Goal: Task Accomplishment & Management: Manage account settings

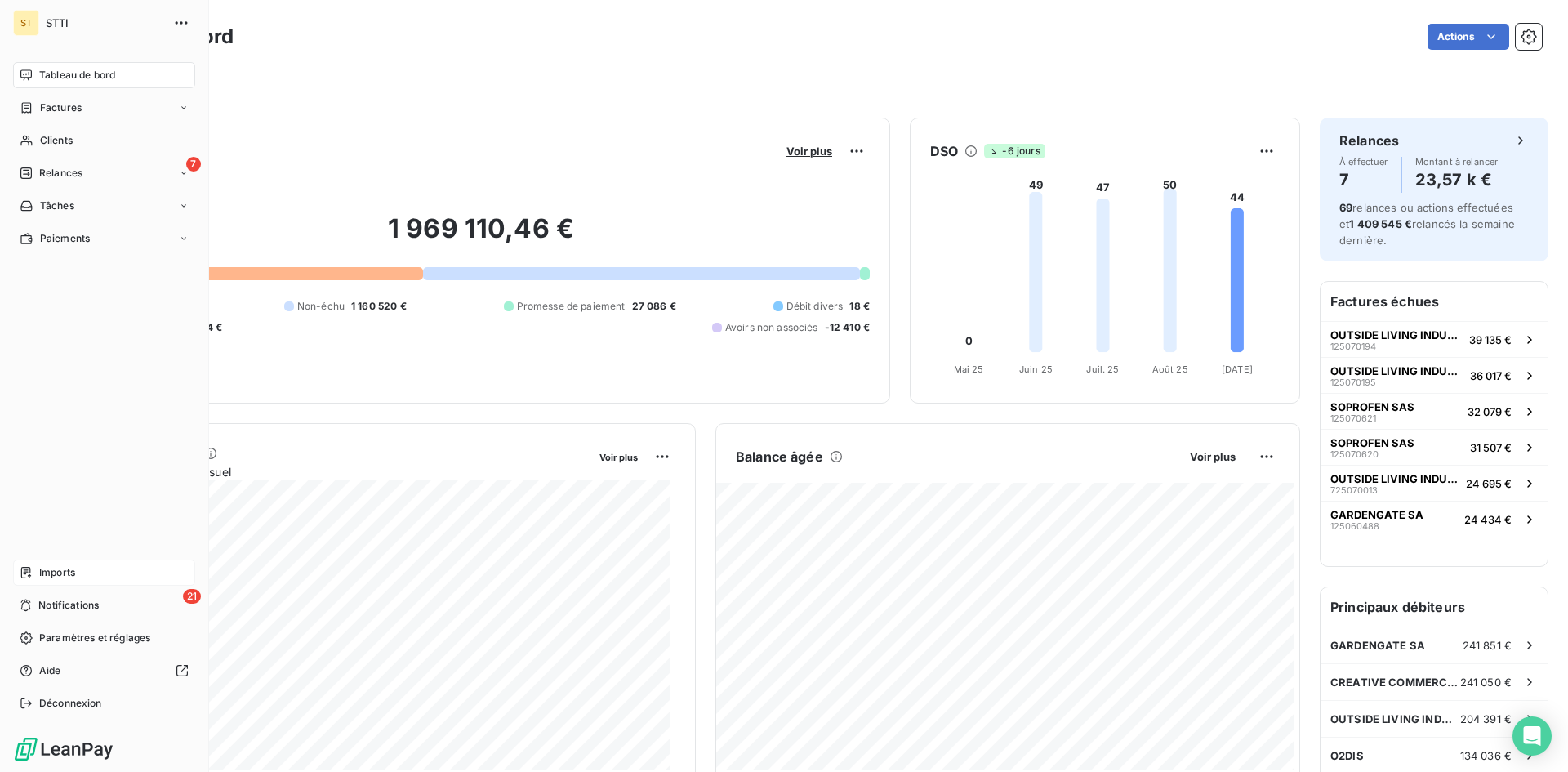
click at [57, 577] on span "Imports" at bounding box center [57, 573] width 36 height 15
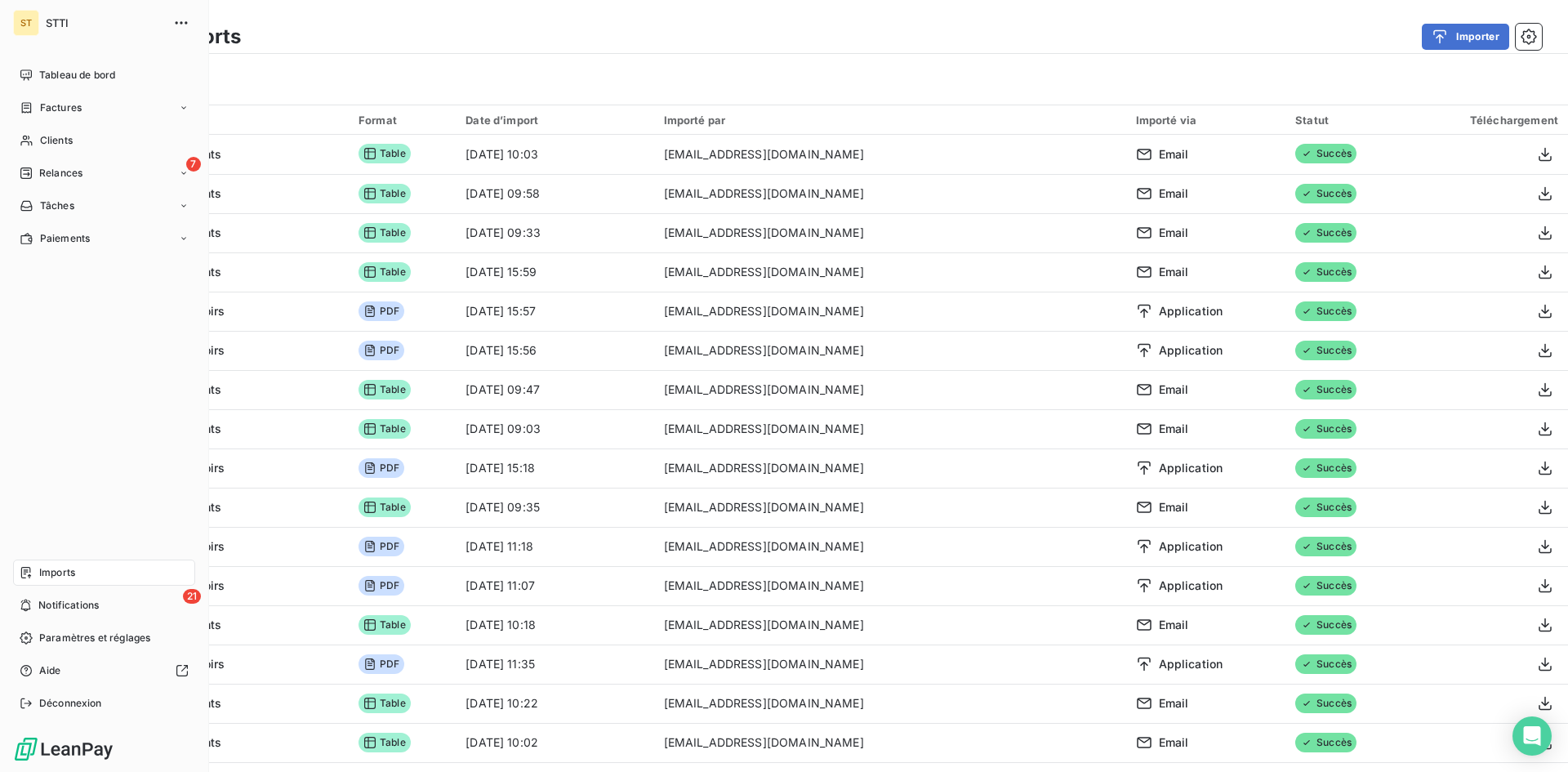
click at [44, 579] on span "Imports" at bounding box center [57, 573] width 36 height 15
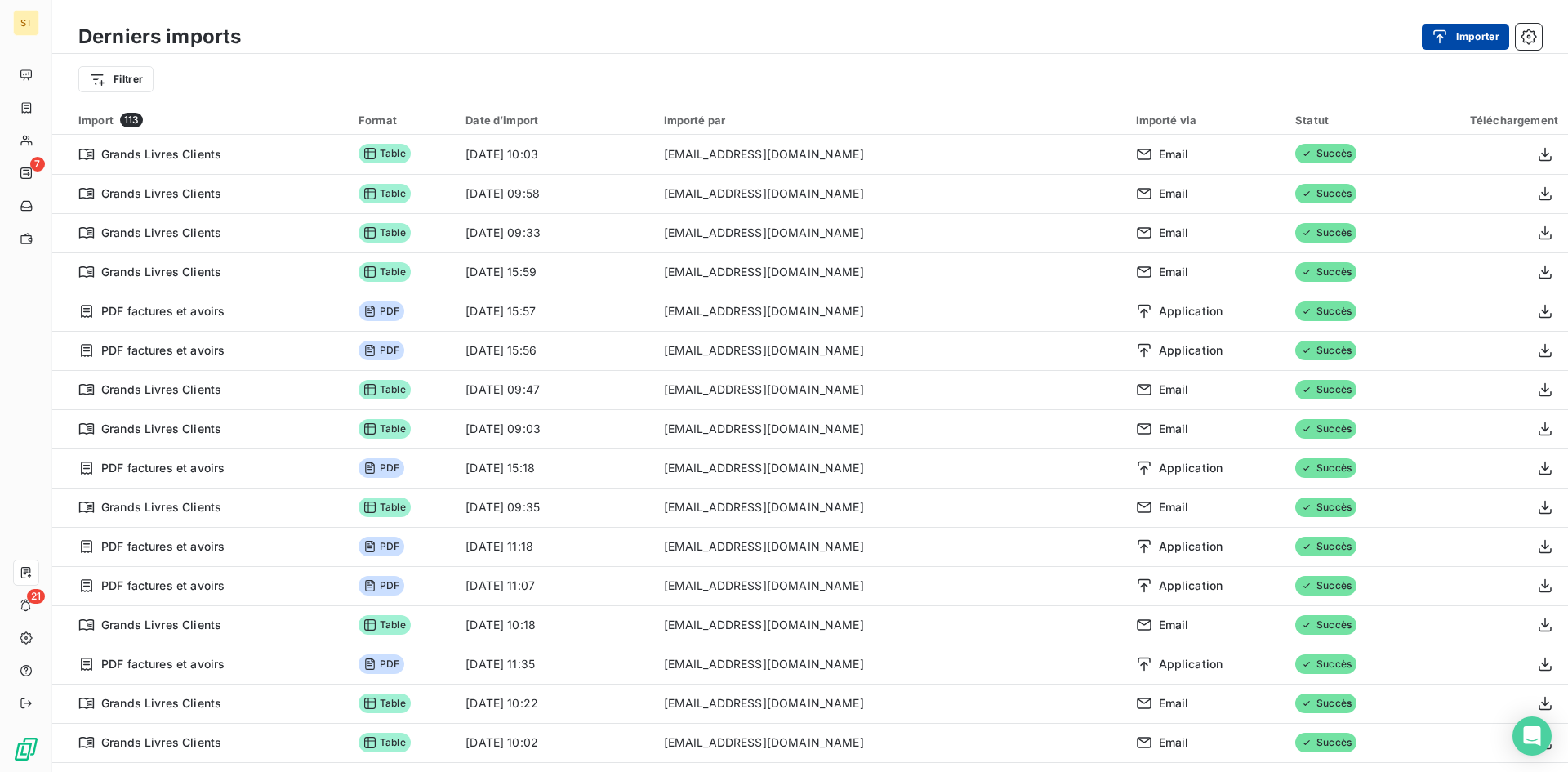
click at [1485, 40] on button "Importer" at bounding box center [1466, 36] width 88 height 26
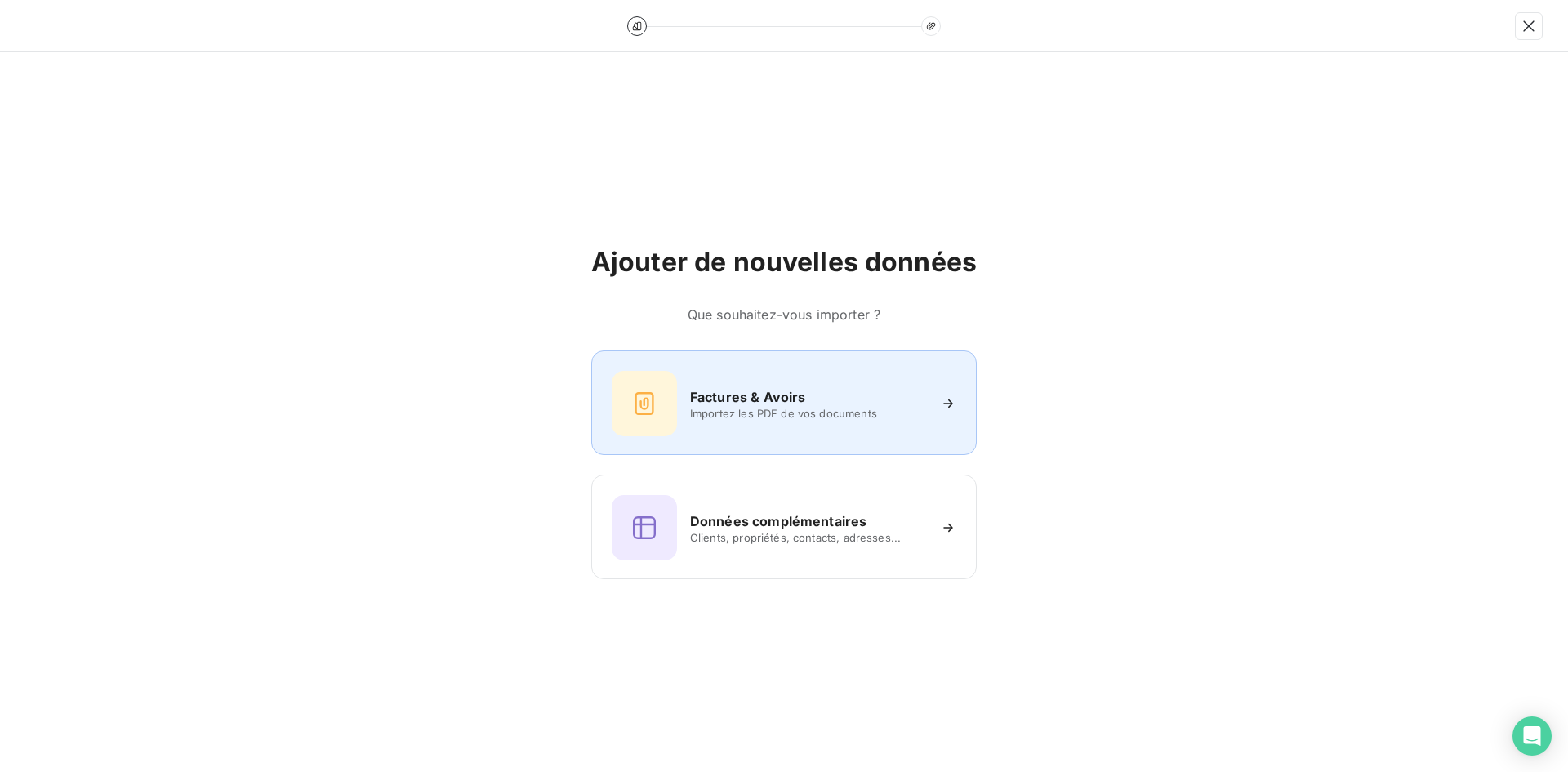
click at [699, 395] on h6 "Factures & Avoirs" at bounding box center [748, 396] width 116 height 20
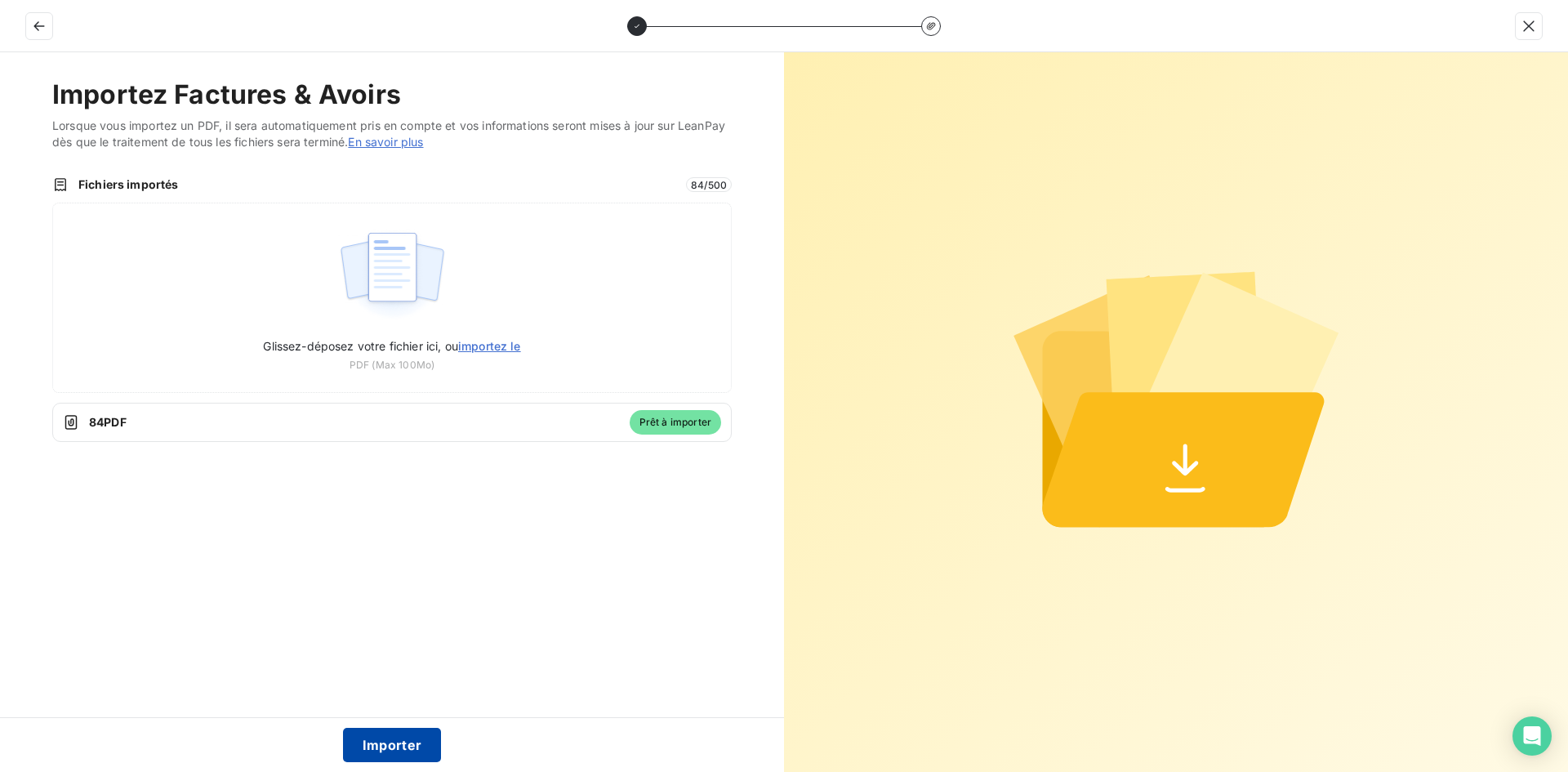
click at [381, 743] on button "Importer" at bounding box center [392, 745] width 99 height 35
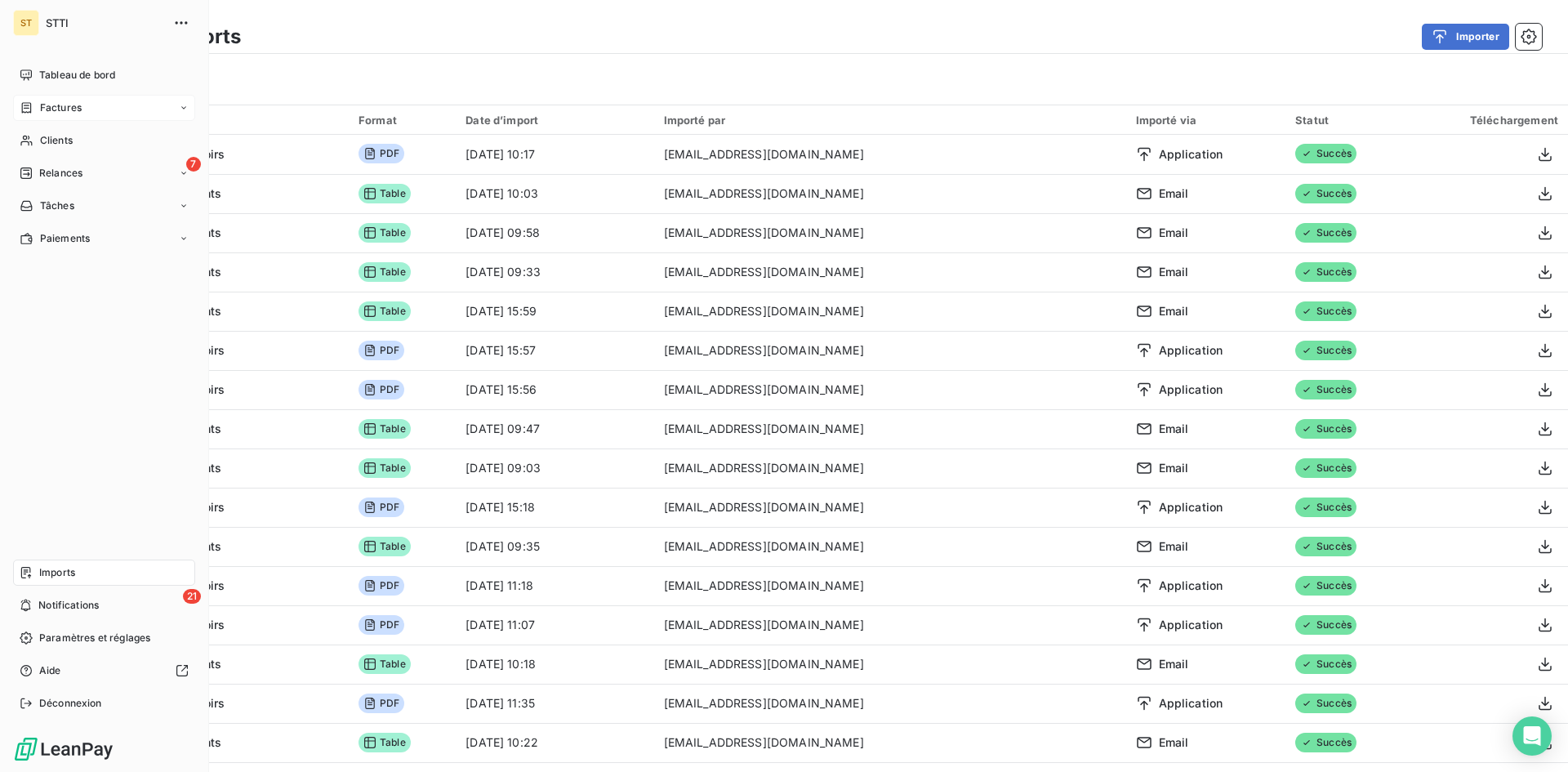
click at [48, 107] on span "Factures" at bounding box center [61, 108] width 42 height 15
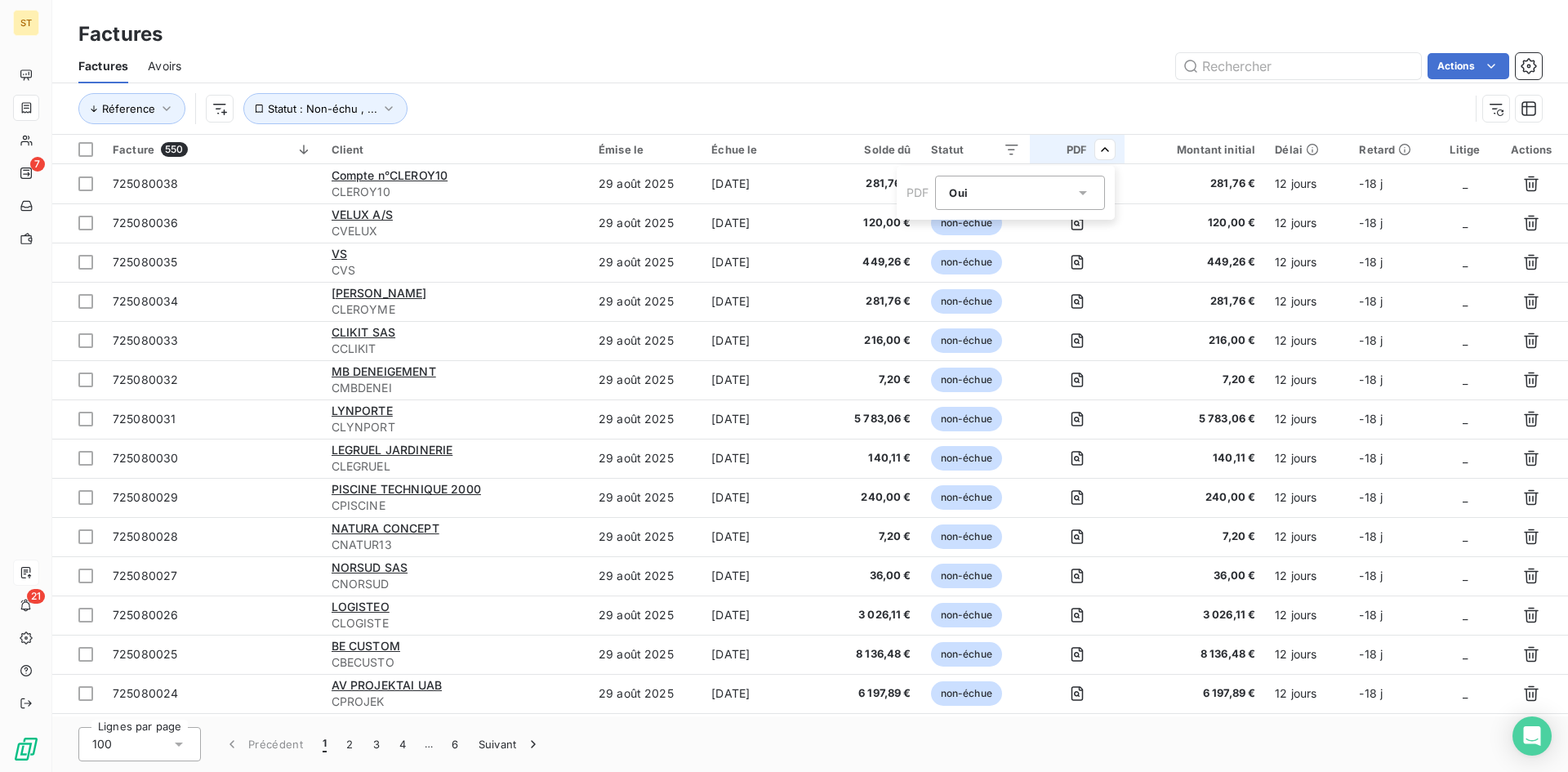
click at [1086, 194] on icon at bounding box center [1082, 193] width 16 height 16
click at [958, 259] on div at bounding box center [952, 260] width 16 height 16
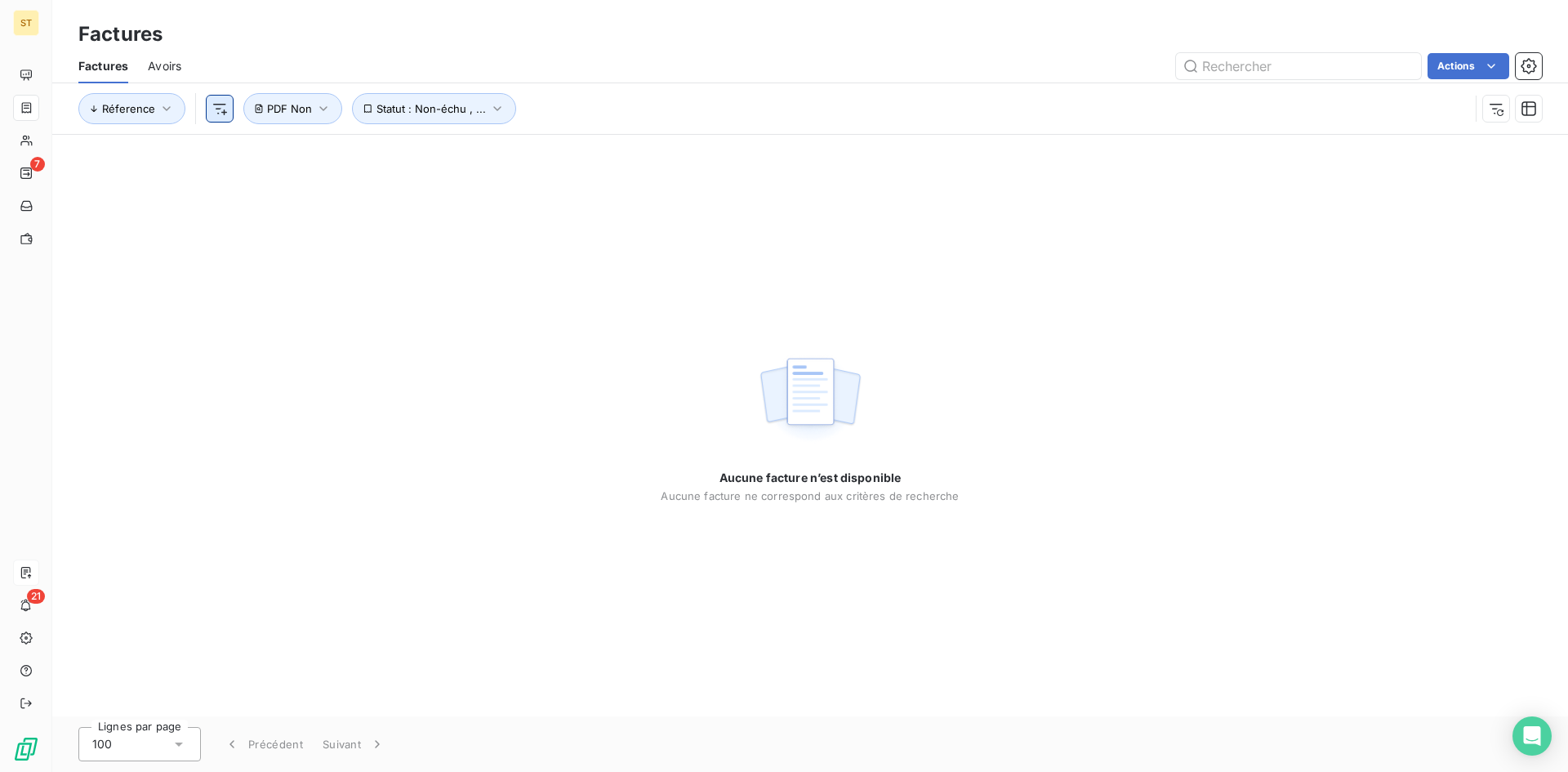
click at [212, 112] on html "ST 7 21 Factures Factures Avoirs Actions Réference Statut : Non-échu , ... PDF …" at bounding box center [784, 386] width 1568 height 772
click at [308, 110] on html "ST 7 21 Factures Factures Avoirs Actions Réference Statut : Non-échu , ... PDF …" at bounding box center [784, 386] width 1568 height 772
click at [322, 108] on icon "button" at bounding box center [323, 108] width 8 height 5
click at [308, 203] on span "Supprimer le filtre" at bounding box center [324, 195] width 94 height 16
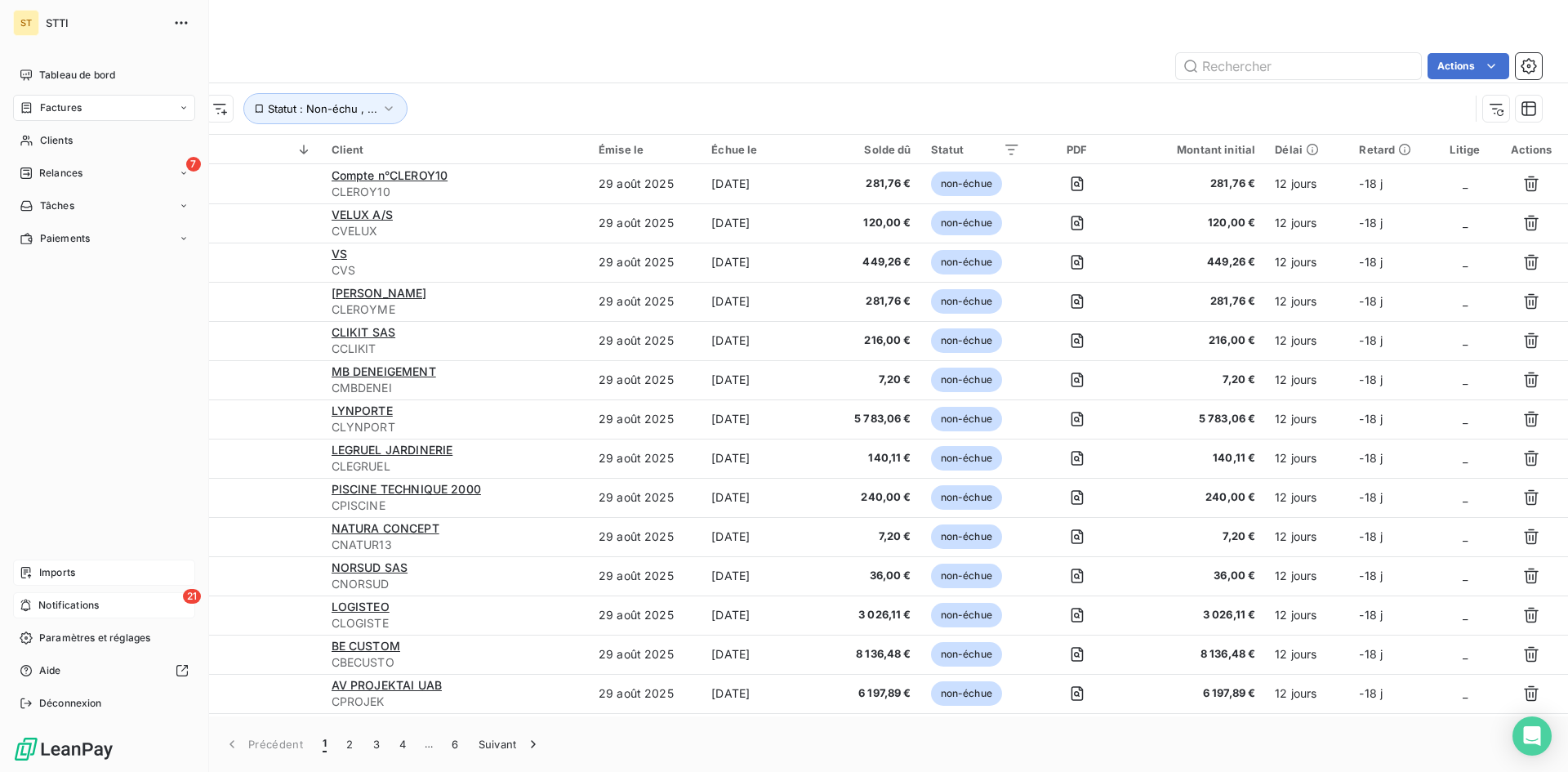
click at [66, 607] on span "Notifications" at bounding box center [68, 606] width 61 height 15
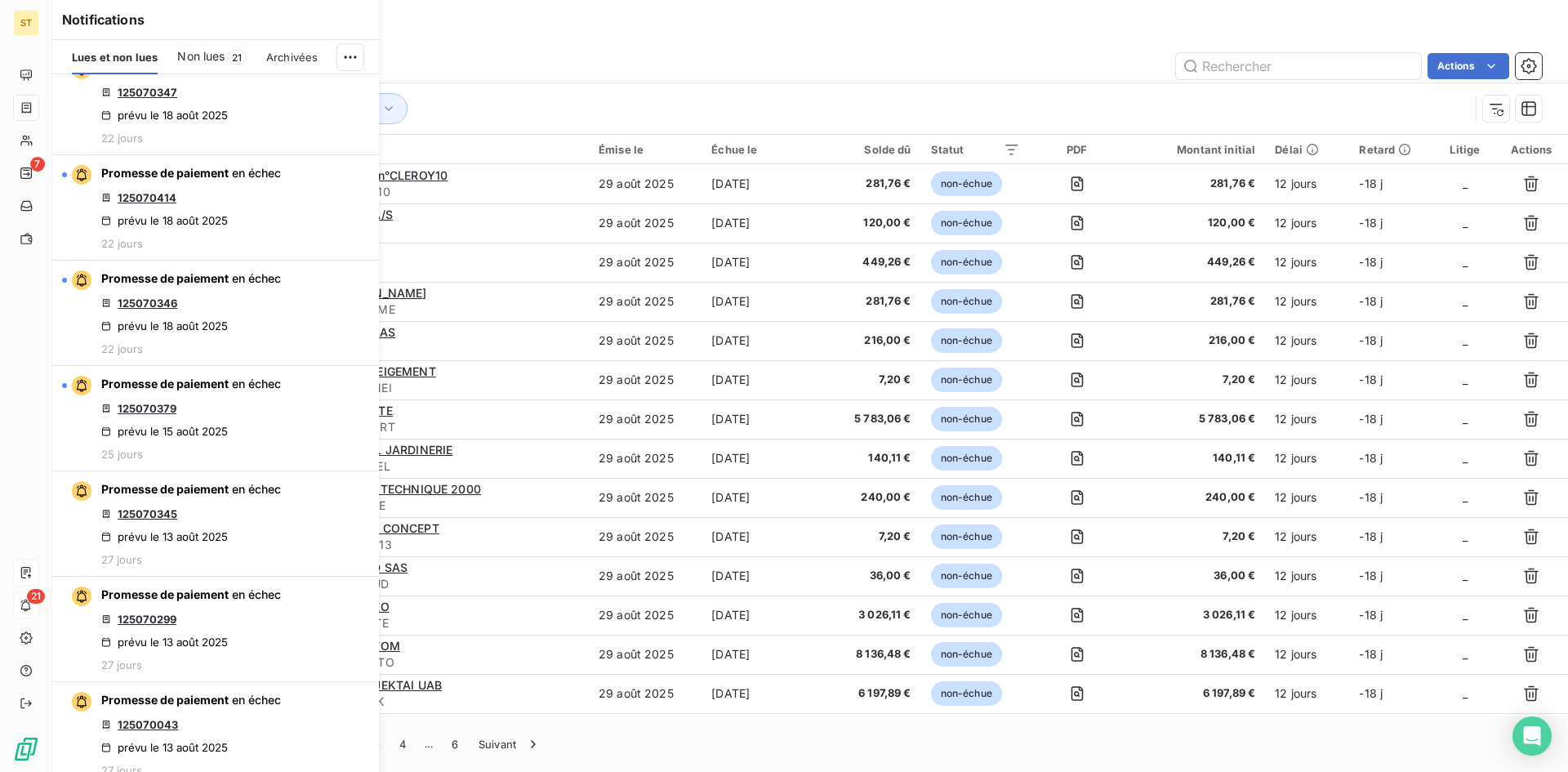
scroll to position [1961, 0]
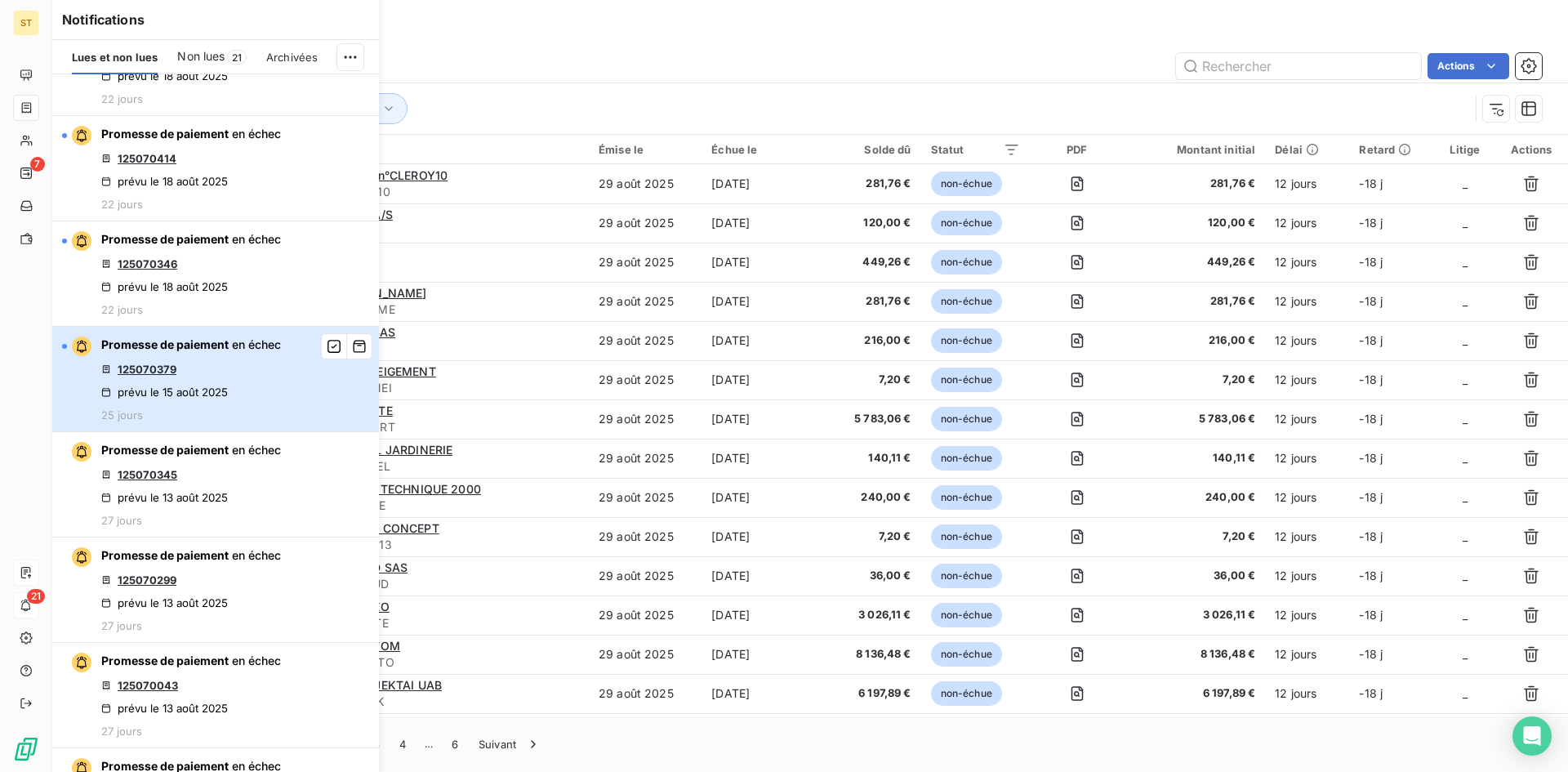
click at [242, 385] on div "Promesse de paiement en échec 125070379 prévu le [DATE] 25 jours" at bounding box center [191, 379] width 179 height 85
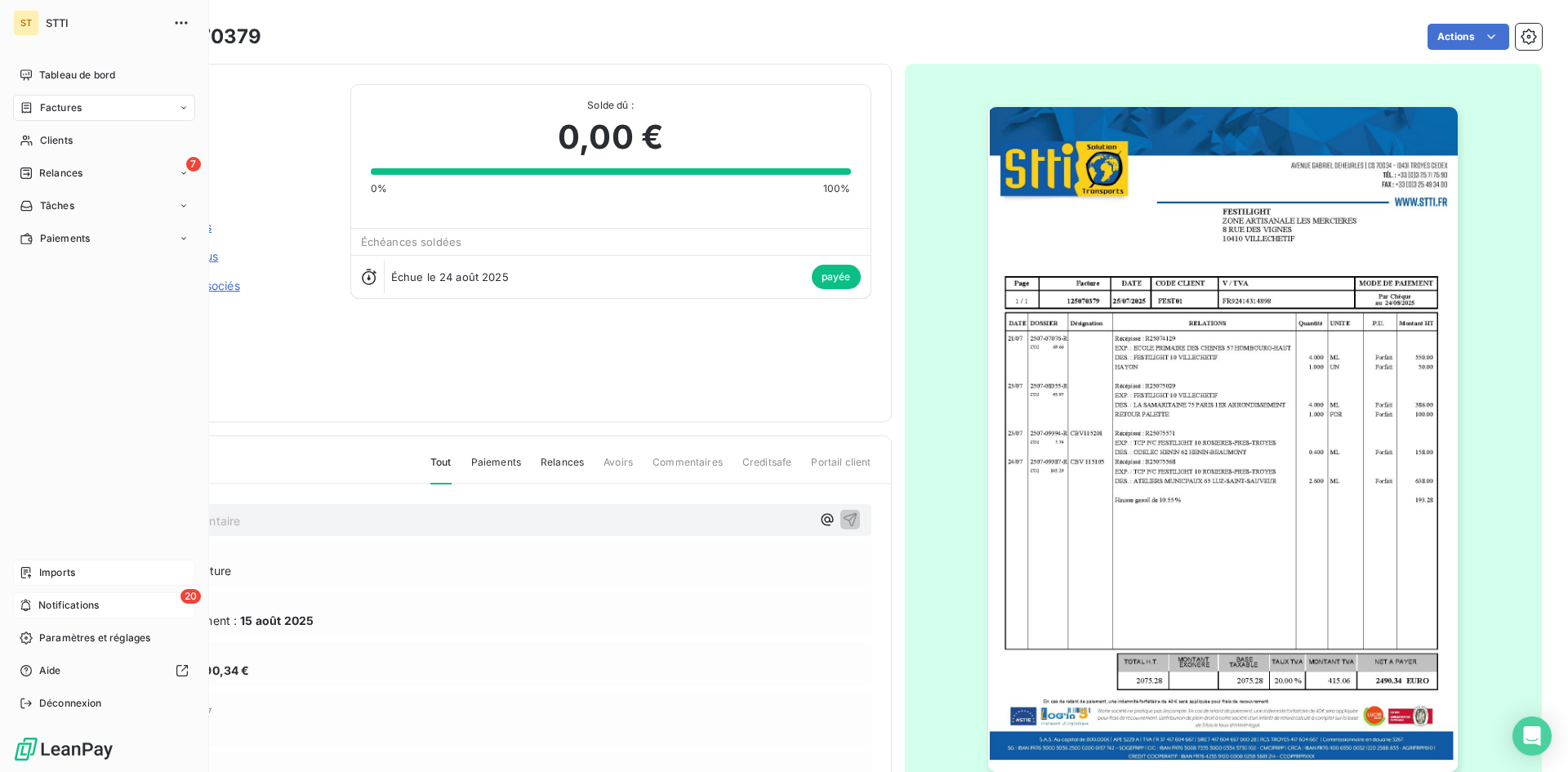
click at [64, 608] on span "Notifications" at bounding box center [68, 606] width 61 height 15
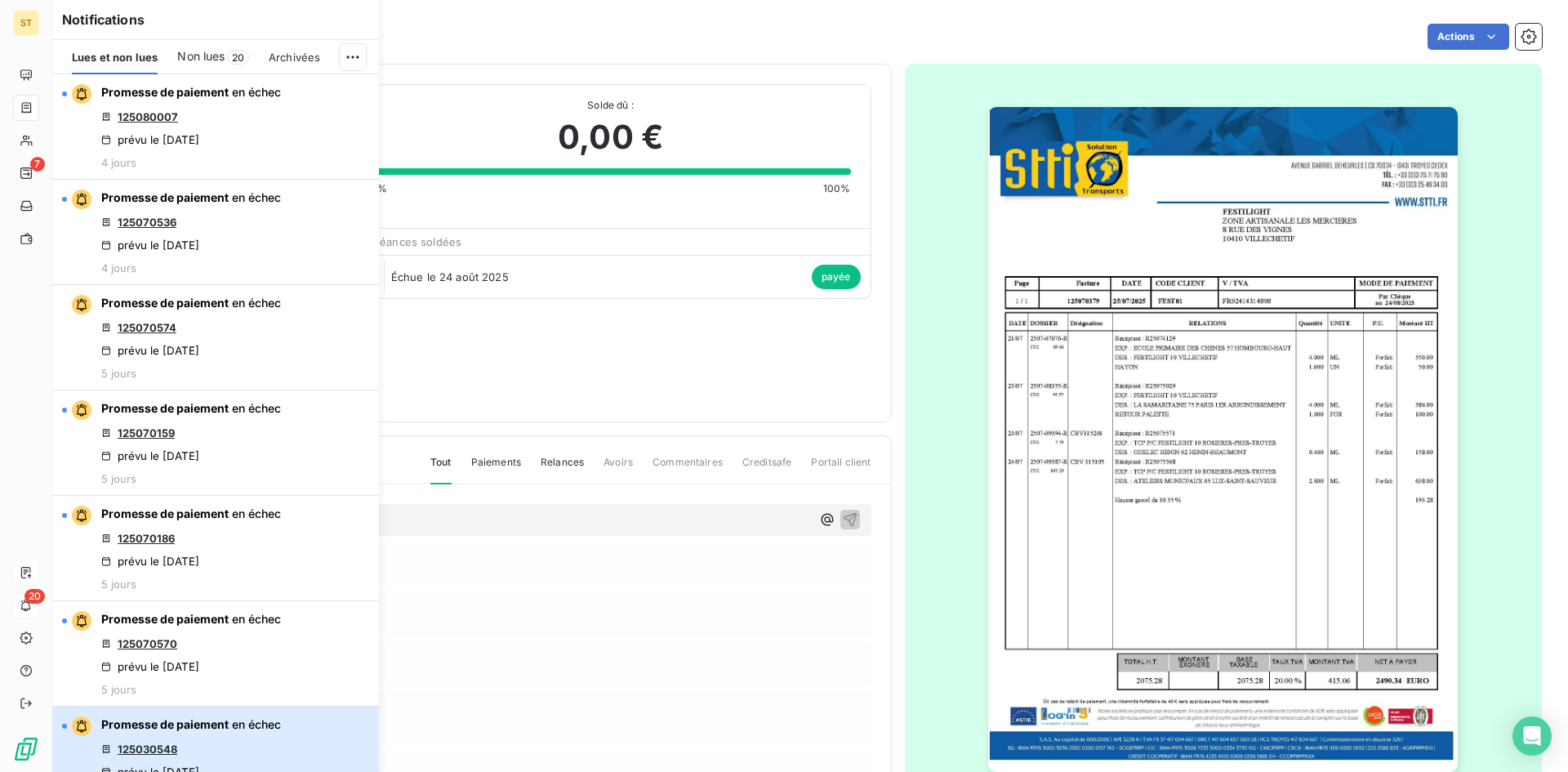
click at [152, 733] on div "Promesse de paiement en échec 125030548 prévu le [DATE] 5 jours" at bounding box center [191, 759] width 179 height 85
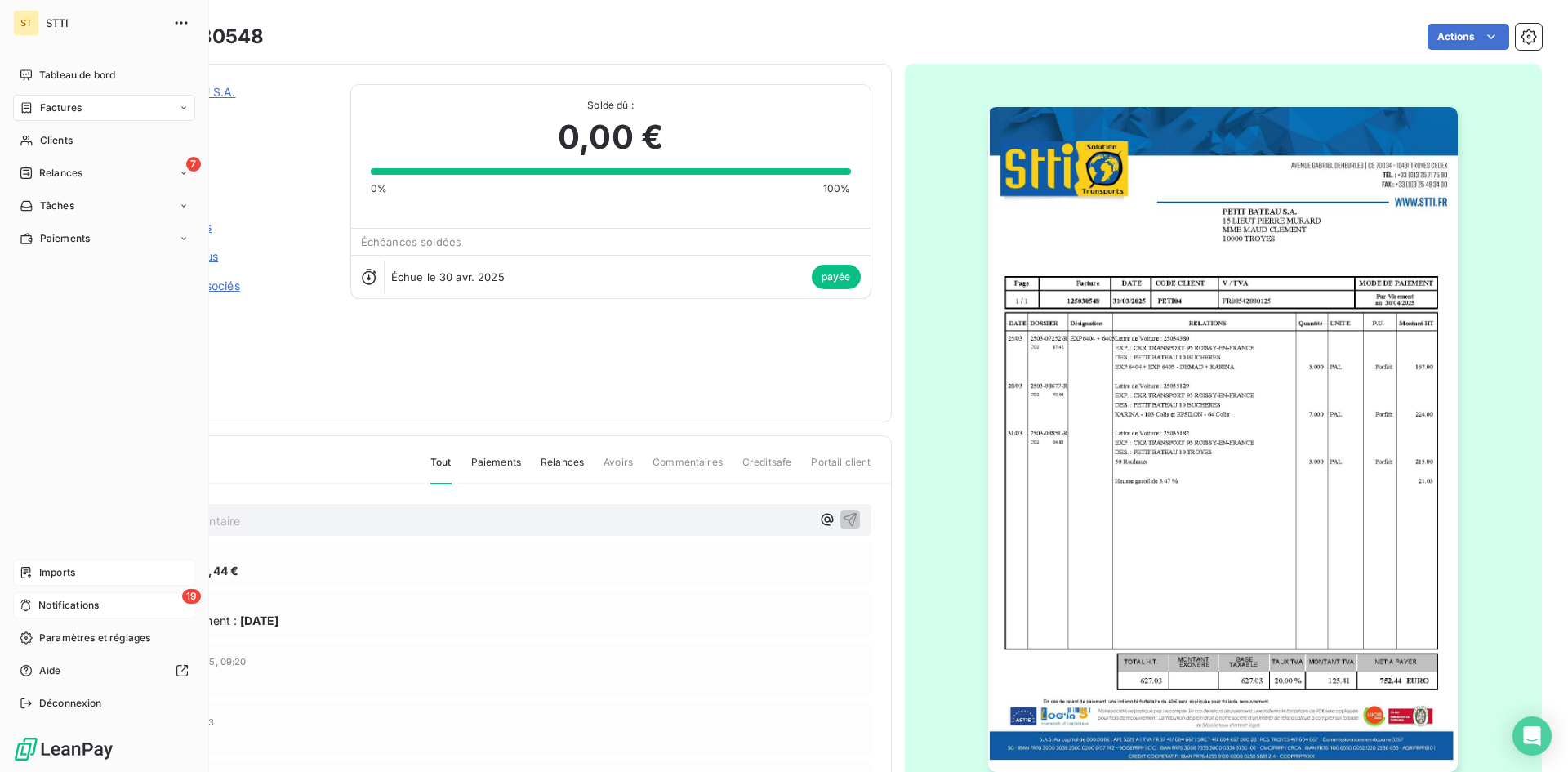
click at [45, 608] on span "Notifications" at bounding box center [68, 606] width 61 height 15
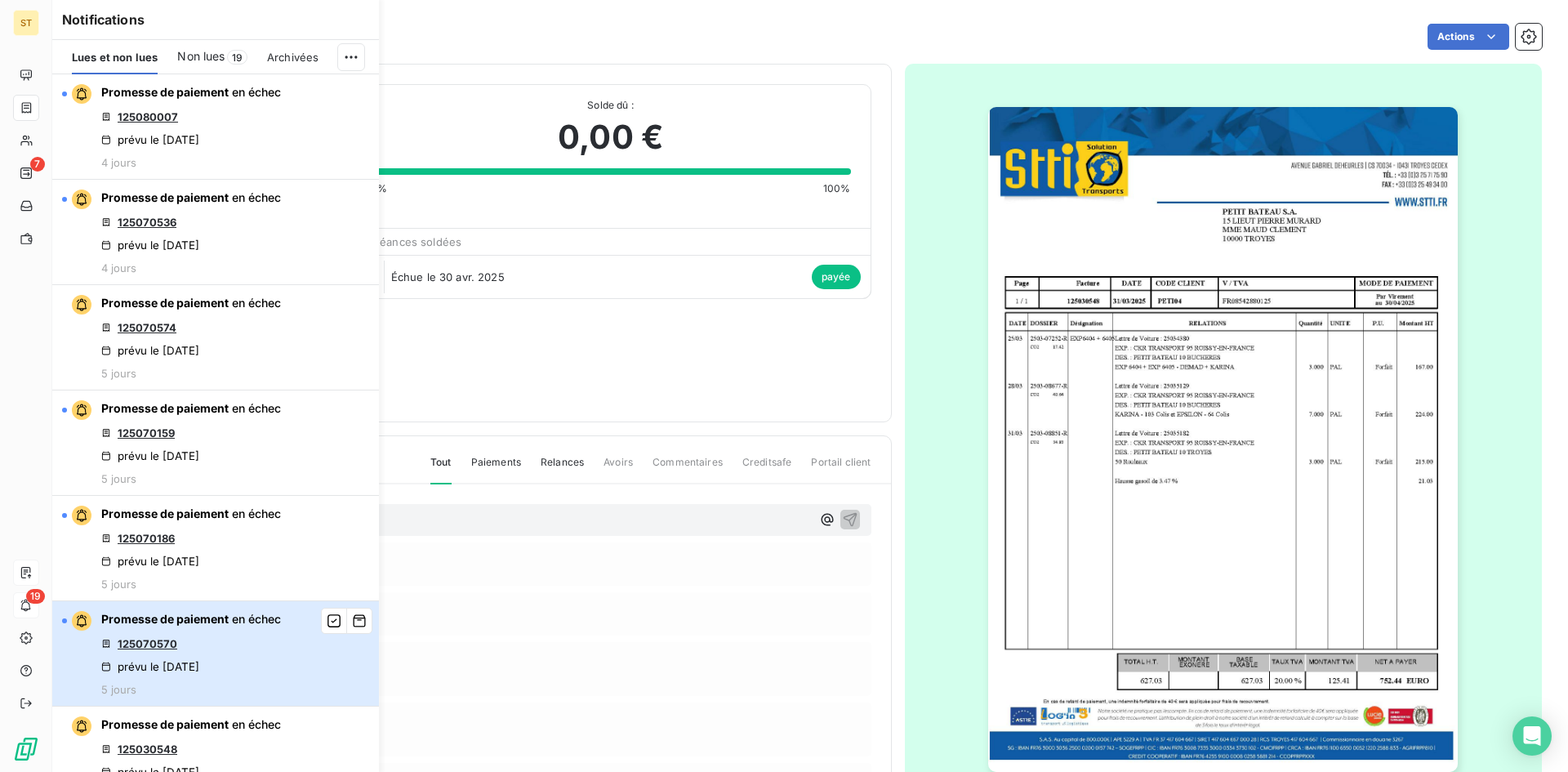
click at [225, 652] on div "Promesse de paiement en échec 125070570 prévu le [DATE] 5 jours" at bounding box center [191, 653] width 179 height 85
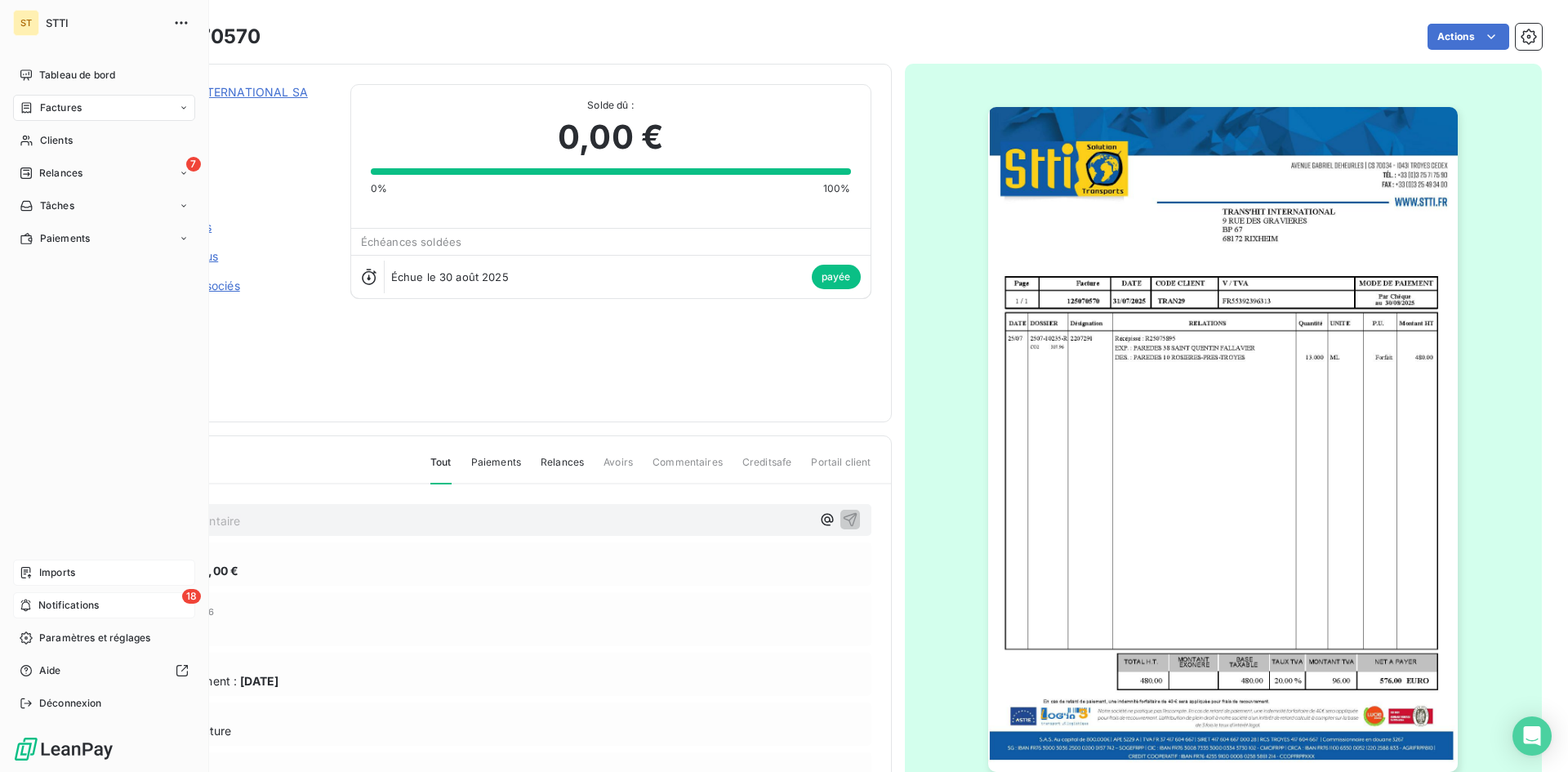
click at [36, 605] on div "18 Notifications" at bounding box center [104, 606] width 182 height 26
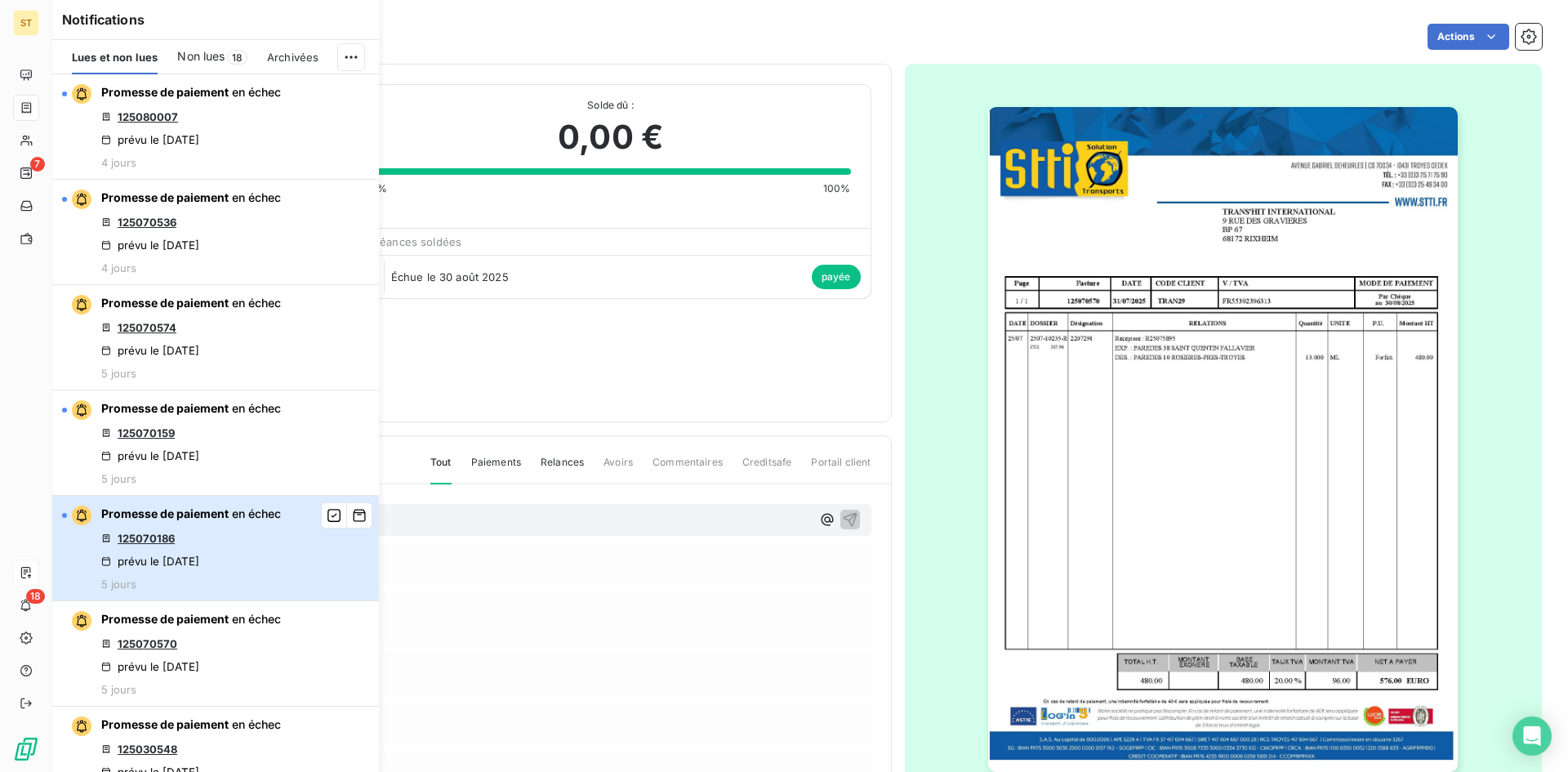
click at [165, 568] on div "Promesse de paiement en échec 125070186 prévu le [DATE] 5 jours" at bounding box center [191, 548] width 179 height 85
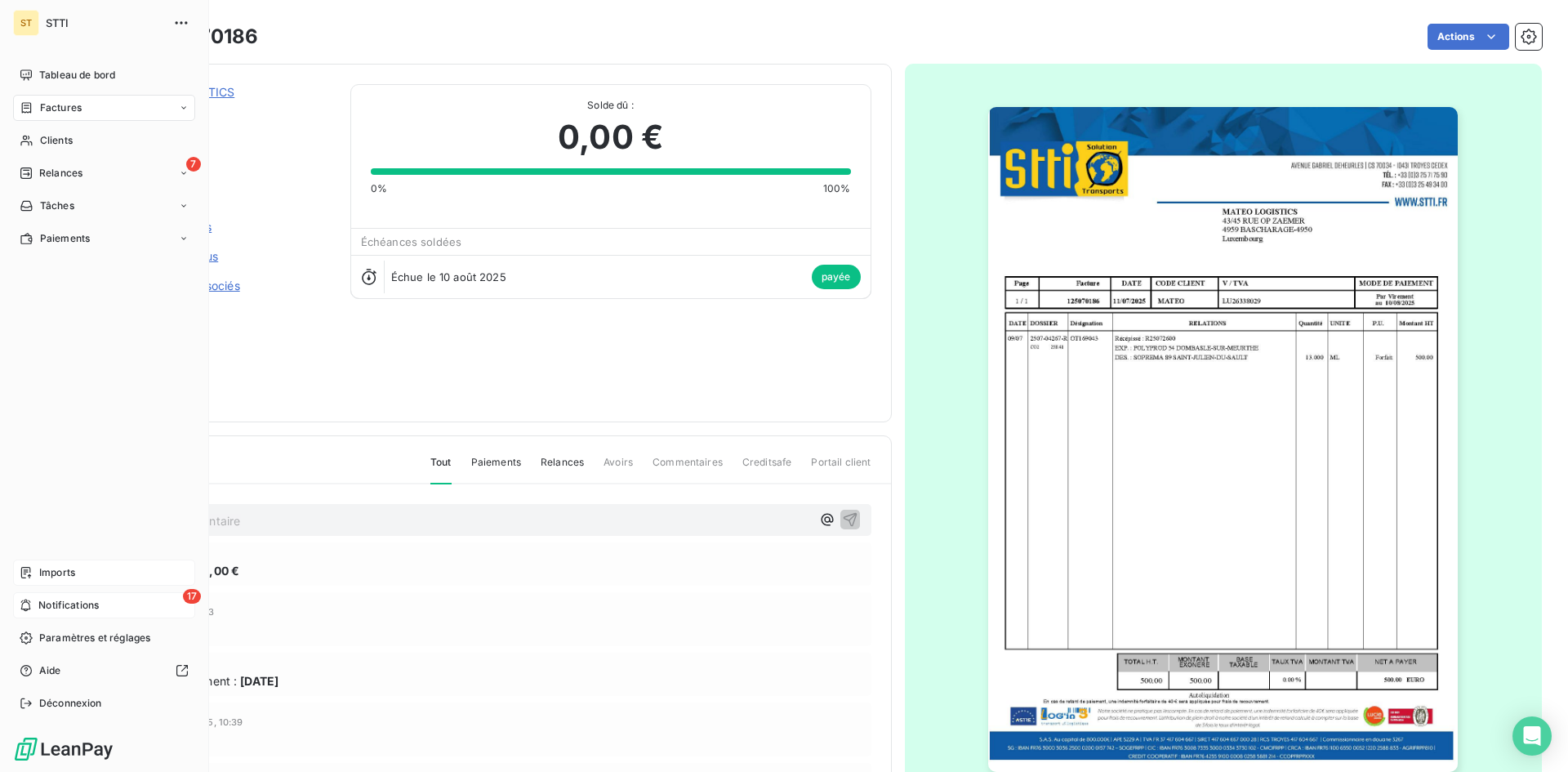
click at [41, 606] on span "Notifications" at bounding box center [68, 606] width 61 height 15
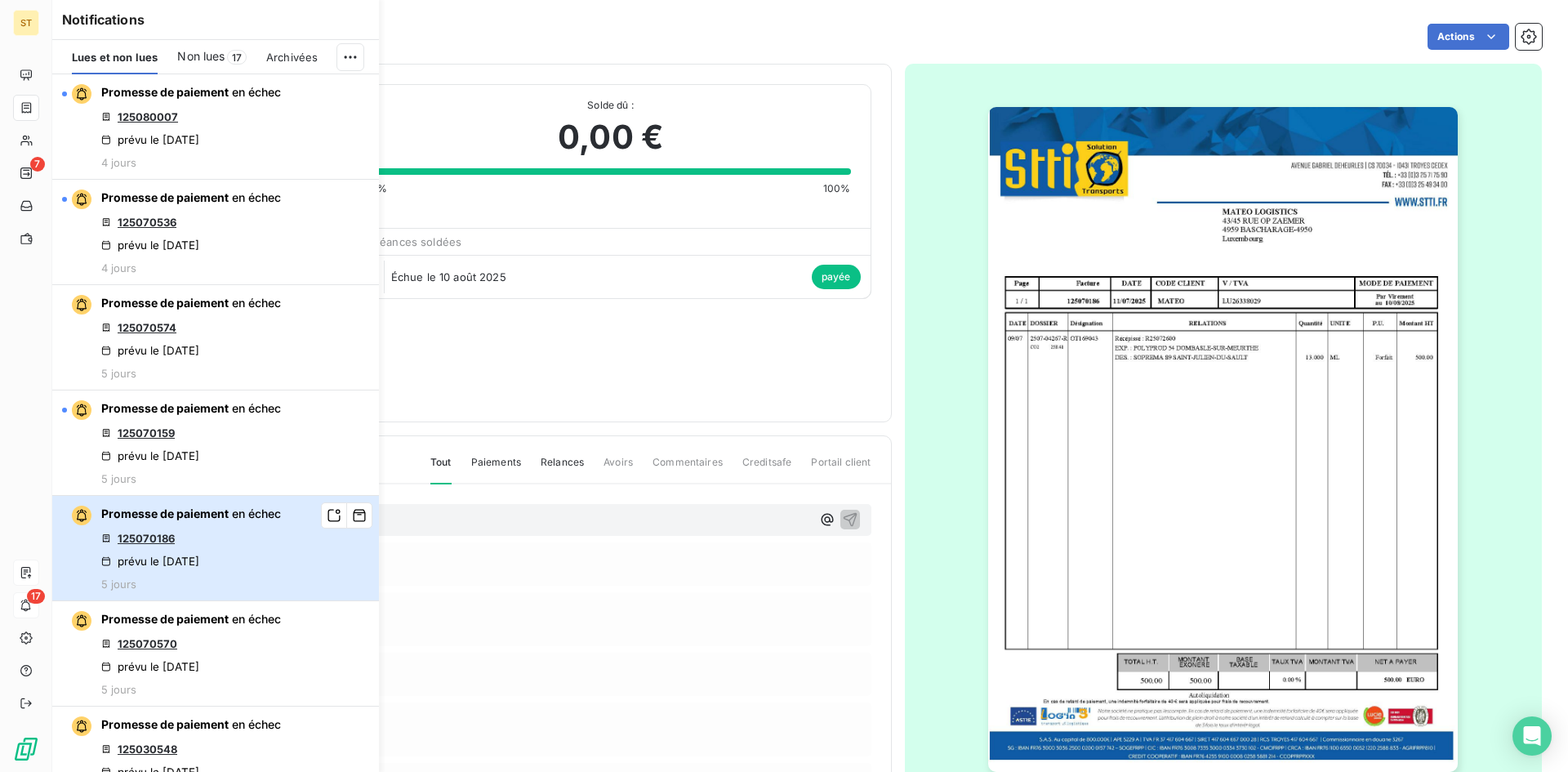
click at [278, 539] on div "Promesse de paiement en échec 125070186 prévu le [DATE] 5 jours" at bounding box center [191, 548] width 179 height 85
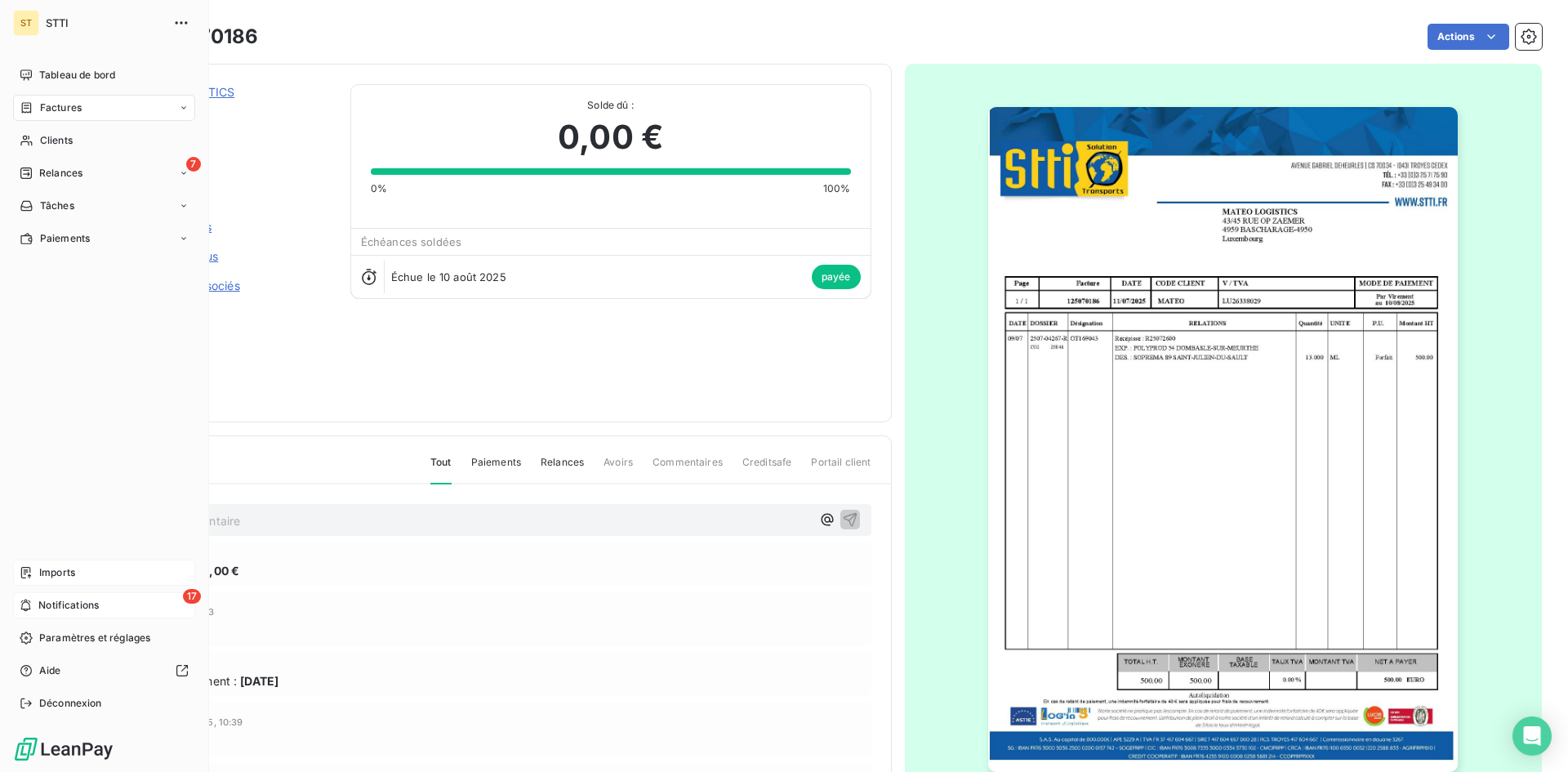
click at [40, 610] on span "Notifications" at bounding box center [68, 606] width 61 height 15
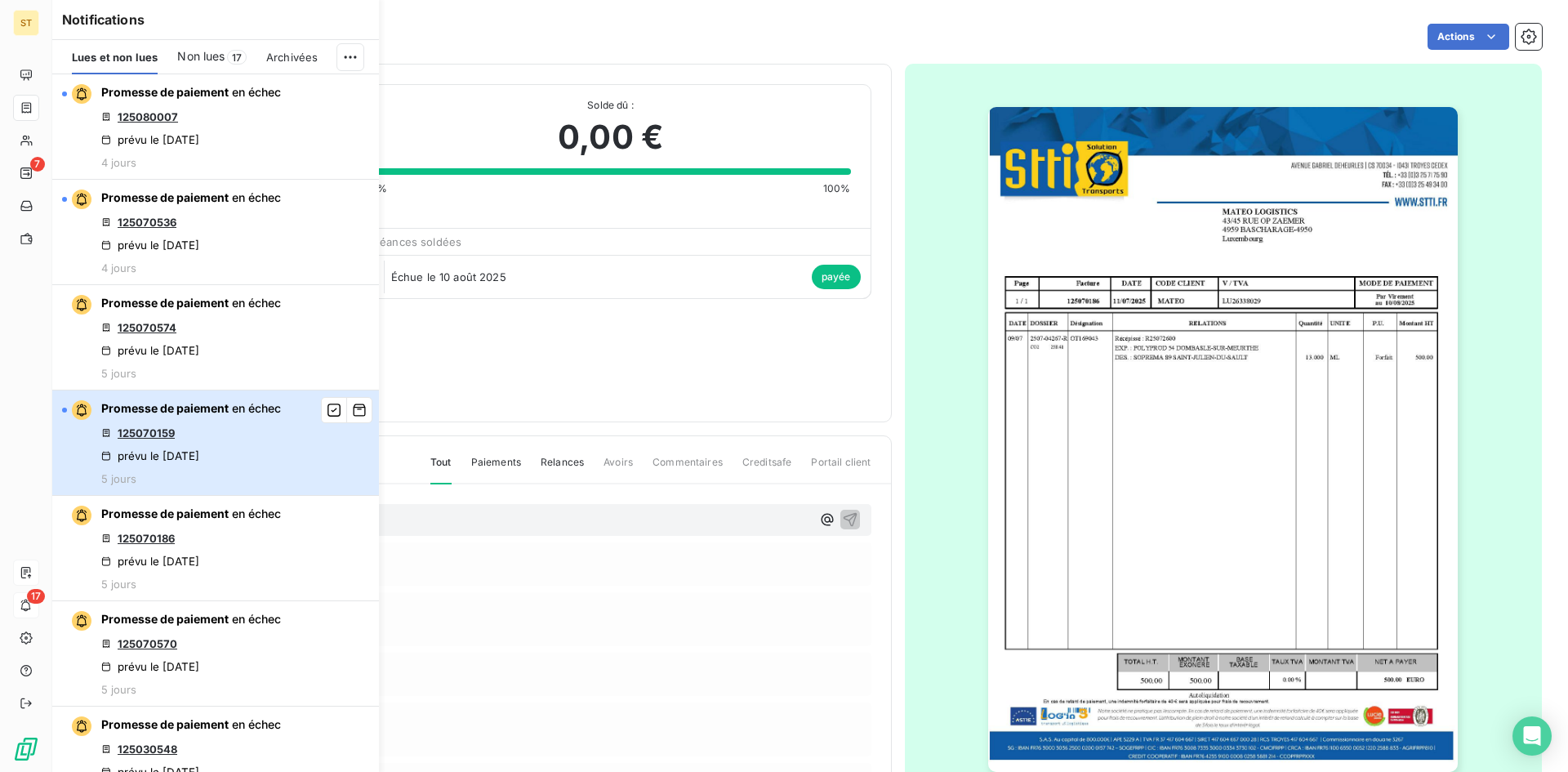
click at [270, 457] on div "Promesse de paiement en échec 125070159 prévu le [DATE] 5 jours" at bounding box center [191, 442] width 179 height 85
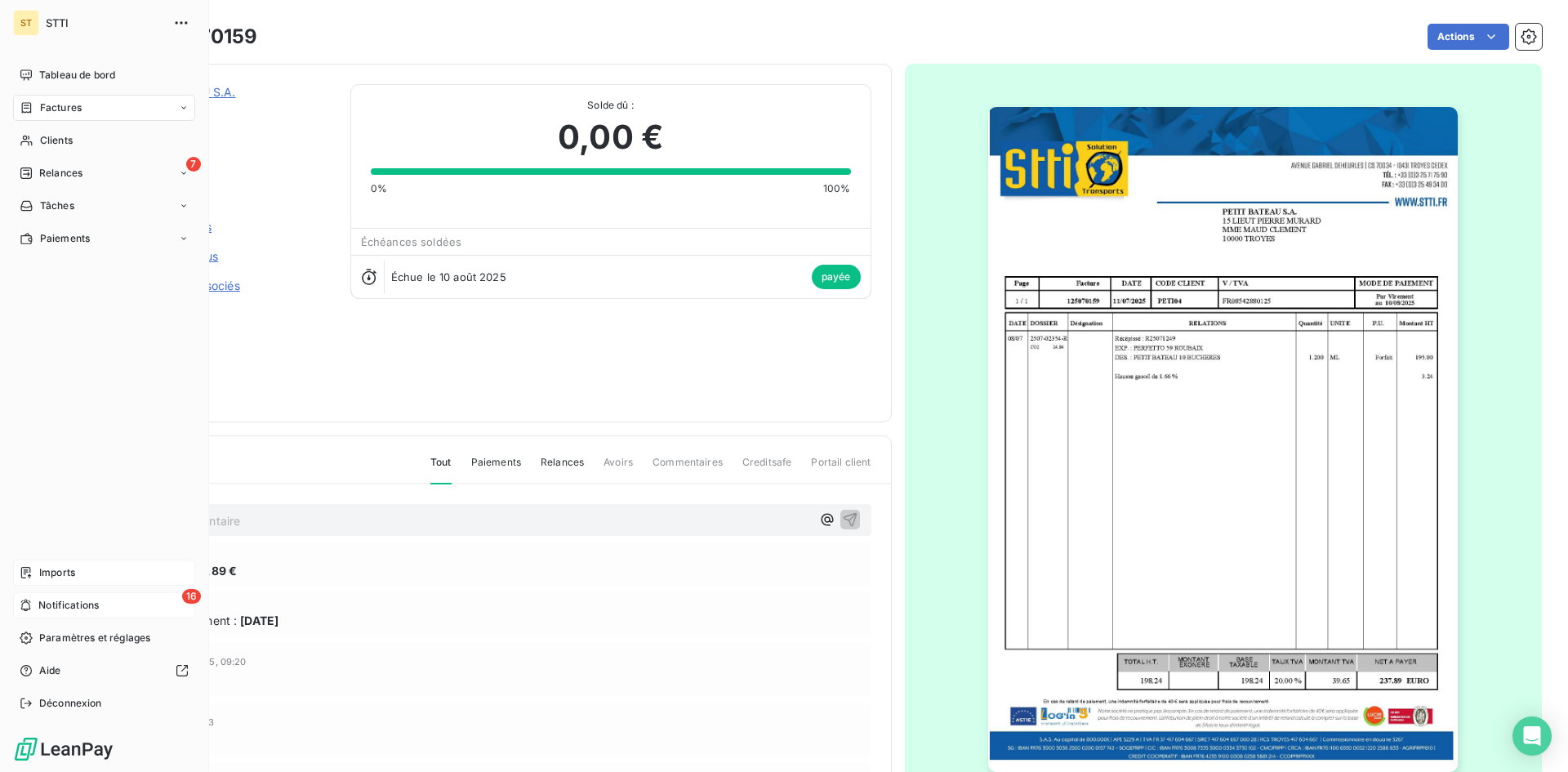
drag, startPoint x: 44, startPoint y: 608, endPoint x: 73, endPoint y: 585, distance: 37.0
click at [46, 608] on span "Notifications" at bounding box center [68, 606] width 61 height 15
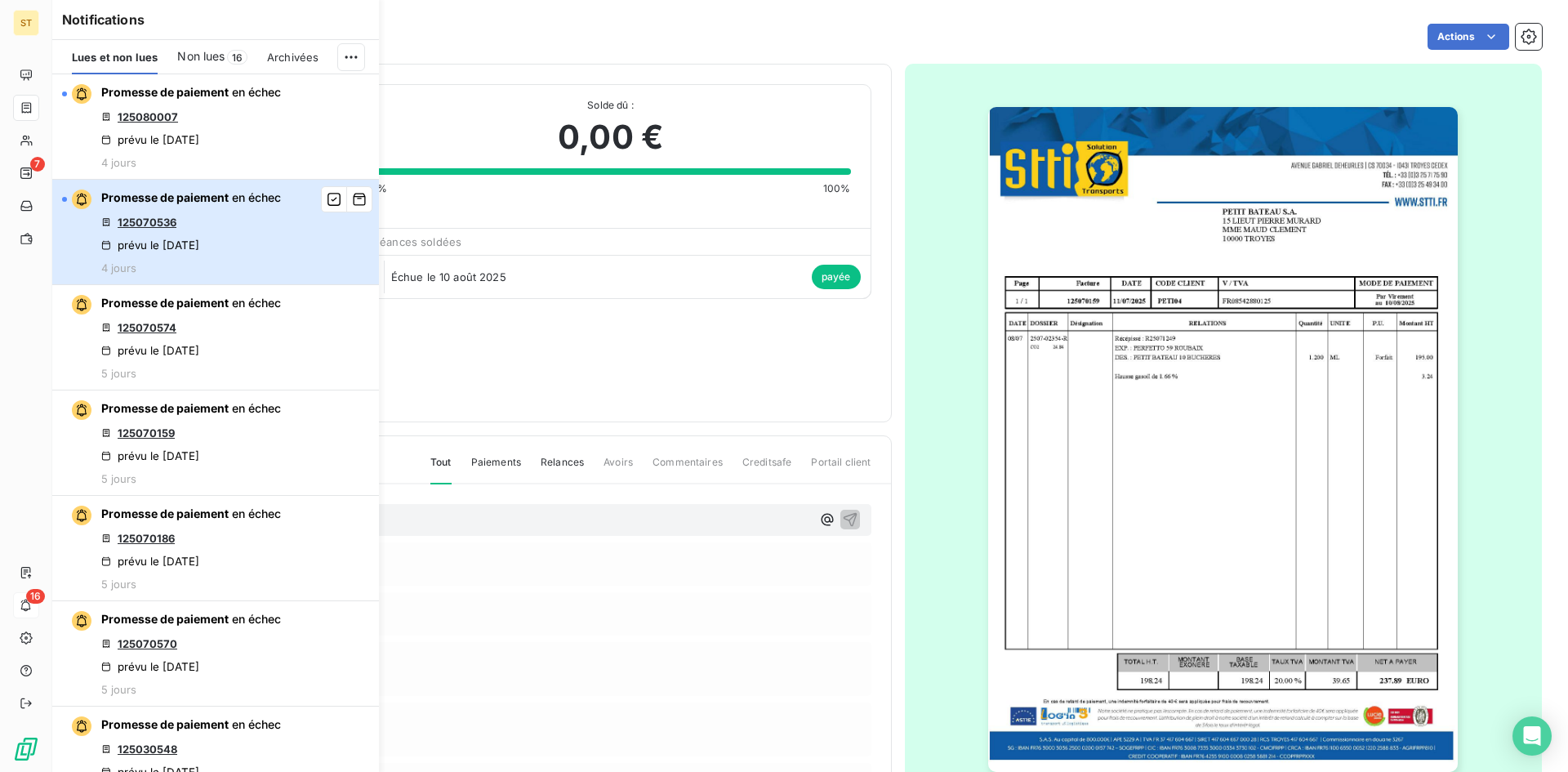
click at [199, 250] on div "prévu le [DATE]" at bounding box center [150, 245] width 98 height 13
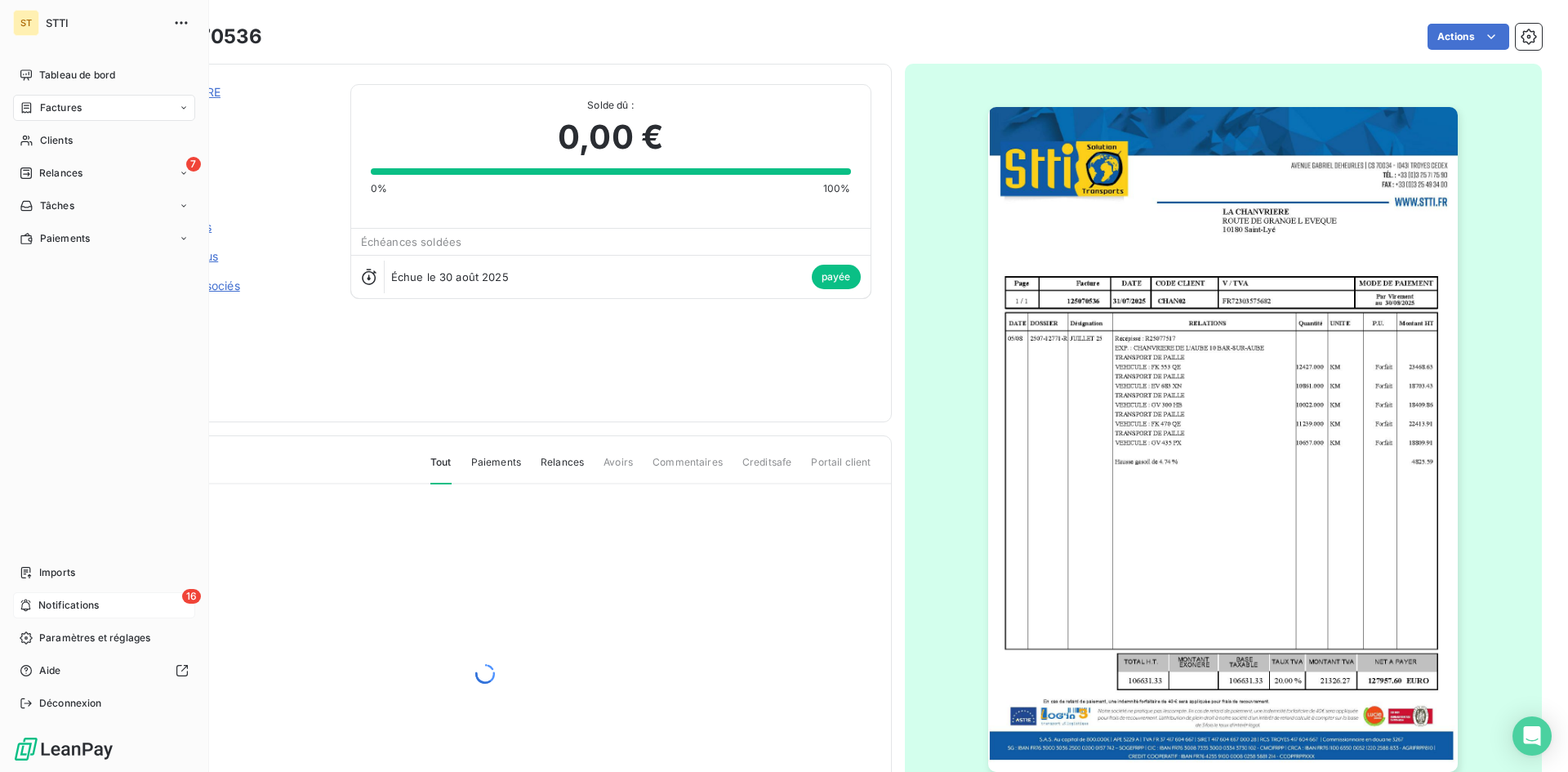
click at [34, 608] on div "16 Notifications" at bounding box center [104, 606] width 182 height 26
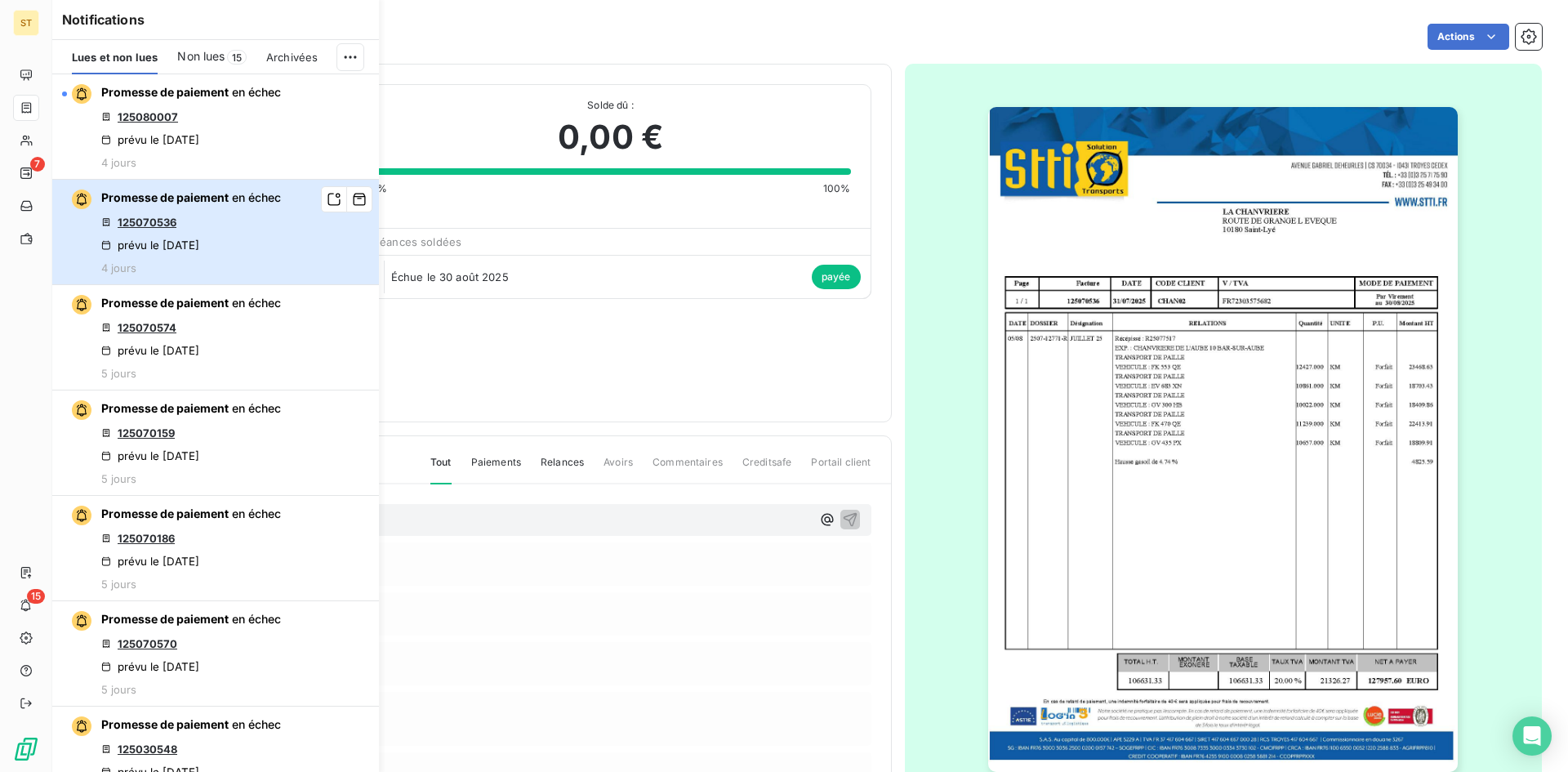
click at [199, 250] on div "prévu le [DATE]" at bounding box center [150, 245] width 98 height 13
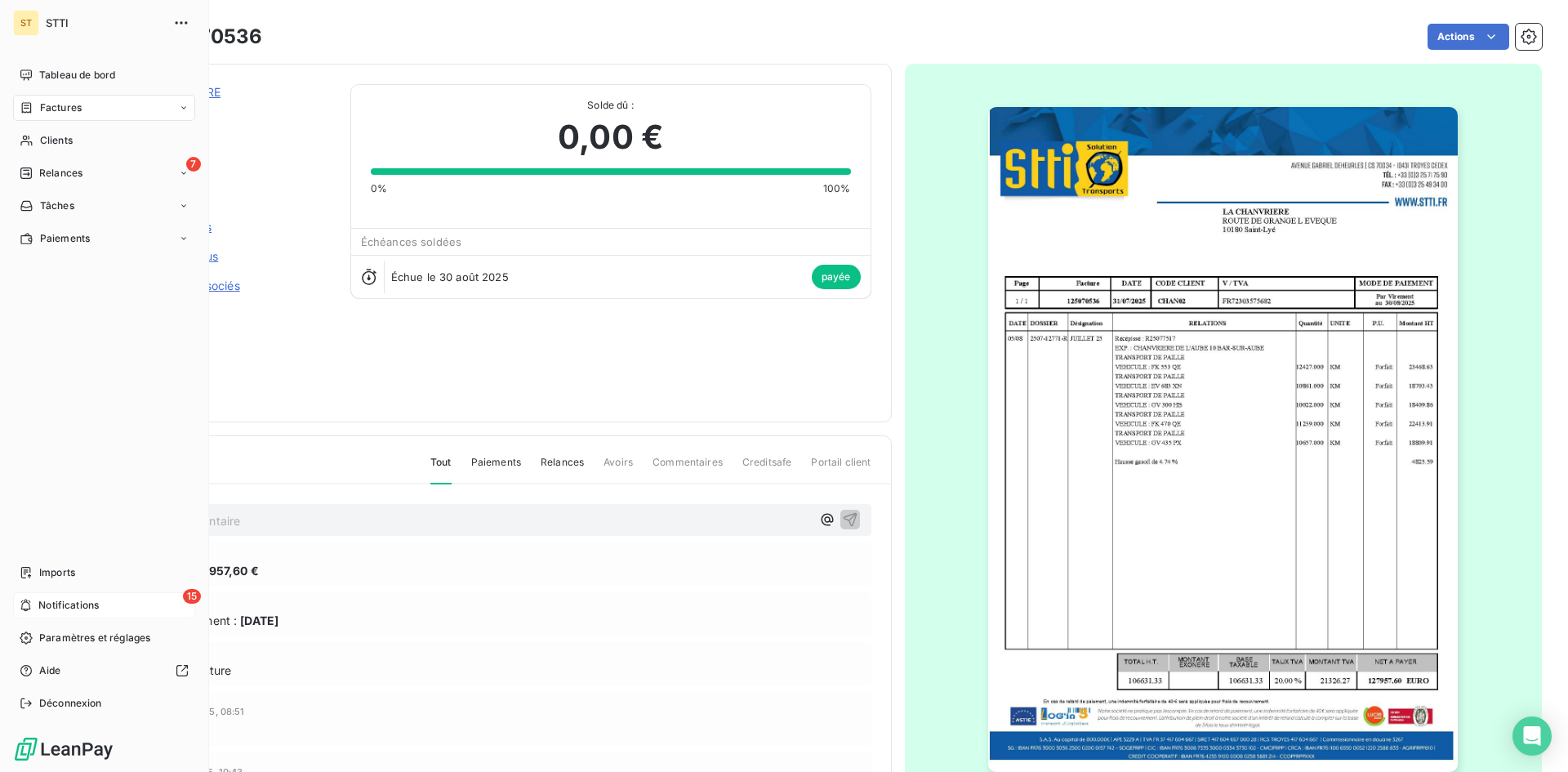
click at [45, 606] on span "Notifications" at bounding box center [68, 606] width 61 height 15
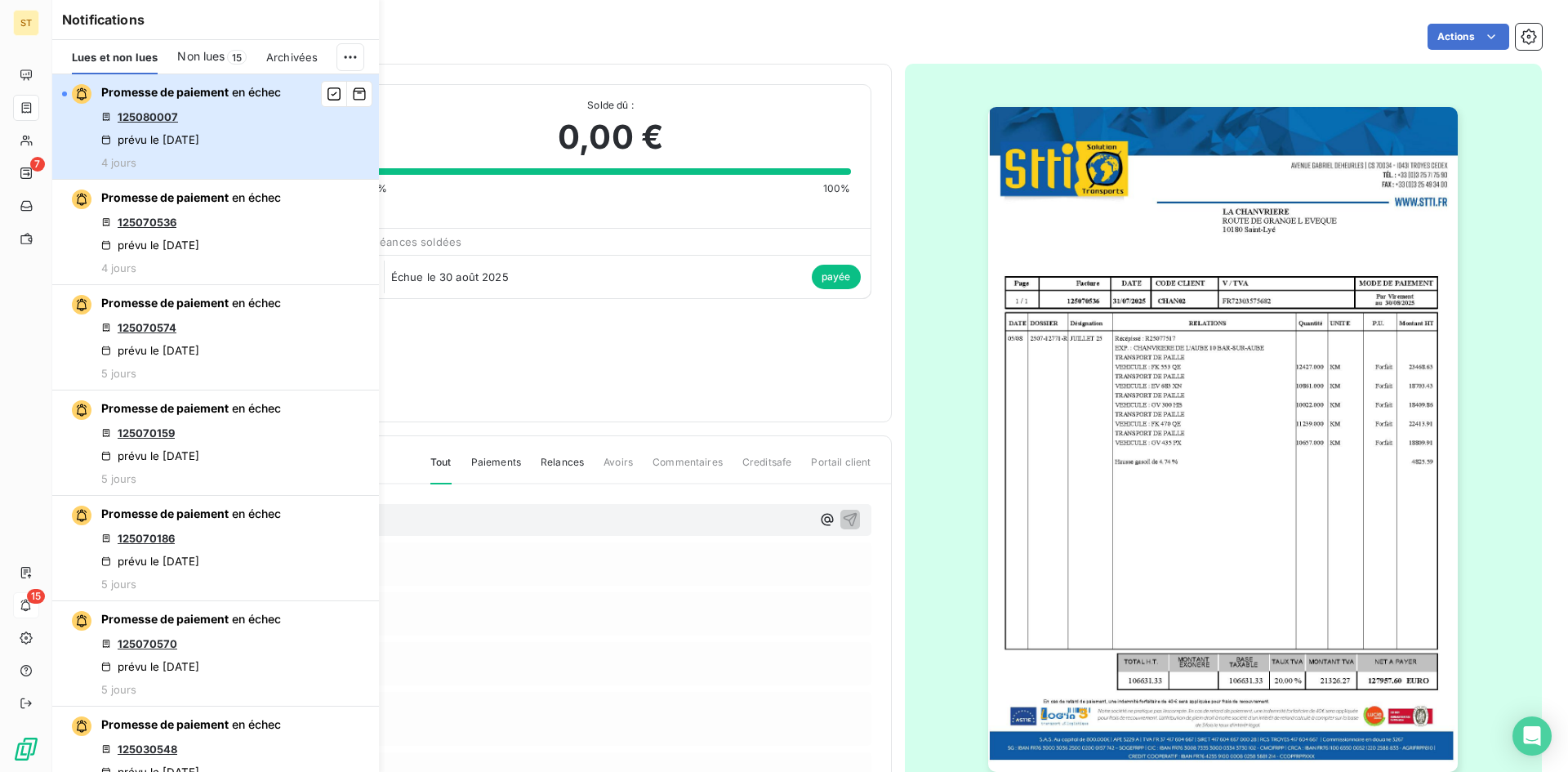
click at [269, 127] on div "Promesse de paiement en échec 125080007 prévu le [DATE] 4 jours" at bounding box center [191, 126] width 179 height 85
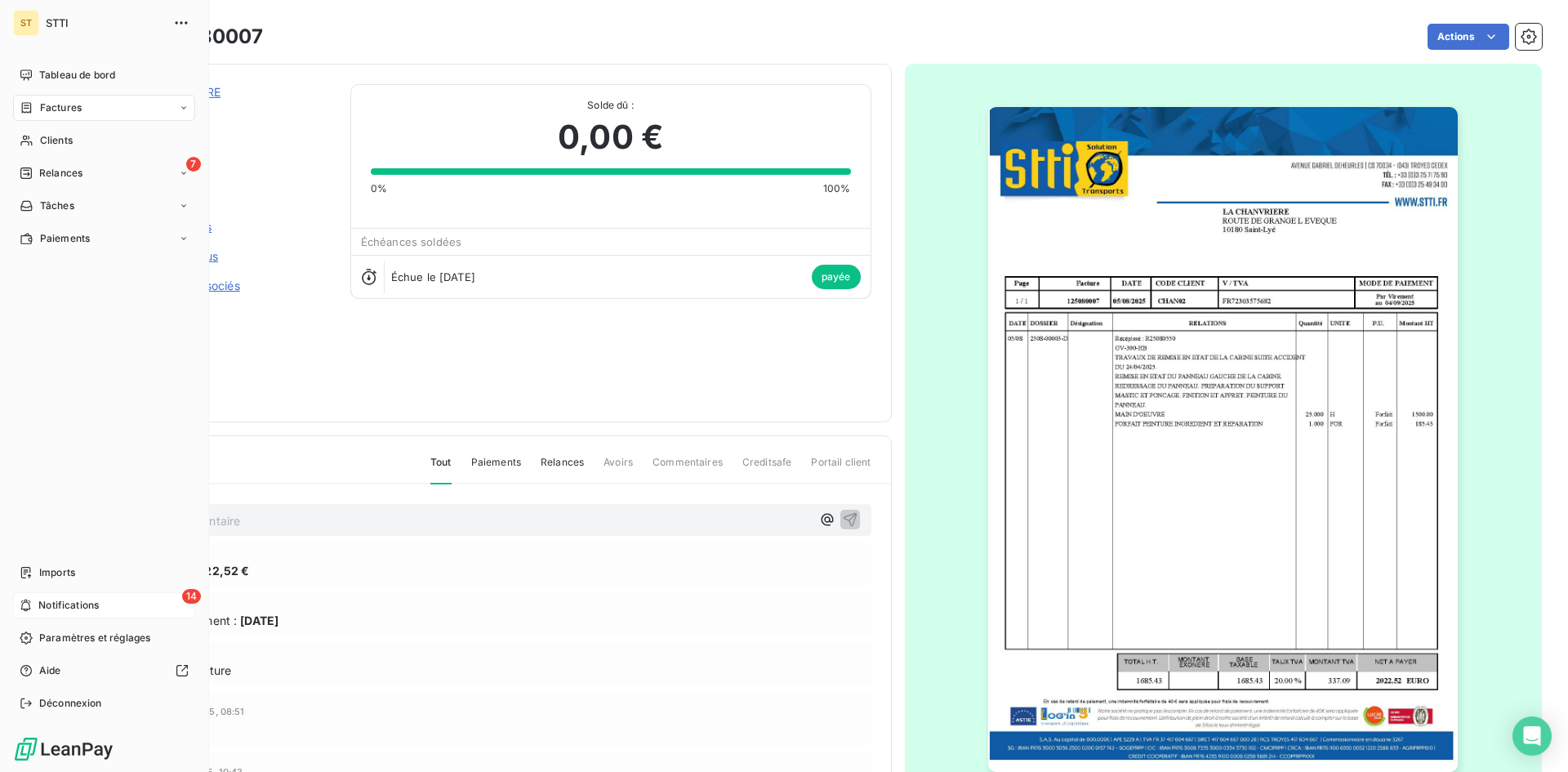
click at [59, 600] on span "Notifications" at bounding box center [68, 606] width 61 height 15
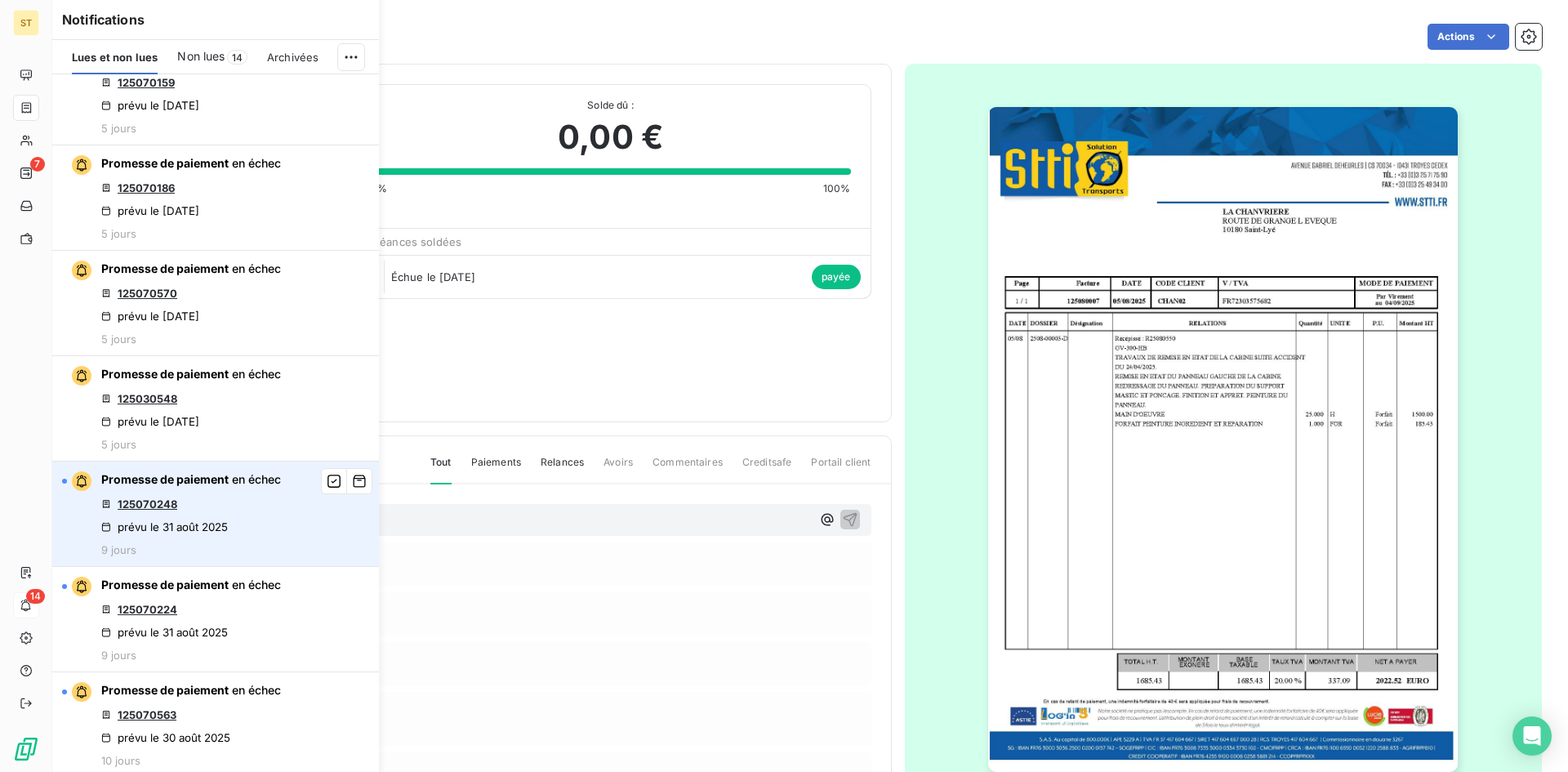
scroll to position [490, 0]
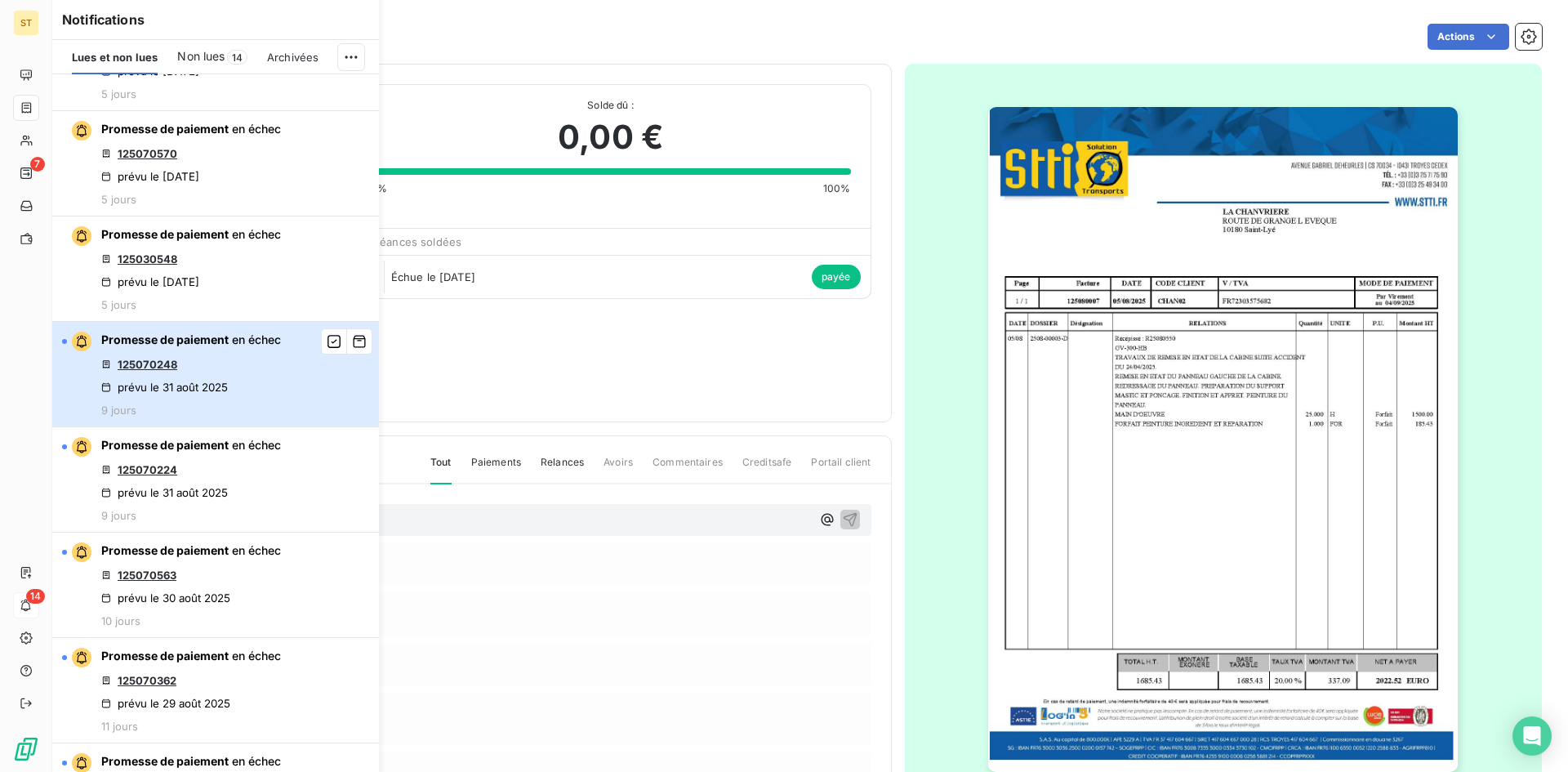
click at [253, 396] on div "Promesse de paiement en échec 125070248 prévu le [DATE] 9 jours" at bounding box center [191, 374] width 179 height 85
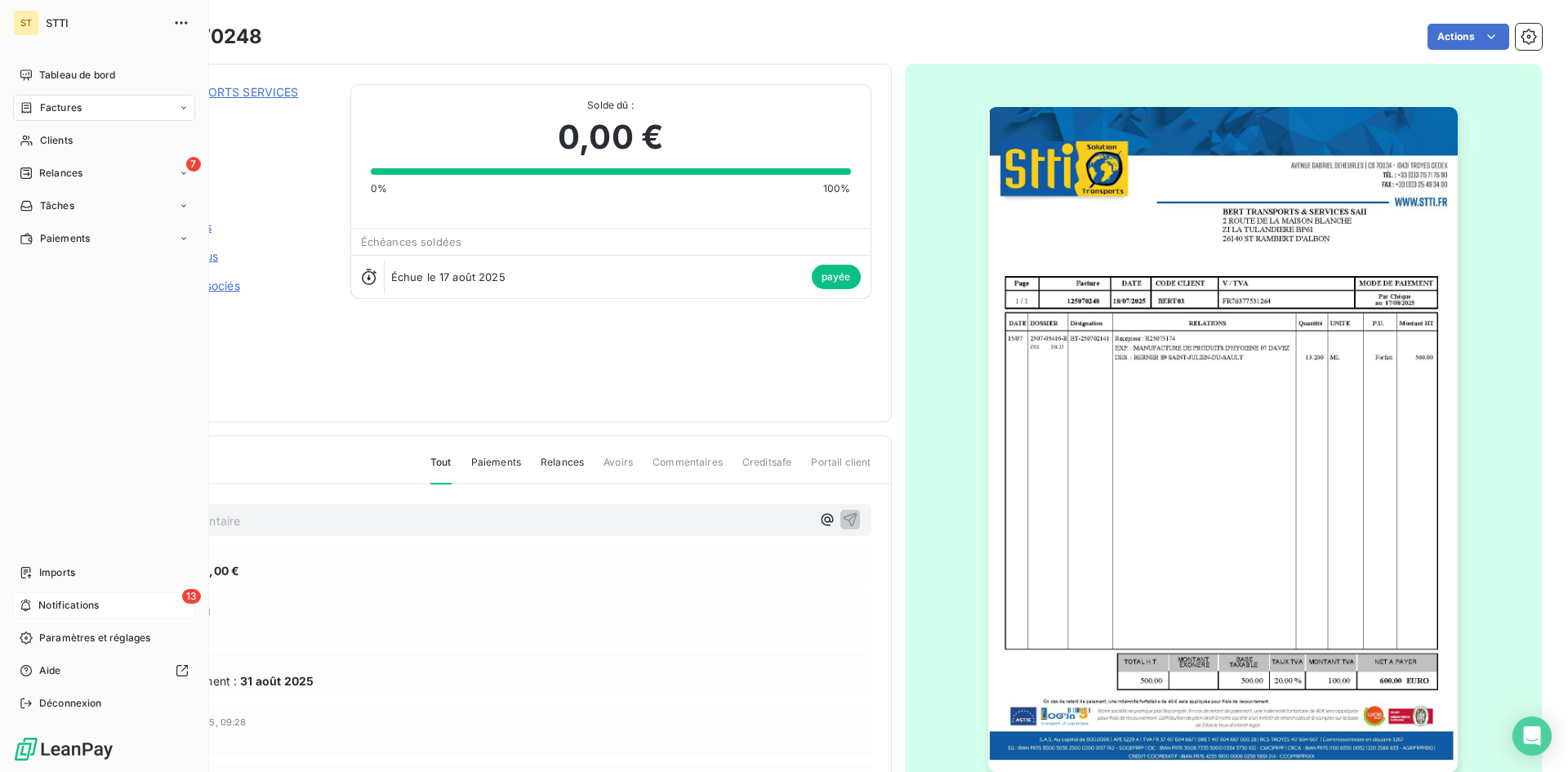
click at [39, 608] on span "Notifications" at bounding box center [68, 606] width 61 height 15
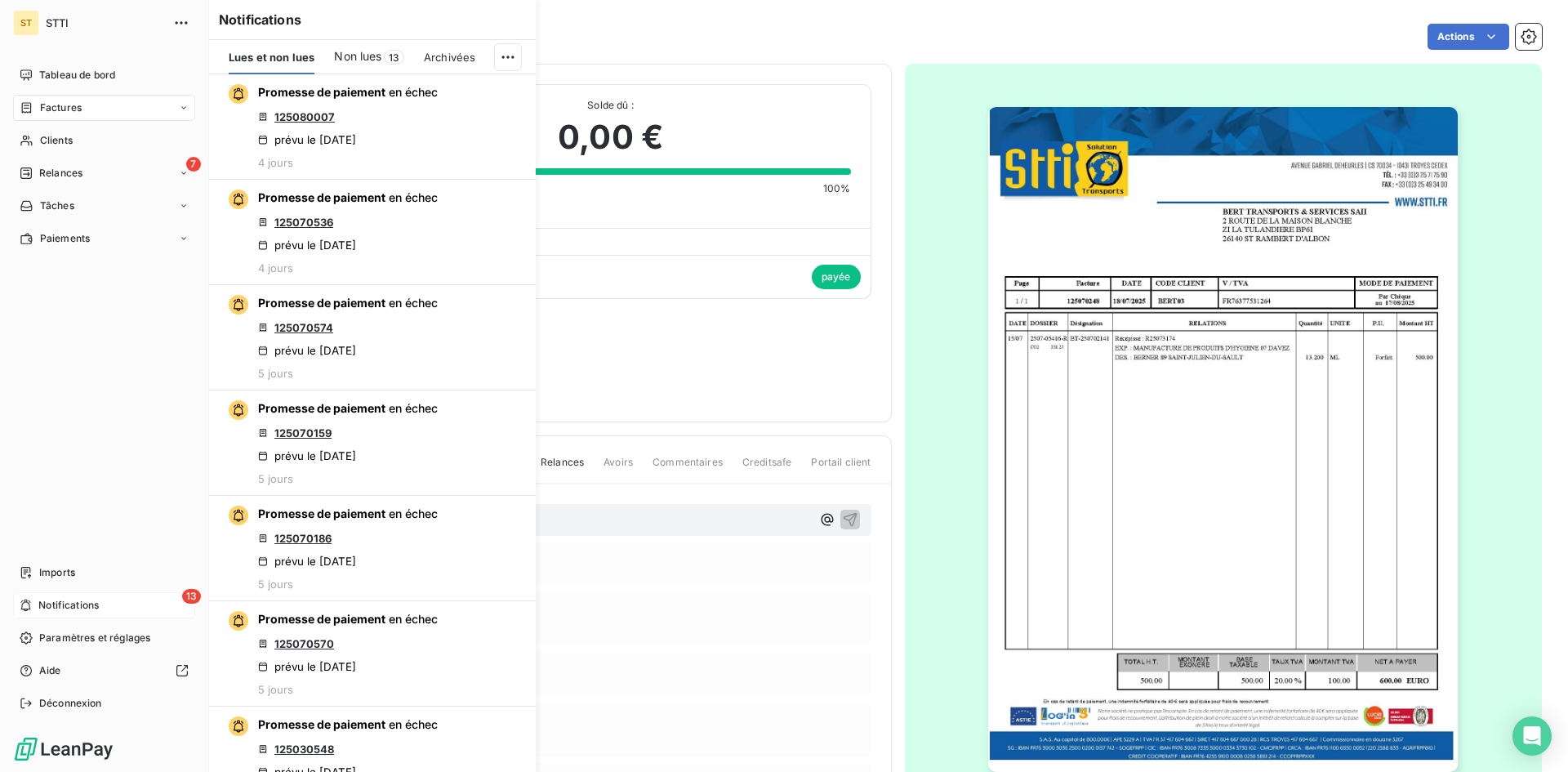
click at [86, 608] on span "Notifications" at bounding box center [68, 606] width 61 height 15
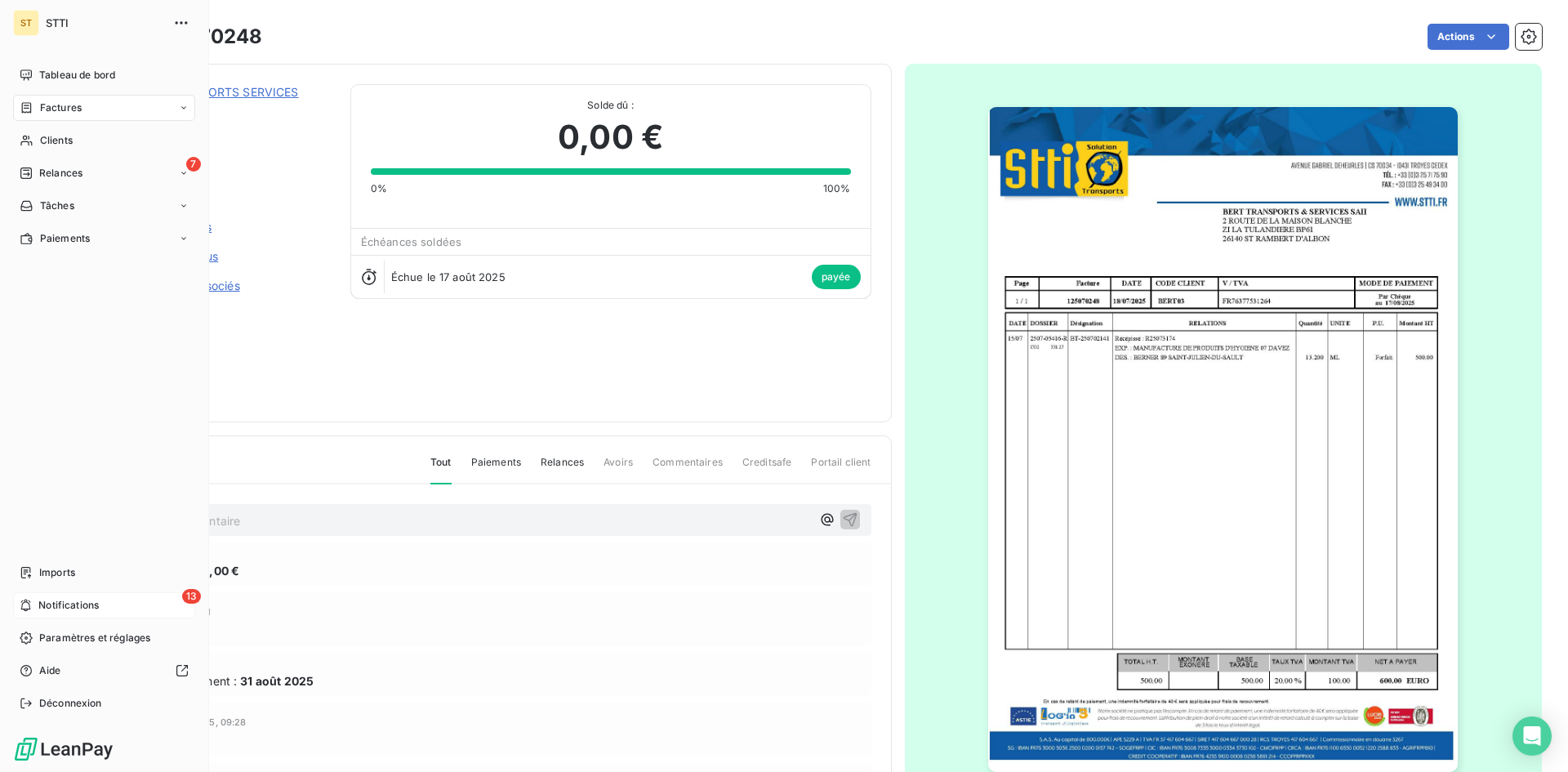
click at [61, 608] on span "Notifications" at bounding box center [68, 606] width 61 height 15
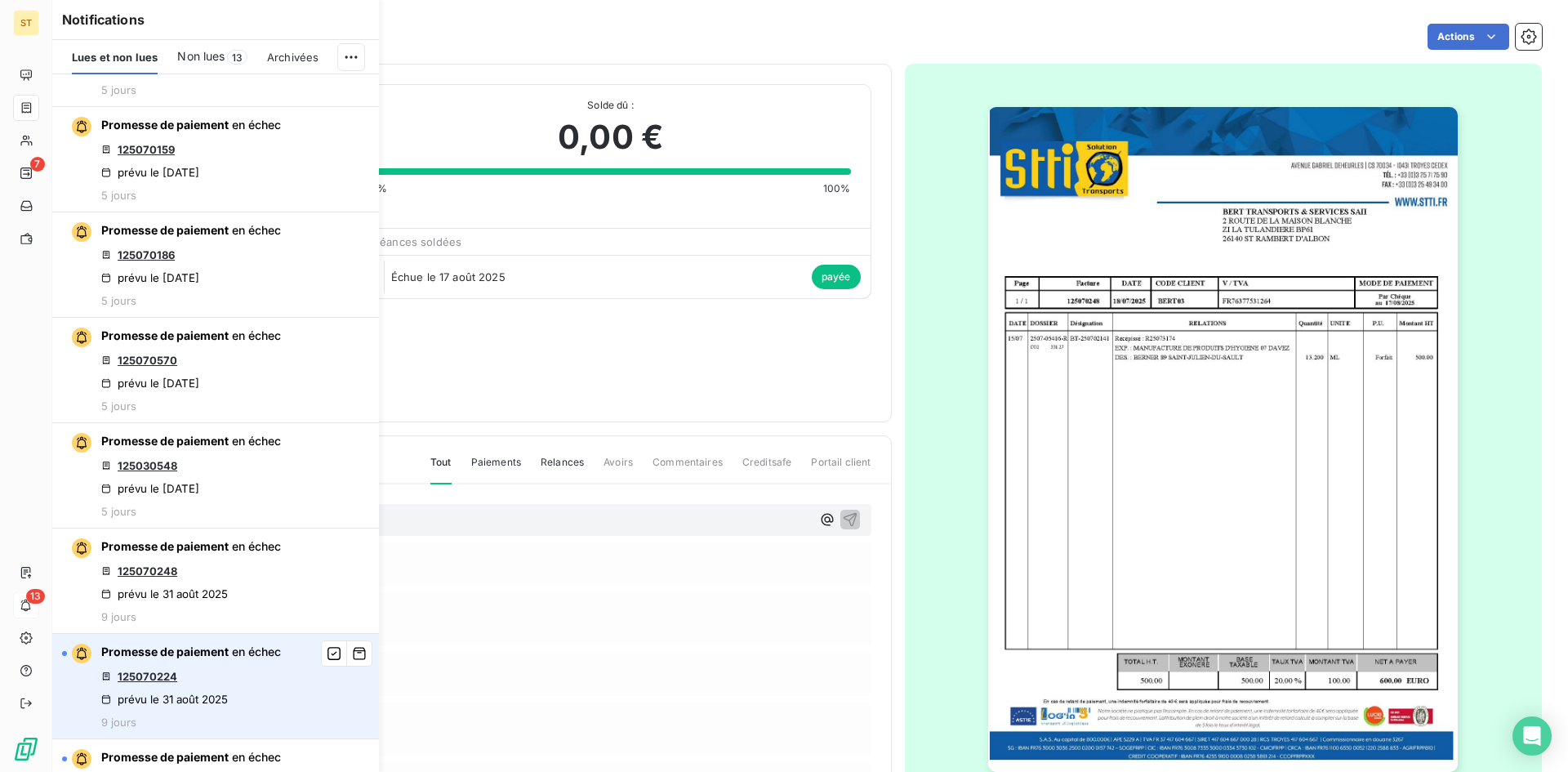
scroll to position [408, 0]
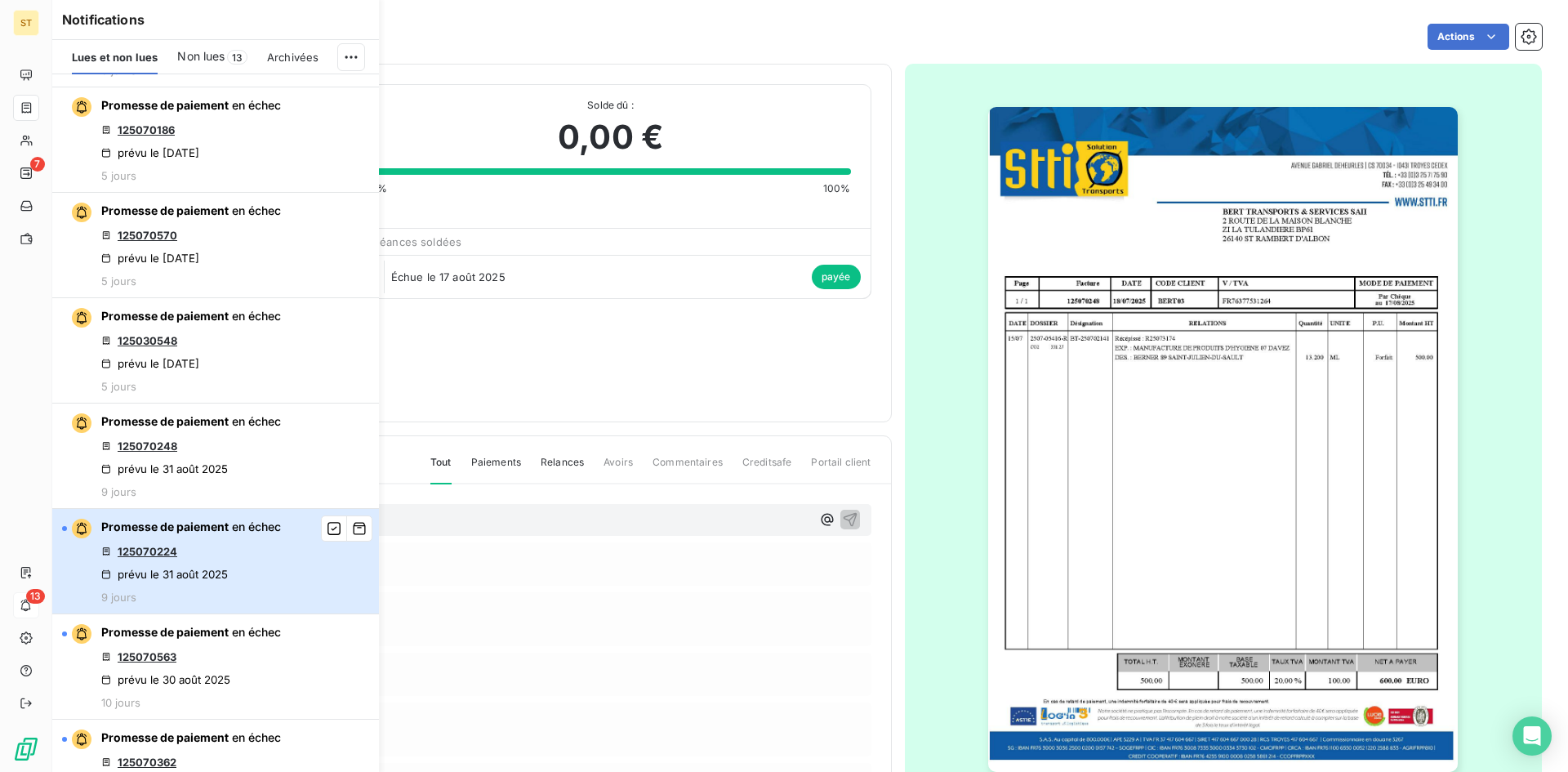
click at [234, 593] on div "Promesse de paiement en échec 125070224 prévu le [DATE] 9 jours" at bounding box center [191, 561] width 179 height 85
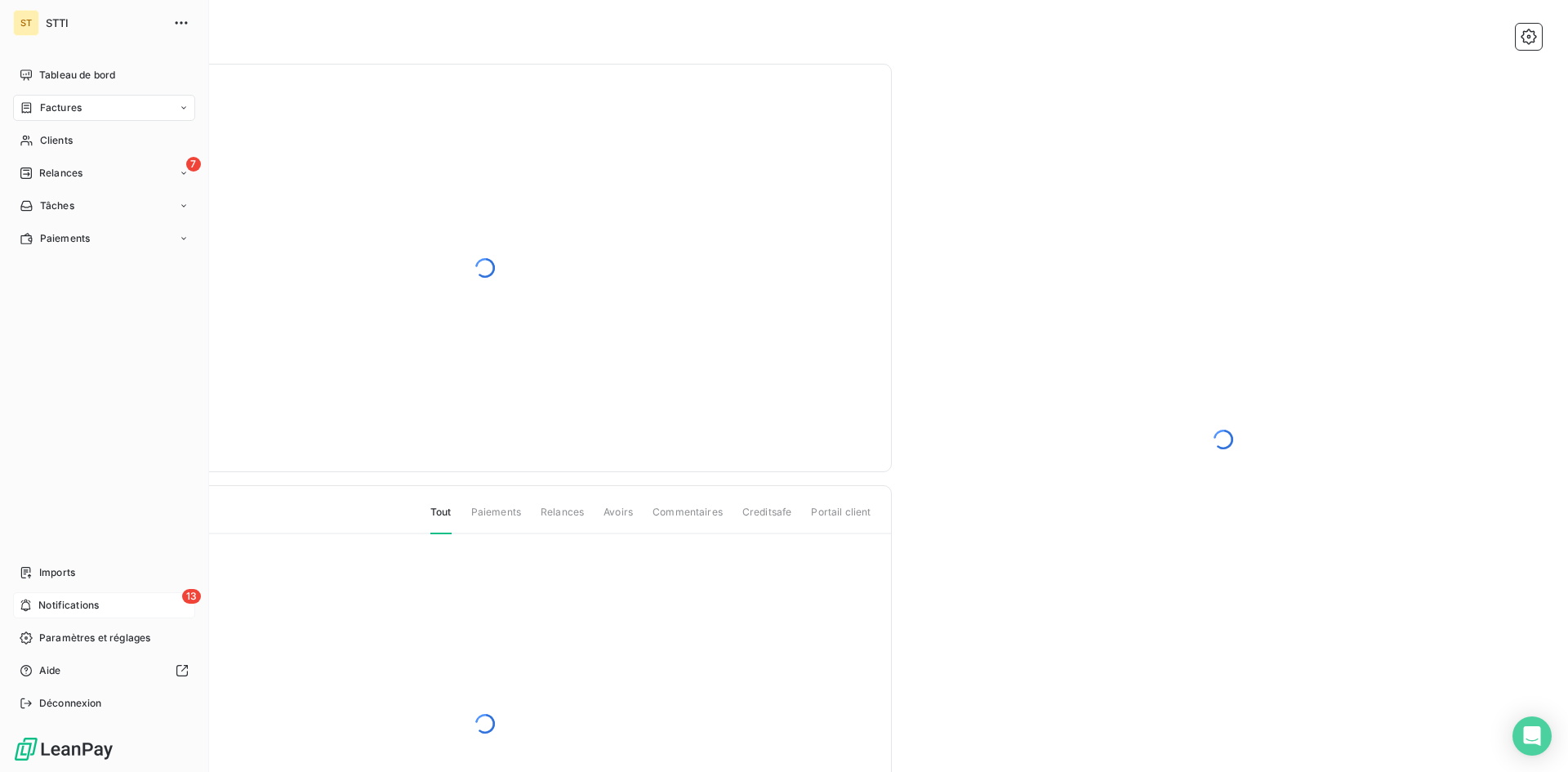
click at [55, 608] on span "Notifications" at bounding box center [68, 606] width 61 height 15
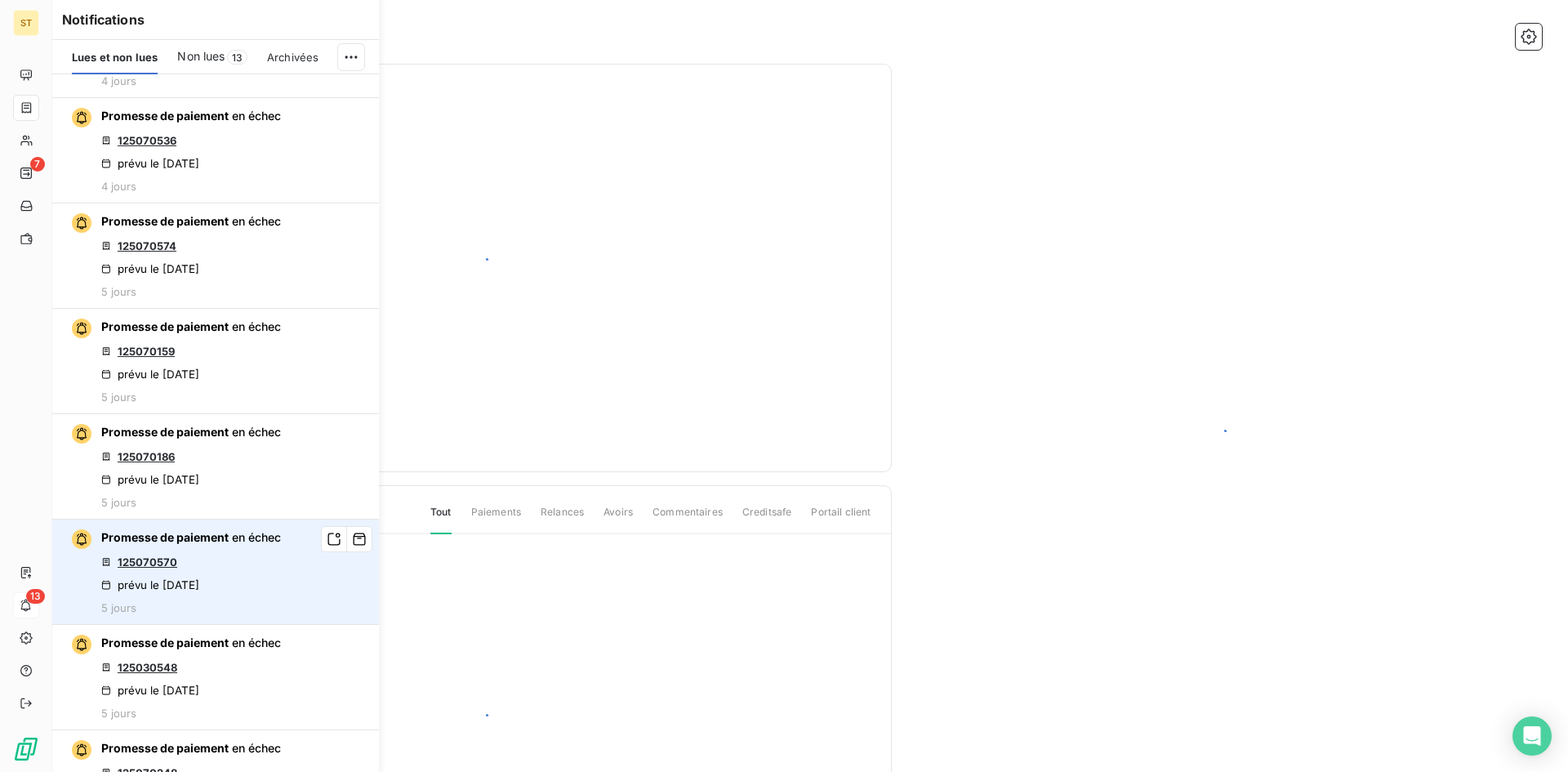
scroll to position [327, 0]
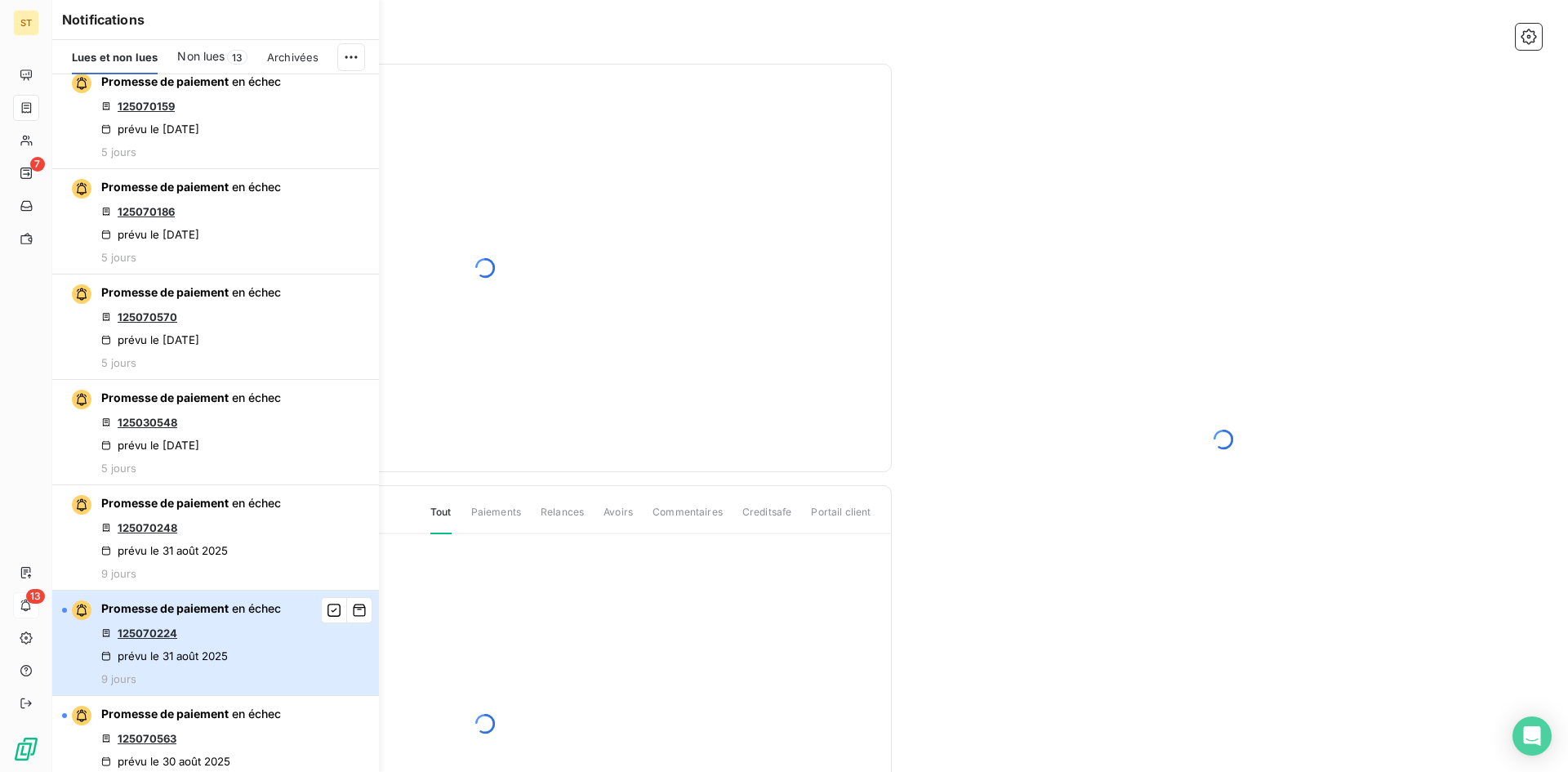
click at [248, 644] on div "Promesse de paiement en échec 125070224 prévu le [DATE] 9 jours" at bounding box center [191, 643] width 179 height 85
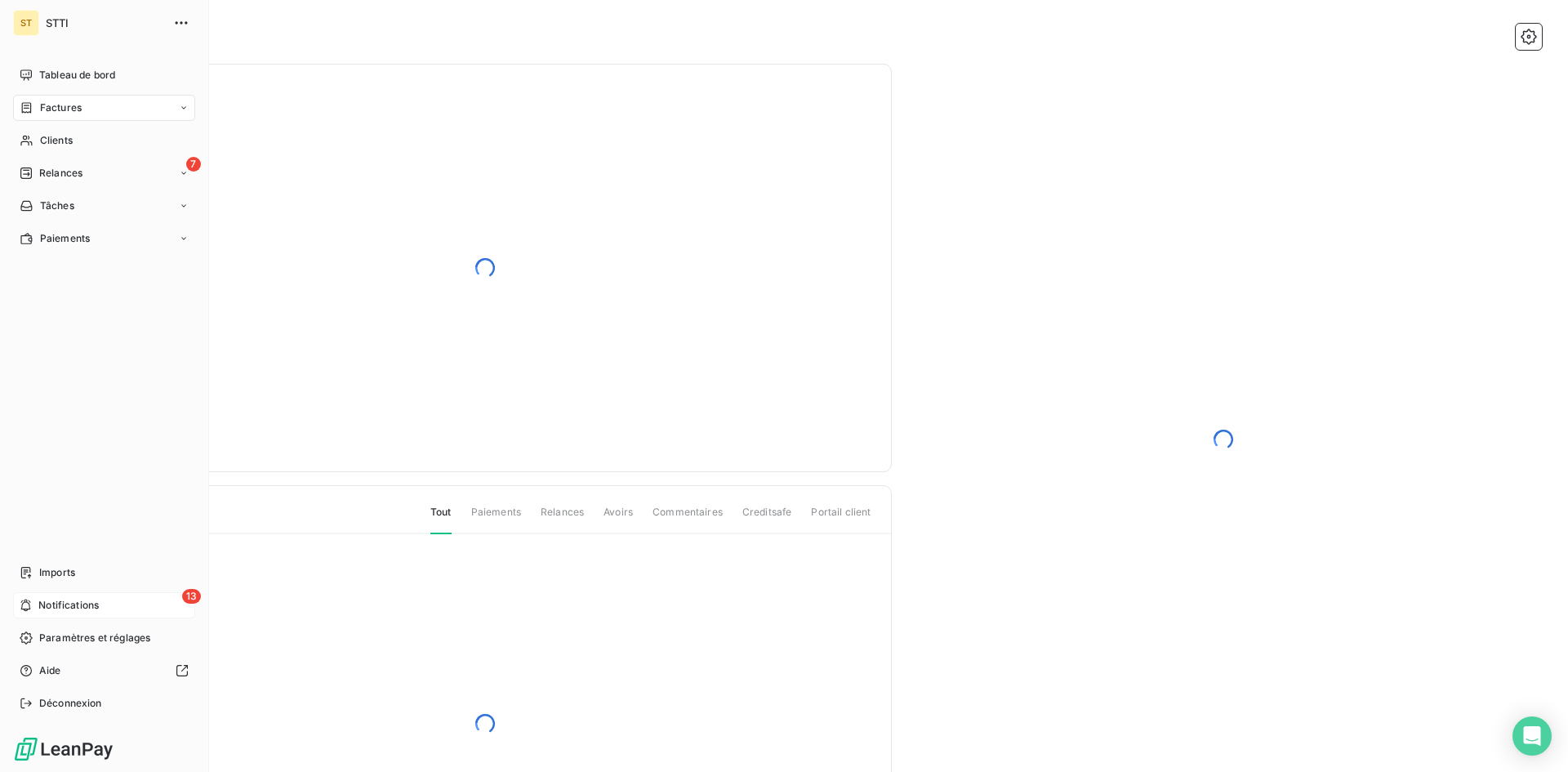
click at [50, 608] on span "Notifications" at bounding box center [68, 606] width 61 height 15
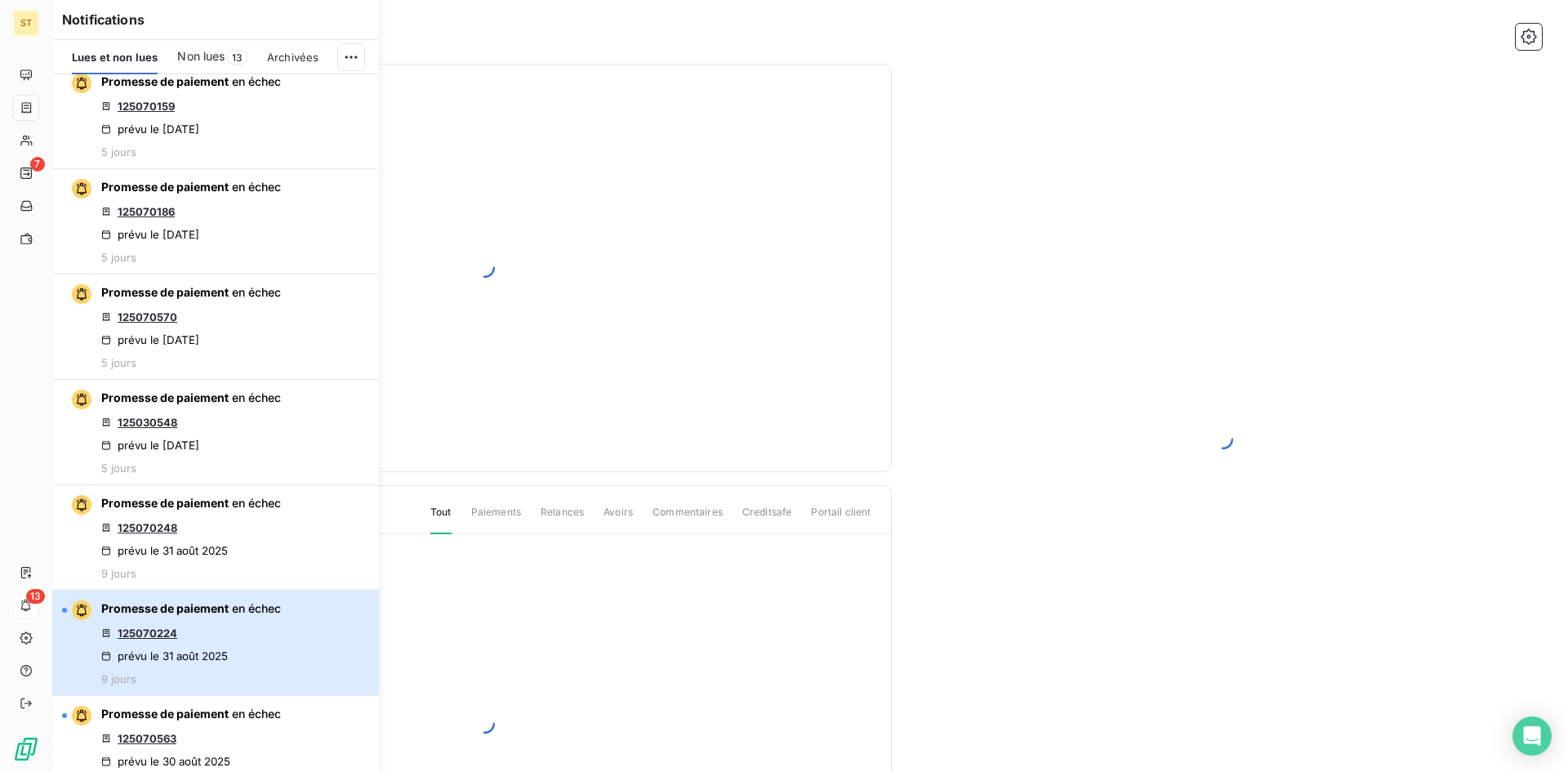
click at [237, 658] on div "Promesse de paiement en échec 125070224 prévu le [DATE] 9 jours" at bounding box center [191, 643] width 179 height 85
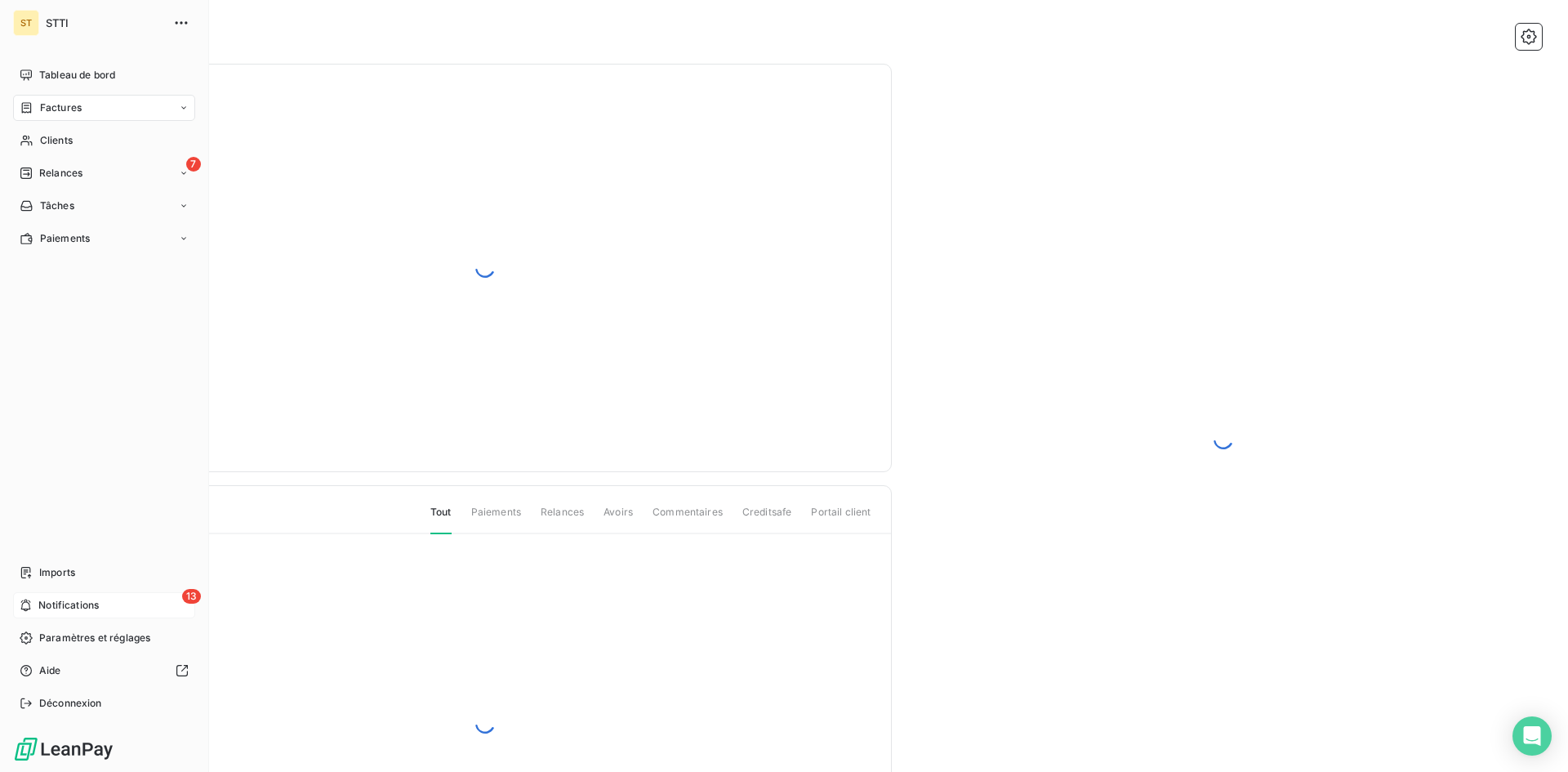
click at [44, 611] on span "Notifications" at bounding box center [68, 606] width 61 height 15
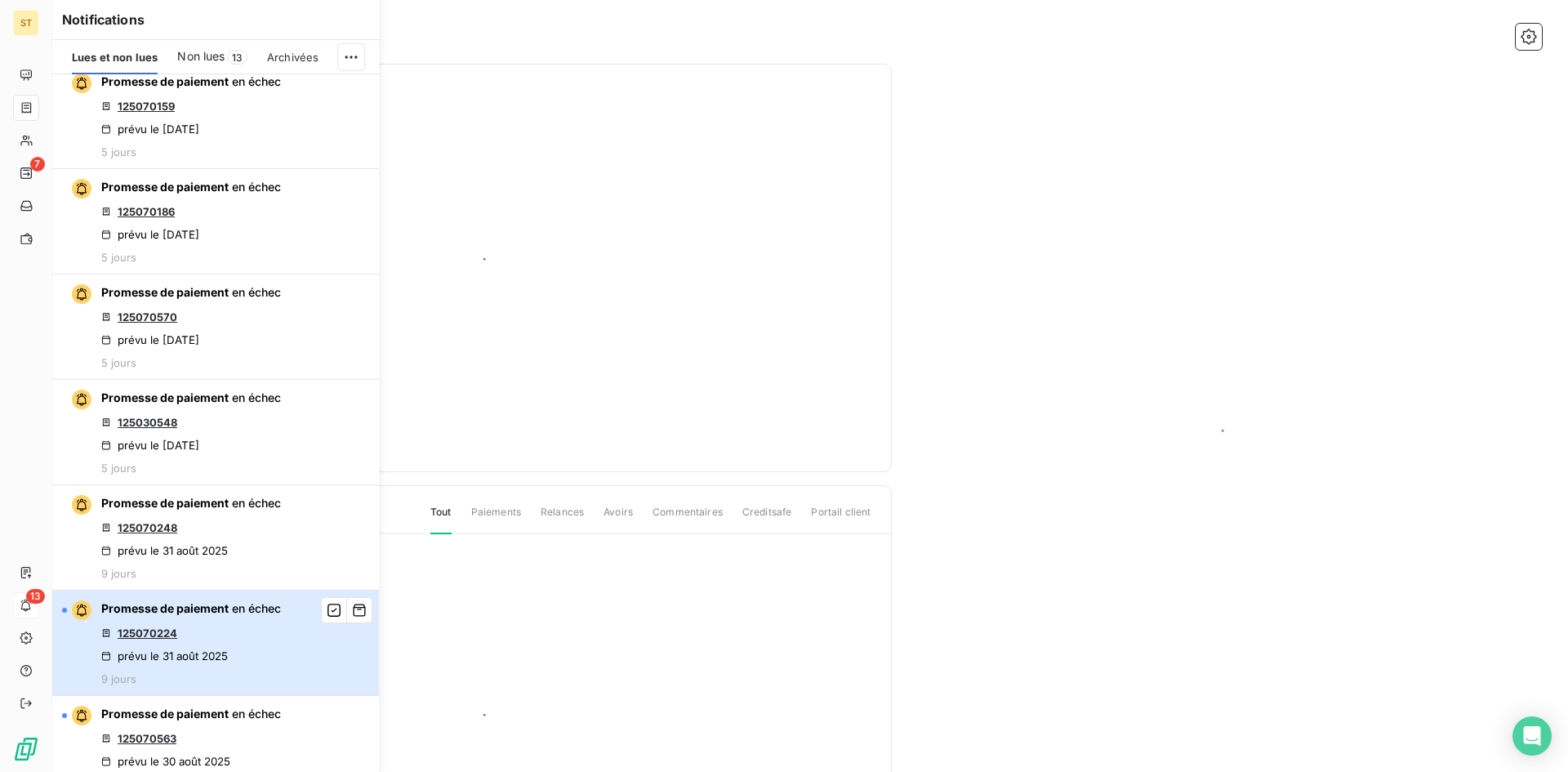
click at [266, 659] on div "Promesse de paiement en échec 125070224 prévu le [DATE] 9 jours" at bounding box center [191, 643] width 179 height 85
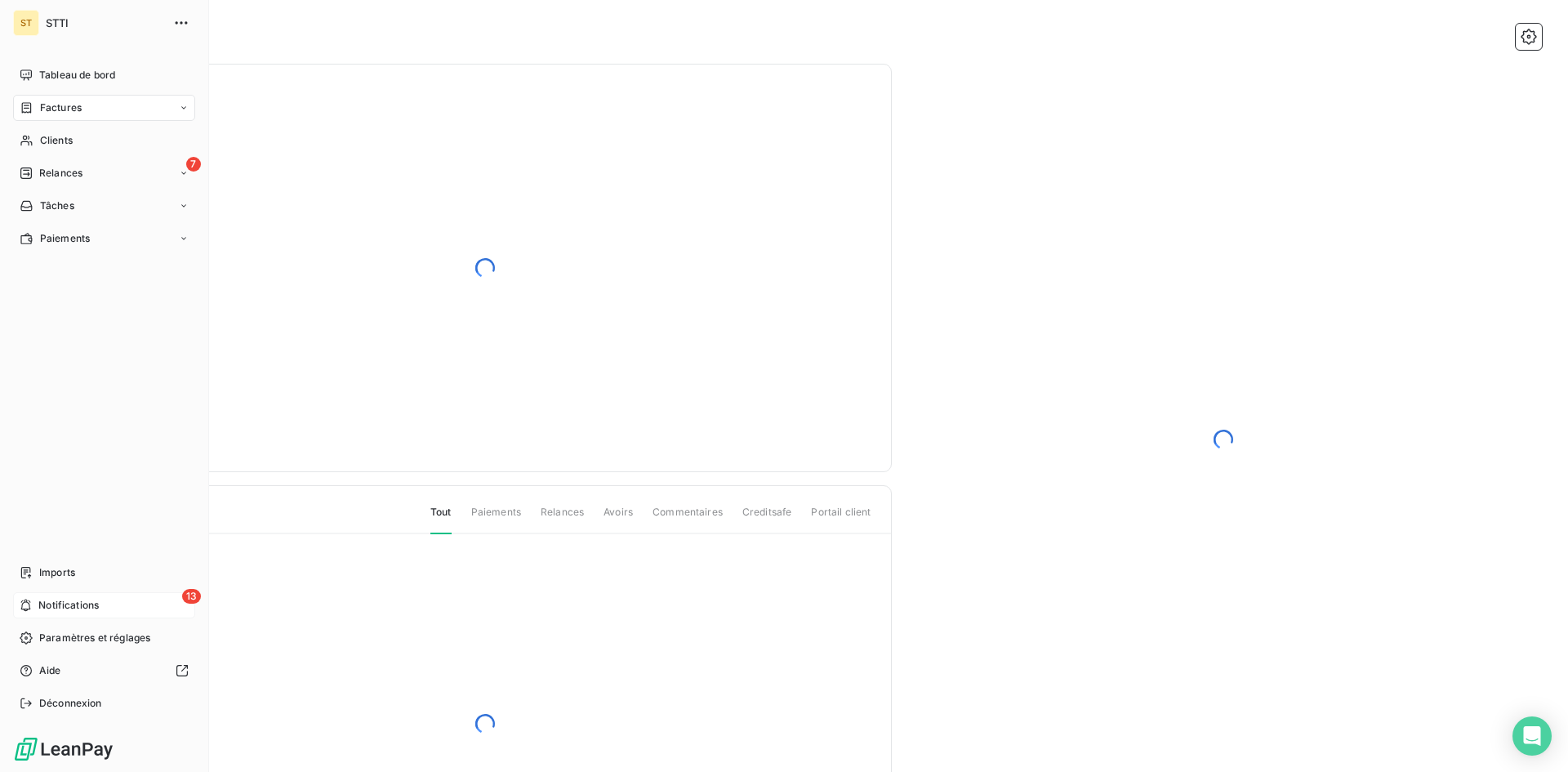
click at [36, 608] on div "13 Notifications" at bounding box center [104, 606] width 182 height 26
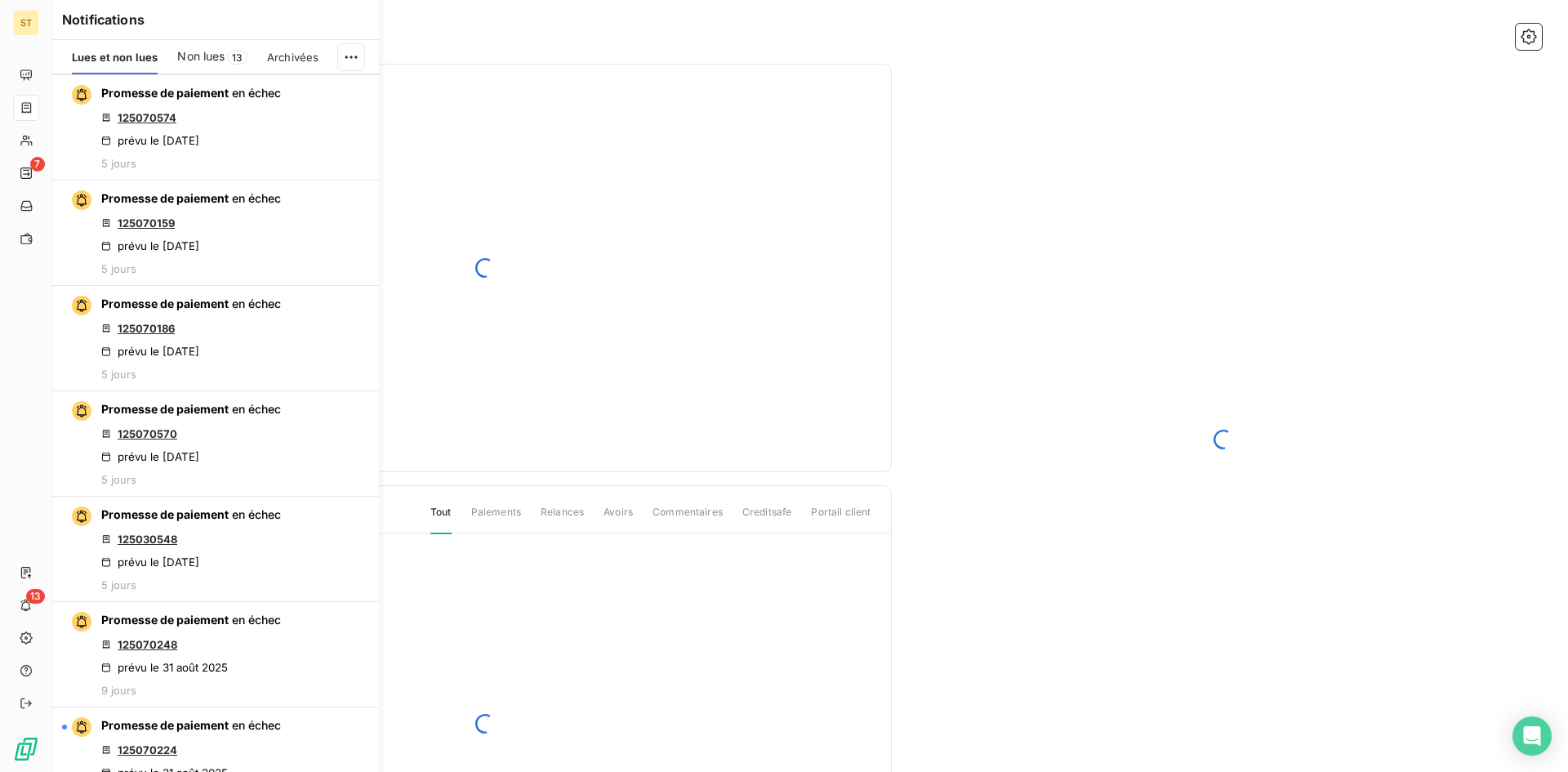
scroll to position [408, 0]
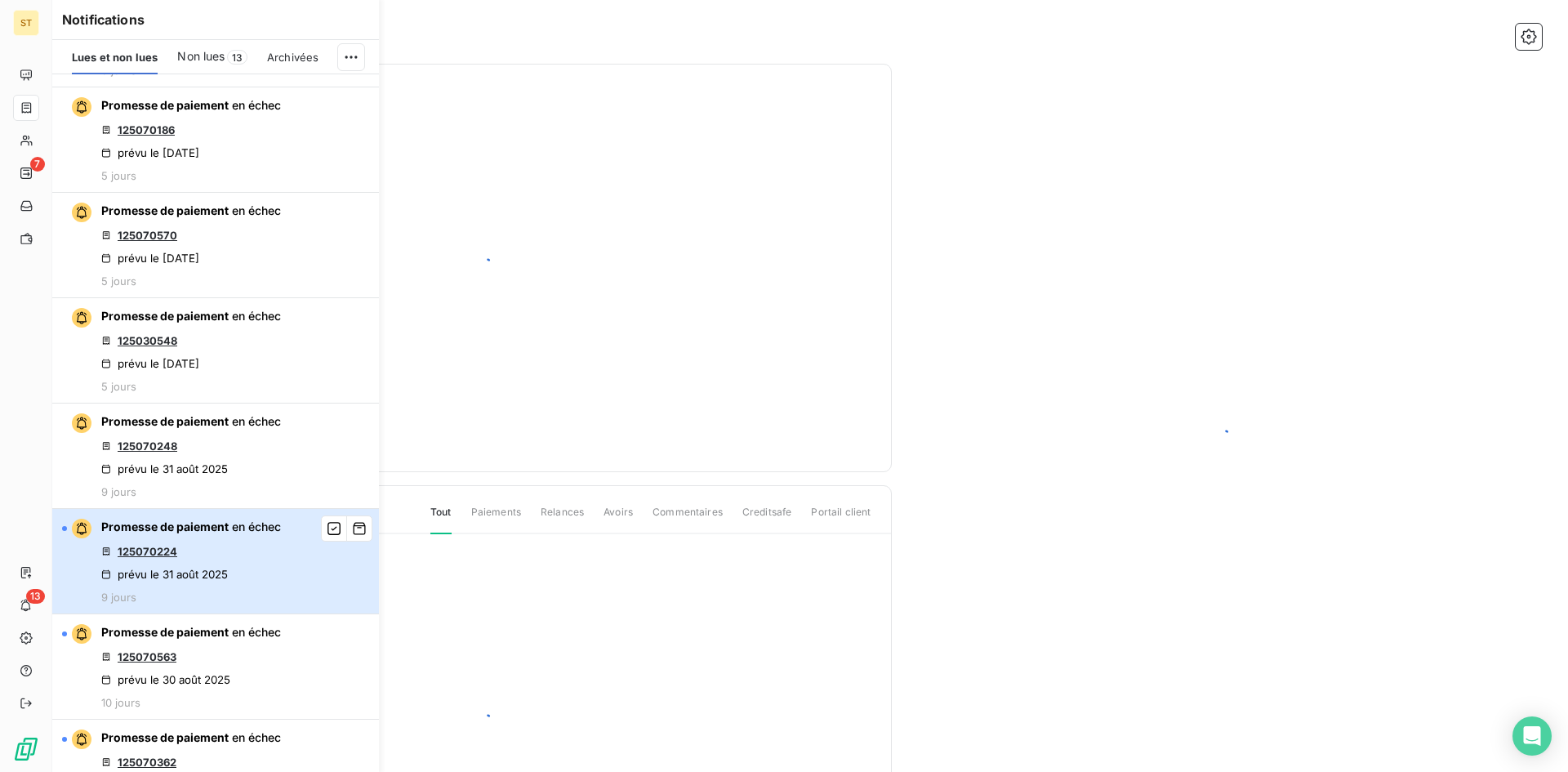
click at [272, 573] on div "Promesse de paiement en échec 125070224 prévu le [DATE] 9 jours" at bounding box center [191, 561] width 179 height 85
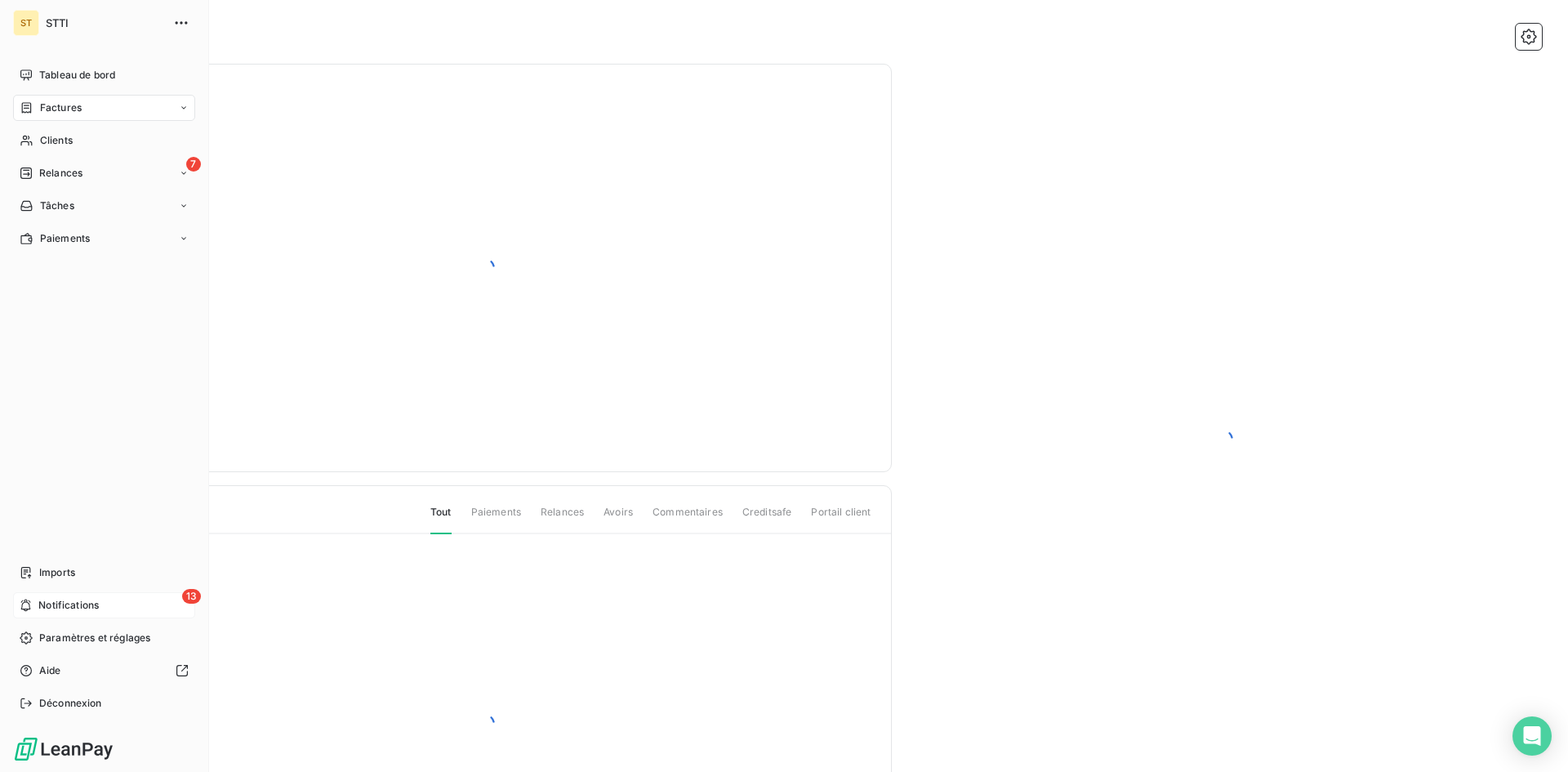
click at [47, 608] on span "Notifications" at bounding box center [68, 606] width 61 height 15
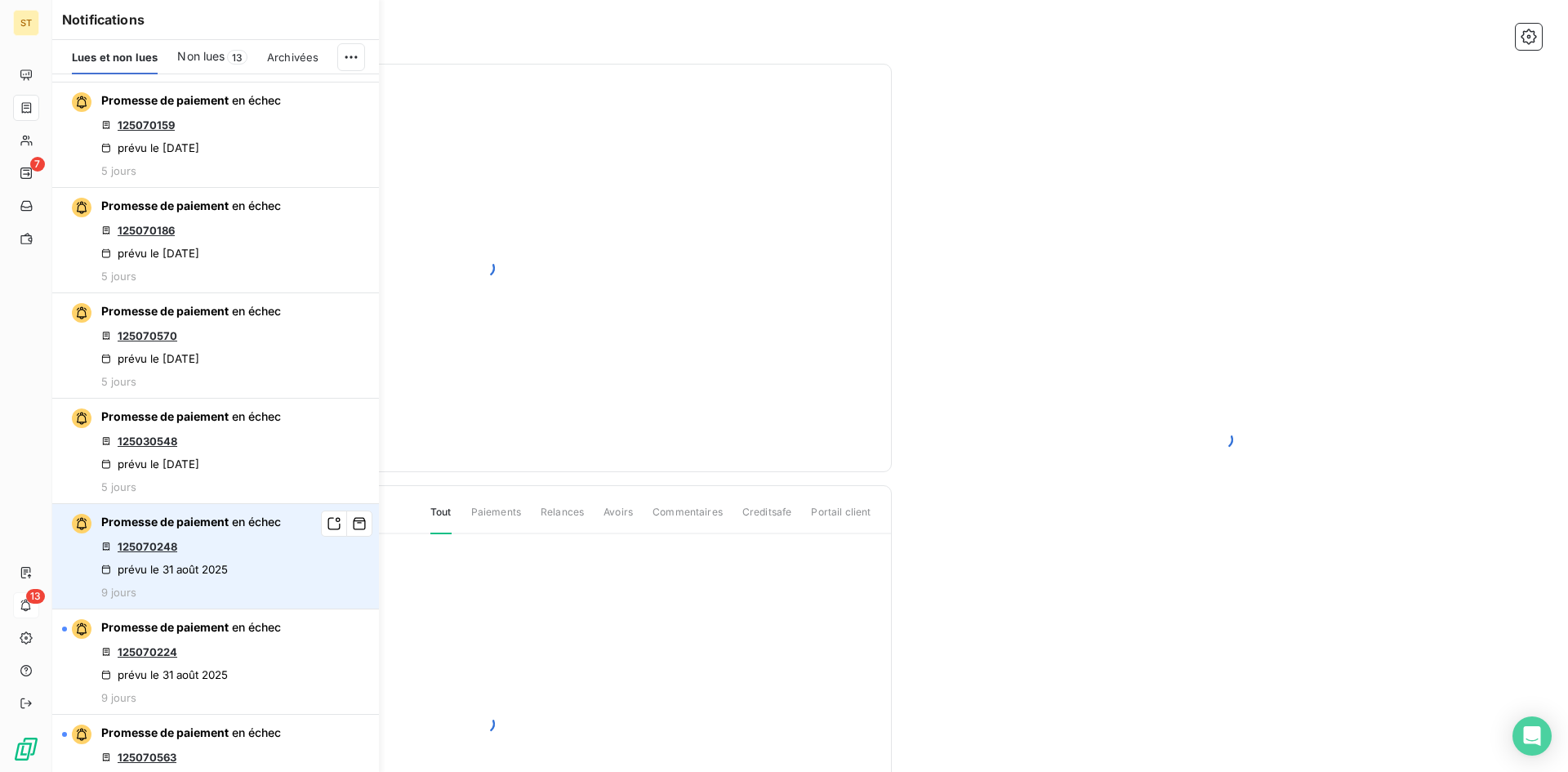
scroll to position [327, 0]
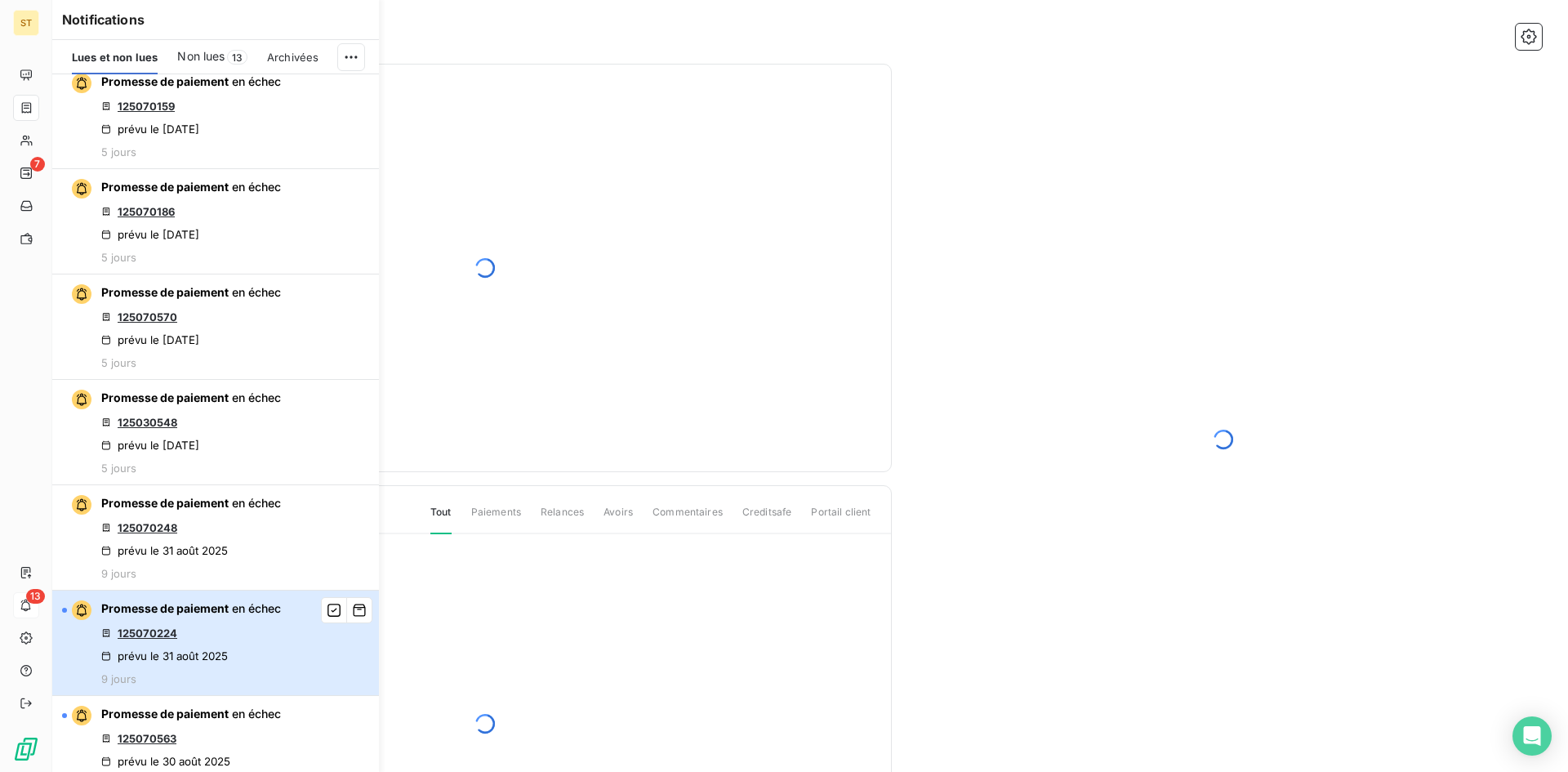
click at [234, 644] on div "Promesse de paiement en échec 125070224 prévu le [DATE] 9 jours" at bounding box center [191, 643] width 179 height 85
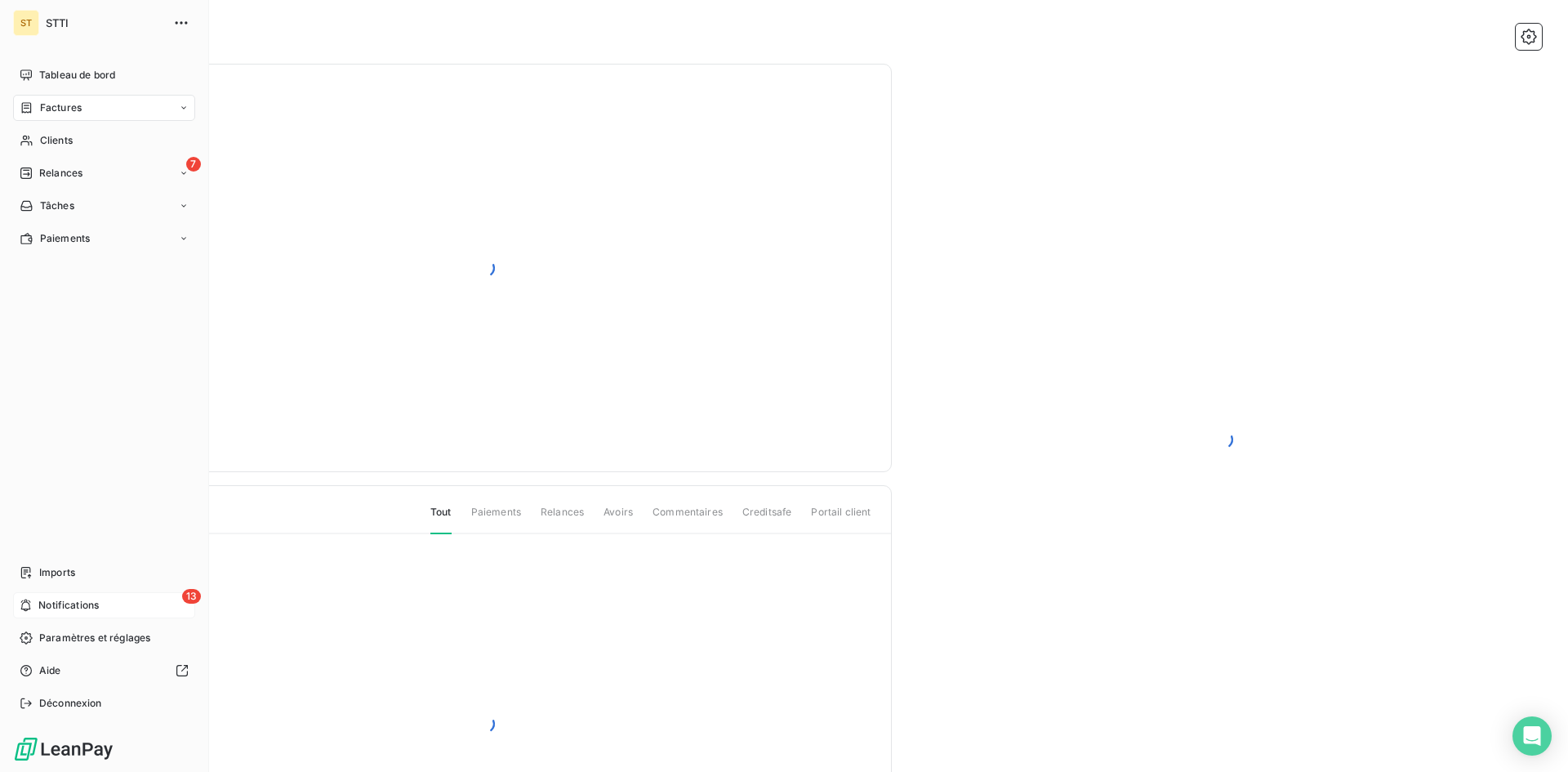
click at [57, 606] on span "Notifications" at bounding box center [68, 606] width 61 height 15
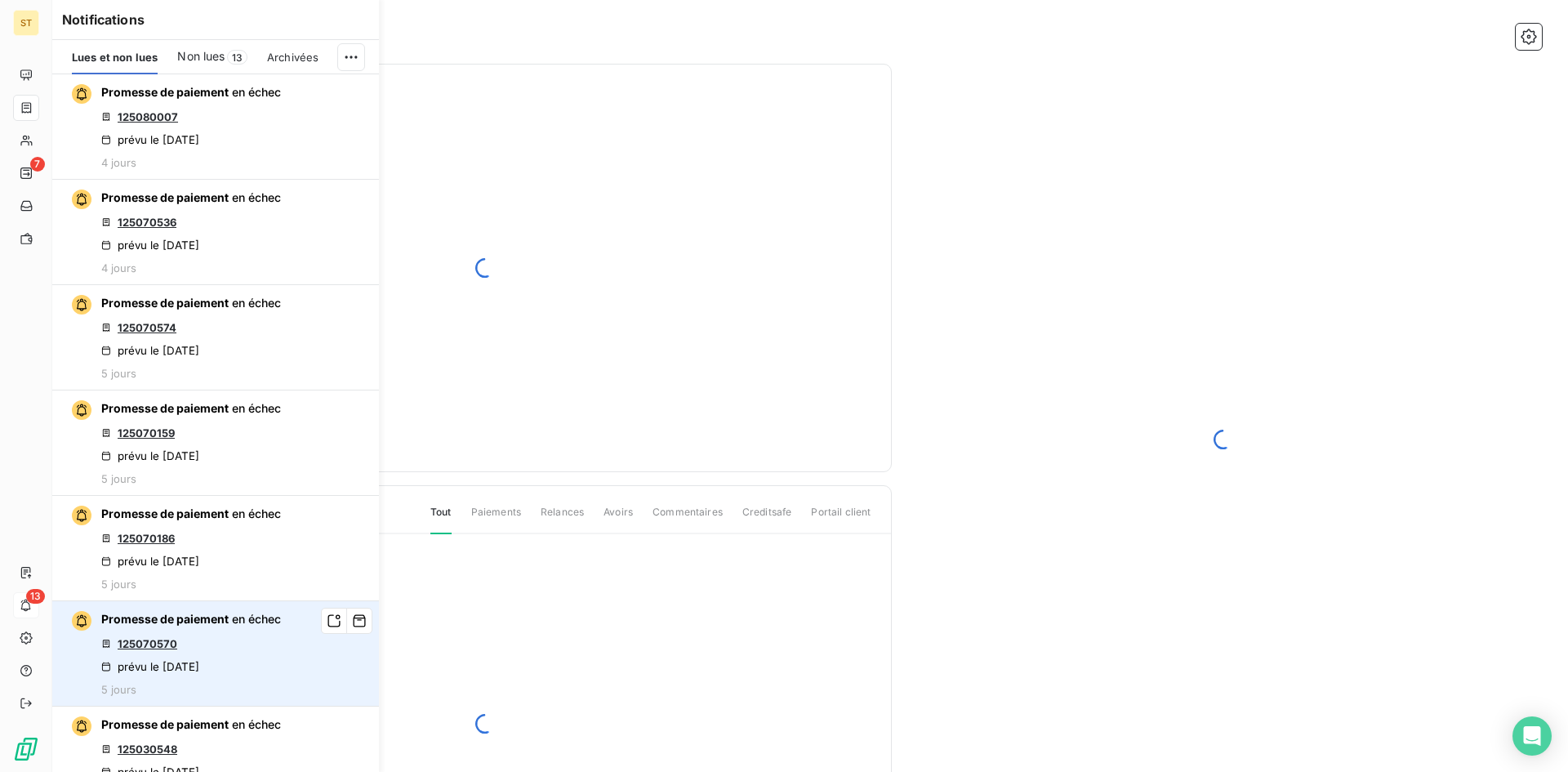
scroll to position [408, 0]
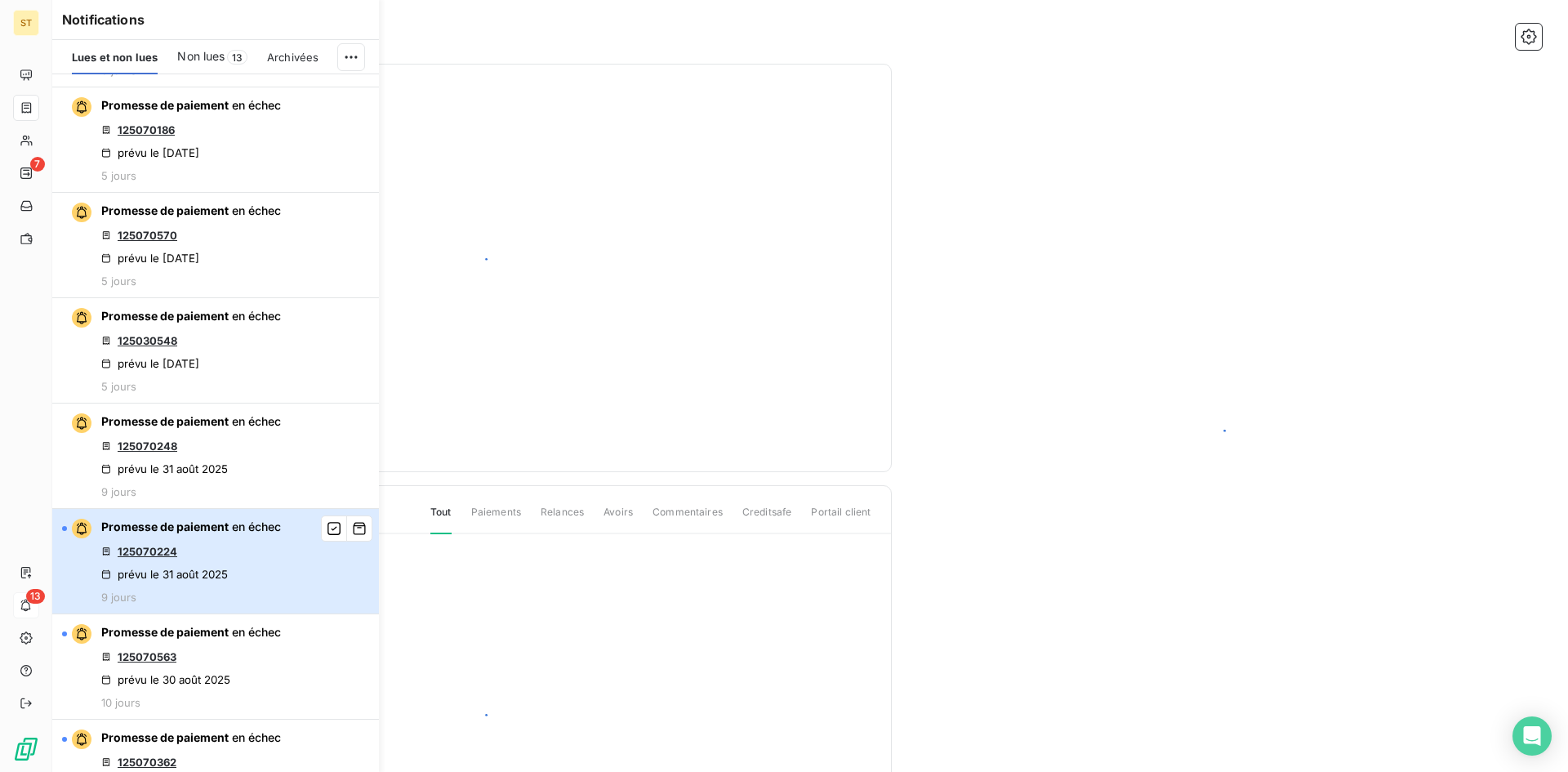
click at [264, 579] on div "Promesse de paiement en échec 125070224 prévu le [DATE] 9 jours" at bounding box center [191, 561] width 179 height 85
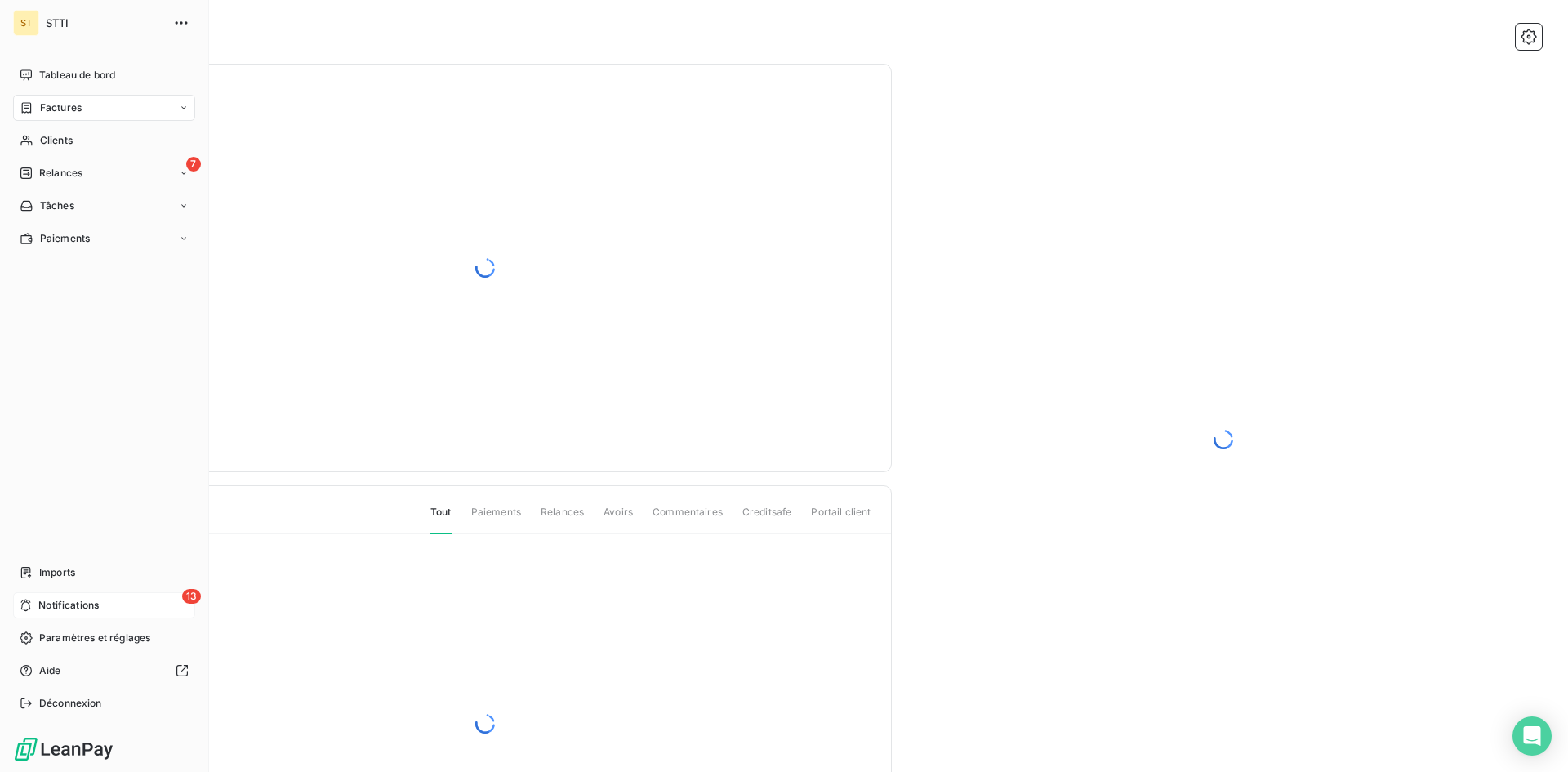
click at [42, 608] on span "Notifications" at bounding box center [68, 606] width 61 height 15
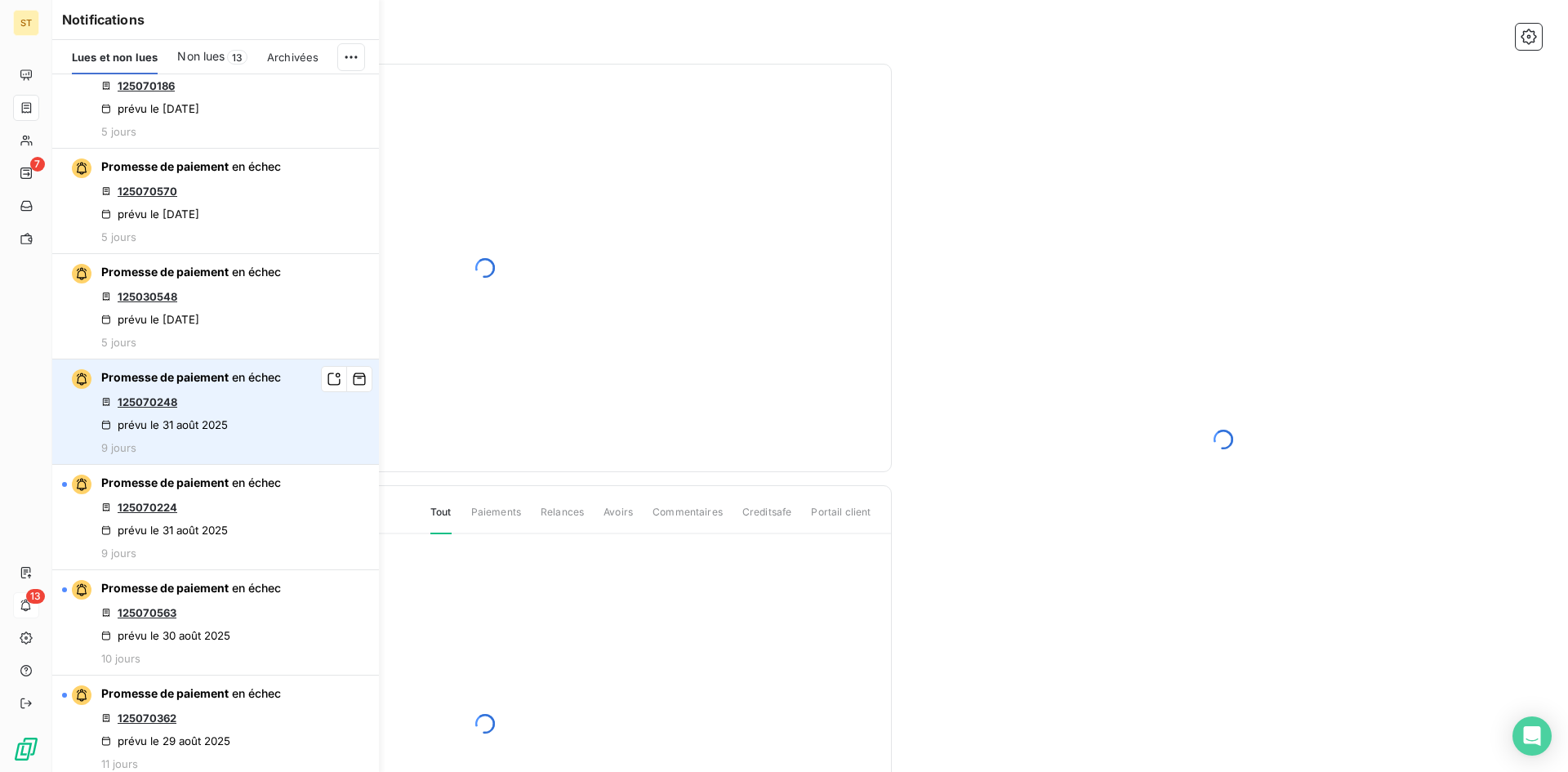
scroll to position [490, 0]
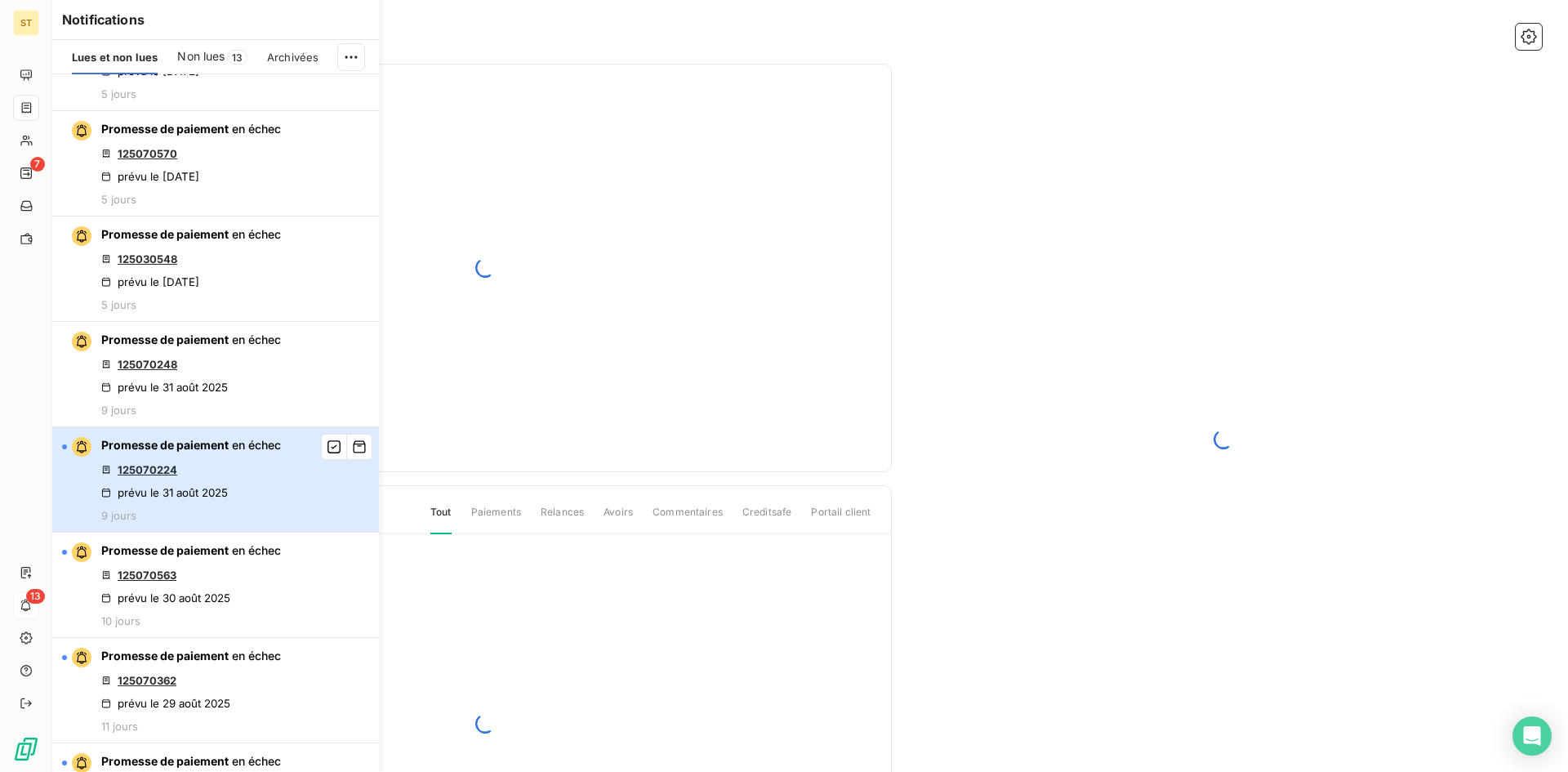
click at [246, 488] on div "Promesse de paiement en échec 125070224 prévu le [DATE] 9 jours" at bounding box center [191, 479] width 179 height 85
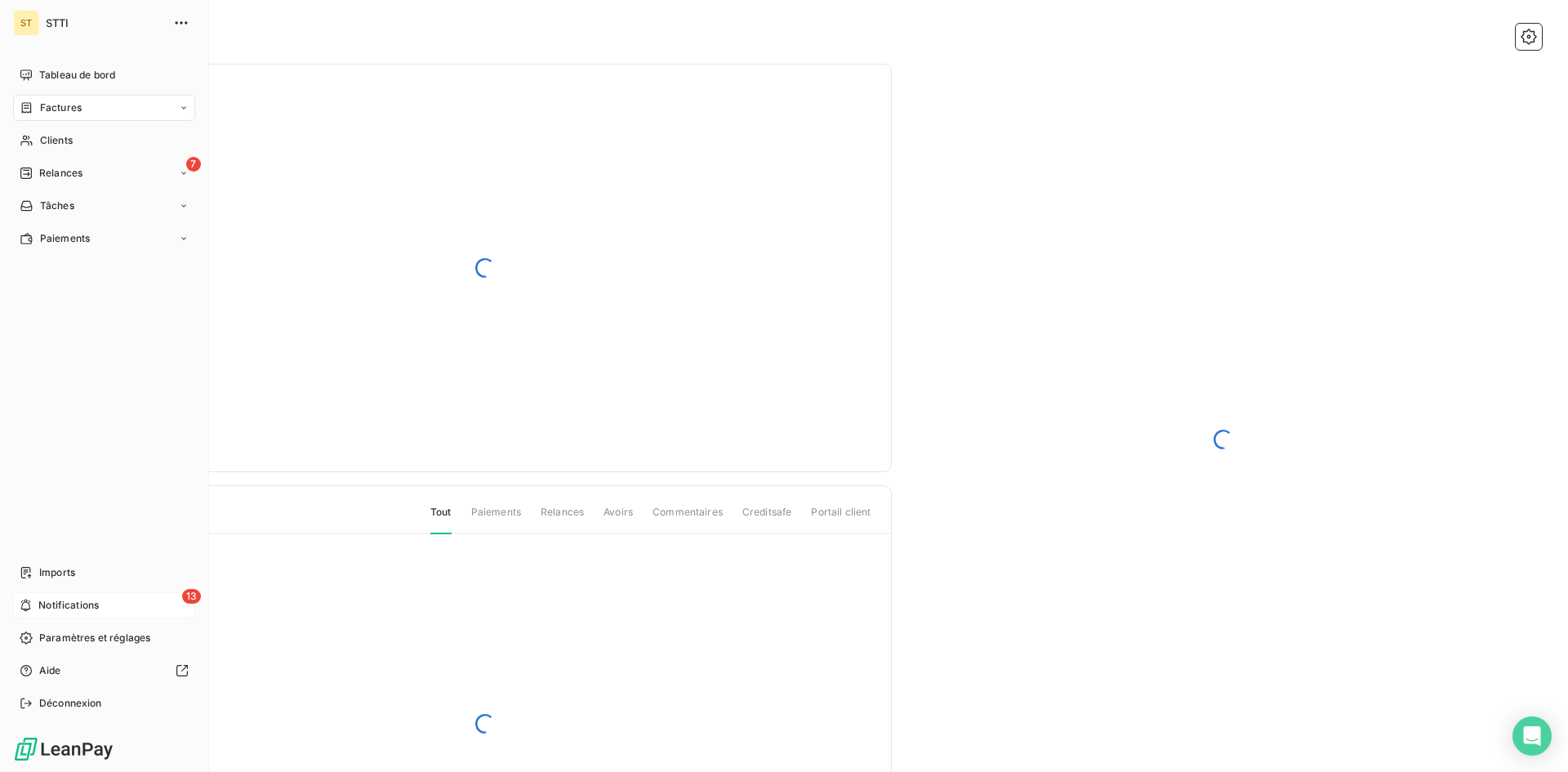
click at [55, 610] on span "Notifications" at bounding box center [68, 606] width 61 height 15
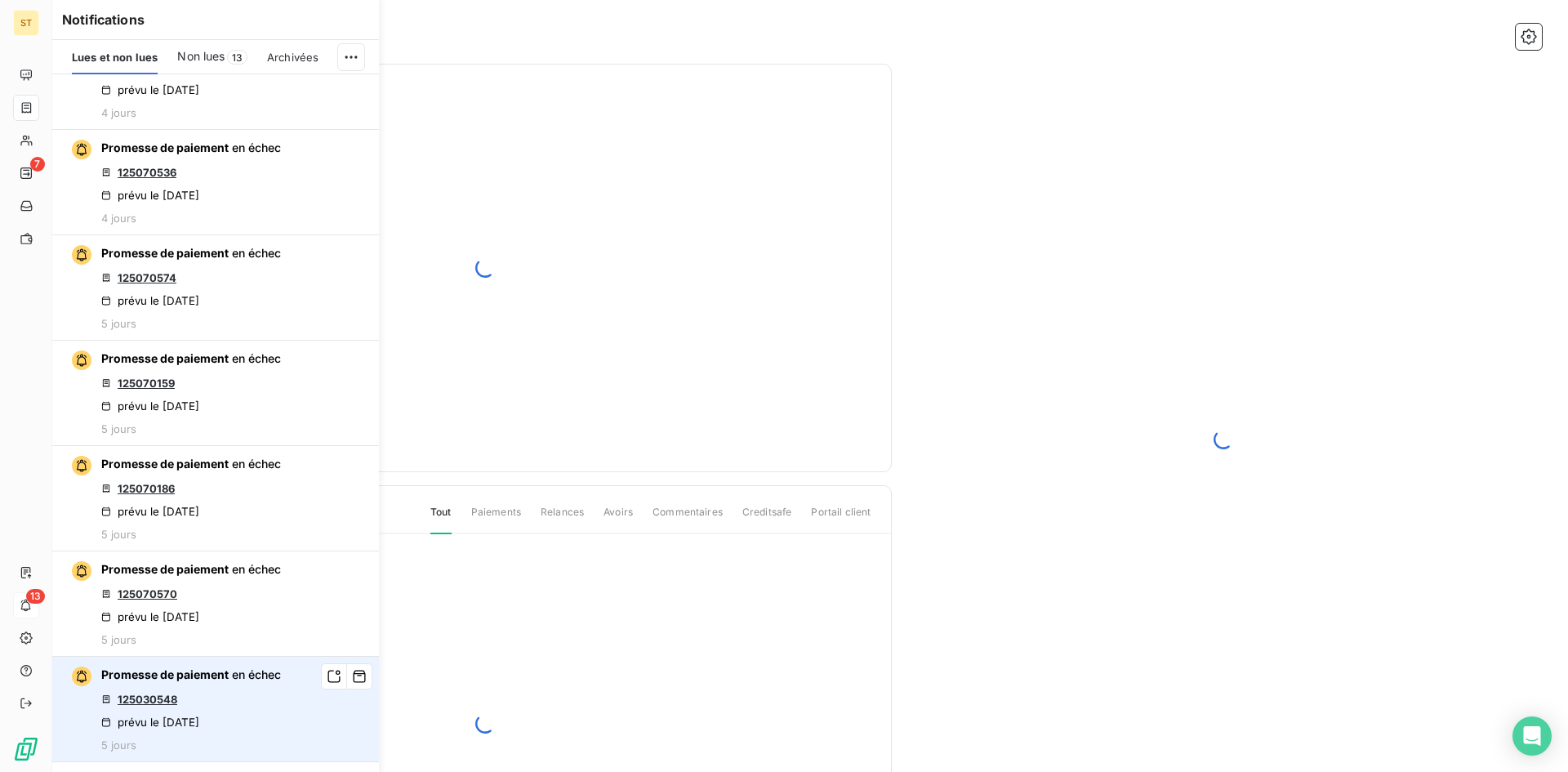
scroll to position [245, 0]
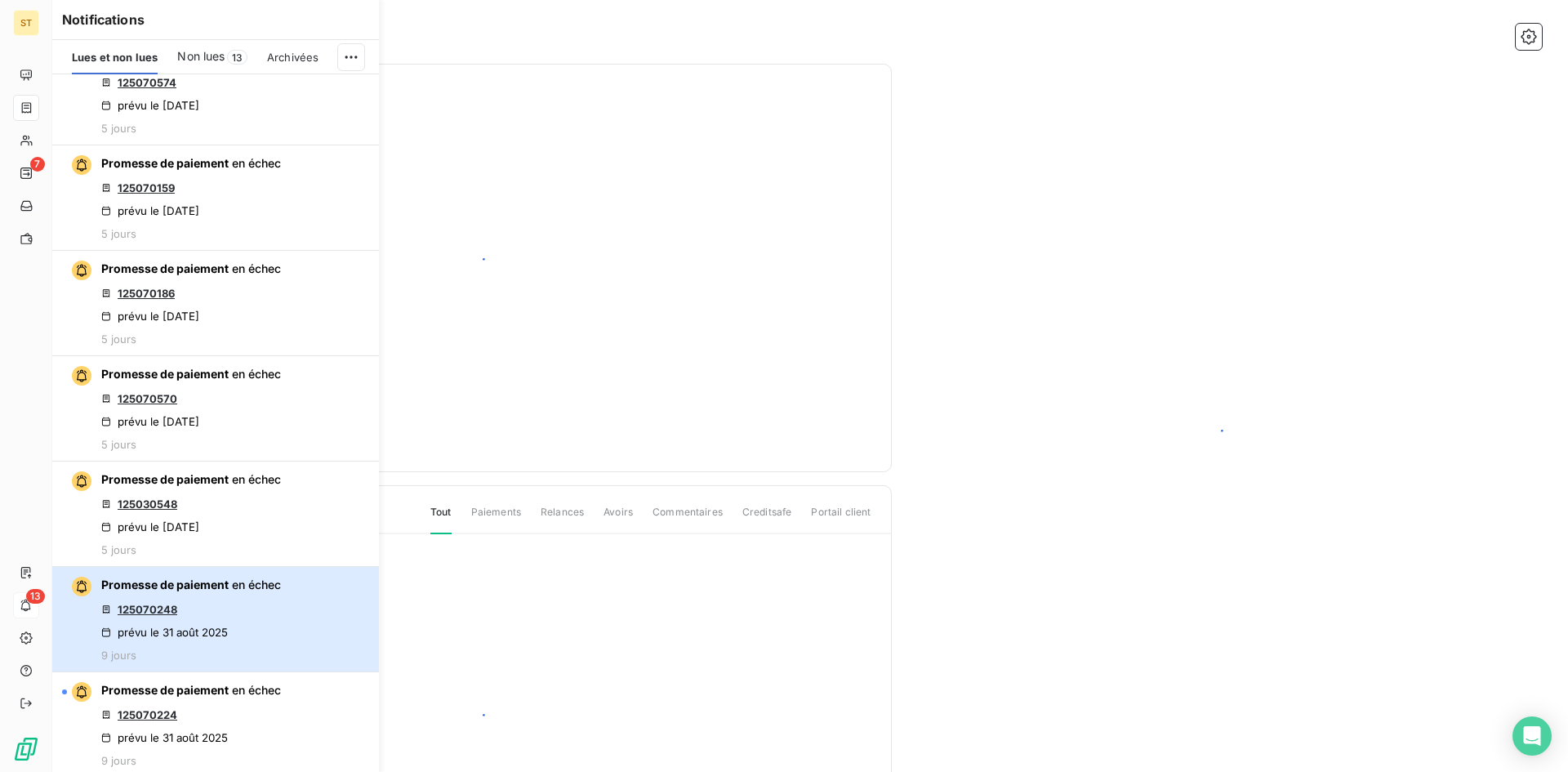
click at [256, 636] on div "Promesse de paiement en échec 125070248 prévu le [DATE] 9 jours" at bounding box center [191, 619] width 179 height 85
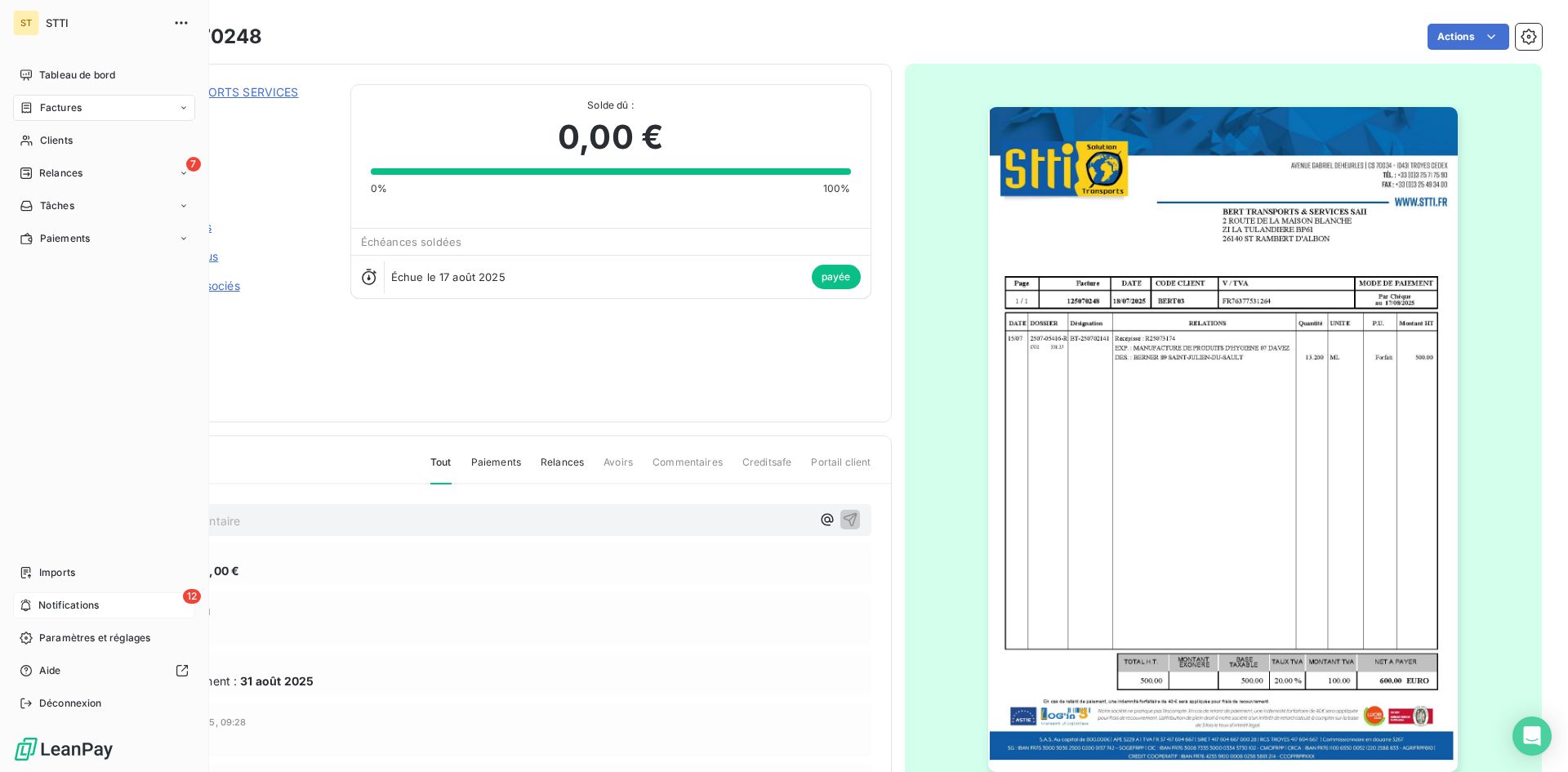
click at [44, 613] on div "12 Notifications" at bounding box center [104, 606] width 182 height 26
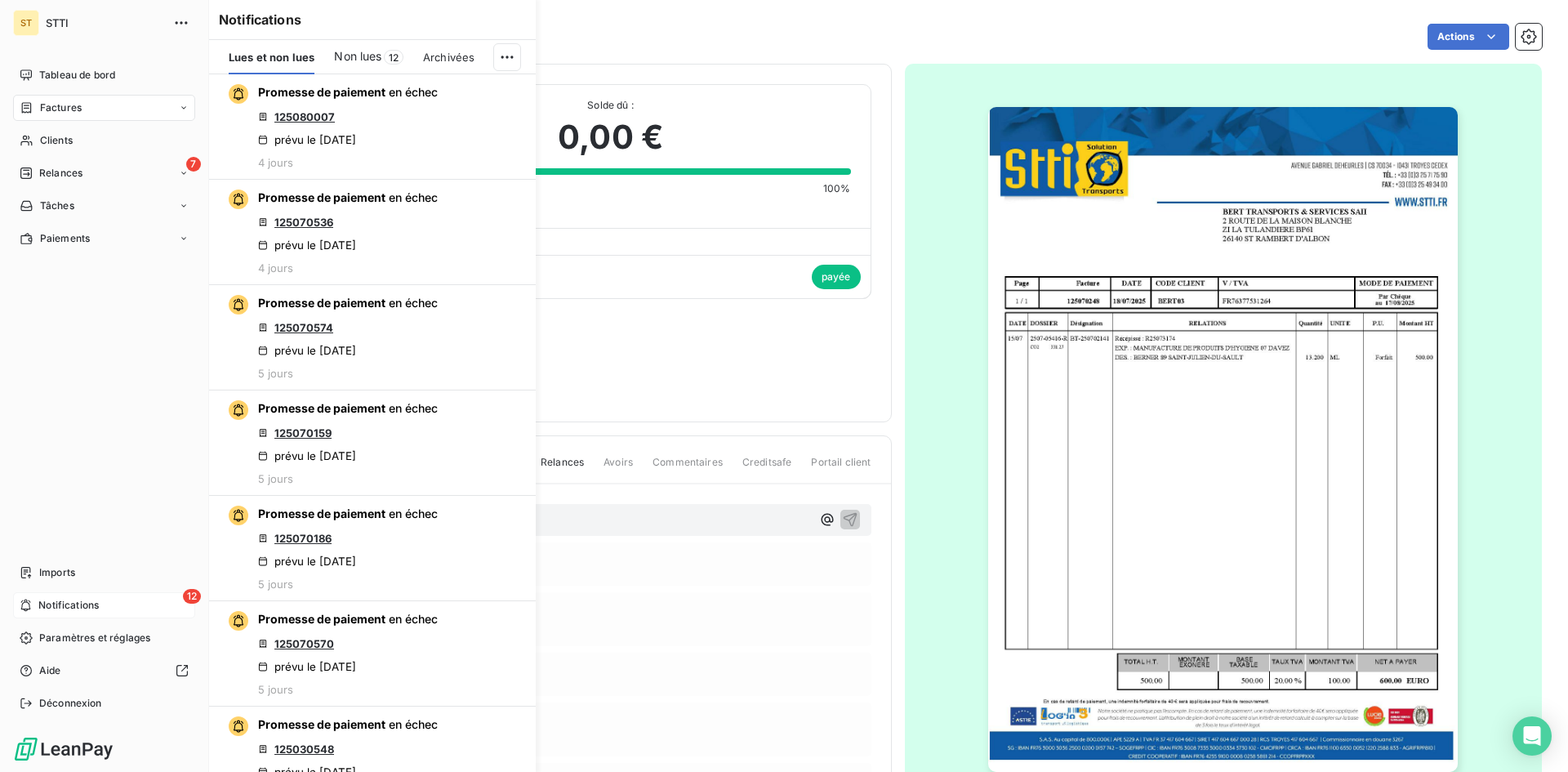
click at [126, 608] on div "12 Notifications" at bounding box center [104, 606] width 182 height 26
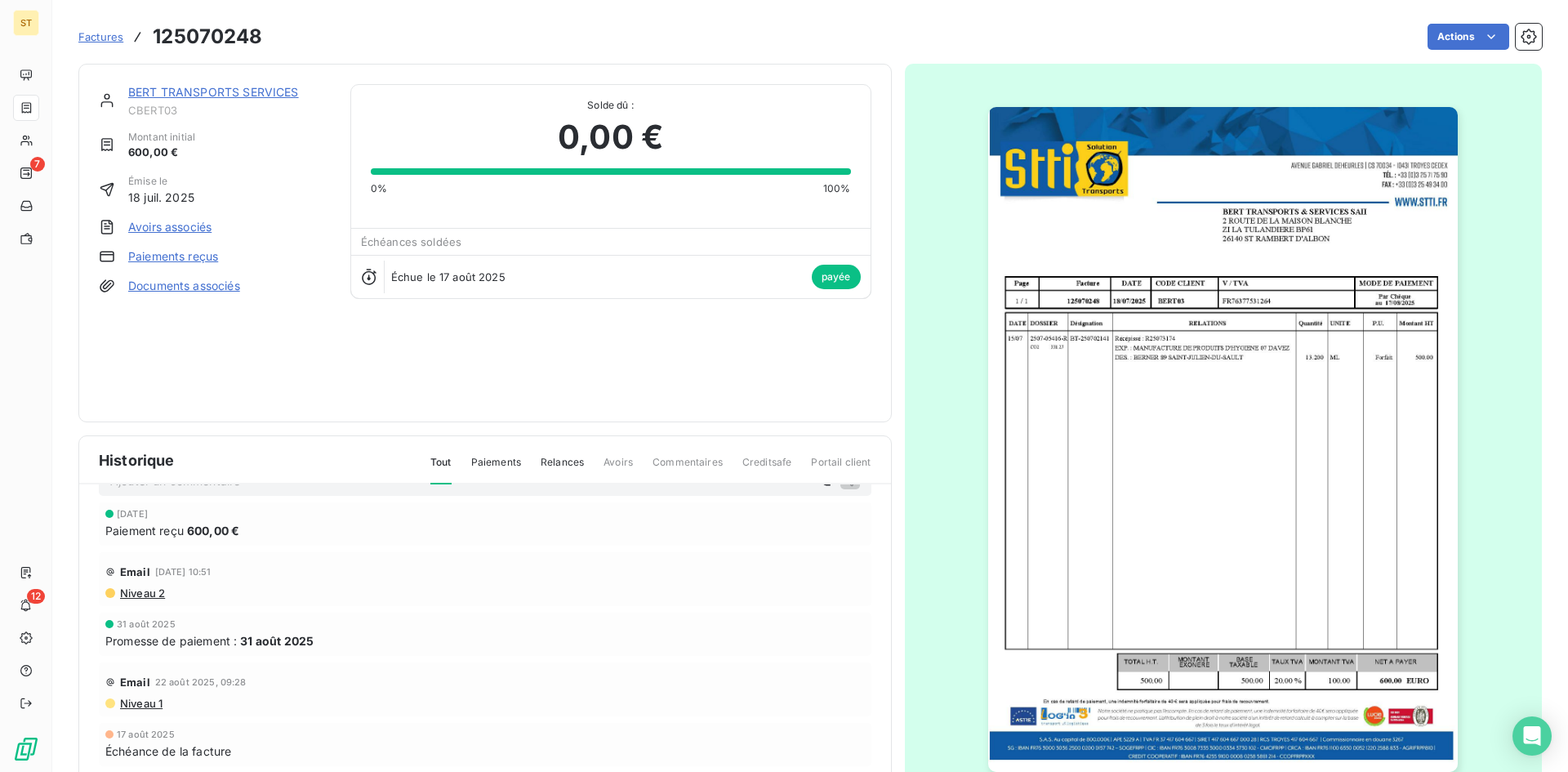
scroll to position [59, 0]
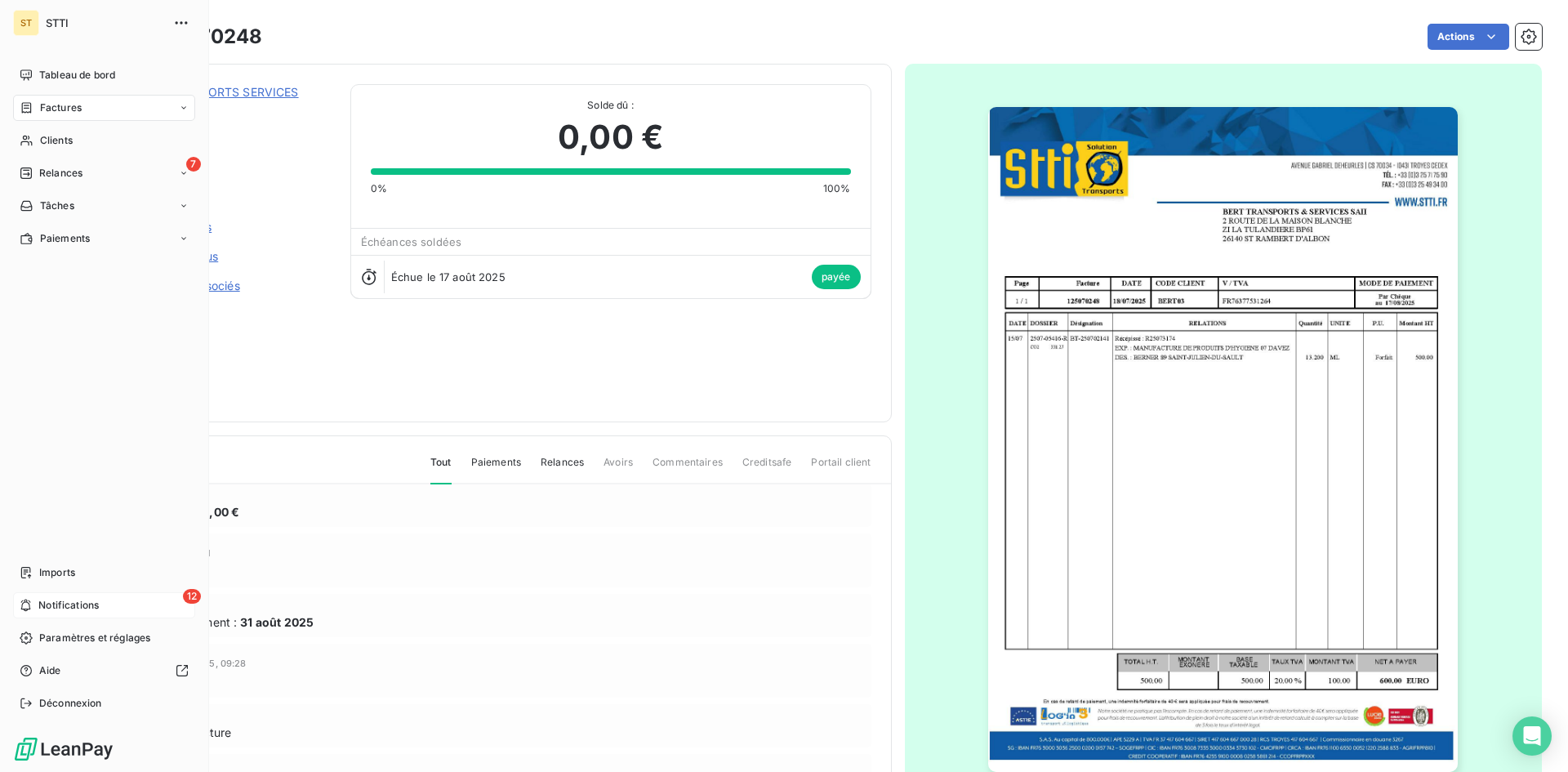
click at [35, 607] on div "12 Notifications" at bounding box center [104, 606] width 182 height 26
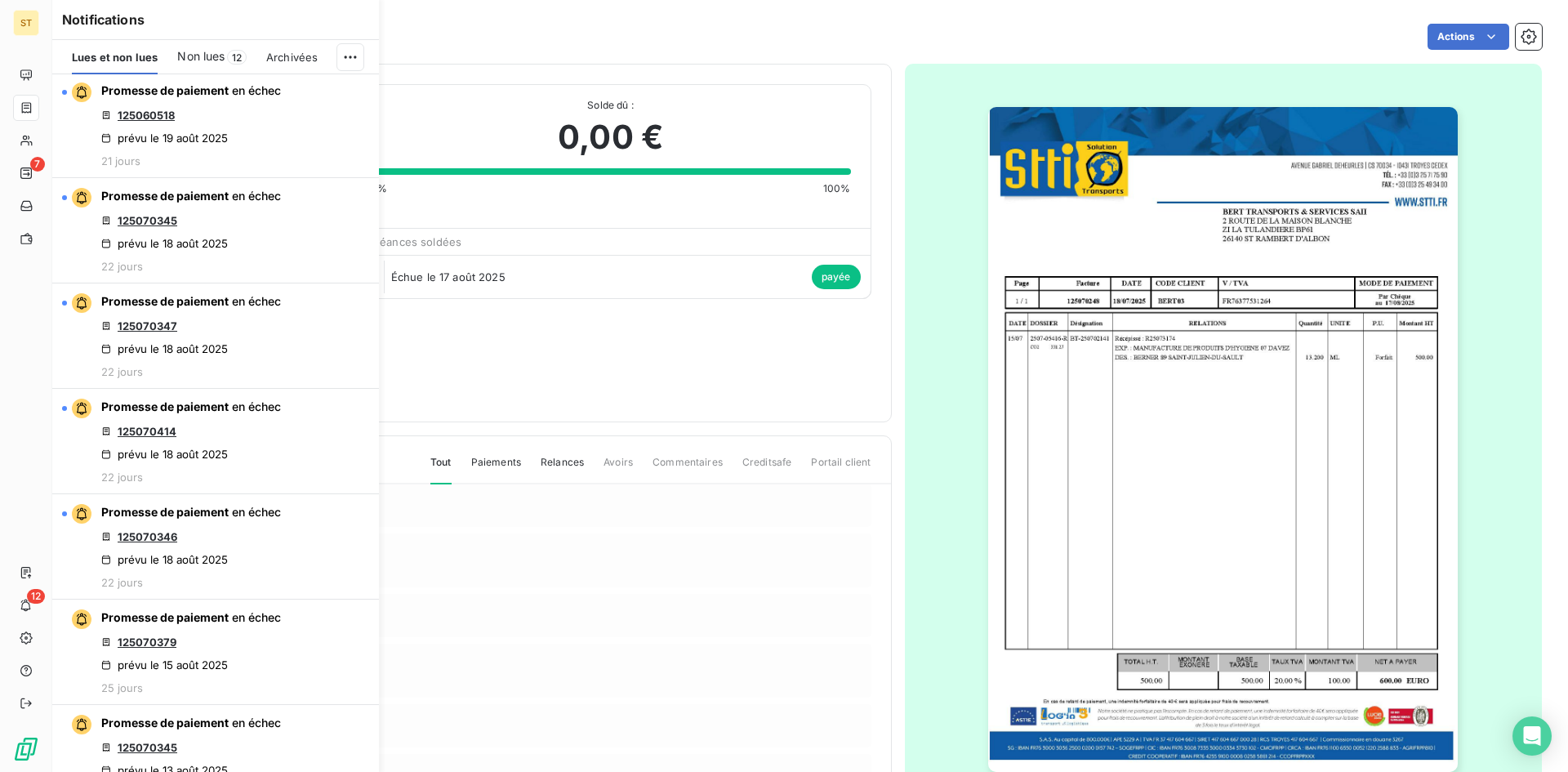
scroll to position [1880, 0]
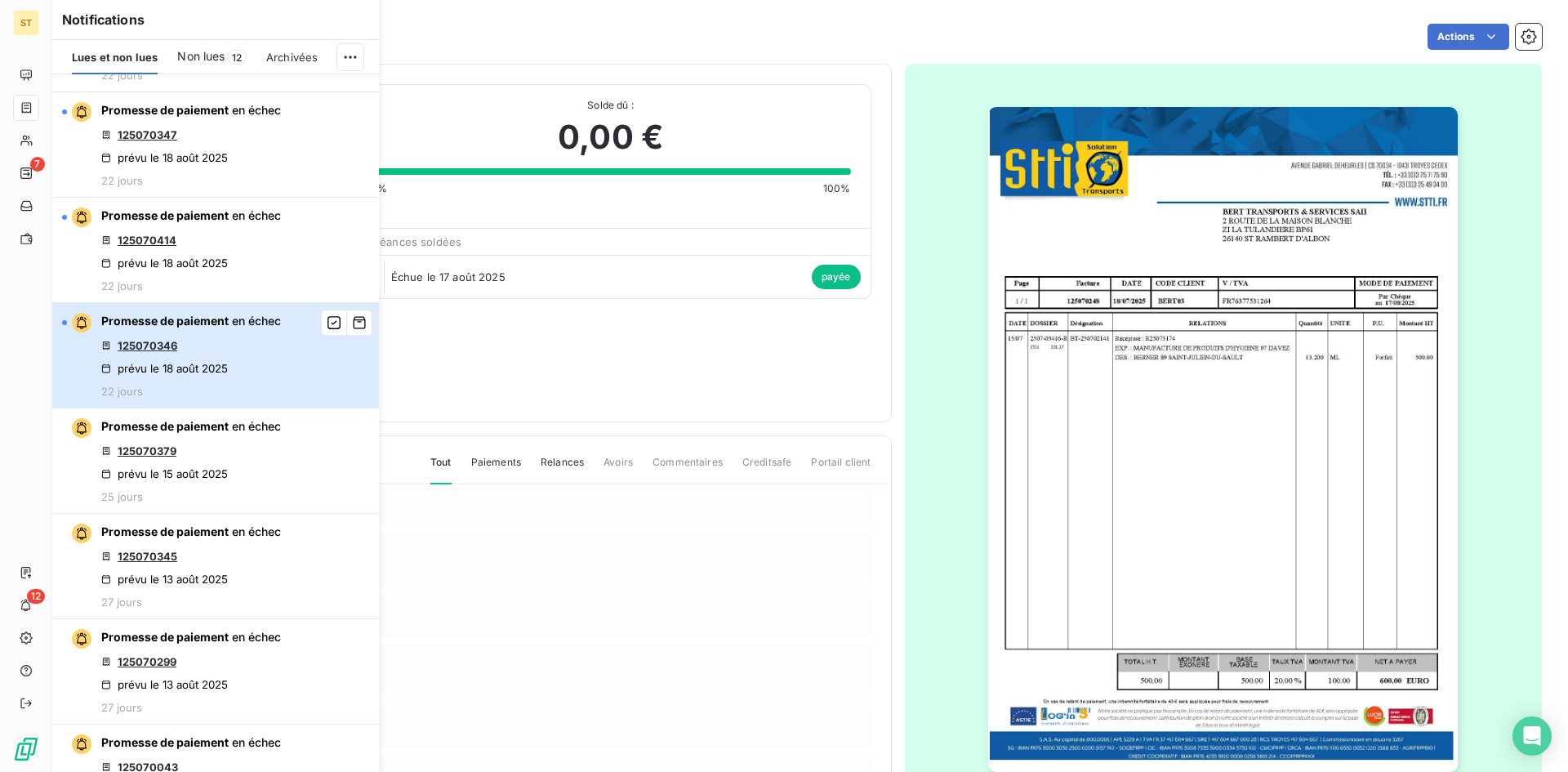
click at [249, 367] on div "Promesse de paiement en échec 125070346 prévu le [DATE] 22 jours" at bounding box center [191, 355] width 179 height 85
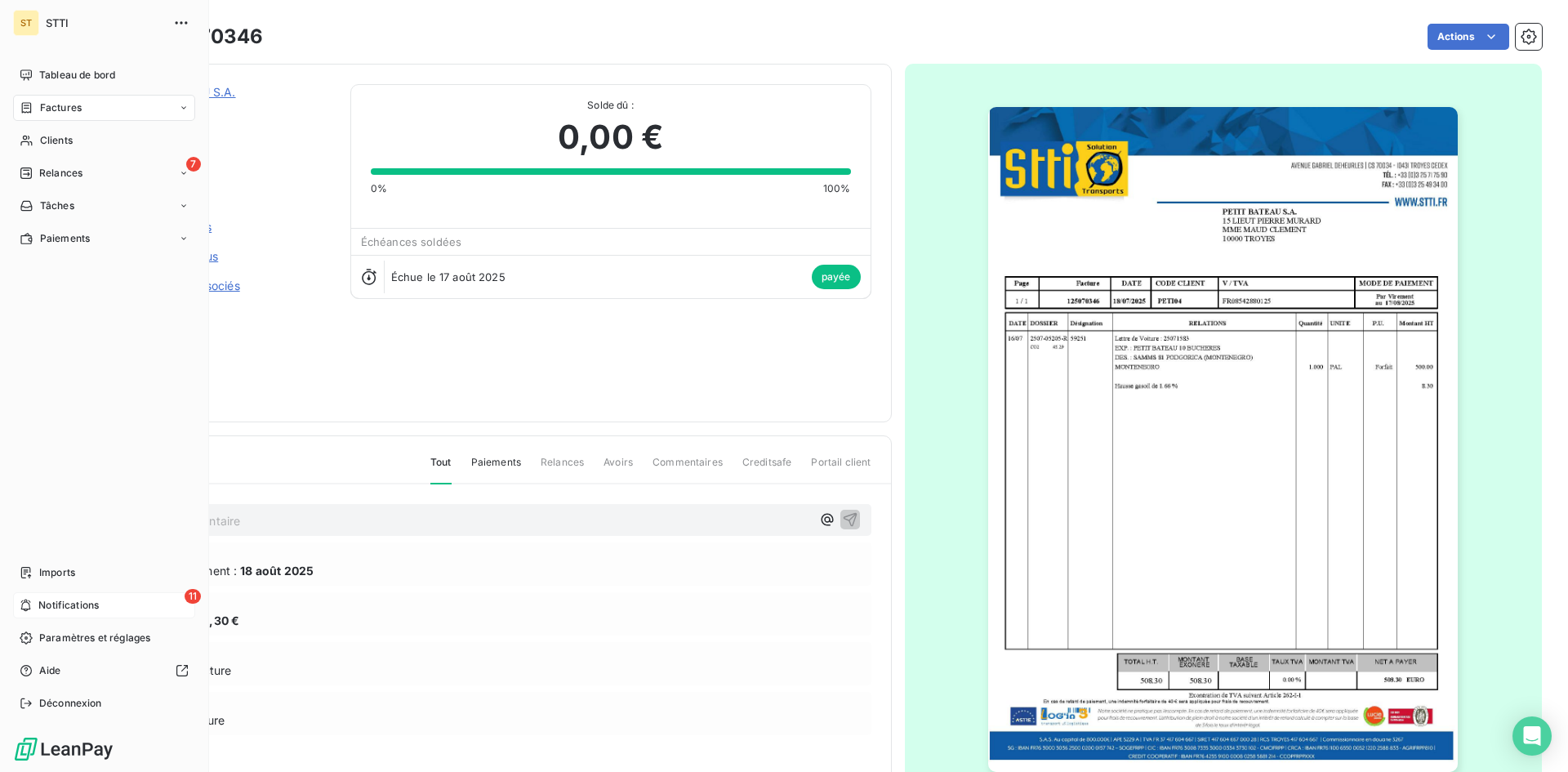
click at [71, 601] on span "Notifications" at bounding box center [68, 606] width 61 height 15
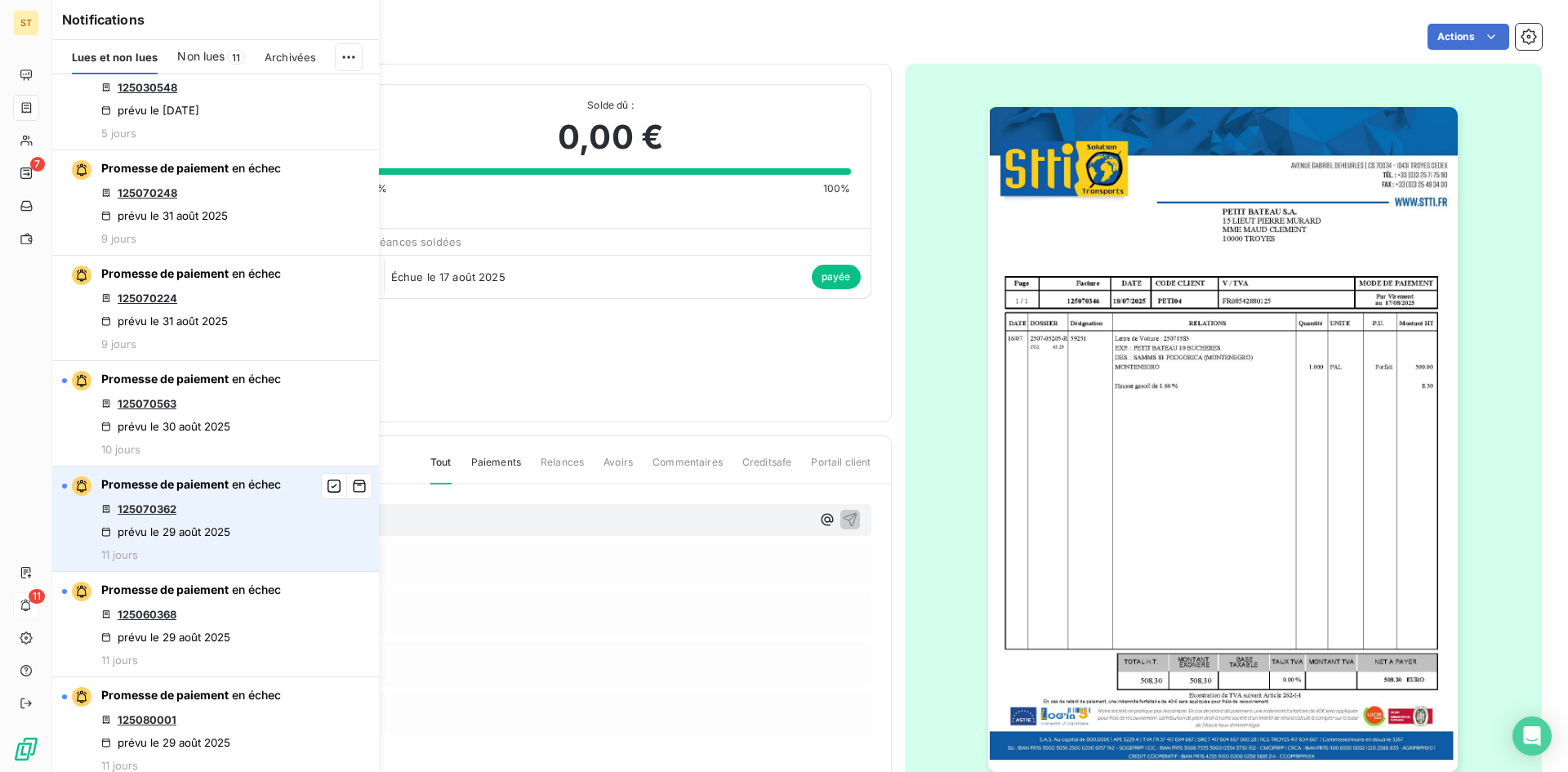
scroll to position [653, 0]
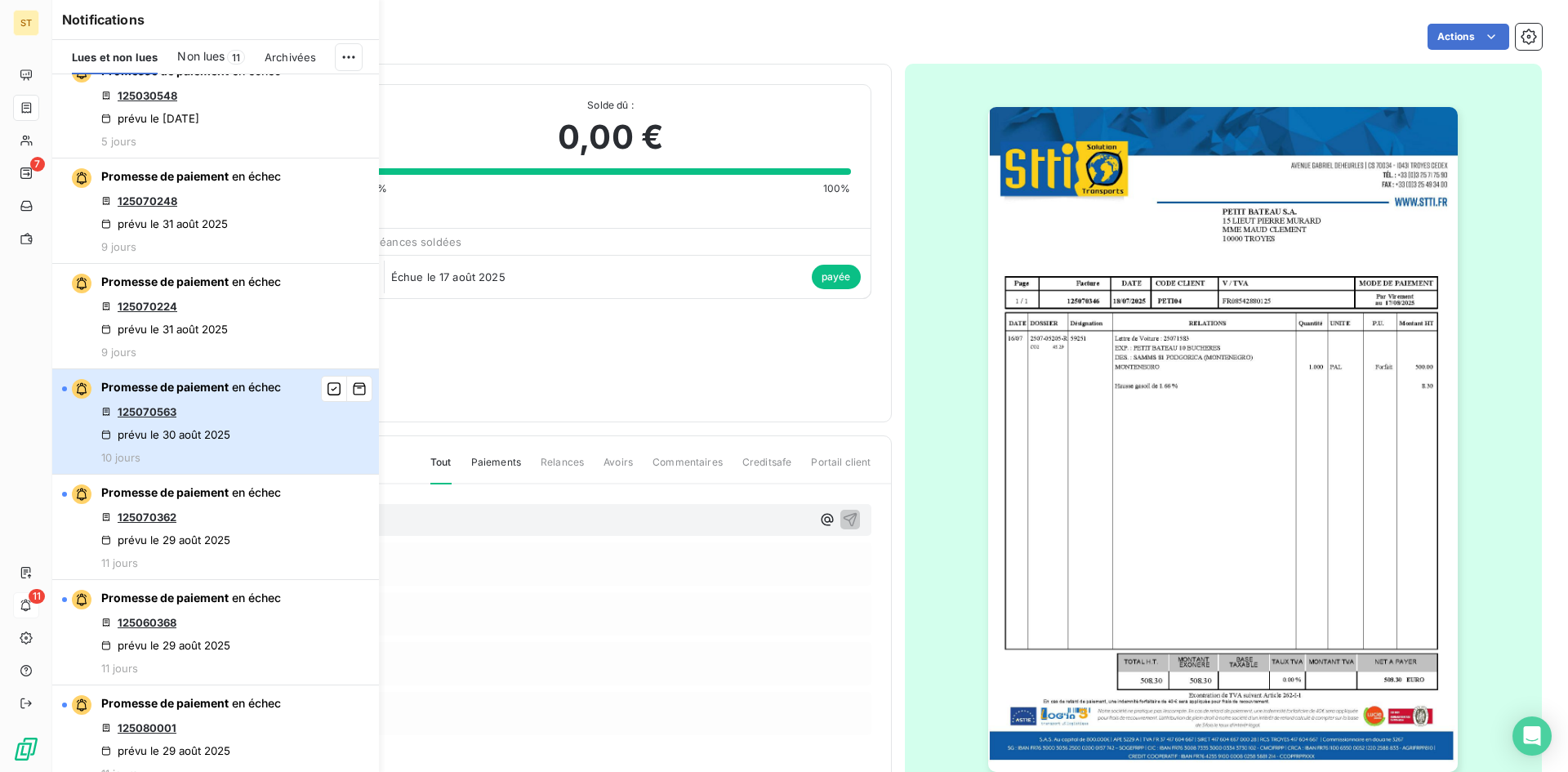
click at [289, 420] on button "Promesse de paiement en échec 125070563 prévu le [DATE] 10 jours" at bounding box center [216, 422] width 327 height 106
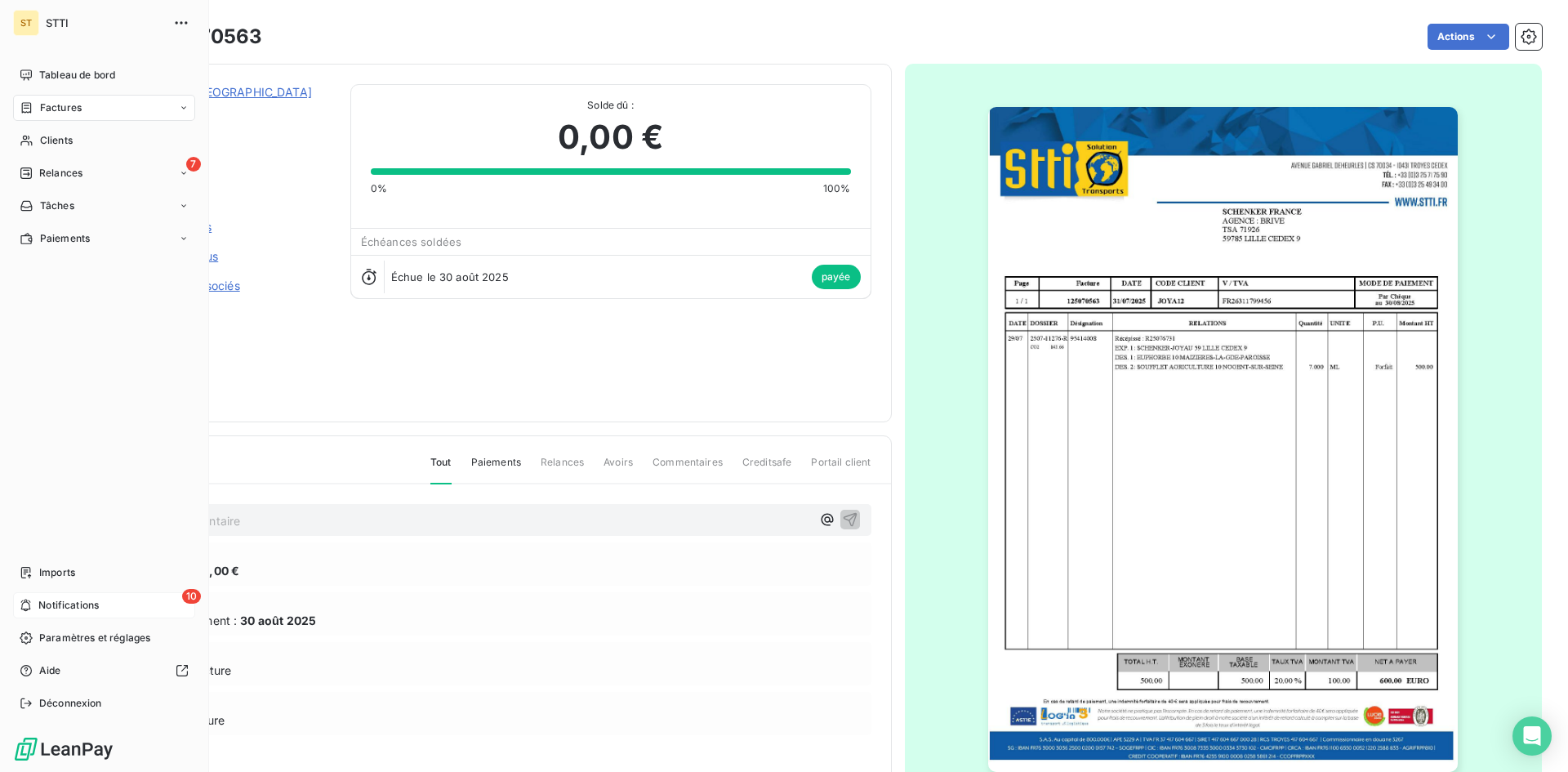
click at [42, 604] on span "Notifications" at bounding box center [68, 606] width 61 height 15
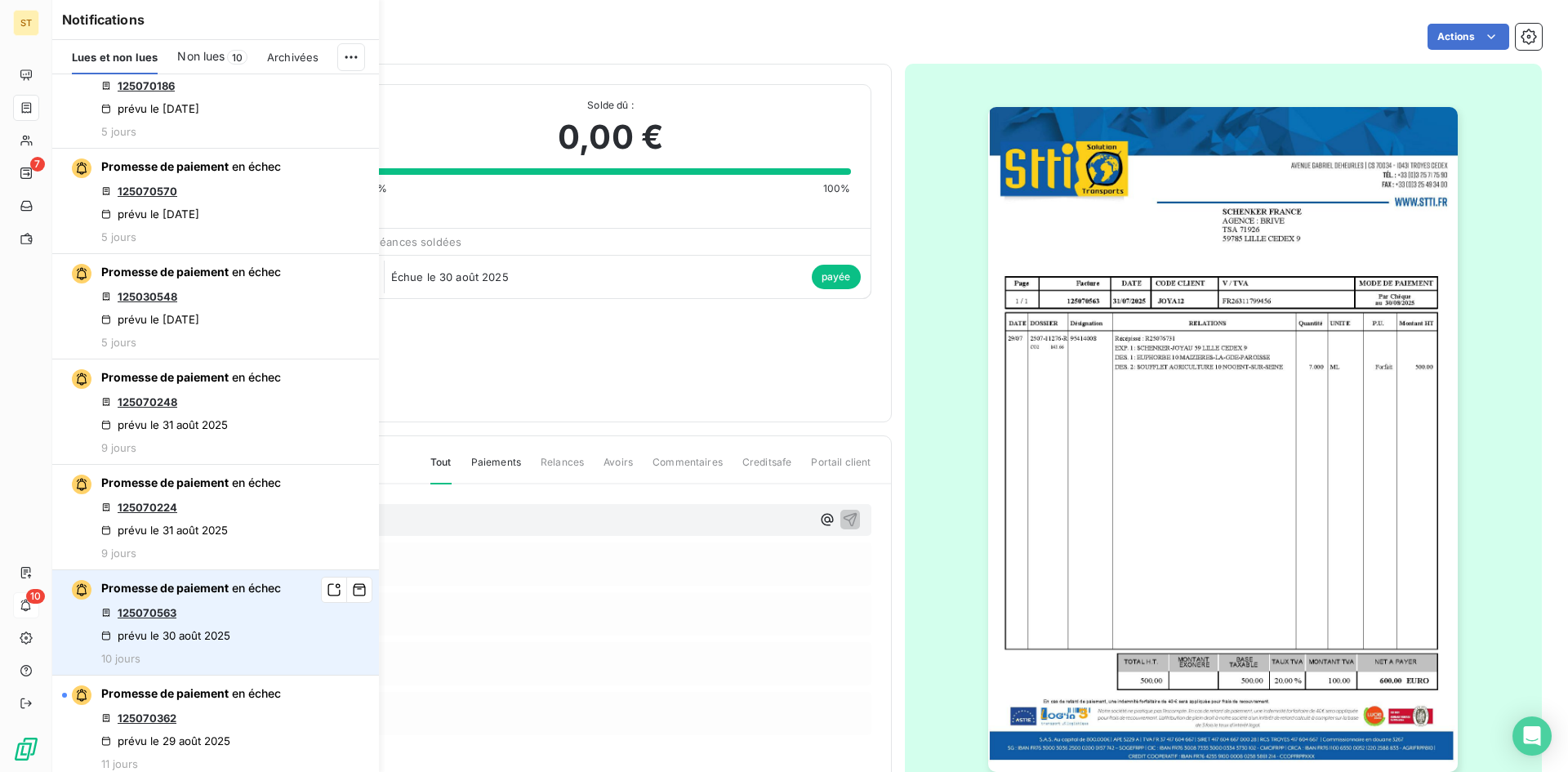
scroll to position [572, 0]
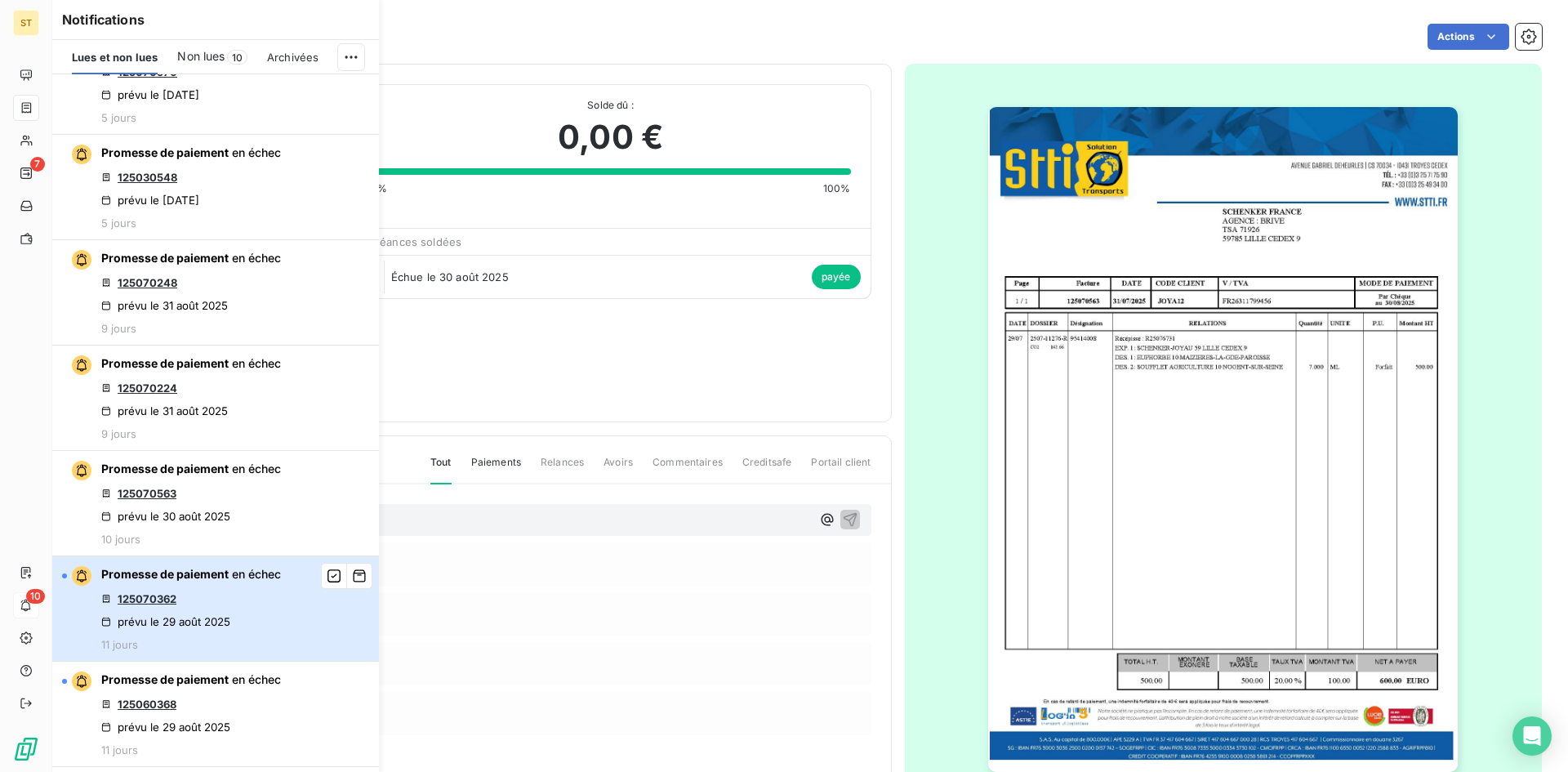
click at [253, 616] on div "Promesse de paiement en échec 125070362 prévu le [DATE] 11 jours" at bounding box center [191, 608] width 179 height 85
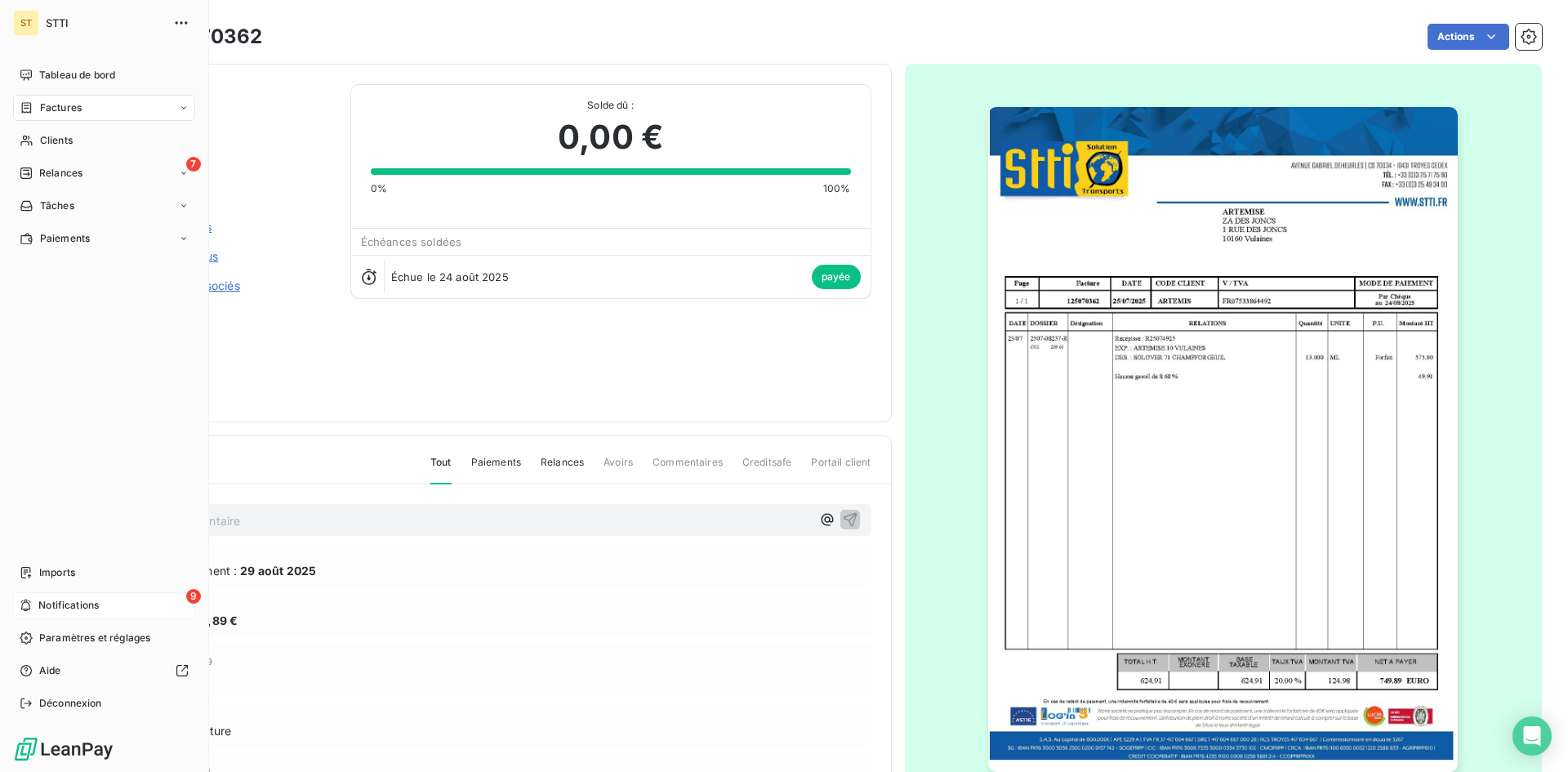
click at [43, 608] on span "Notifications" at bounding box center [68, 606] width 61 height 15
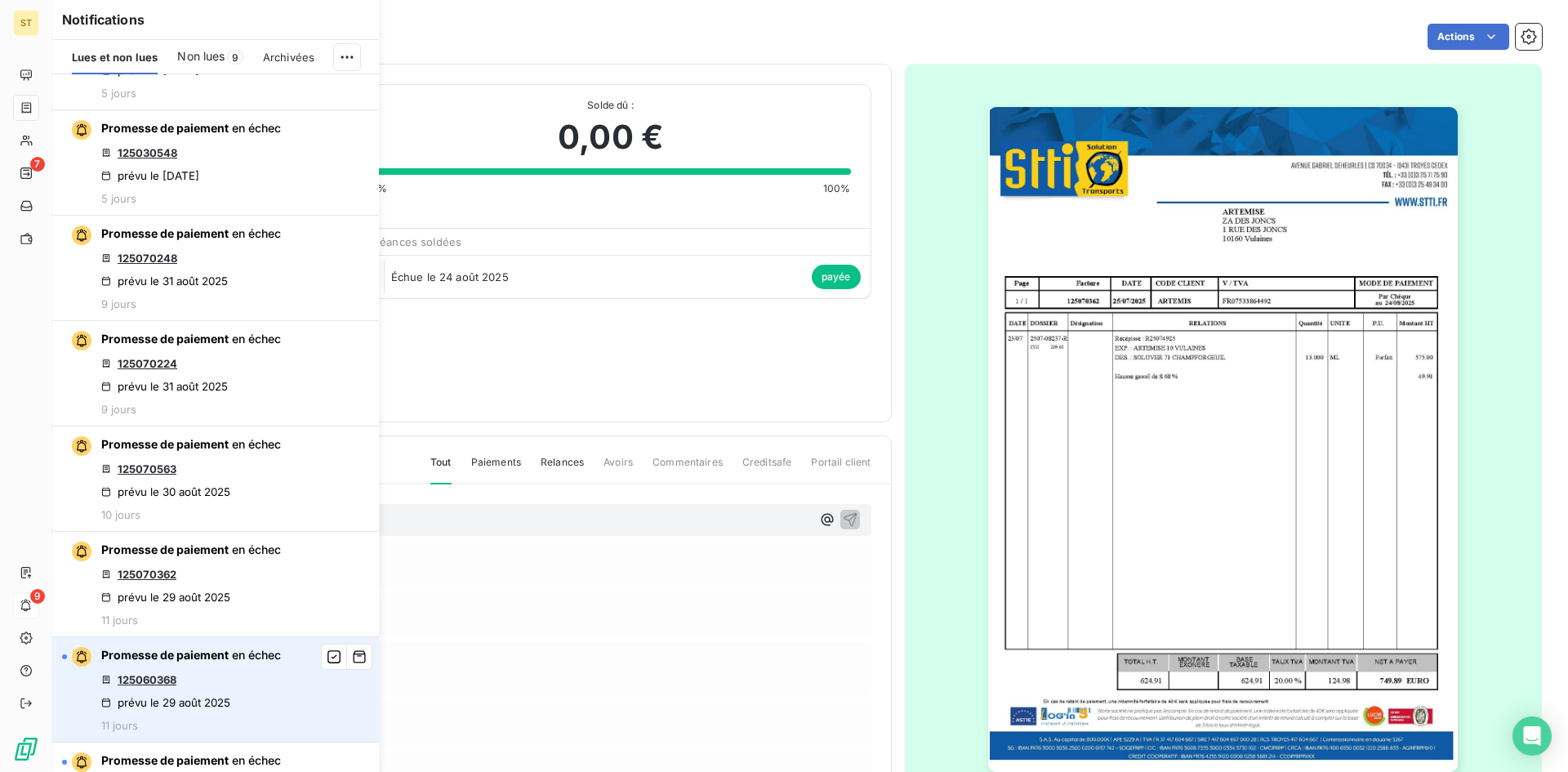
scroll to position [736, 0]
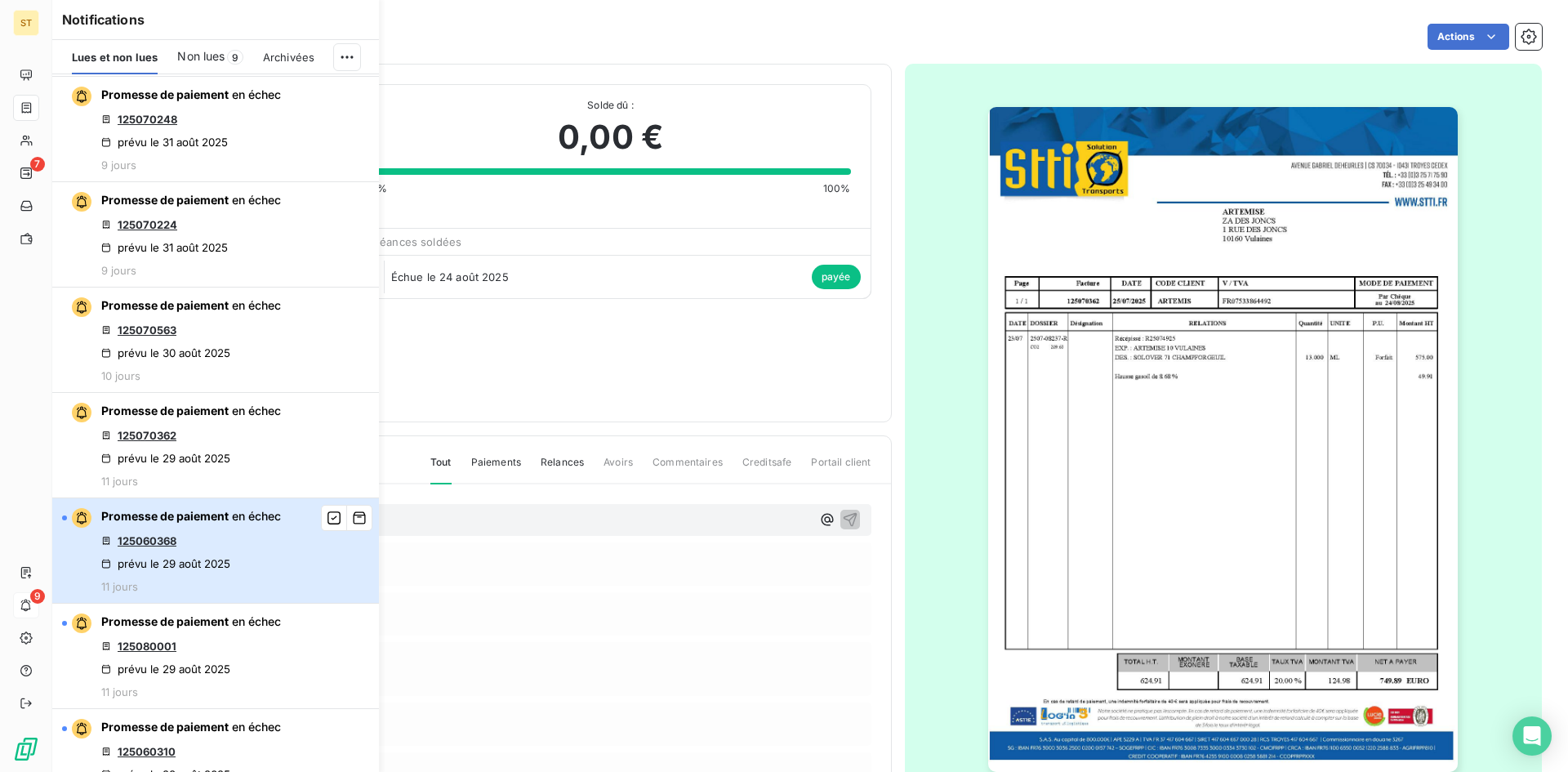
click at [264, 562] on div "Promesse de paiement en échec 125060368 prévu le [DATE] 11 jours" at bounding box center [191, 550] width 179 height 85
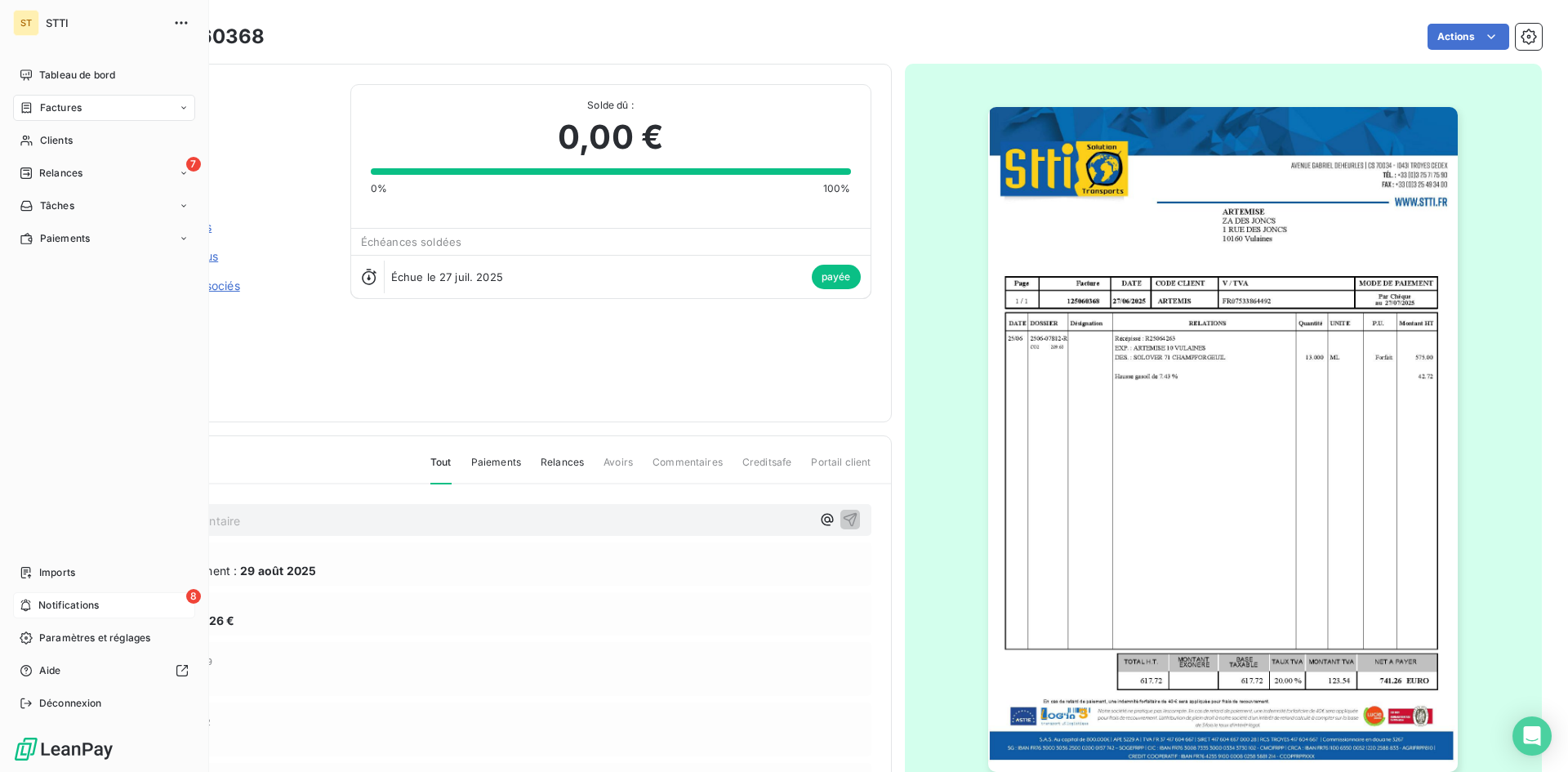
click at [32, 613] on div "8 Notifications" at bounding box center [104, 606] width 182 height 26
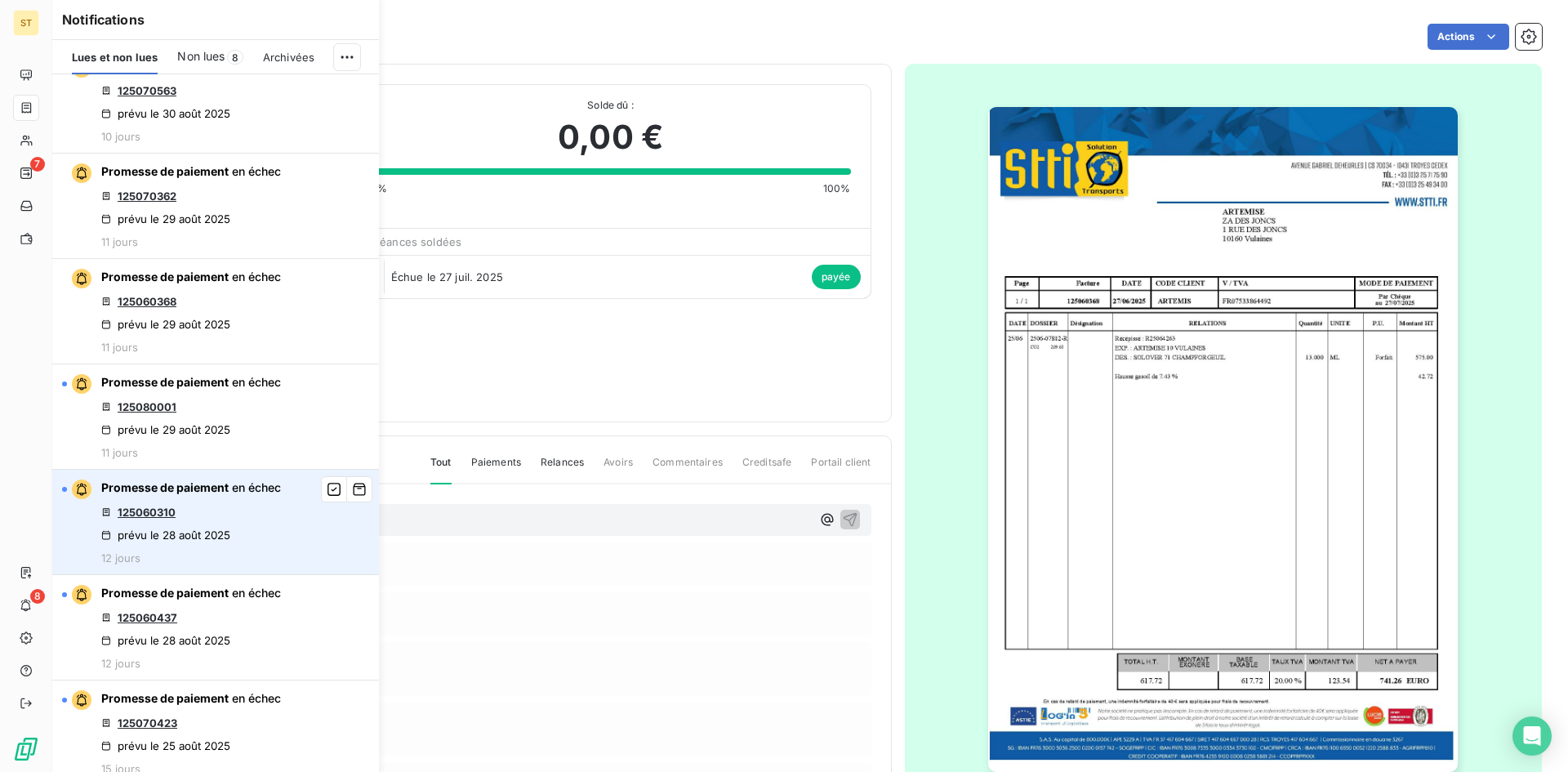
scroll to position [980, 0]
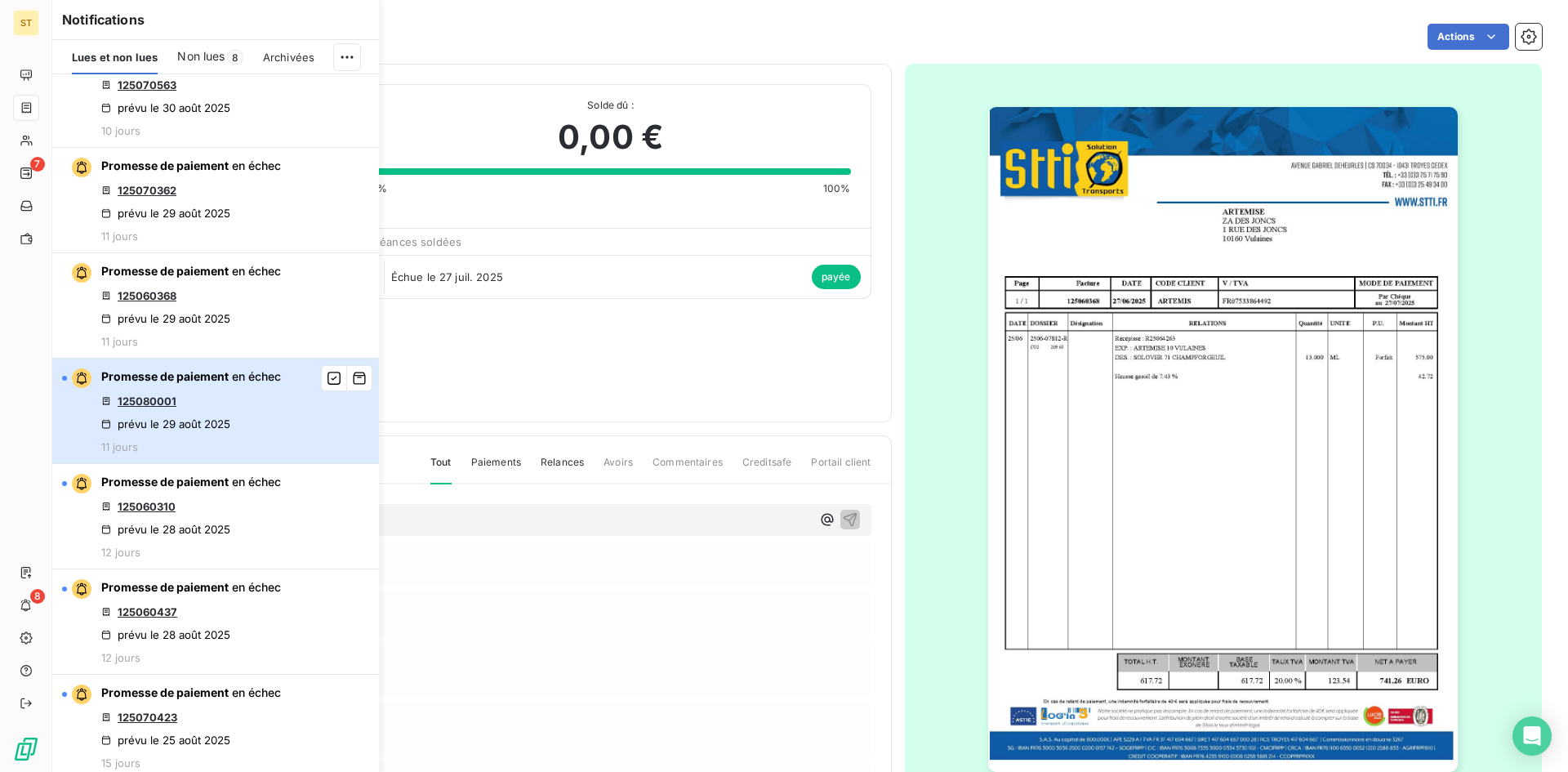
click at [264, 407] on div "Promesse de paiement en échec 125080001 prévu le [DATE] 11 jours" at bounding box center [191, 410] width 179 height 85
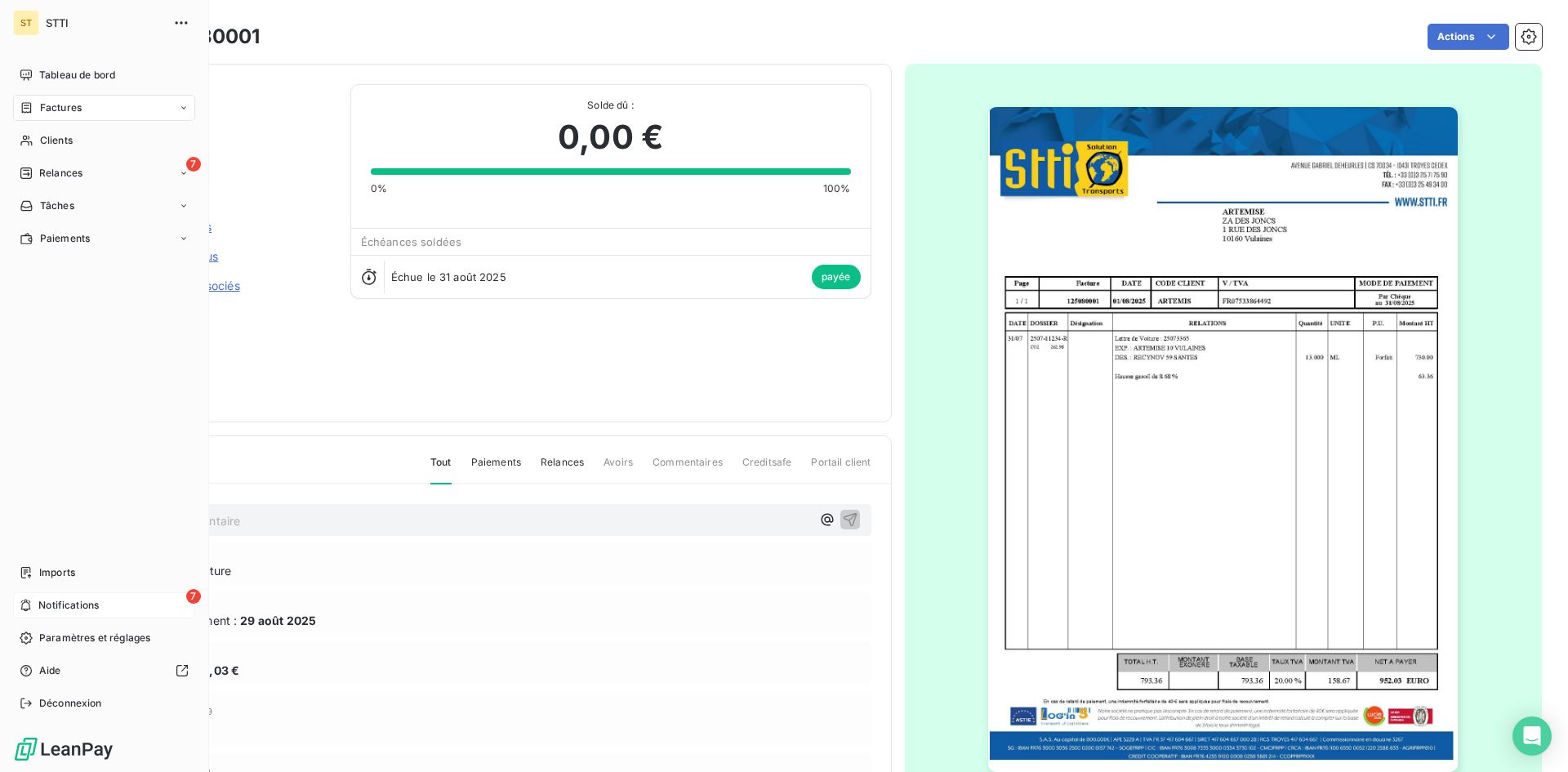
click at [39, 609] on span "Notifications" at bounding box center [68, 606] width 61 height 15
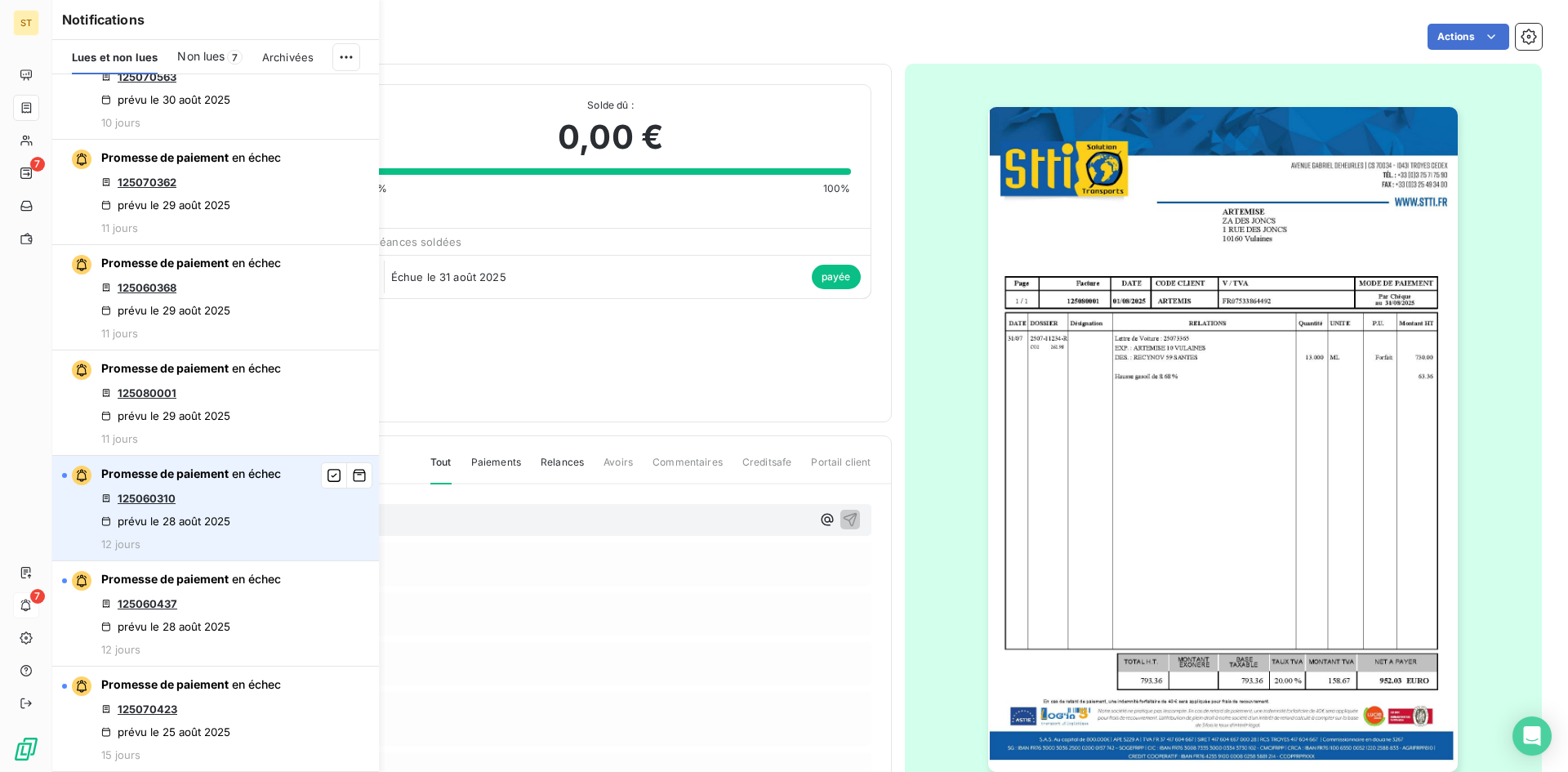
scroll to position [1144, 0]
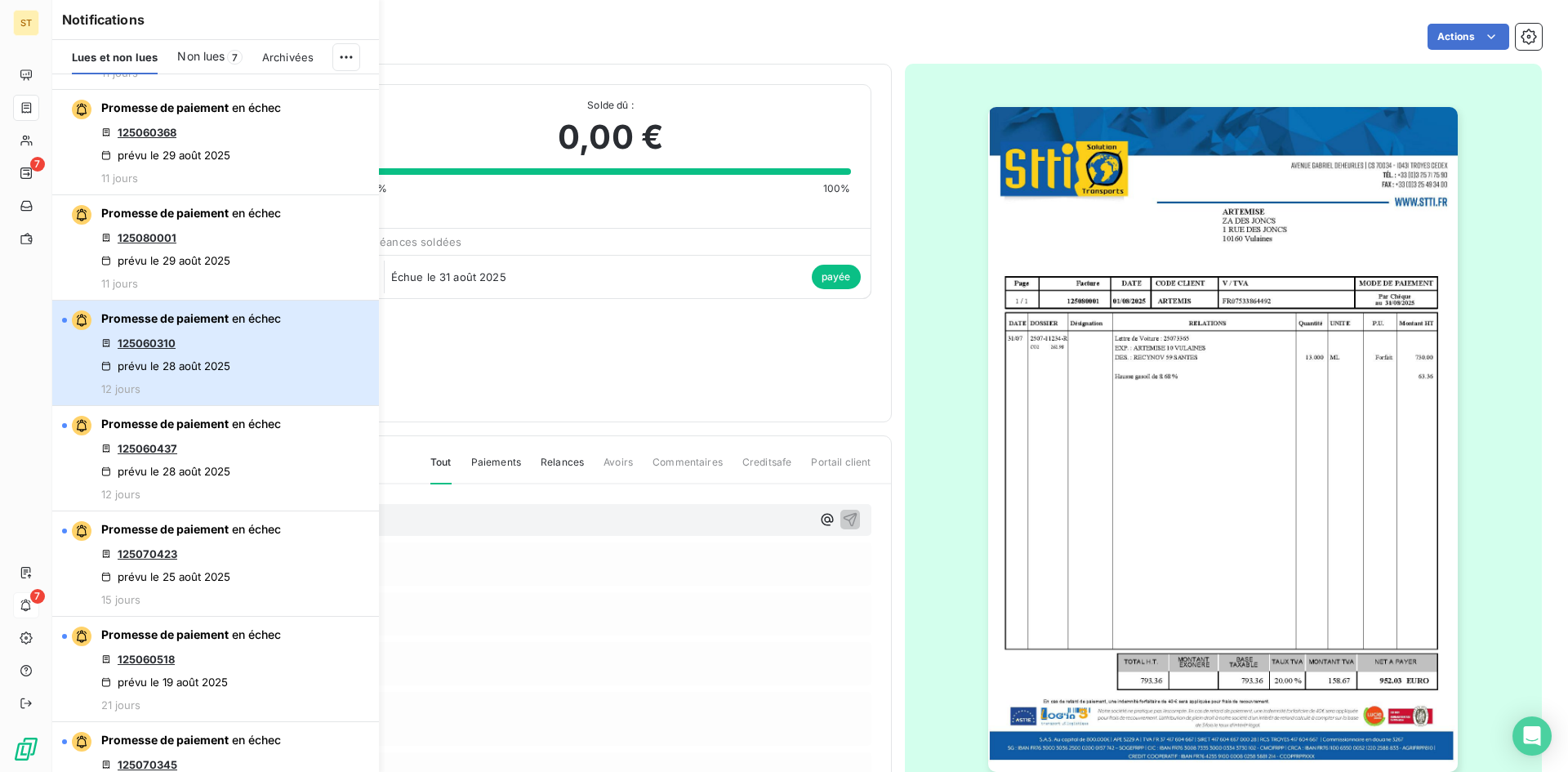
click at [281, 367] on div "Promesse de paiement en échec 125060310 prévu le [DATE] 12 jours" at bounding box center [191, 352] width 179 height 85
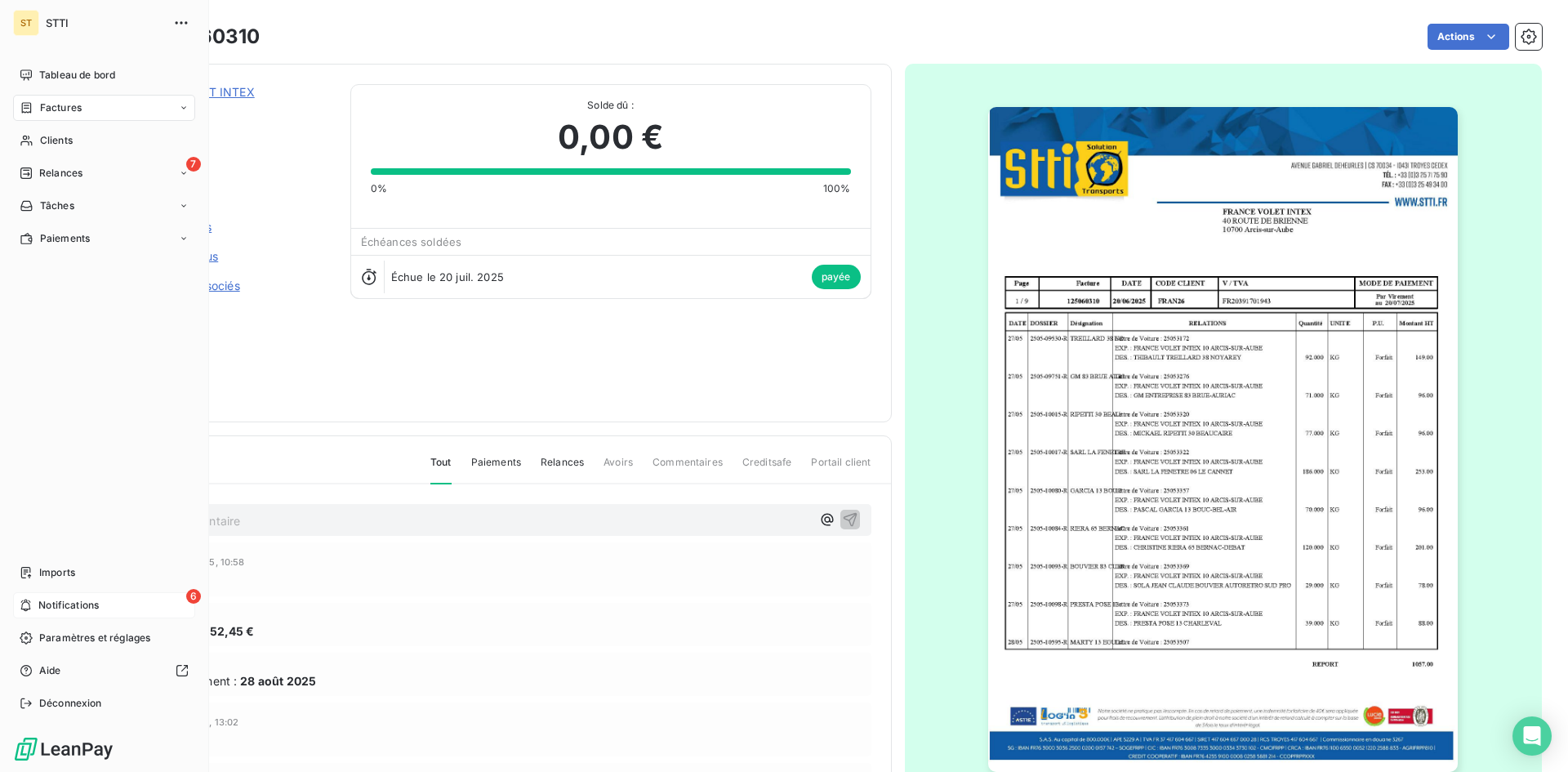
click at [39, 605] on span "Notifications" at bounding box center [68, 606] width 61 height 15
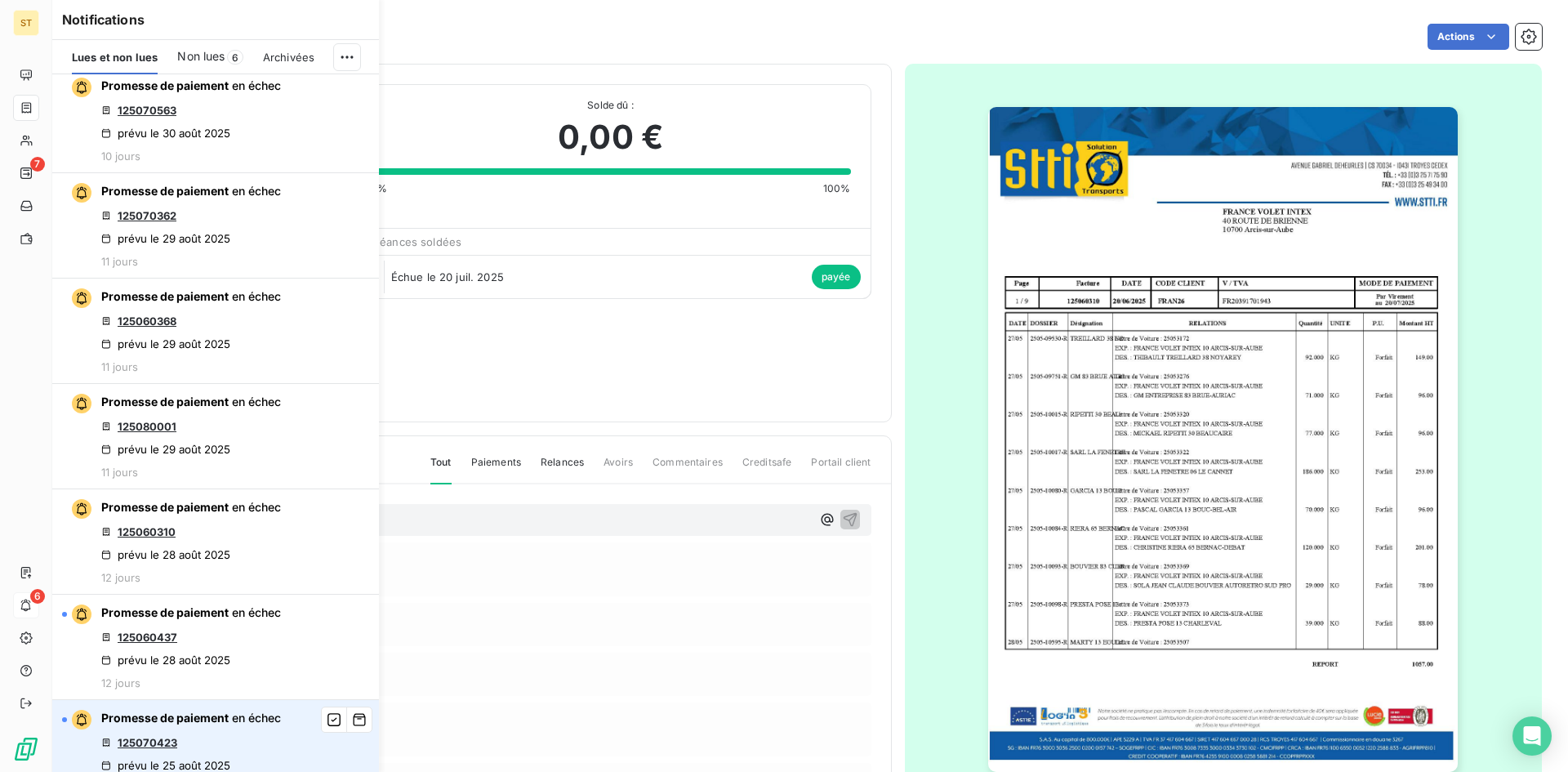
scroll to position [1062, 0]
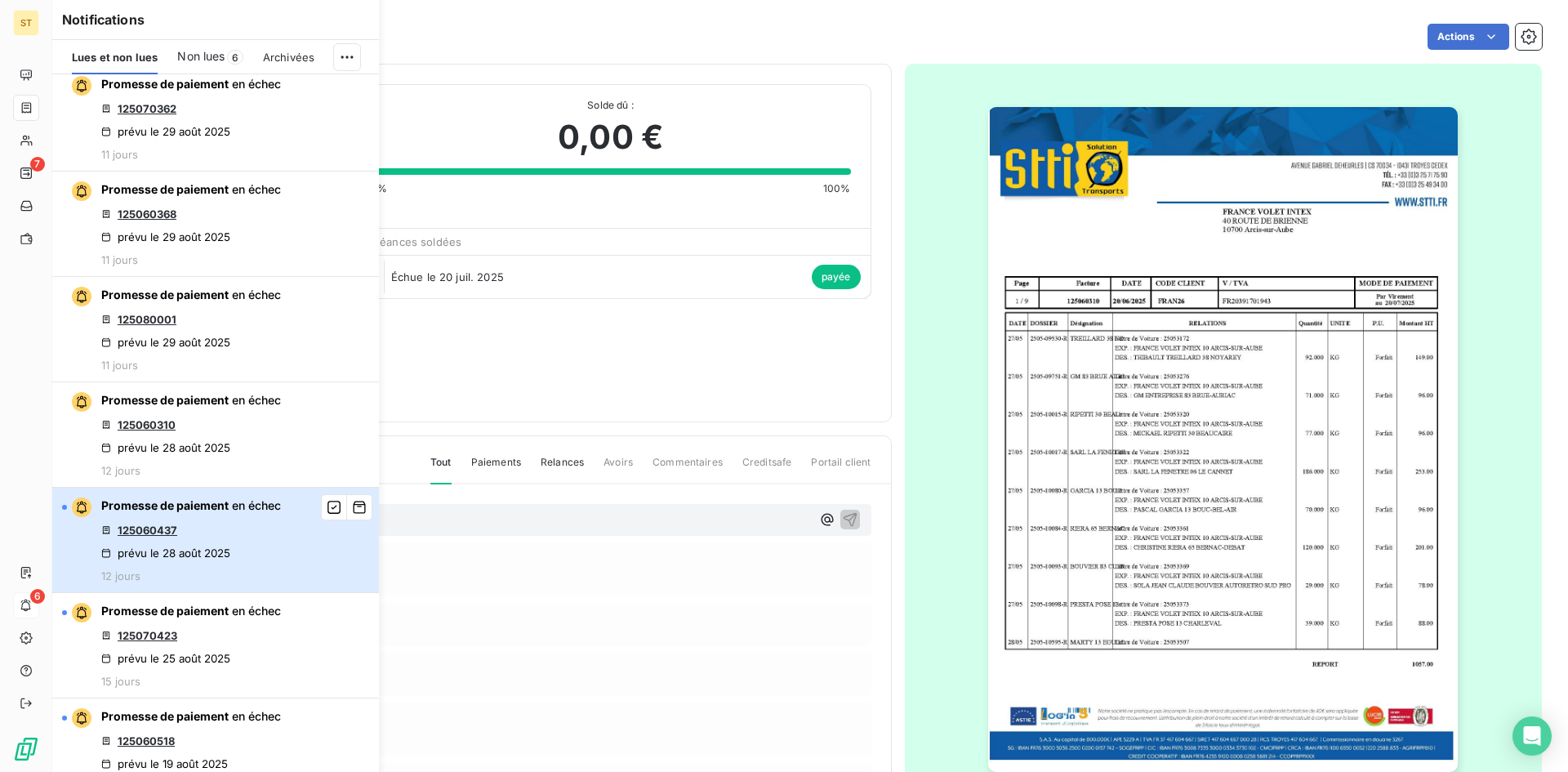
click at [244, 536] on div "Promesse de paiement en échec 125060437 prévu le [DATE] 12 jours" at bounding box center [191, 539] width 179 height 85
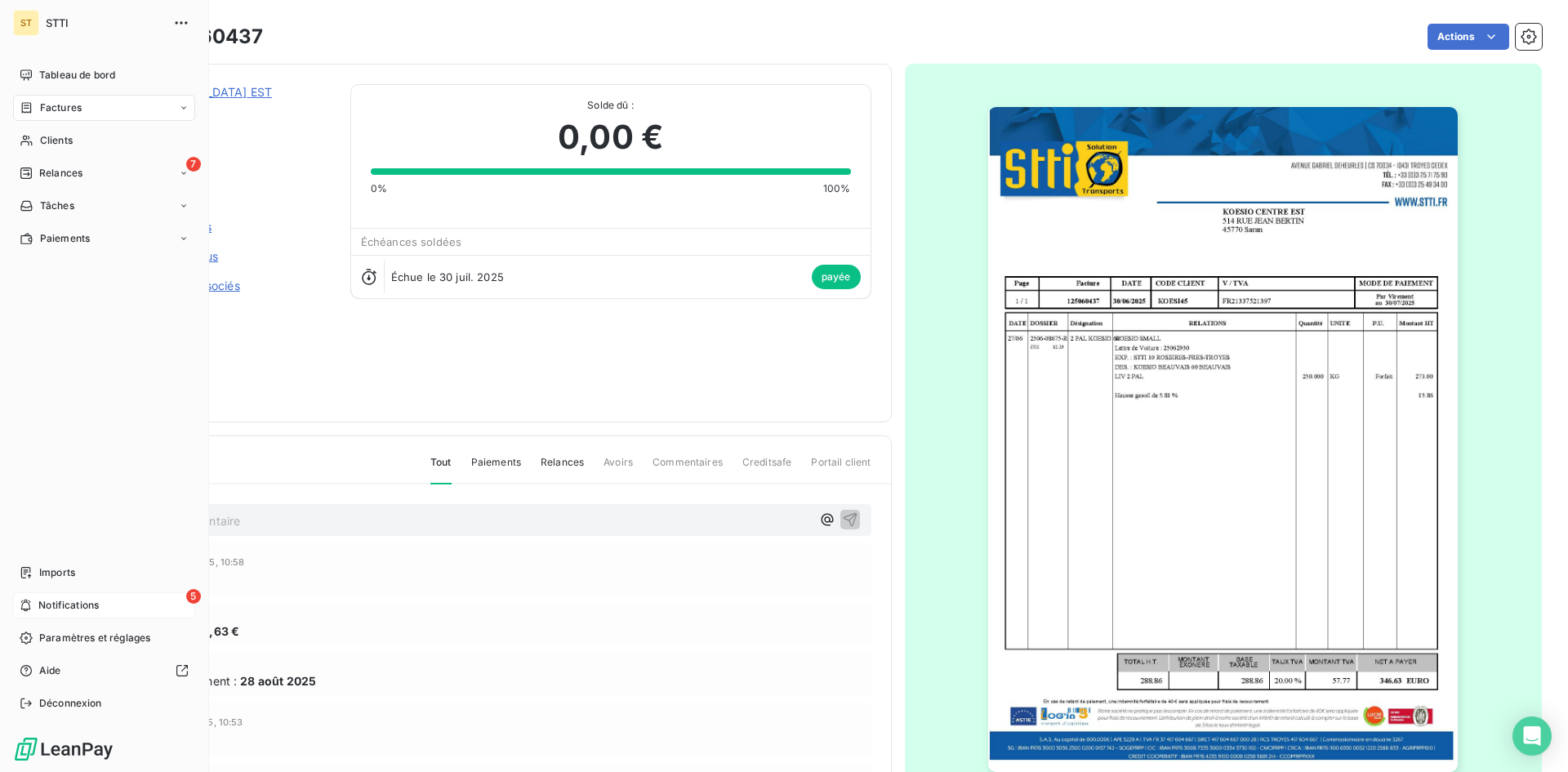
click at [31, 607] on icon at bounding box center [25, 606] width 12 height 13
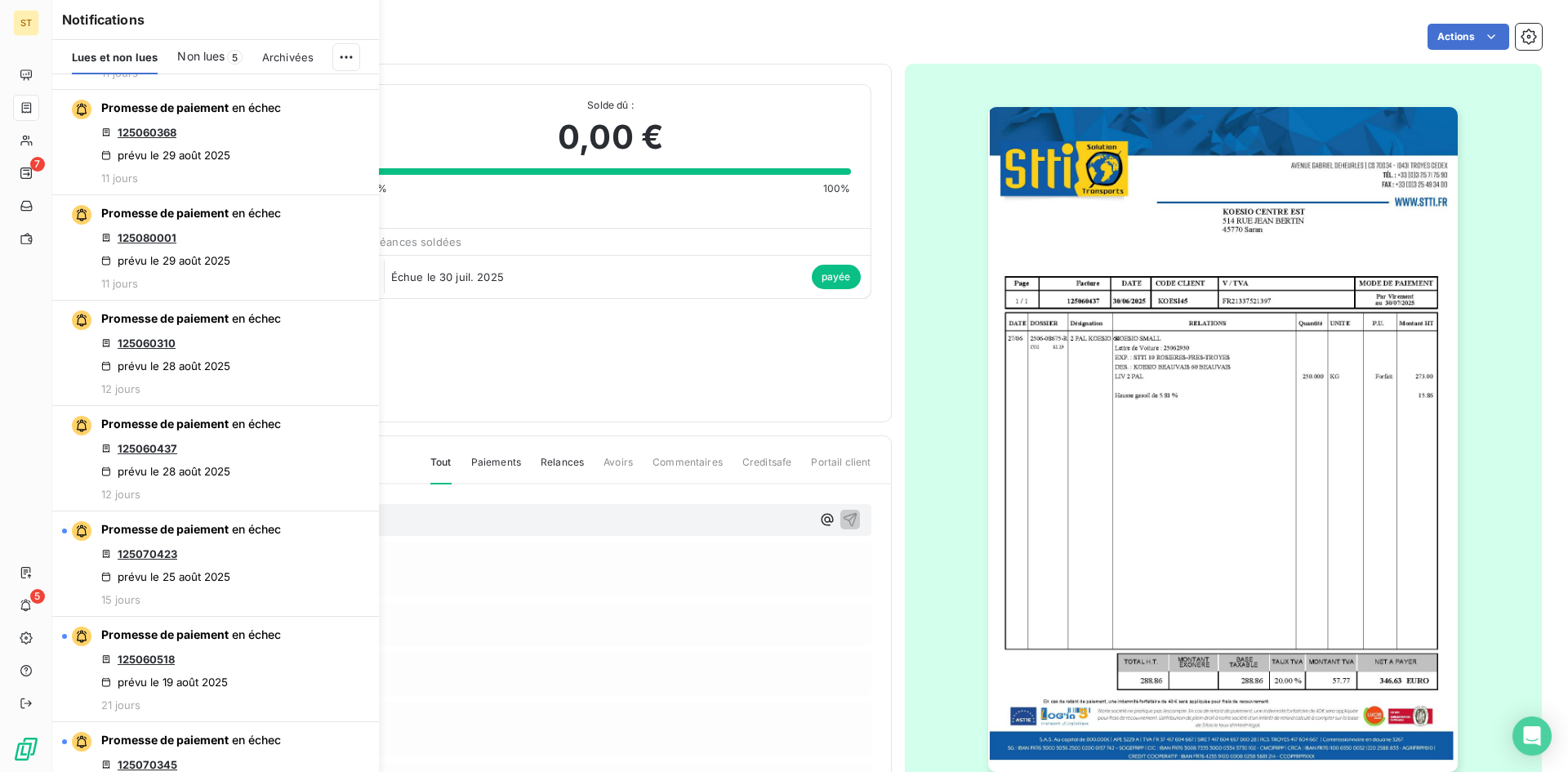
scroll to position [1470, 0]
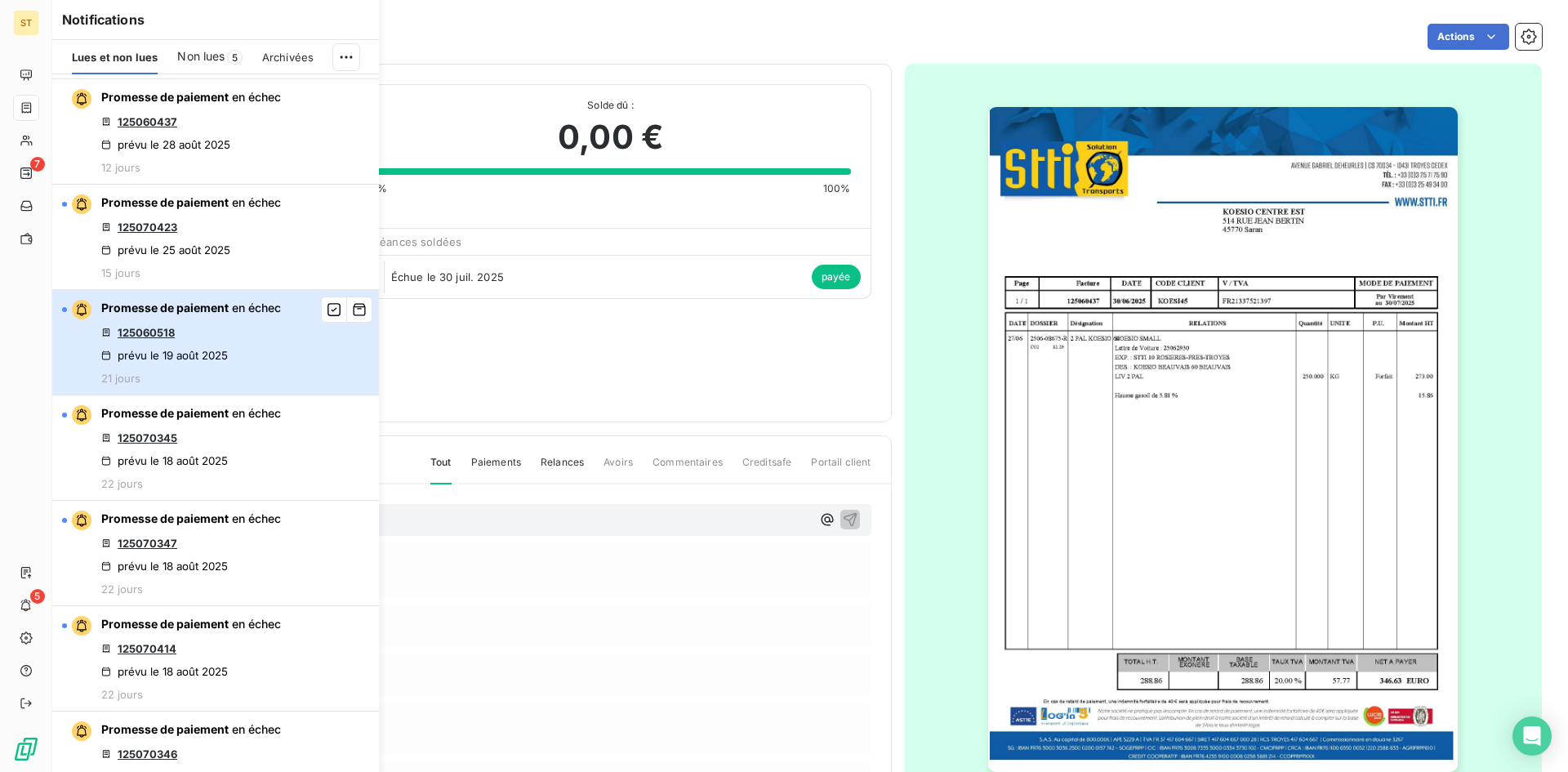
click at [276, 354] on div "Promesse de paiement en échec 125060518 prévu le [DATE] 21 jours" at bounding box center [191, 342] width 179 height 85
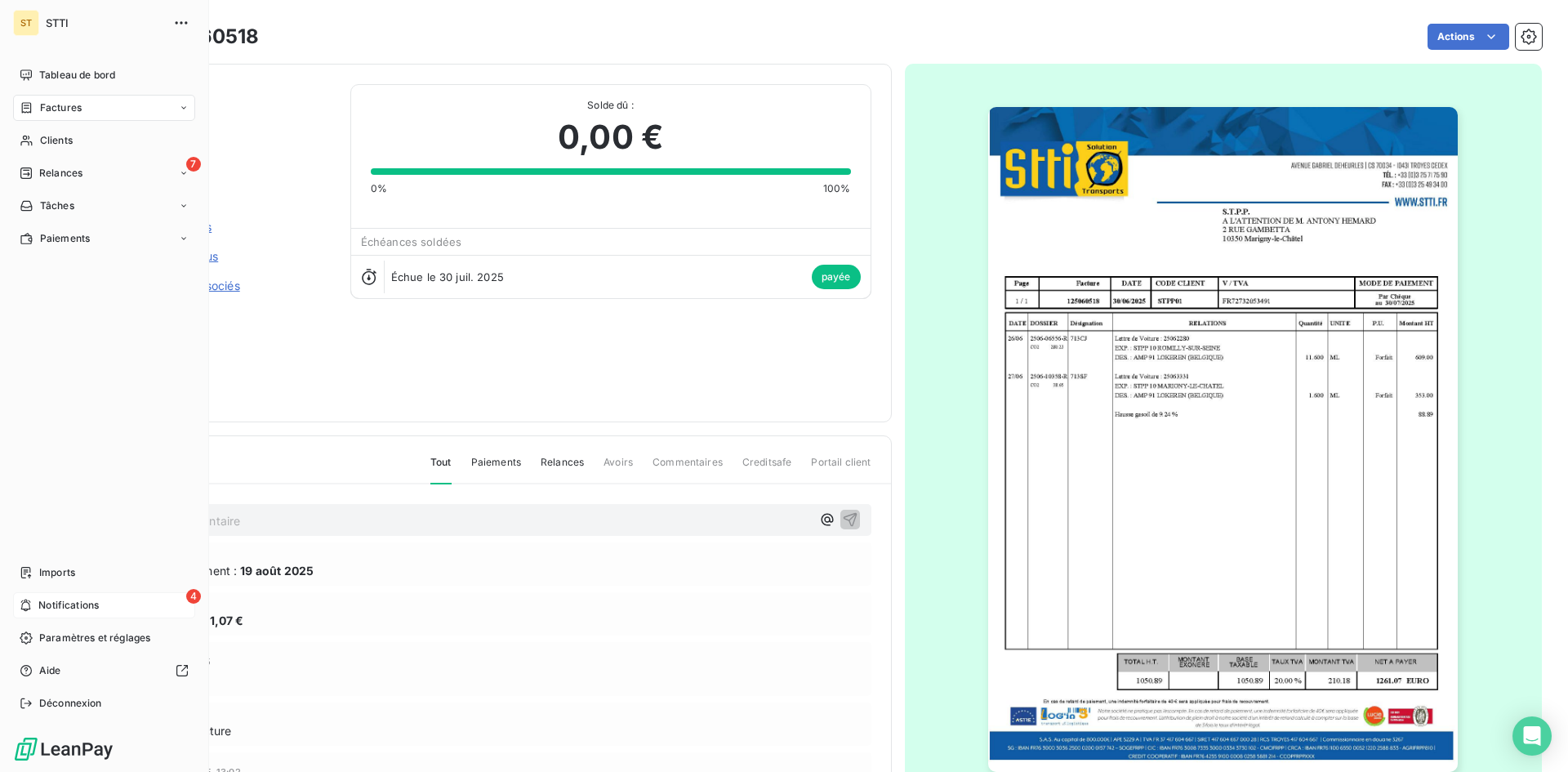
click at [29, 615] on div "4 Notifications" at bounding box center [104, 606] width 182 height 26
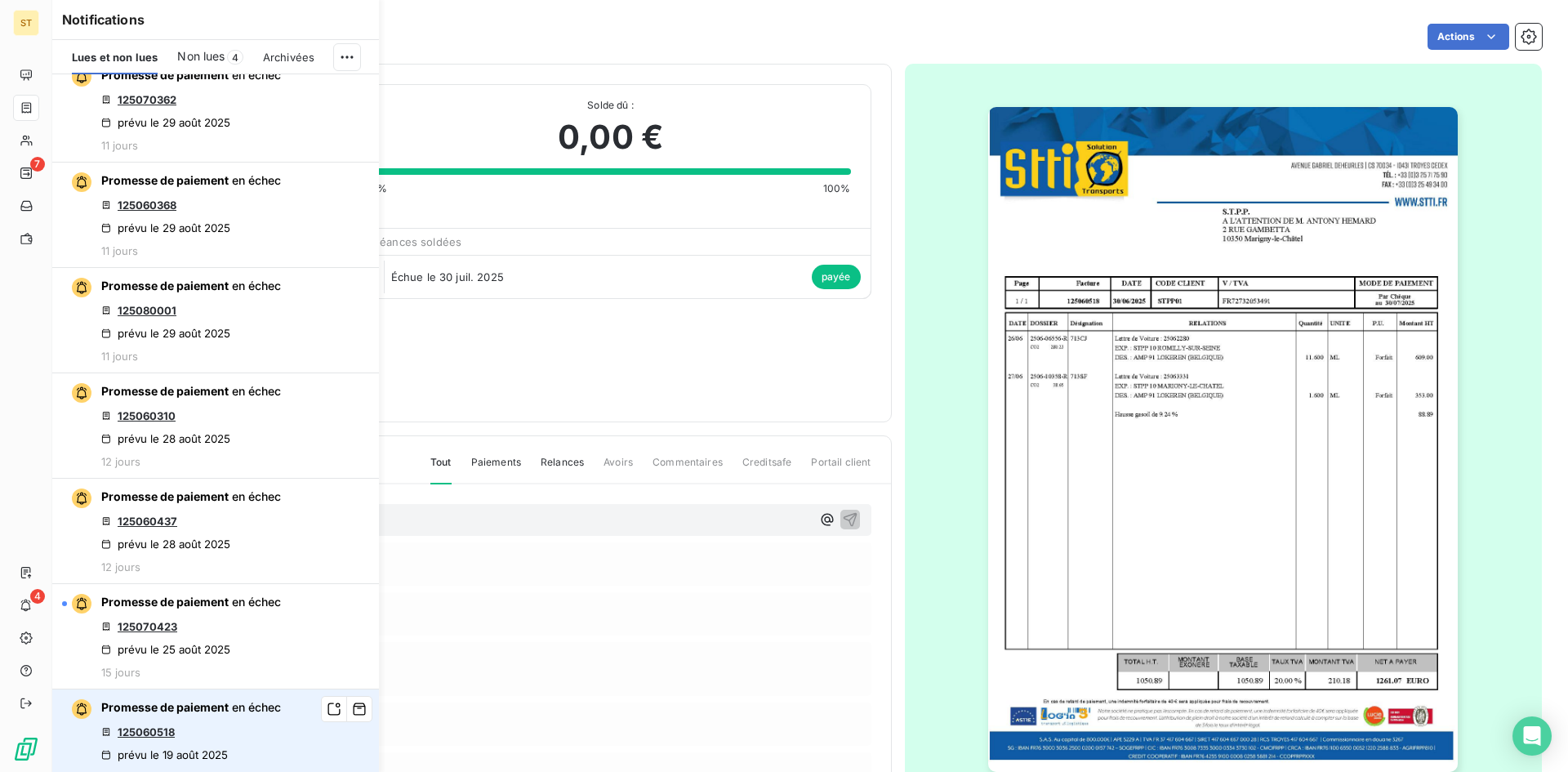
scroll to position [1144, 0]
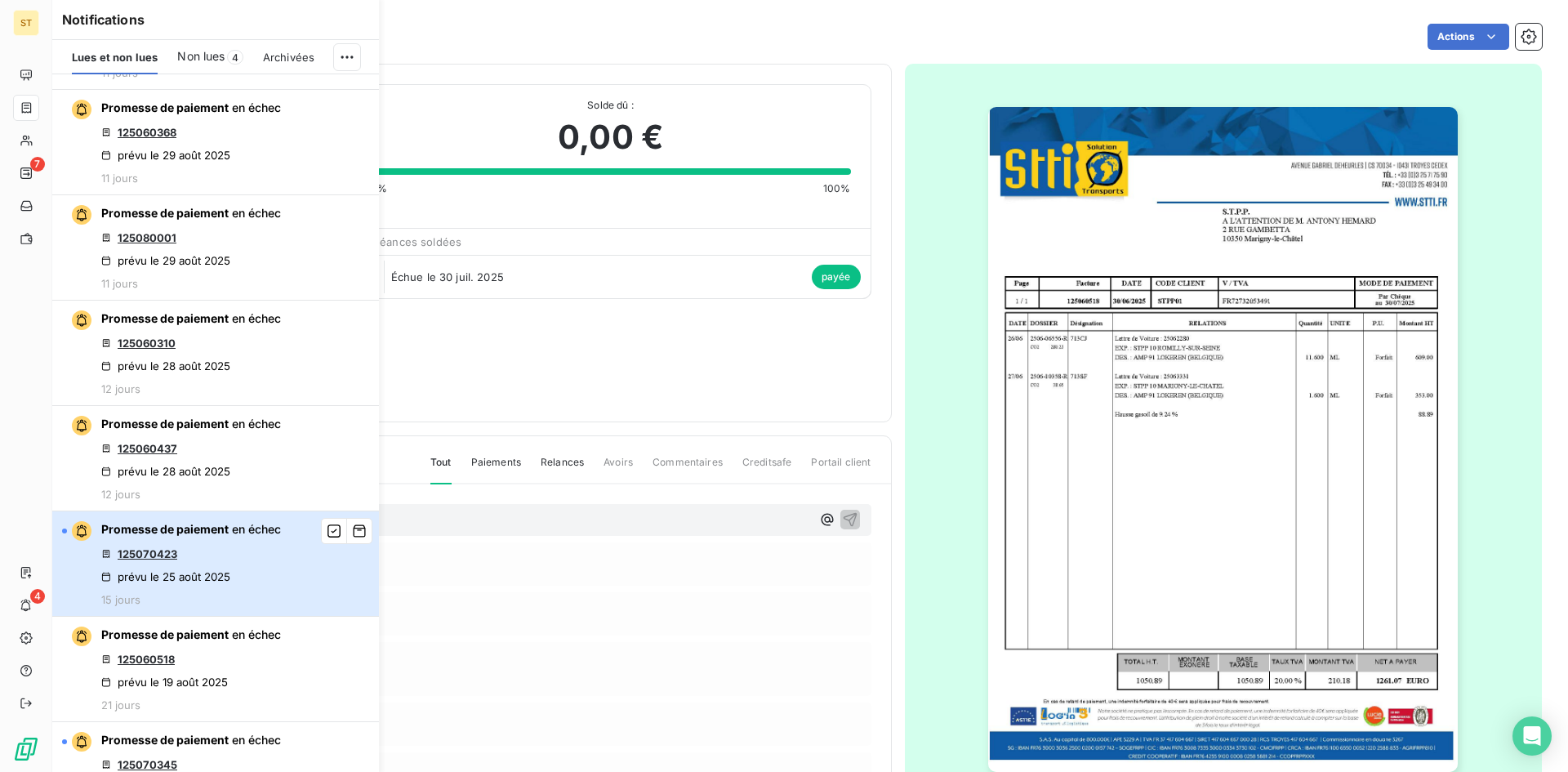
click at [270, 565] on div "Promesse de paiement en échec 125070423 prévu le [DATE] 15 jours" at bounding box center [191, 564] width 179 height 85
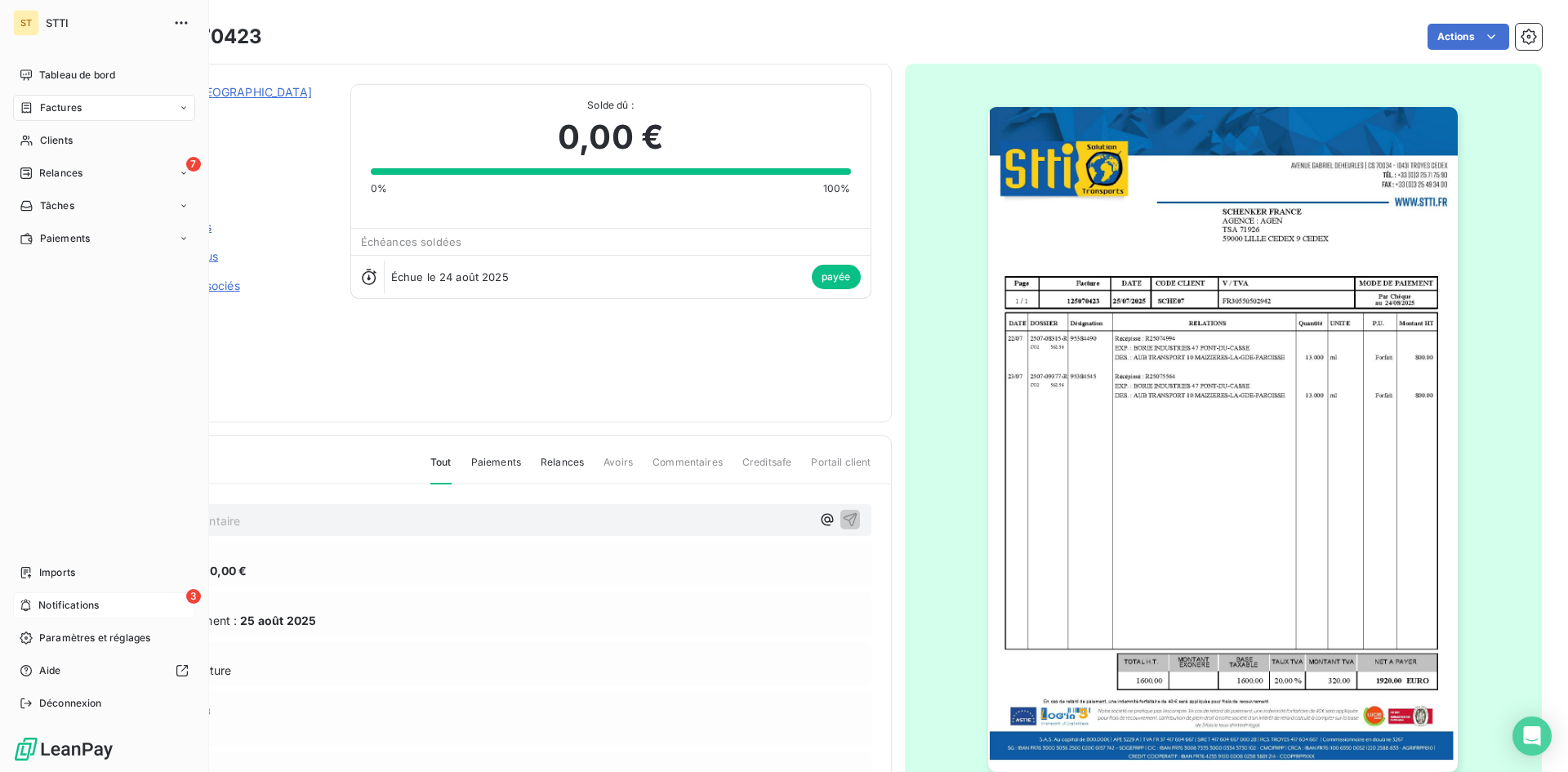
click at [27, 609] on icon at bounding box center [26, 606] width 9 height 12
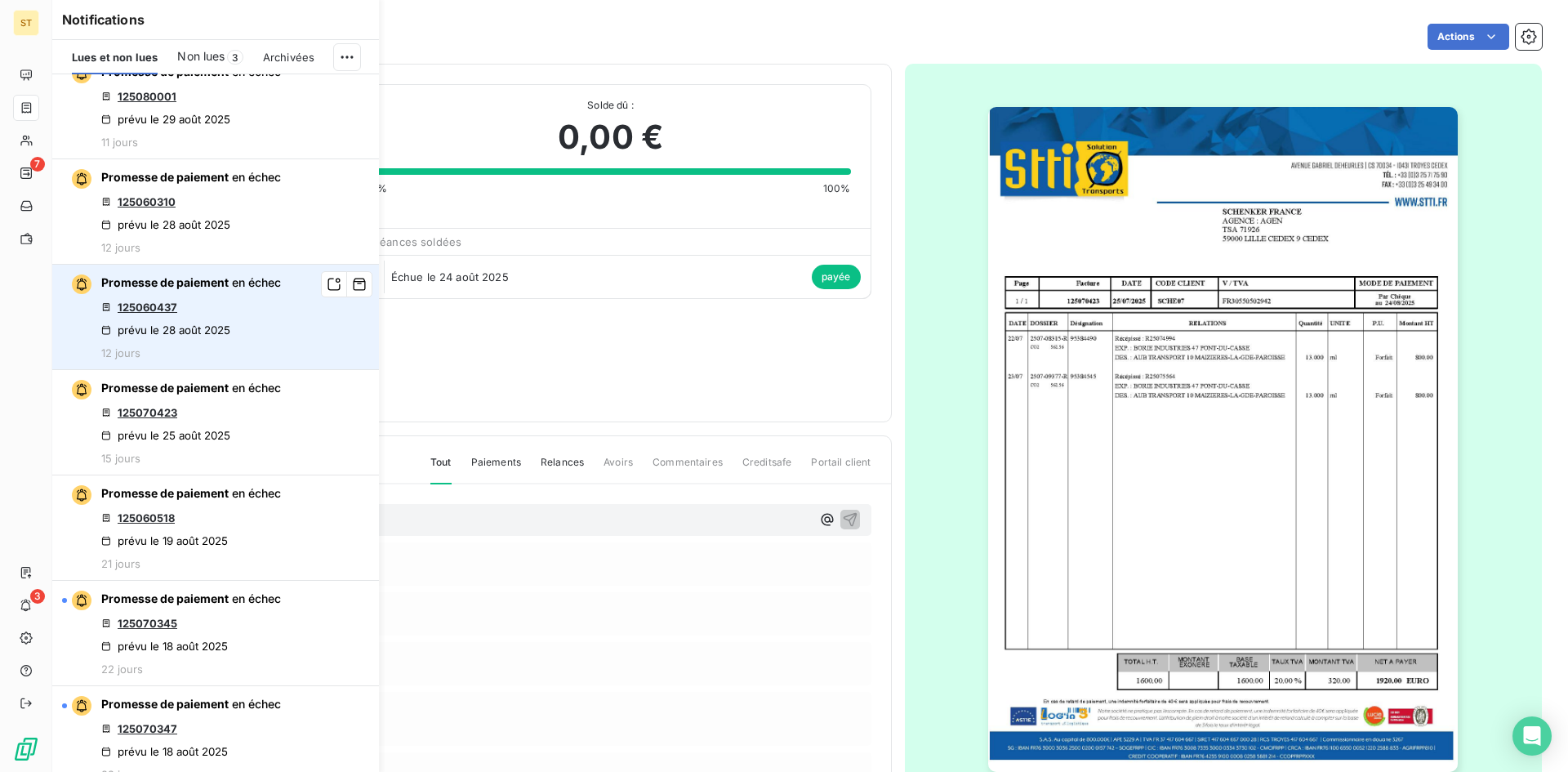
scroll to position [1389, 0]
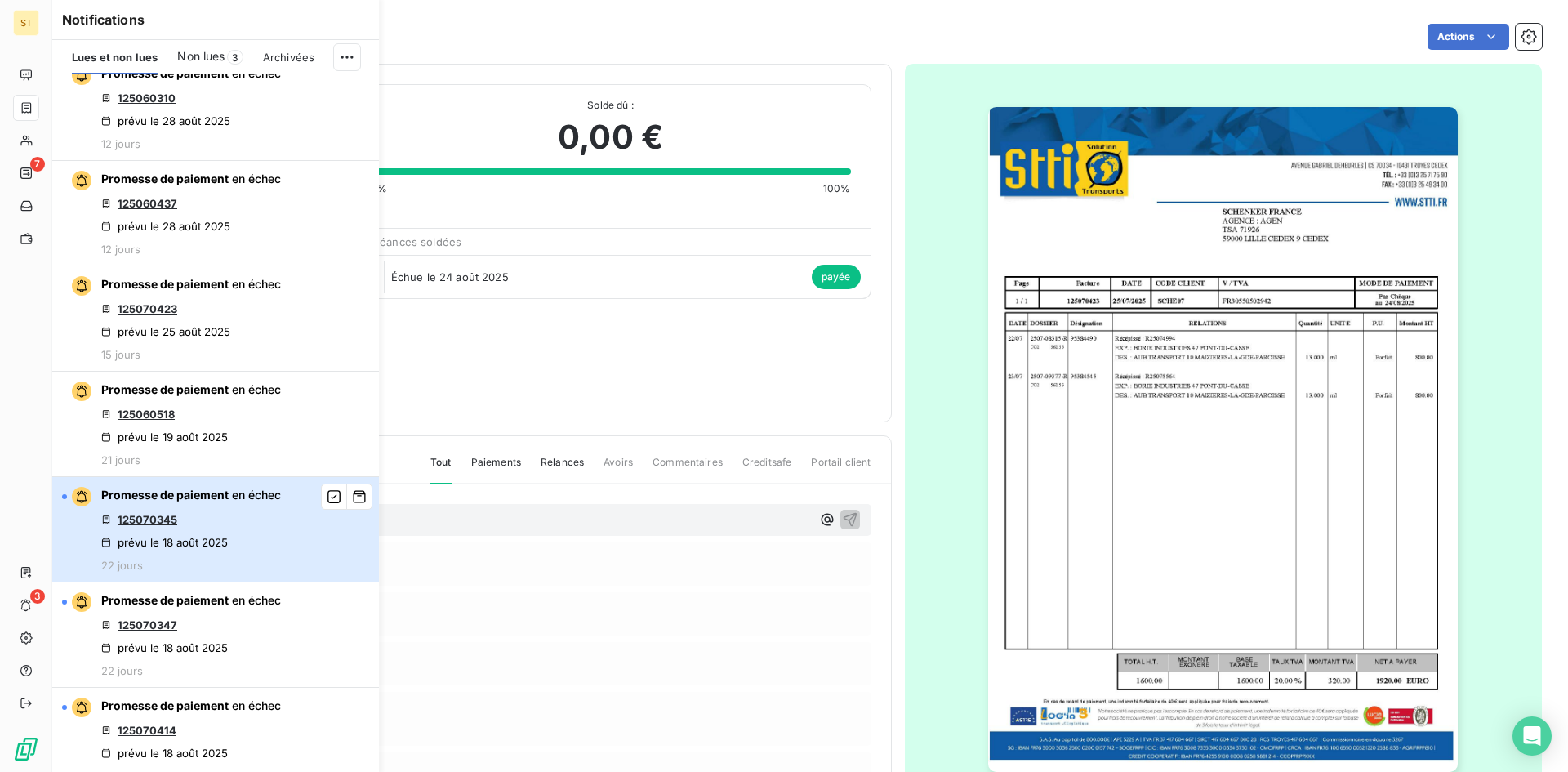
click at [236, 536] on div "Promesse de paiement en échec 125070345 prévu le [DATE] 22 jours" at bounding box center [191, 529] width 179 height 85
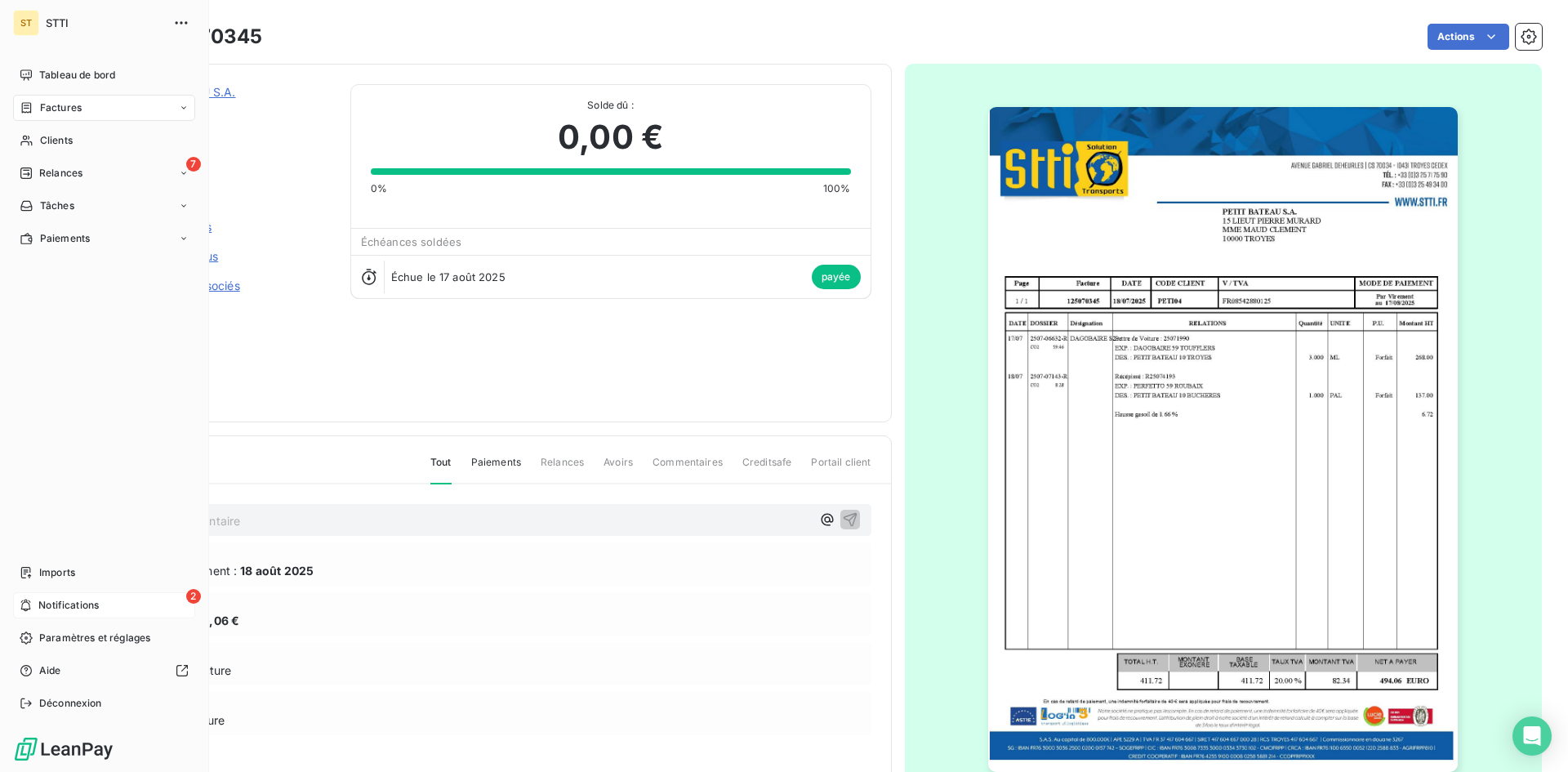
click at [29, 608] on icon at bounding box center [25, 606] width 12 height 13
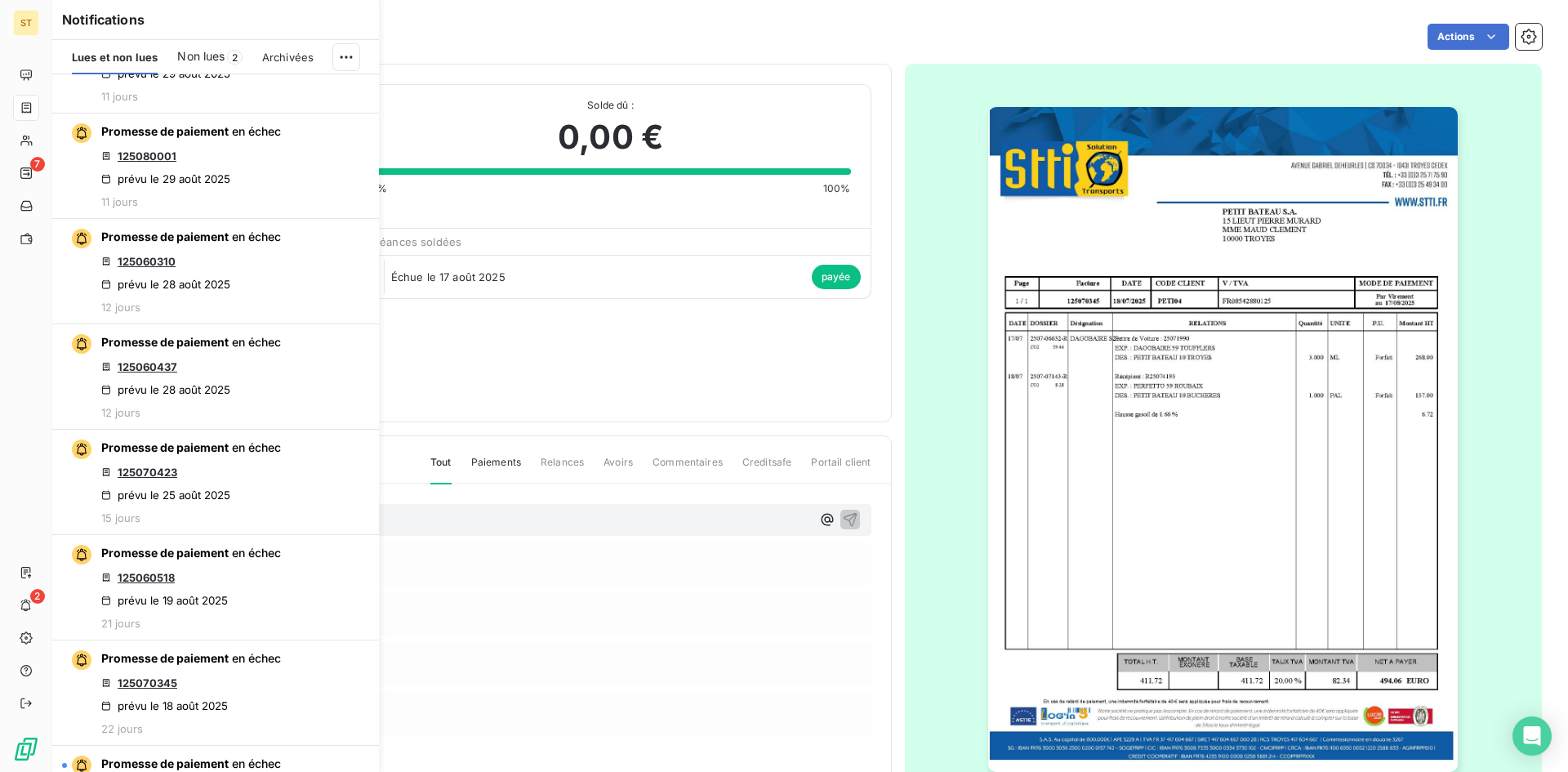
scroll to position [1470, 0]
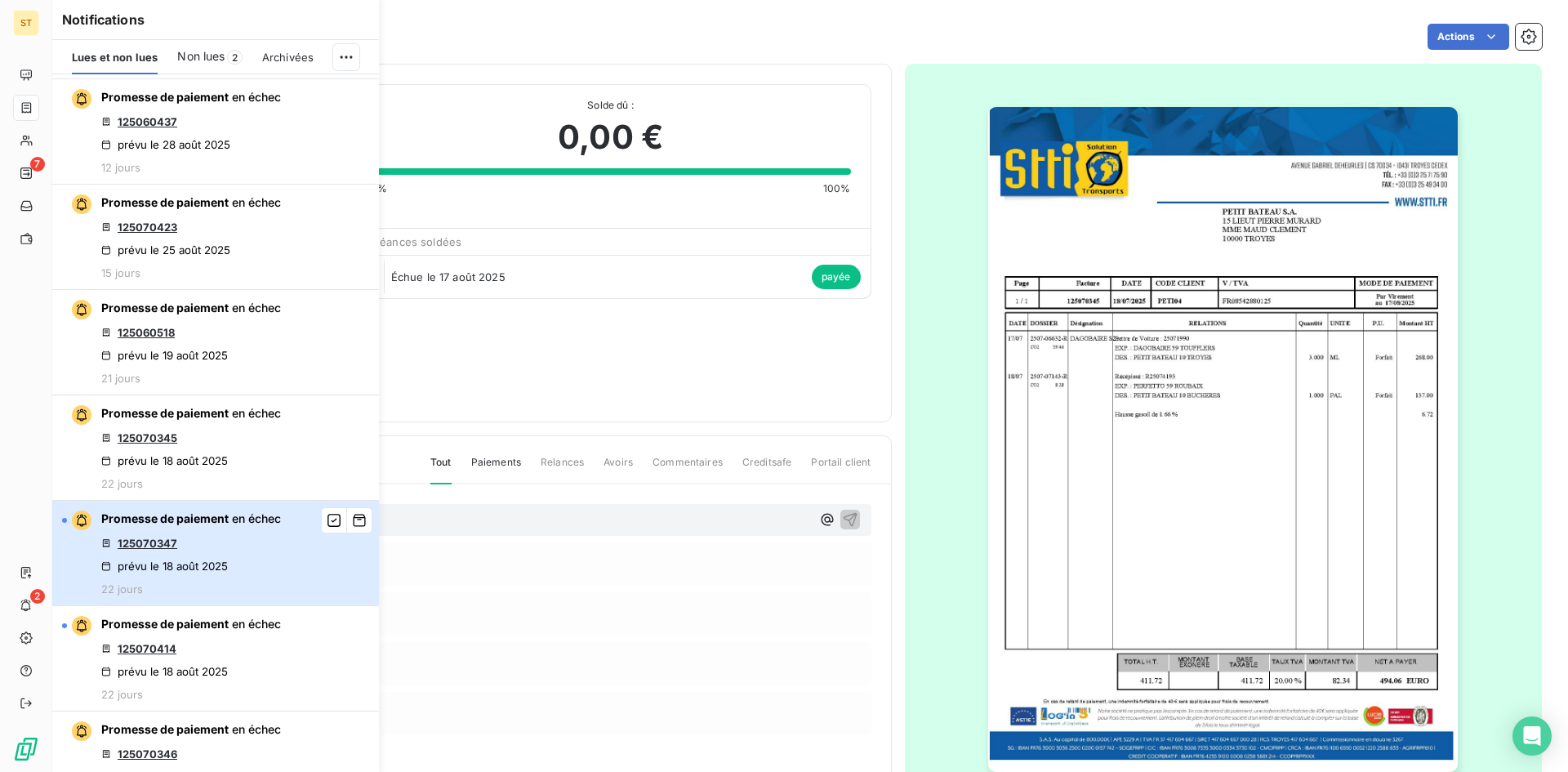
click at [256, 572] on div "Promesse de paiement en échec 125070347 prévu le [DATE] 22 jours" at bounding box center [191, 552] width 179 height 85
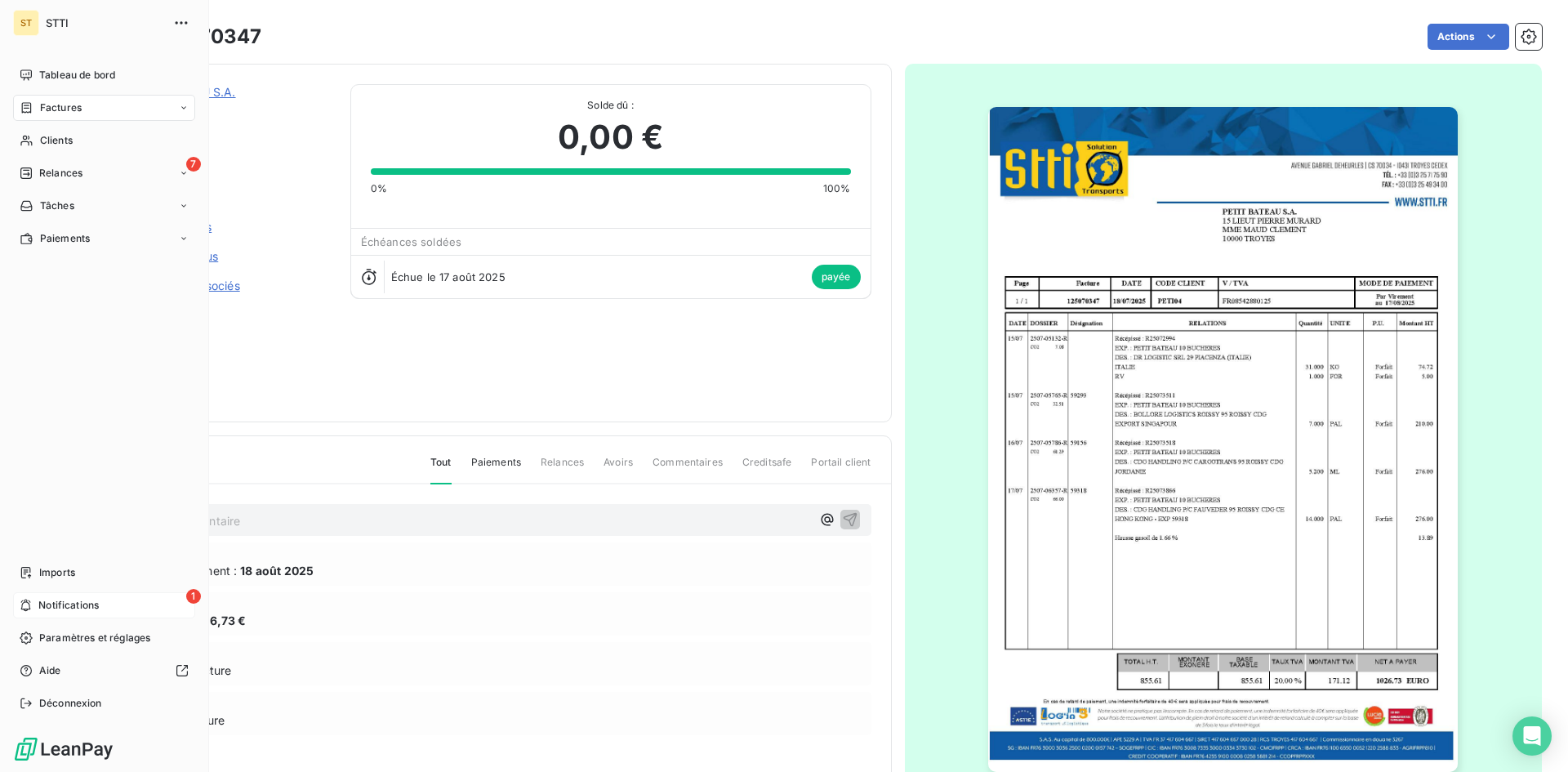
click at [33, 608] on div "1 Notifications" at bounding box center [104, 606] width 182 height 26
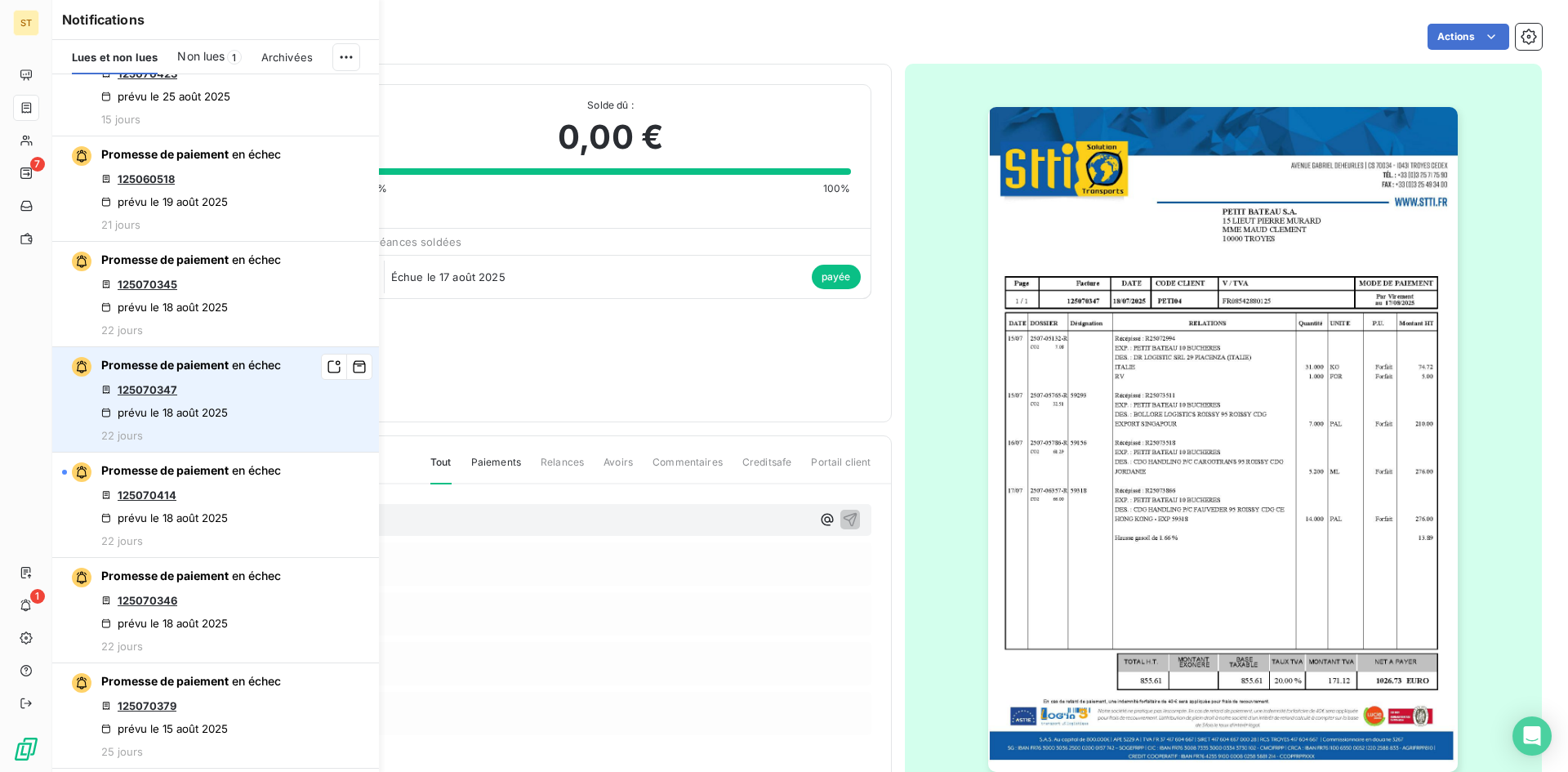
scroll to position [1716, 0]
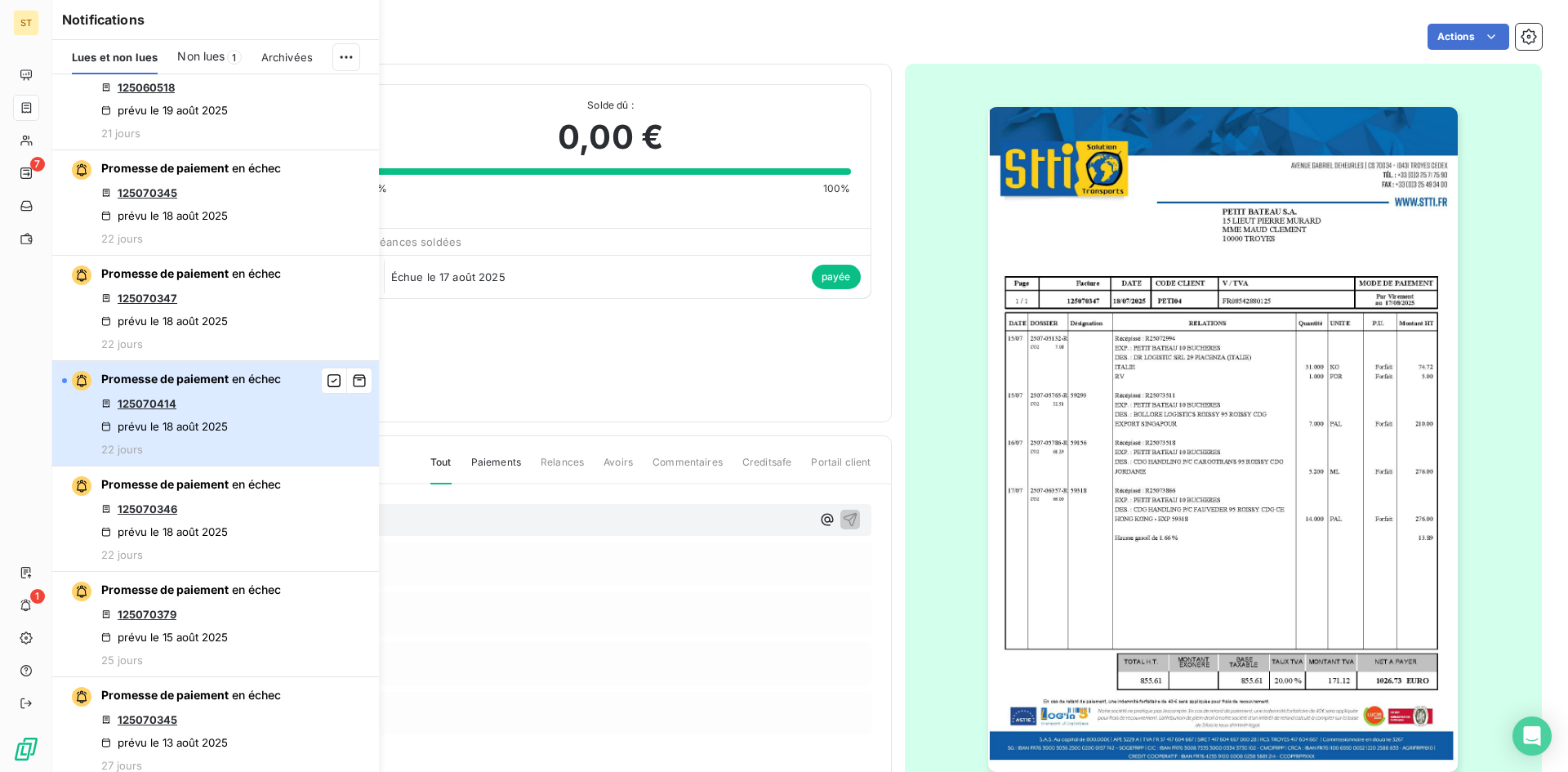
click at [278, 409] on div "Promesse de paiement en échec 125070414 prévu le [DATE] 22 jours" at bounding box center [191, 413] width 179 height 85
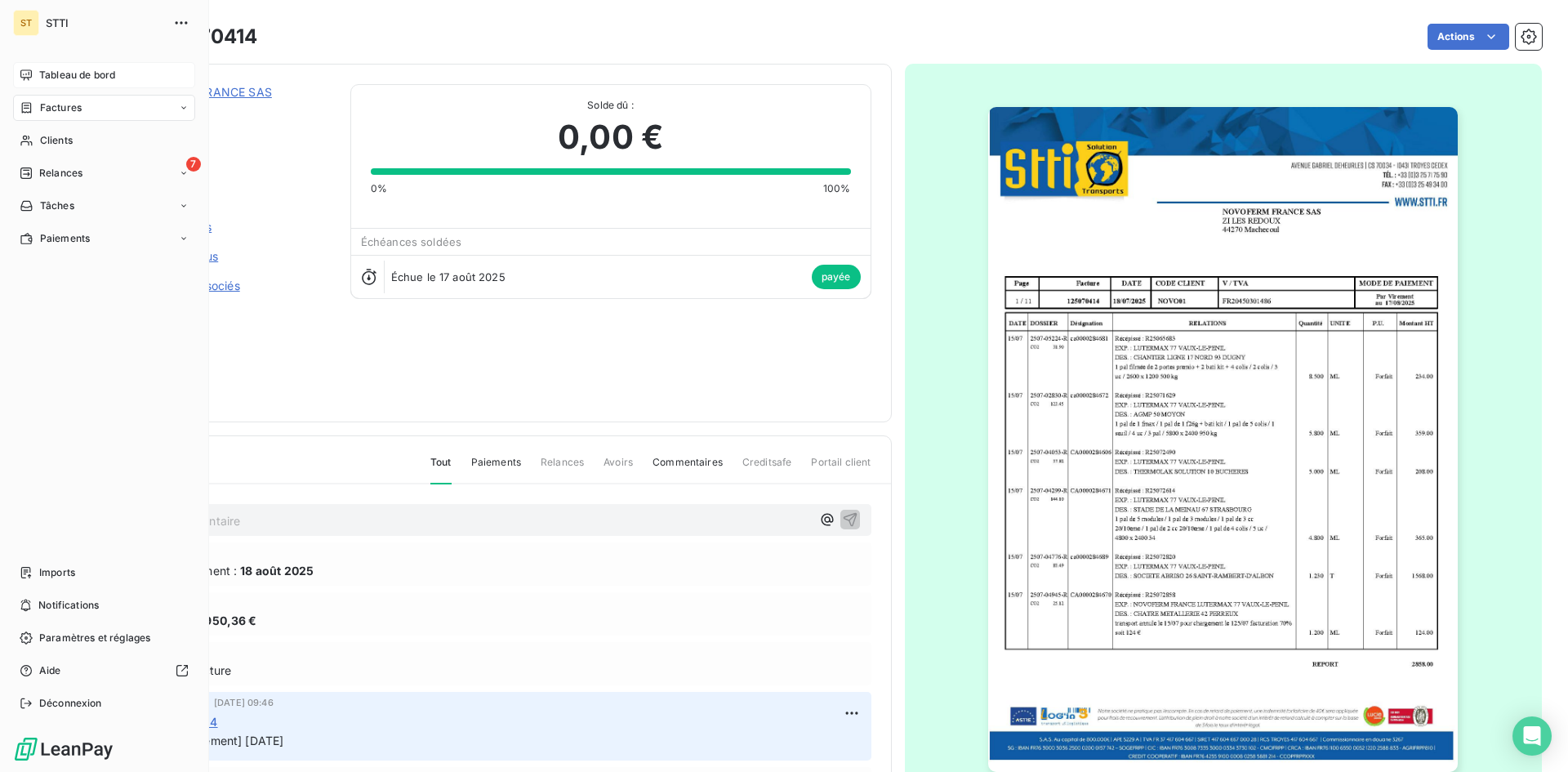
click at [64, 75] on span "Tableau de bord" at bounding box center [77, 76] width 76 height 15
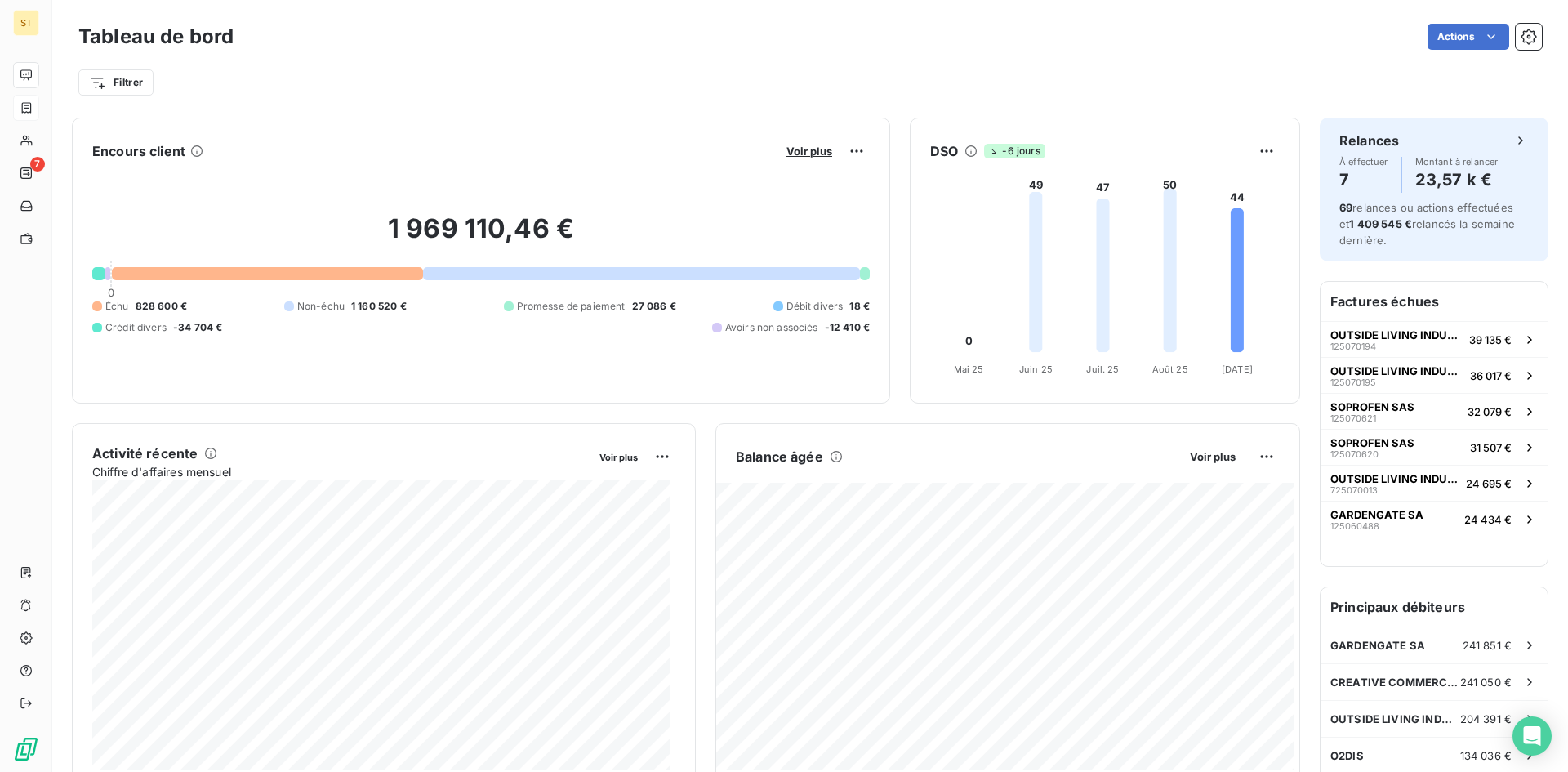
click at [1164, 236] on icon at bounding box center [1171, 270] width 13 height 164
click at [1252, 152] on html "ST 7 Tableau de bord Actions Filtrer Encours client Voir plus 1 969 110,46 € 0 …" at bounding box center [784, 386] width 1568 height 772
click at [1182, 149] on html "ST 7 Tableau de bord Actions Filtrer Encours client Voir plus 1 969 110,46 € 0 …" at bounding box center [784, 386] width 1568 height 772
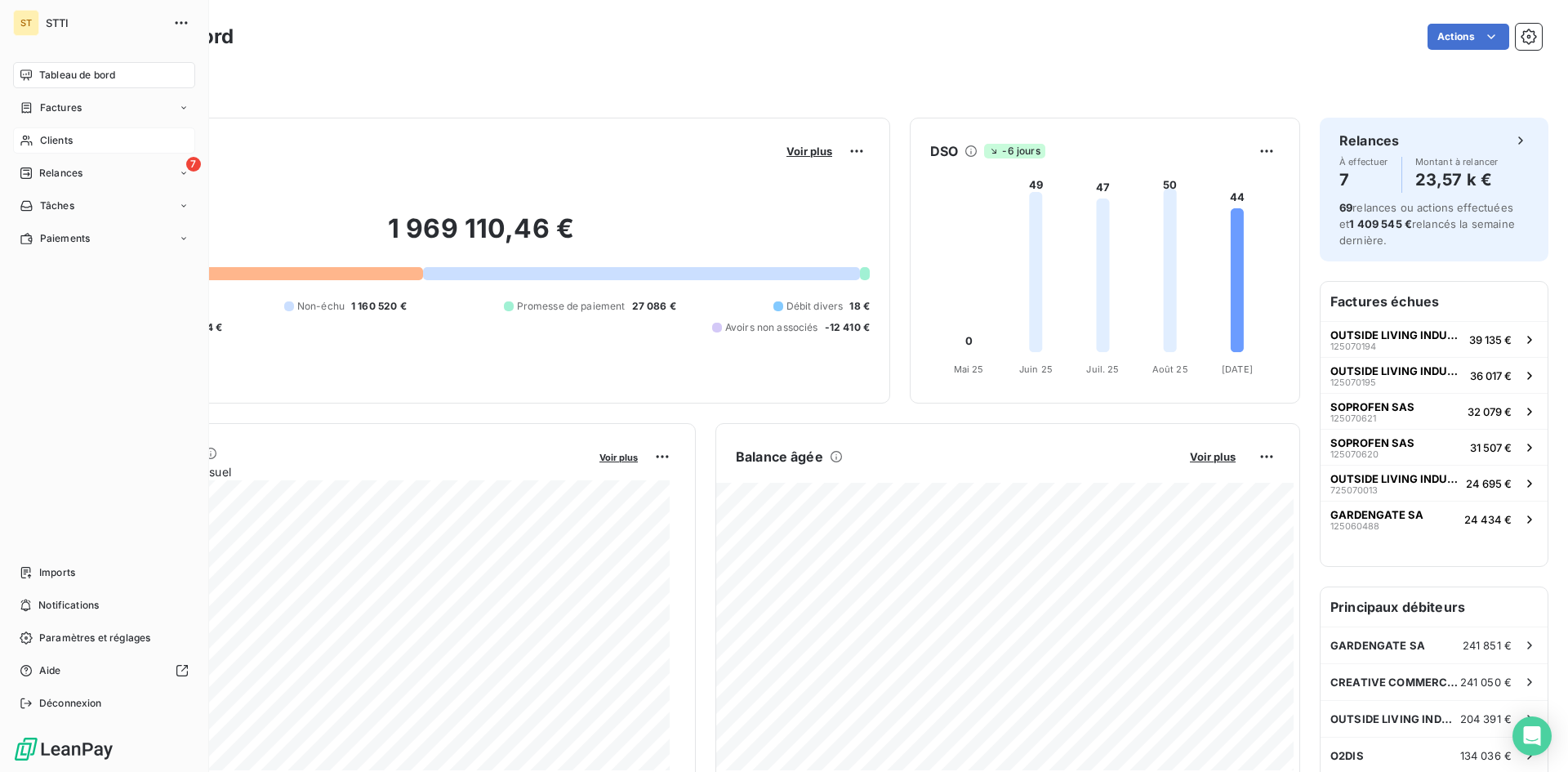
click at [49, 146] on span "Clients" at bounding box center [56, 140] width 33 height 15
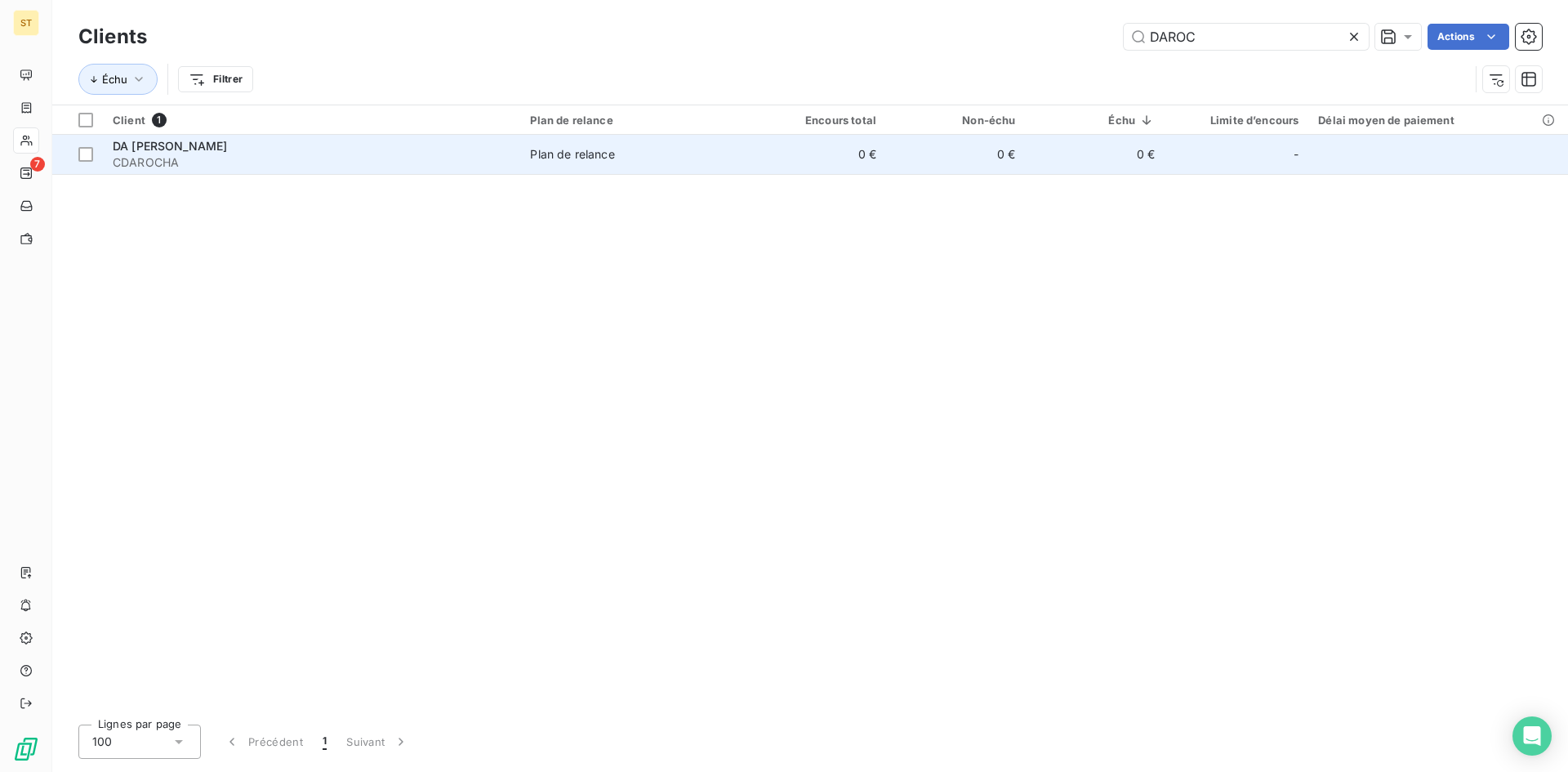
type input "DAROC"
click at [150, 152] on div "DA ROCHA CHARLES" at bounding box center [312, 146] width 398 height 16
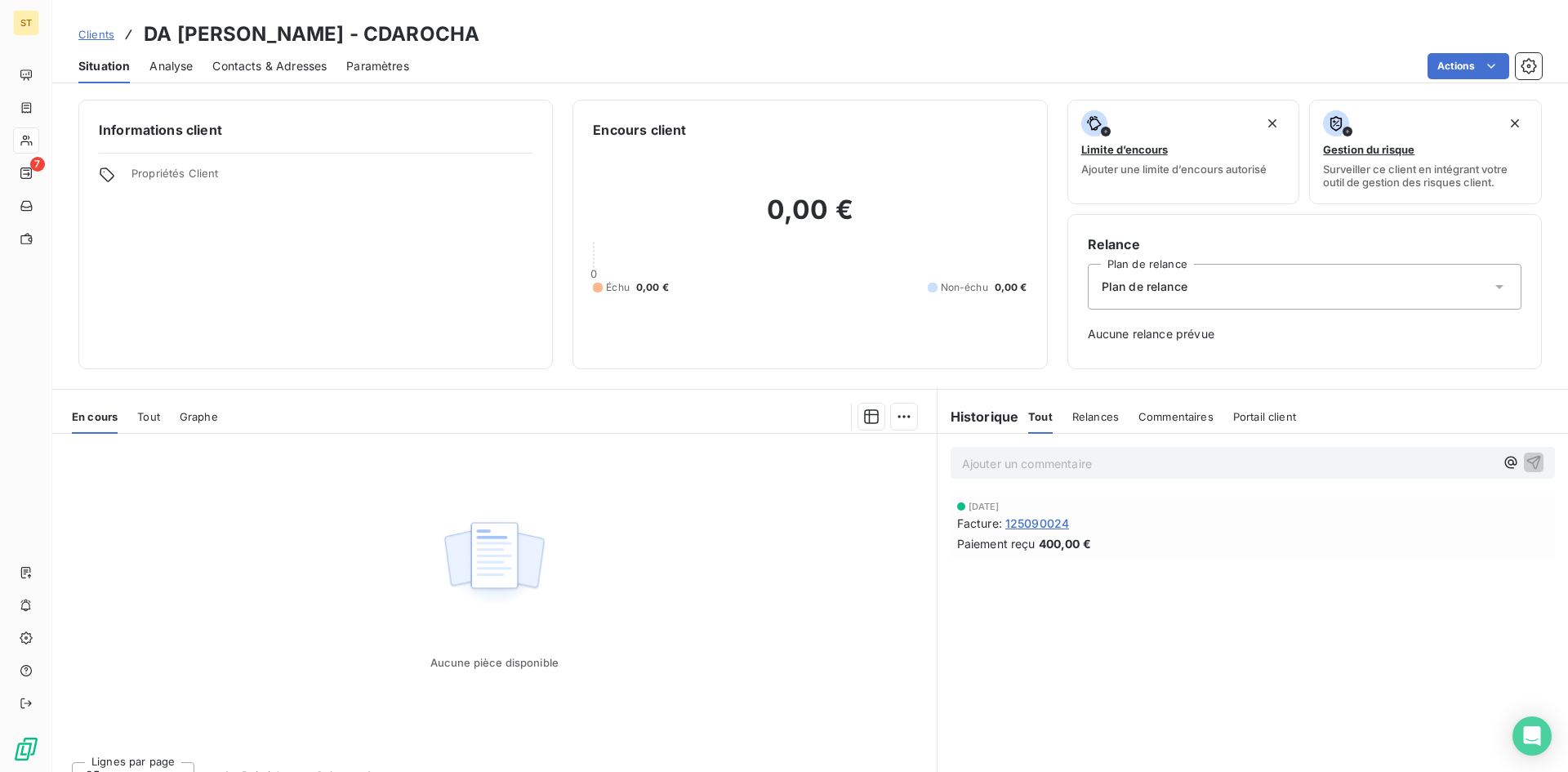
click at [250, 63] on span "Contacts & Adresses" at bounding box center [269, 65] width 114 height 16
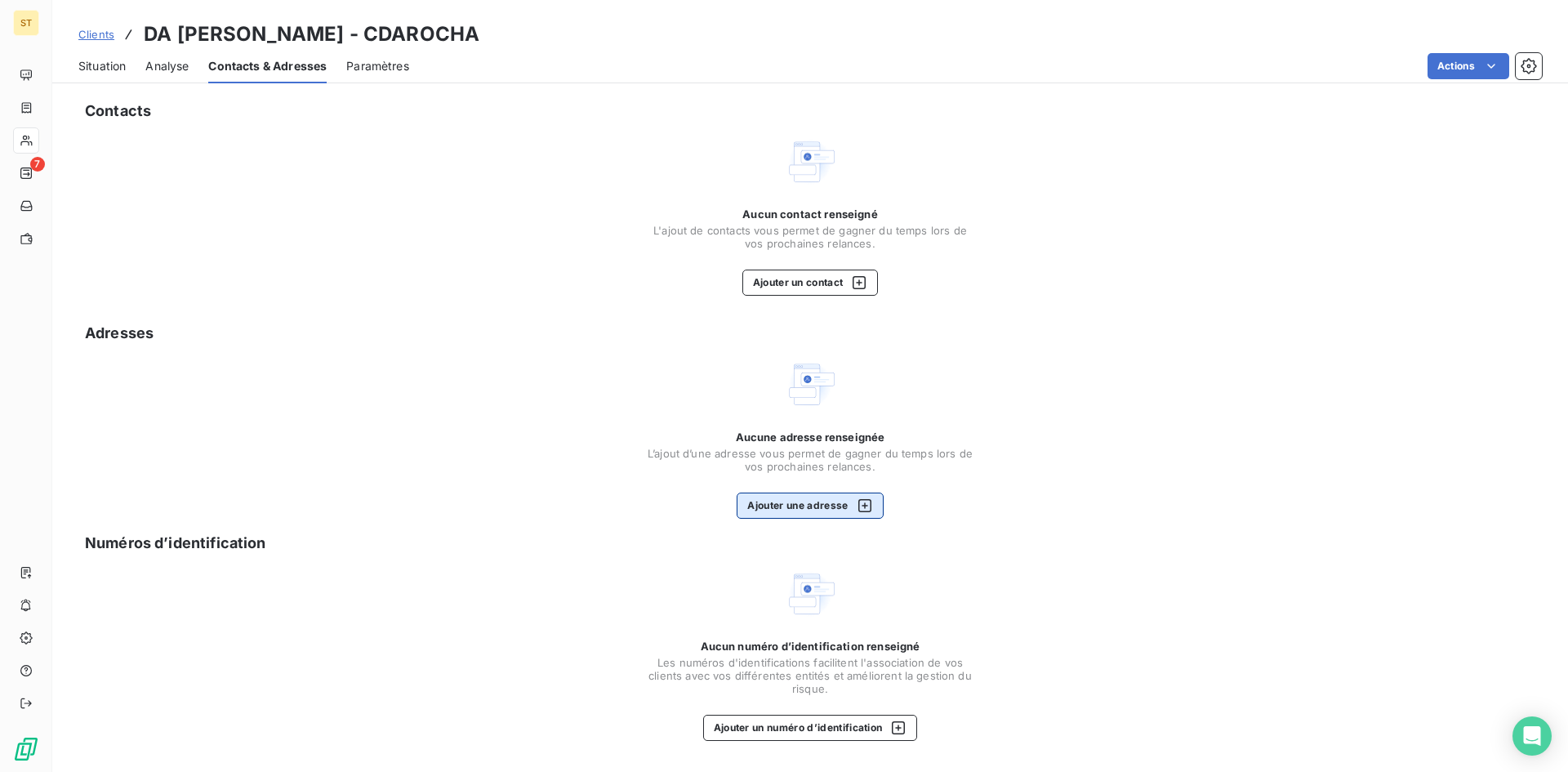
click at [842, 507] on button "Ajouter une adresse" at bounding box center [809, 506] width 146 height 26
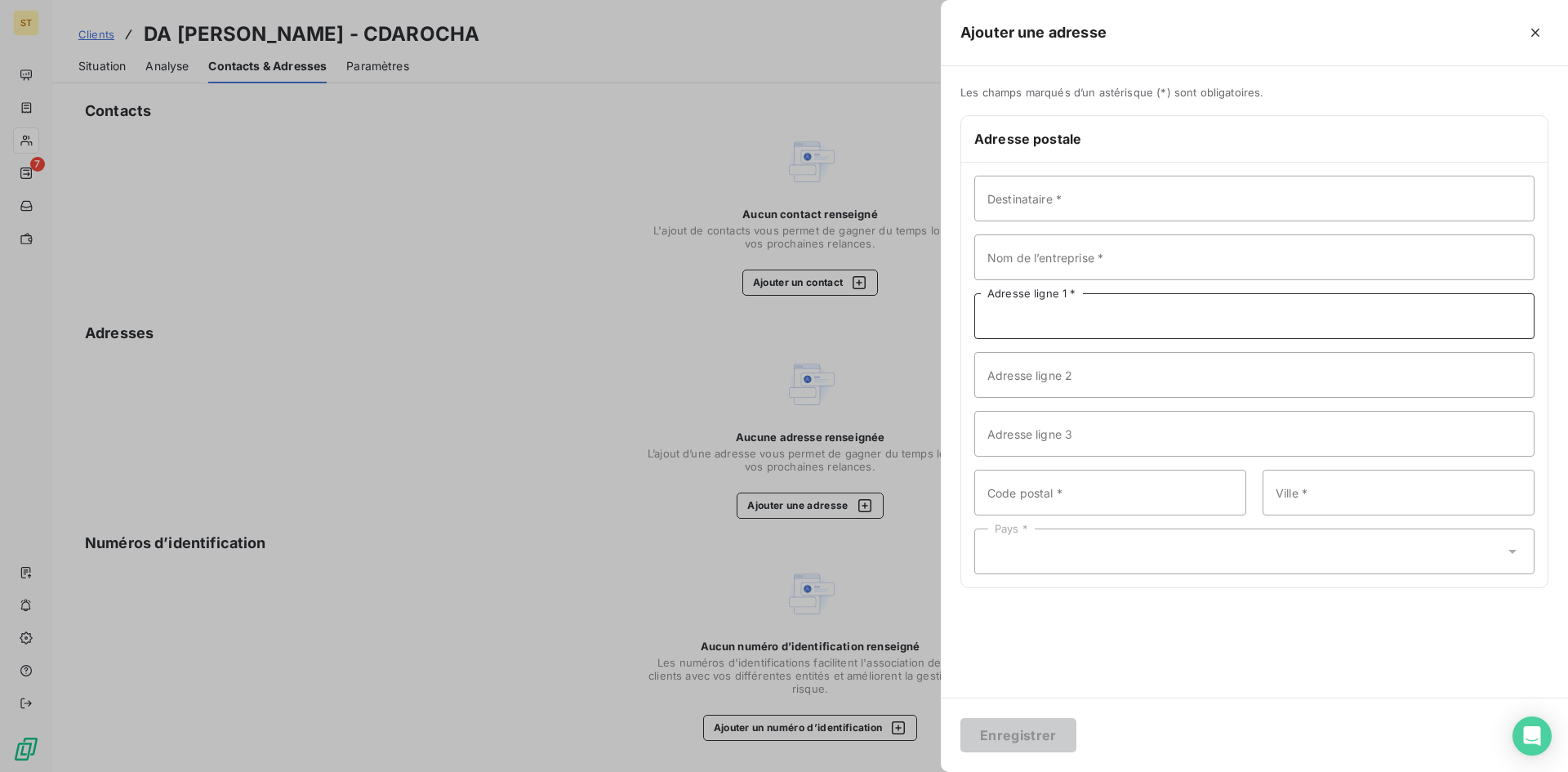
click at [1006, 326] on input "Adresse ligne 1 *" at bounding box center [1255, 316] width 561 height 46
type input "2 RUE DES CERISIERS"
click at [1011, 502] on input "Code postal *" at bounding box center [1110, 493] width 272 height 46
type input "10150"
click at [1289, 495] on input "Ville *" at bounding box center [1398, 493] width 272 height 46
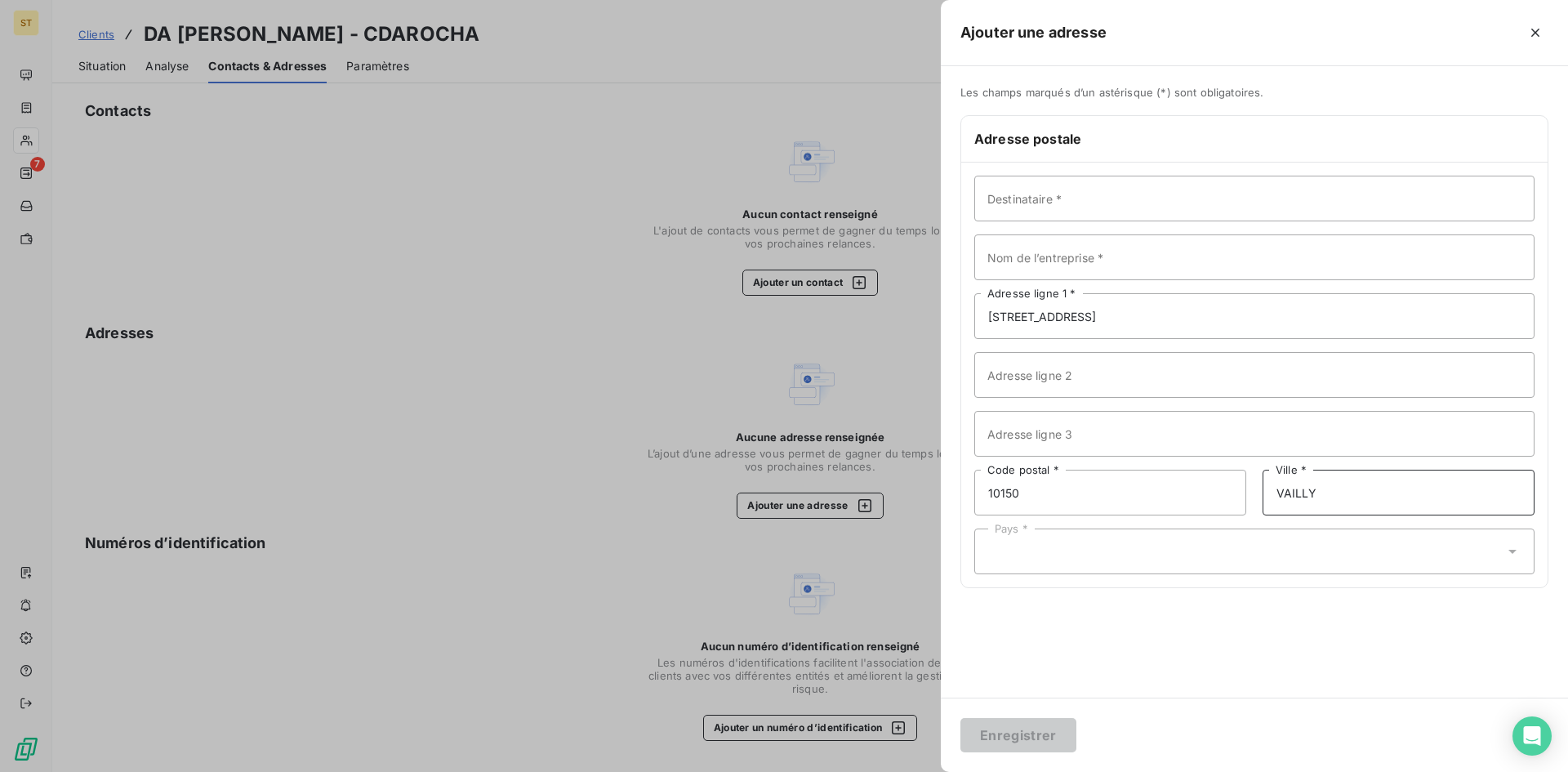
type input "VAILLY"
click at [1024, 550] on div "Pays *" at bounding box center [1255, 551] width 561 height 46
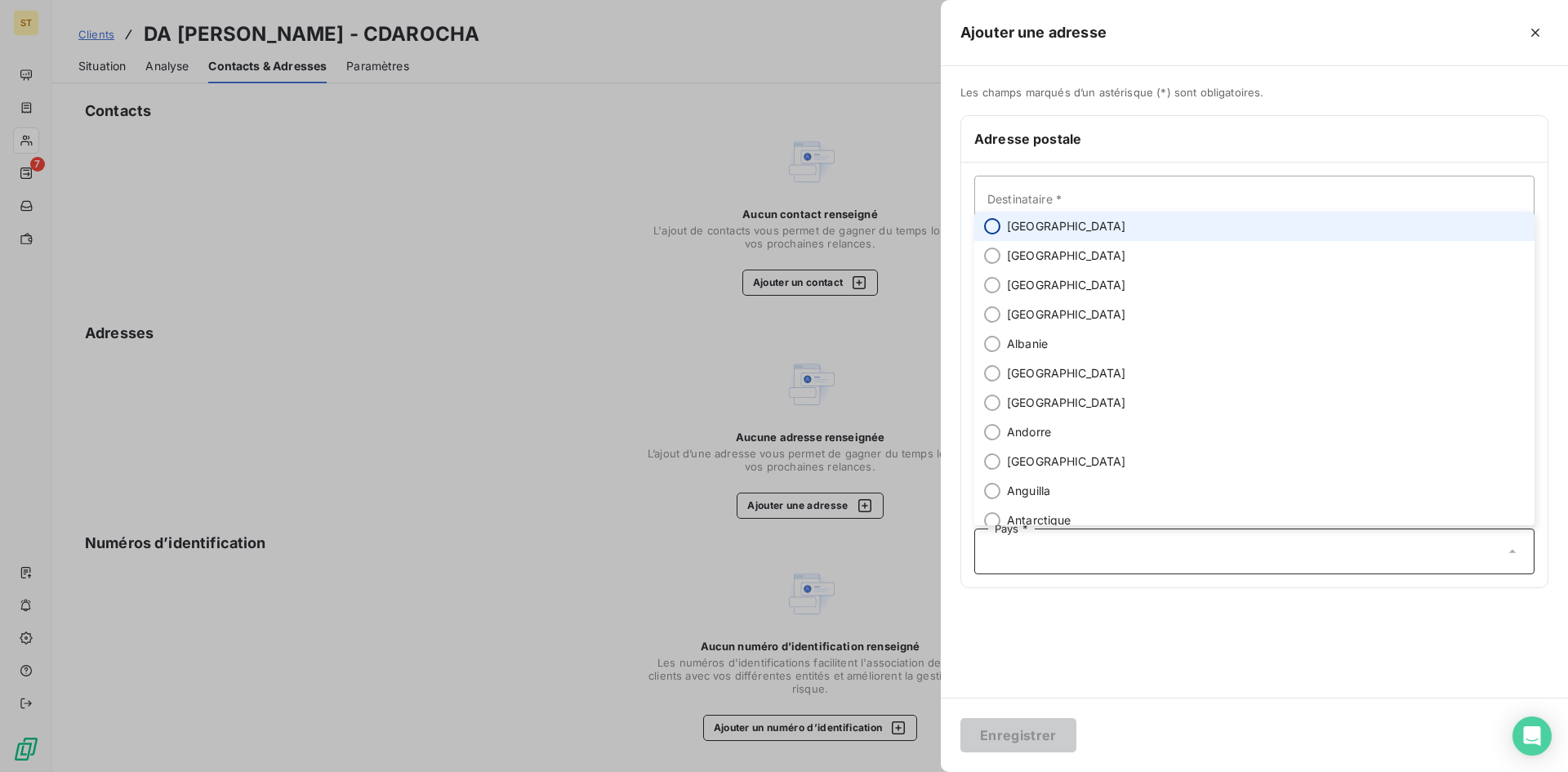
click at [996, 230] on input "radio" at bounding box center [991, 225] width 16 height 16
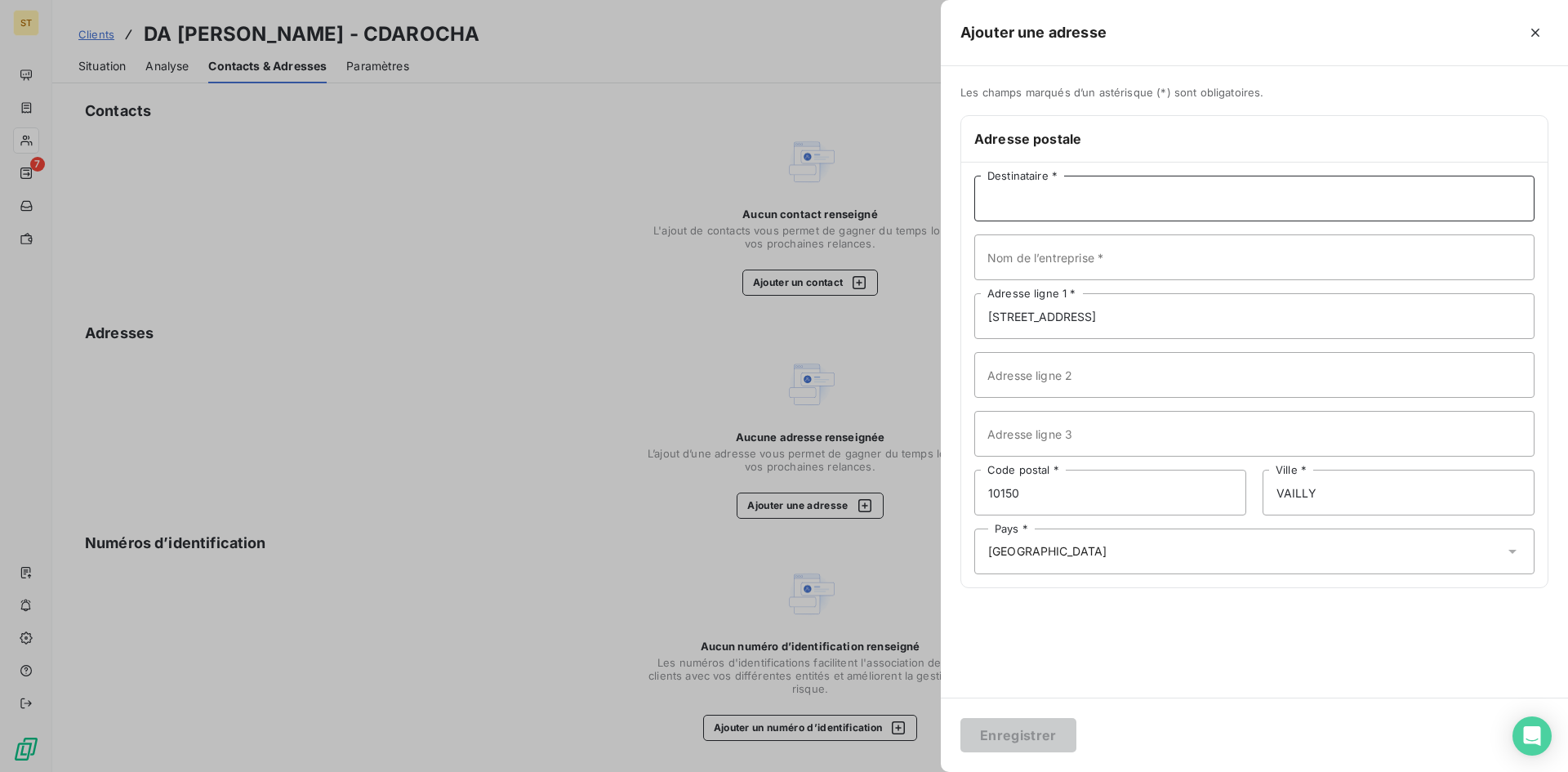
click at [996, 217] on input "Destinataire *" at bounding box center [1255, 198] width 561 height 46
type input "DA ROCHA CHARLES"
click at [1023, 260] on input "Nom de l’entreprise *" at bounding box center [1255, 257] width 561 height 46
type input "."
click at [1023, 724] on button "Enregistrer" at bounding box center [1019, 735] width 116 height 35
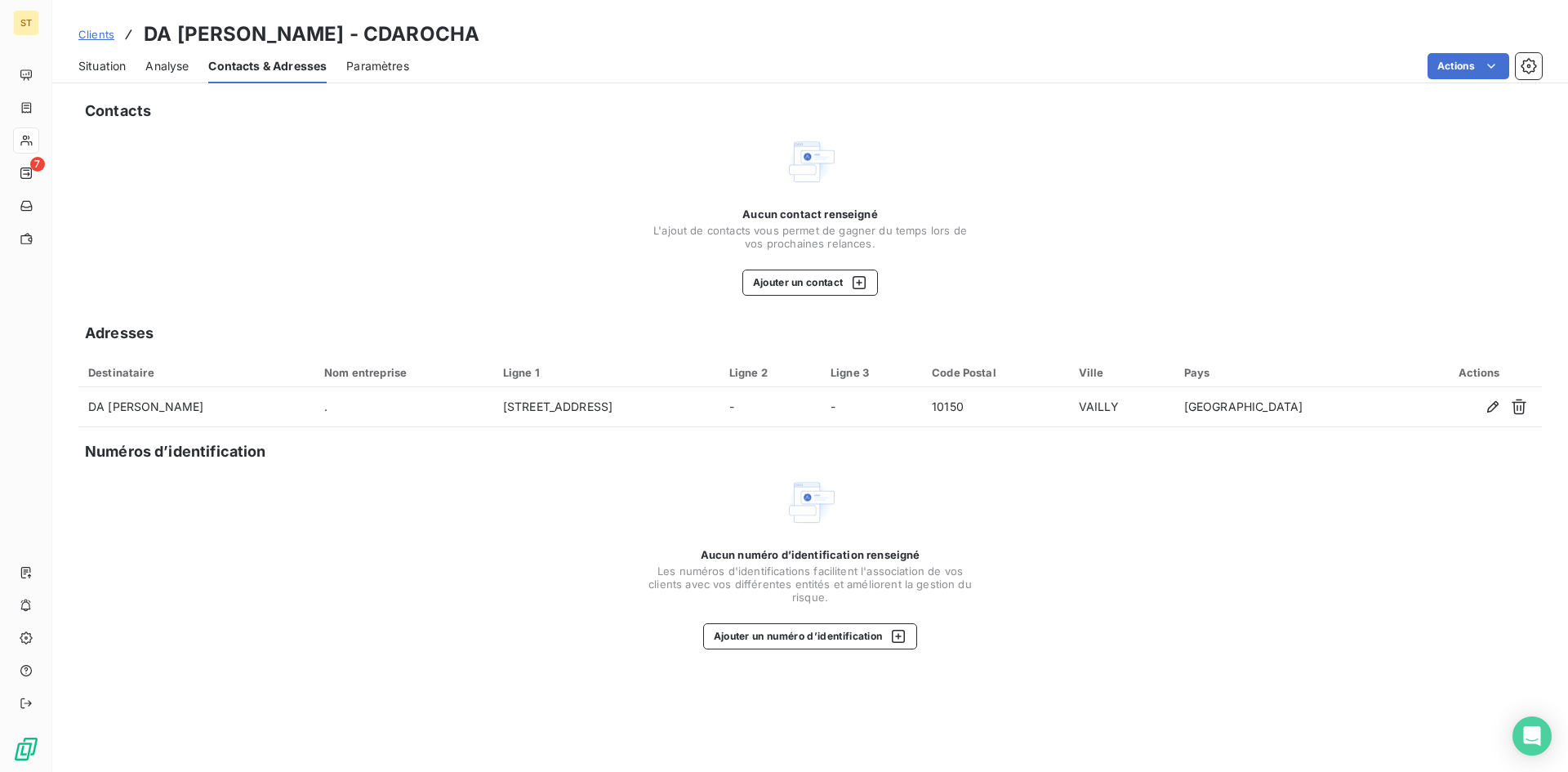
click at [85, 29] on span "Clients" at bounding box center [96, 35] width 36 height 13
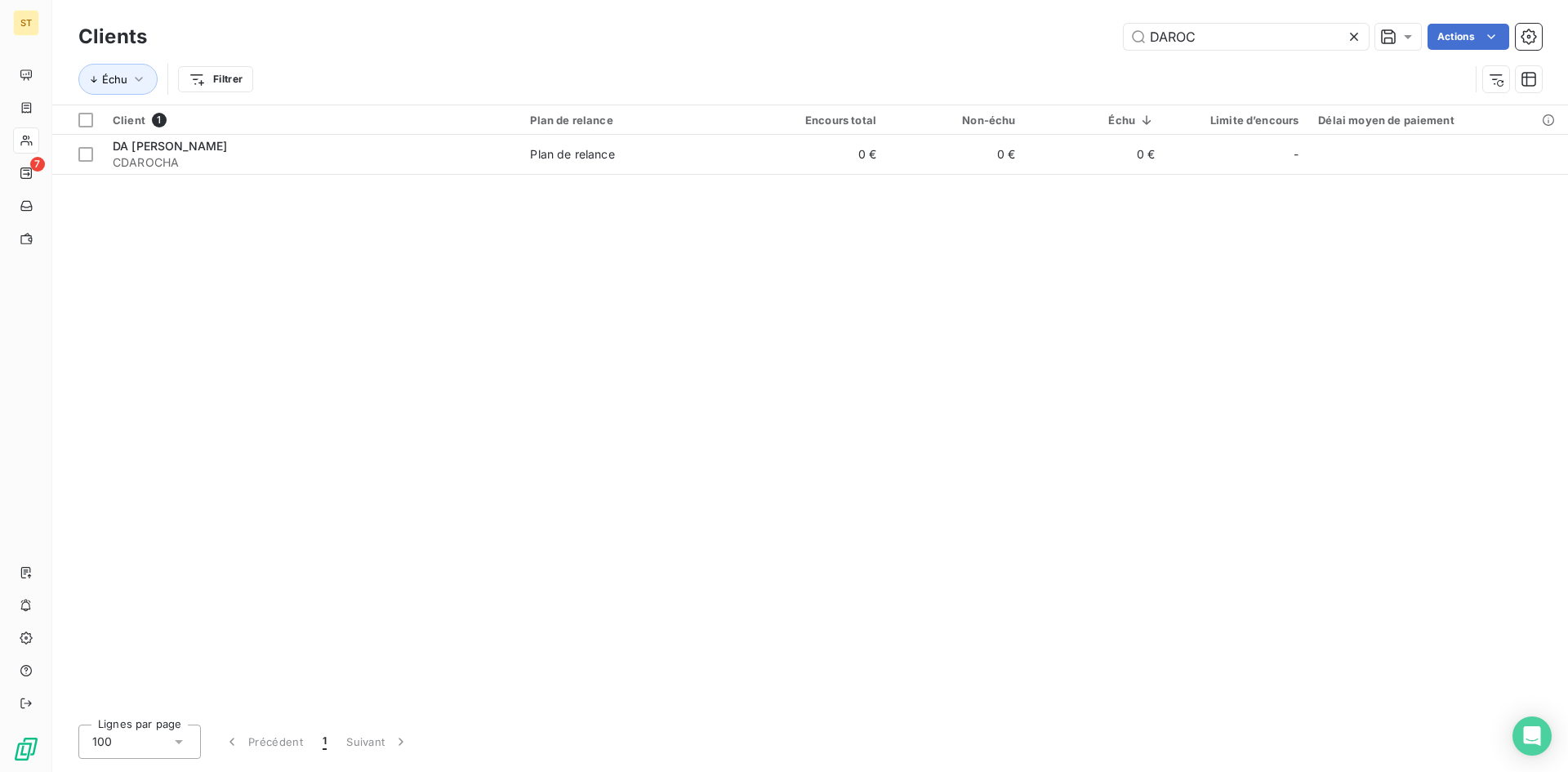
drag, startPoint x: 1199, startPoint y: 40, endPoint x: 1062, endPoint y: 29, distance: 137.4
click at [1062, 29] on div "DAROC Actions" at bounding box center [854, 36] width 1376 height 26
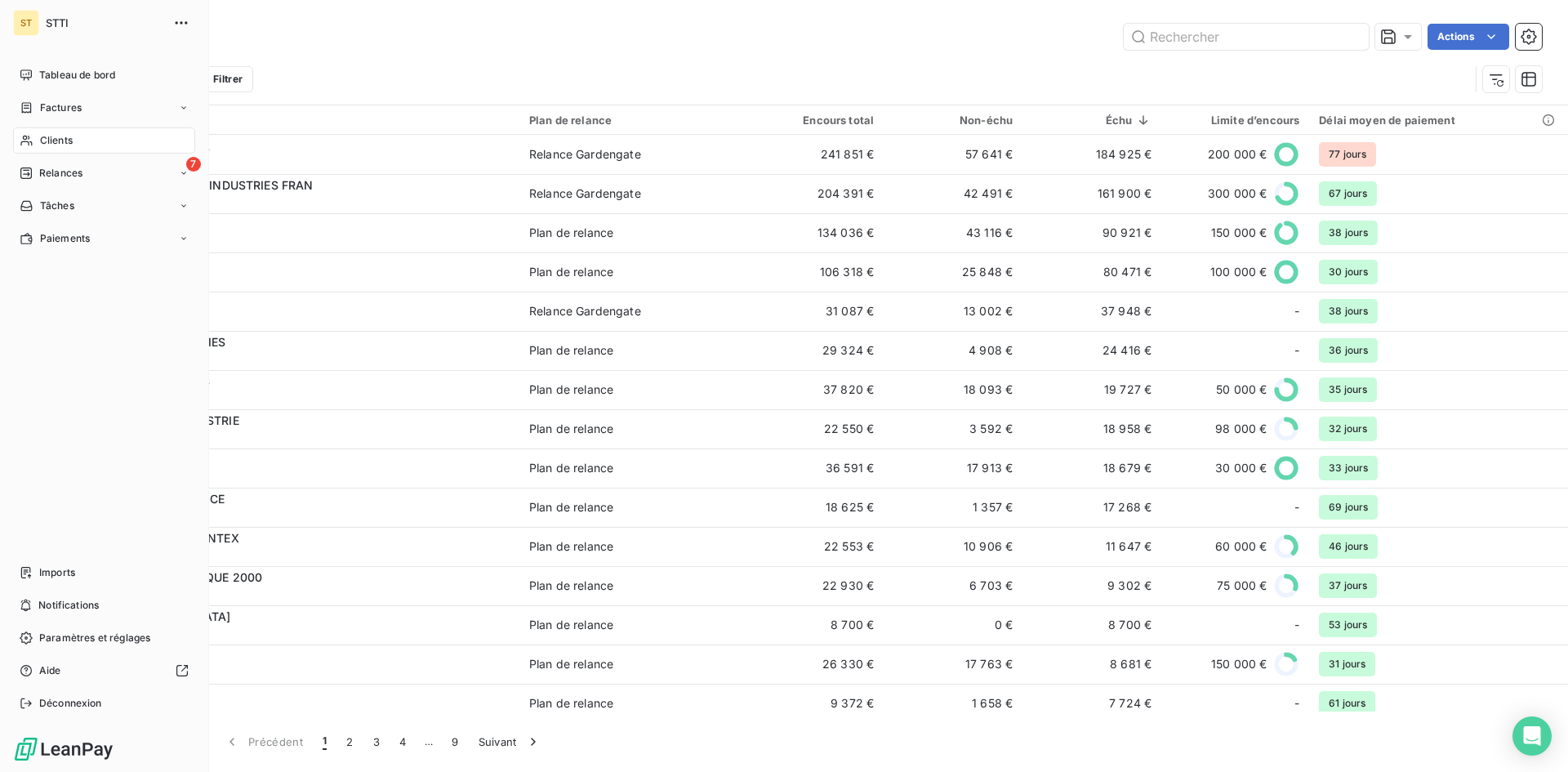
click at [45, 139] on span "Clients" at bounding box center [56, 140] width 33 height 15
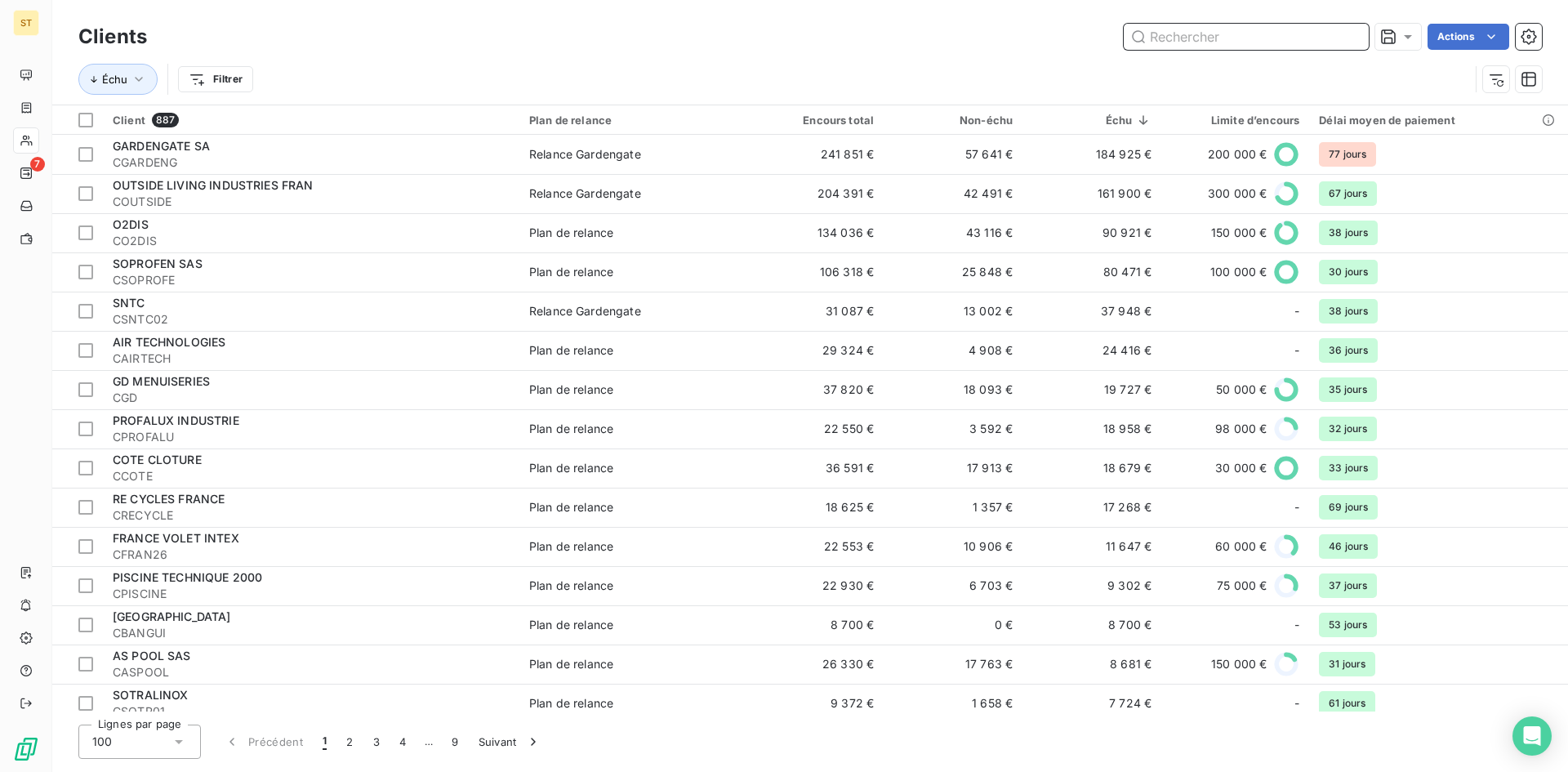
click at [1157, 39] on input "text" at bounding box center [1247, 36] width 245 height 26
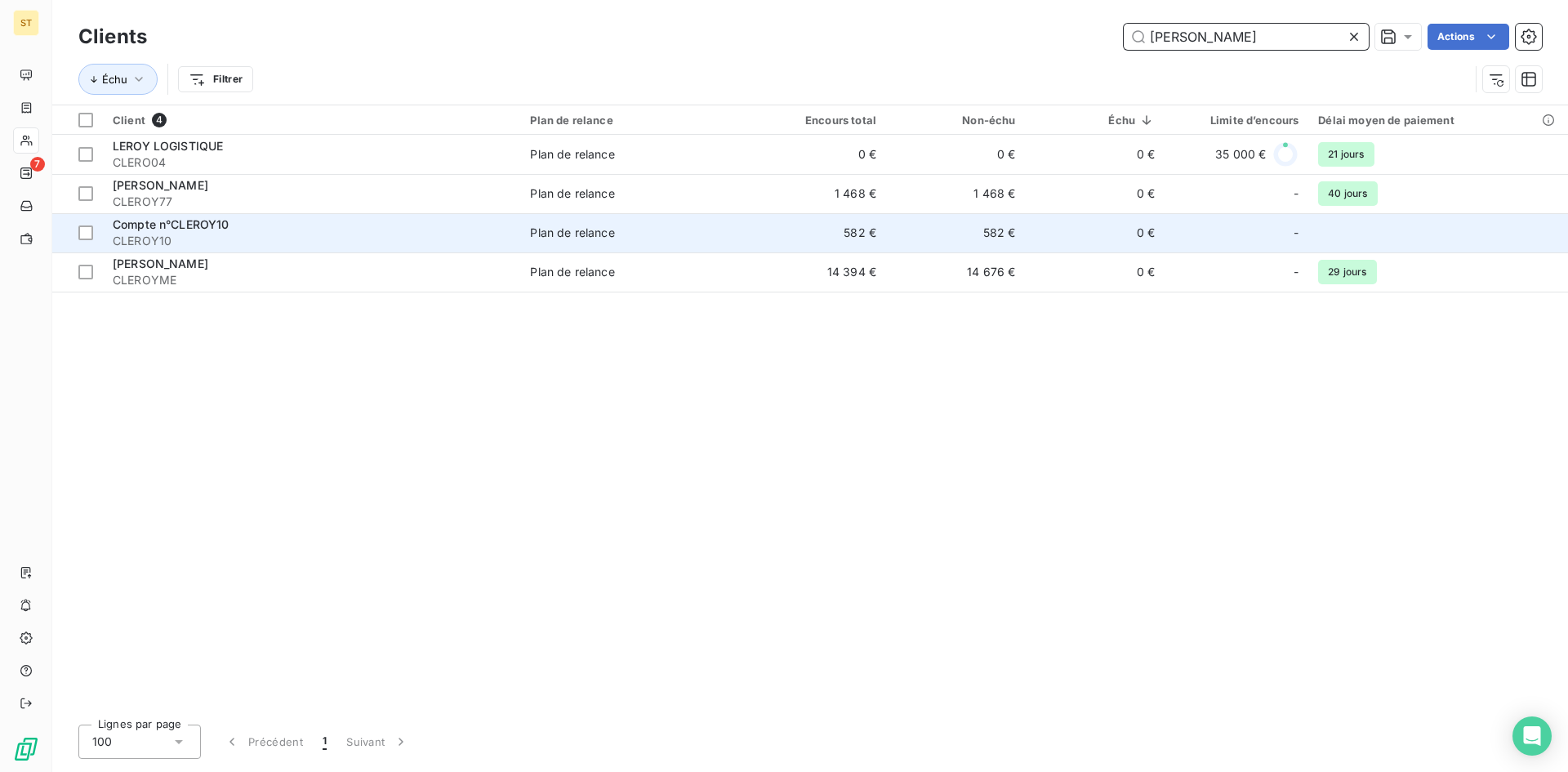
type input "LEROY"
click at [159, 228] on span "Compte n°CLEROY10" at bounding box center [171, 224] width 117 height 14
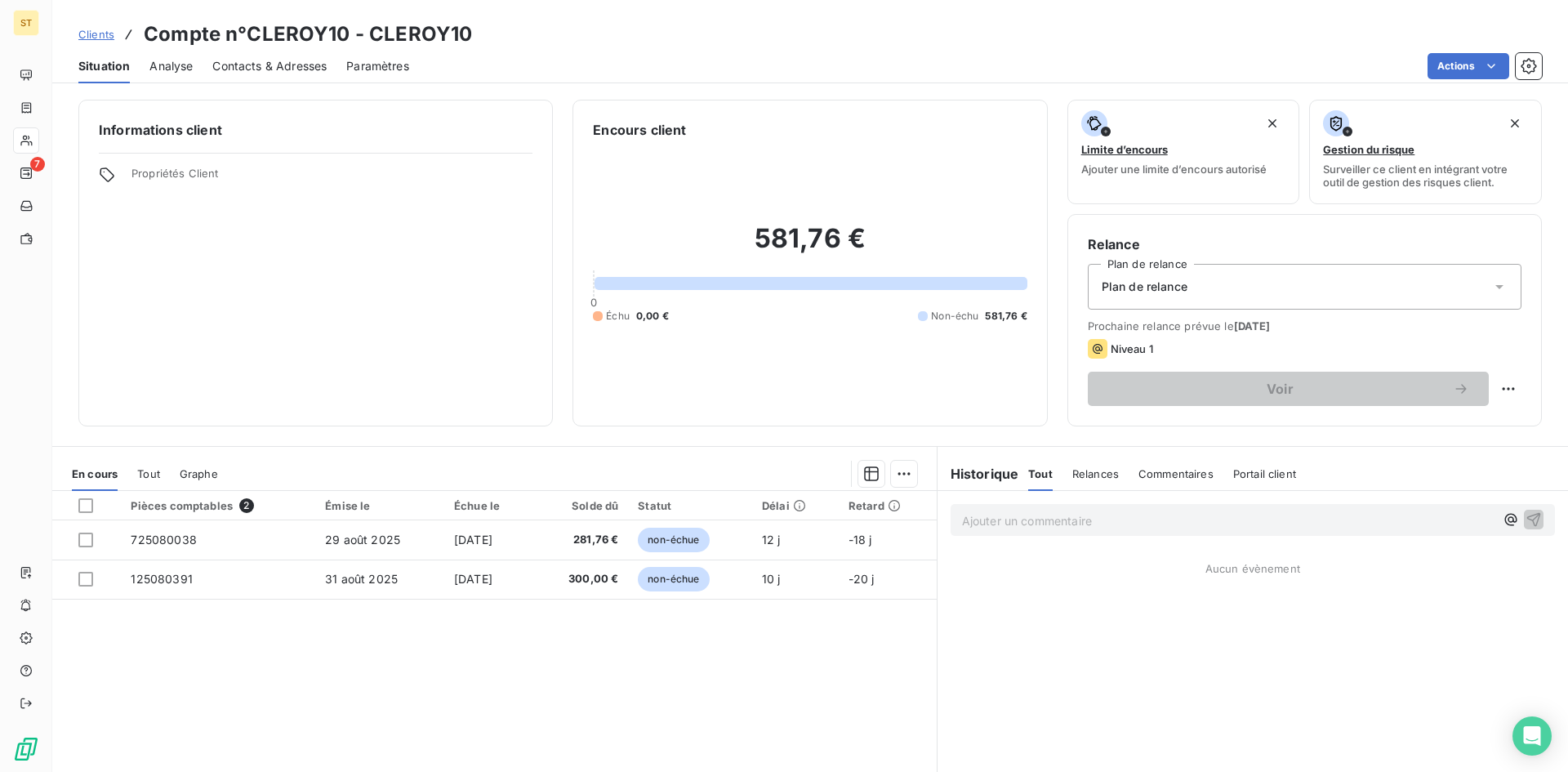
click at [242, 66] on span "Contacts & Adresses" at bounding box center [269, 65] width 114 height 16
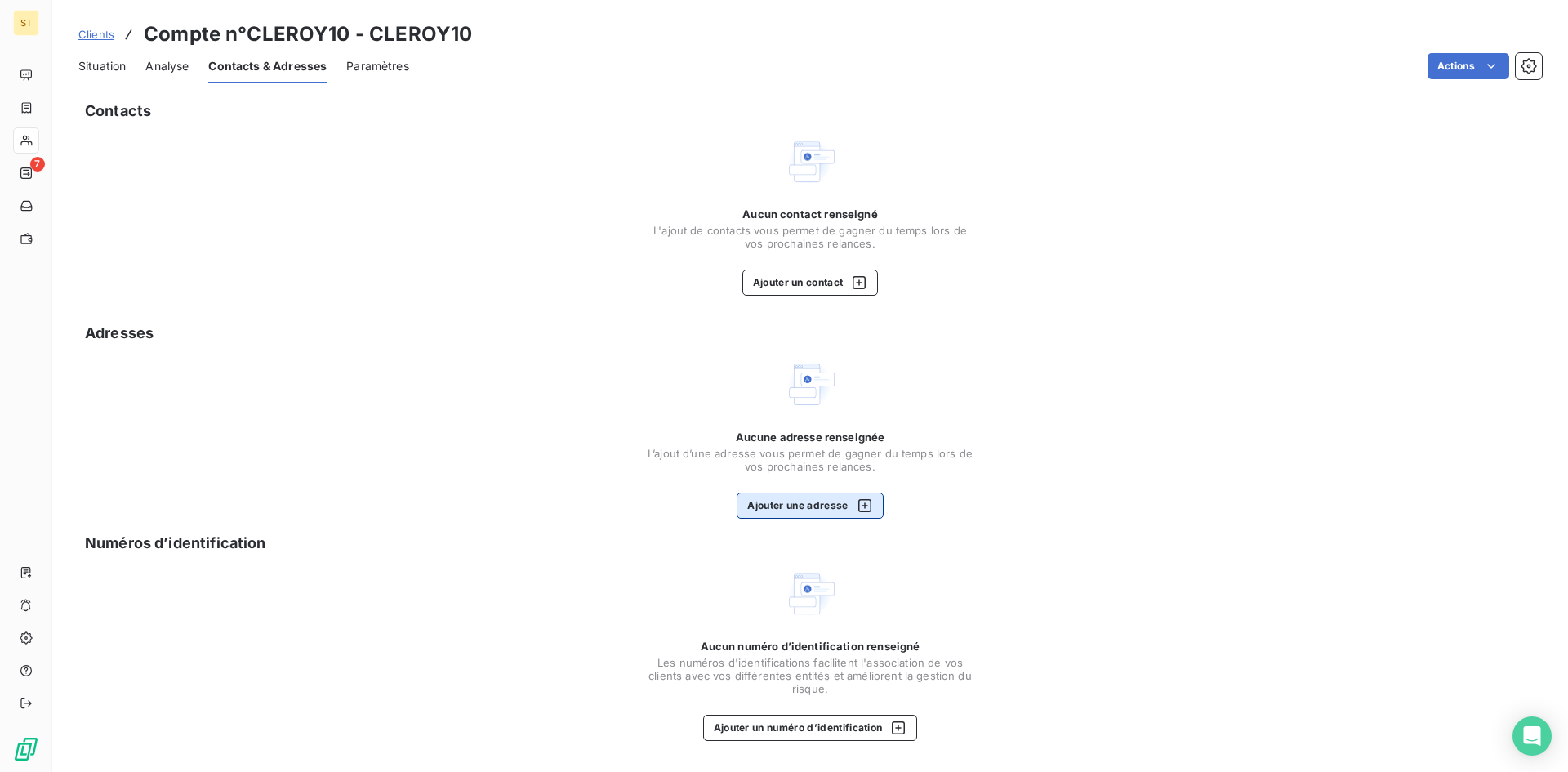
click at [791, 508] on button "Ajouter une adresse" at bounding box center [809, 506] width 146 height 26
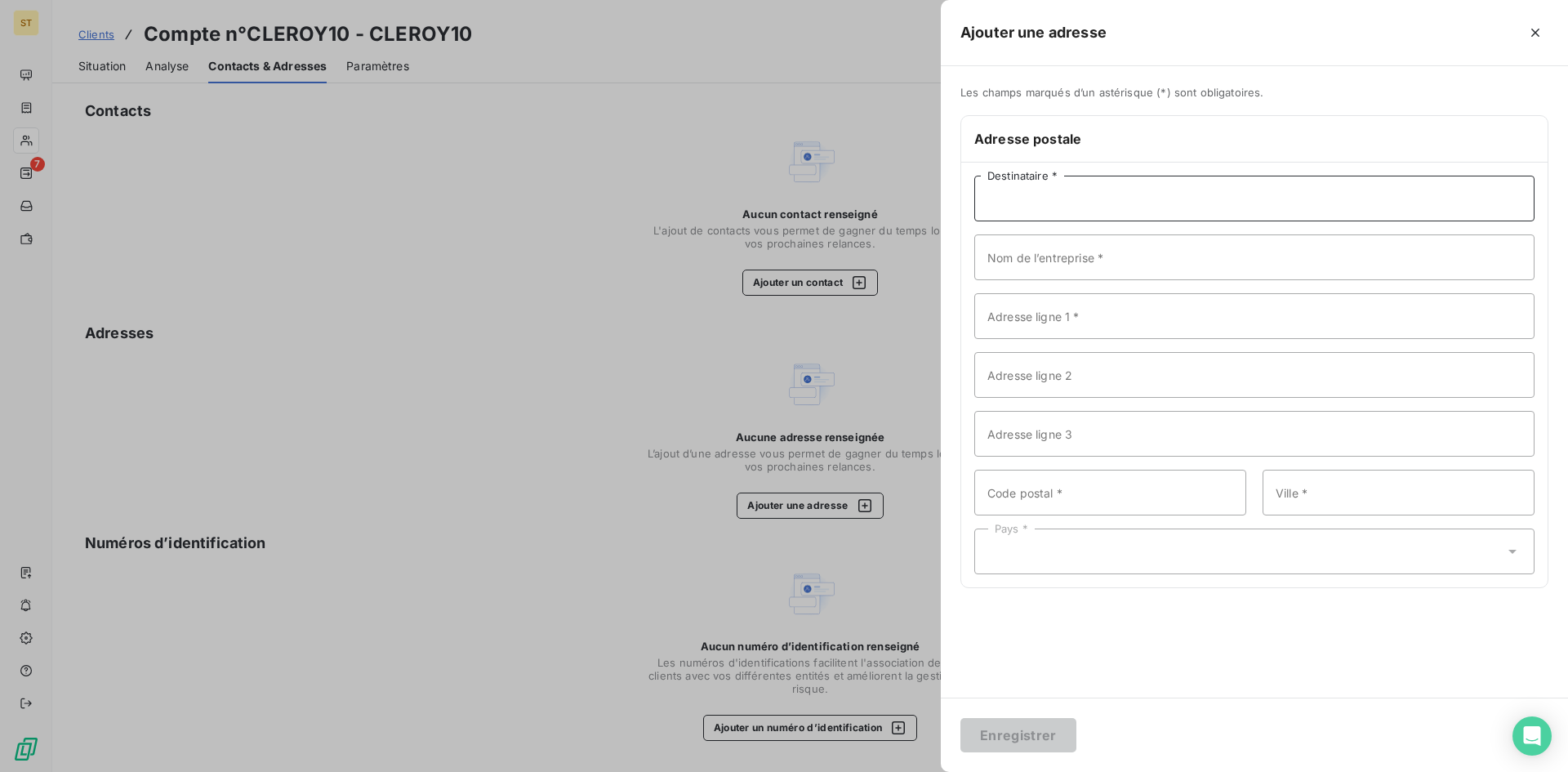
click at [1038, 207] on input "Destinataire *" at bounding box center [1255, 198] width 561 height 46
type input "."
click at [1012, 260] on input "Nom de l’entreprise *" at bounding box center [1255, 257] width 561 height 46
type input "LEROY MERLIN"
click at [1006, 308] on input "Adresse ligne 1 *" at bounding box center [1255, 316] width 561 height 46
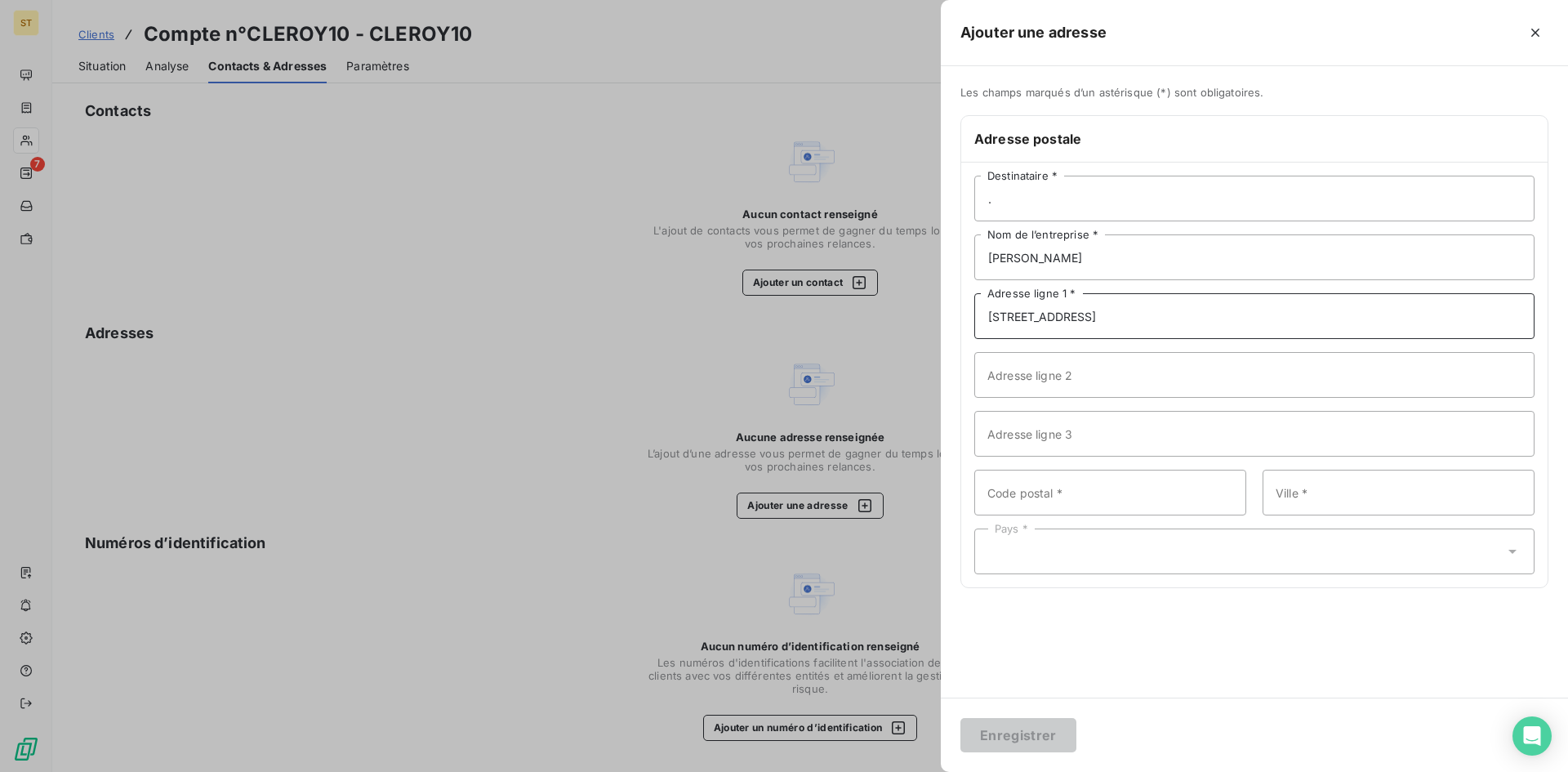
type input "1 CHEMIN DU CHAVANT"
click at [1040, 489] on input "Code postal *" at bounding box center [1110, 493] width 272 height 46
type input "10000"
click at [1402, 490] on input "Ville *" at bounding box center [1398, 493] width 272 height 46
type input "TROYES"
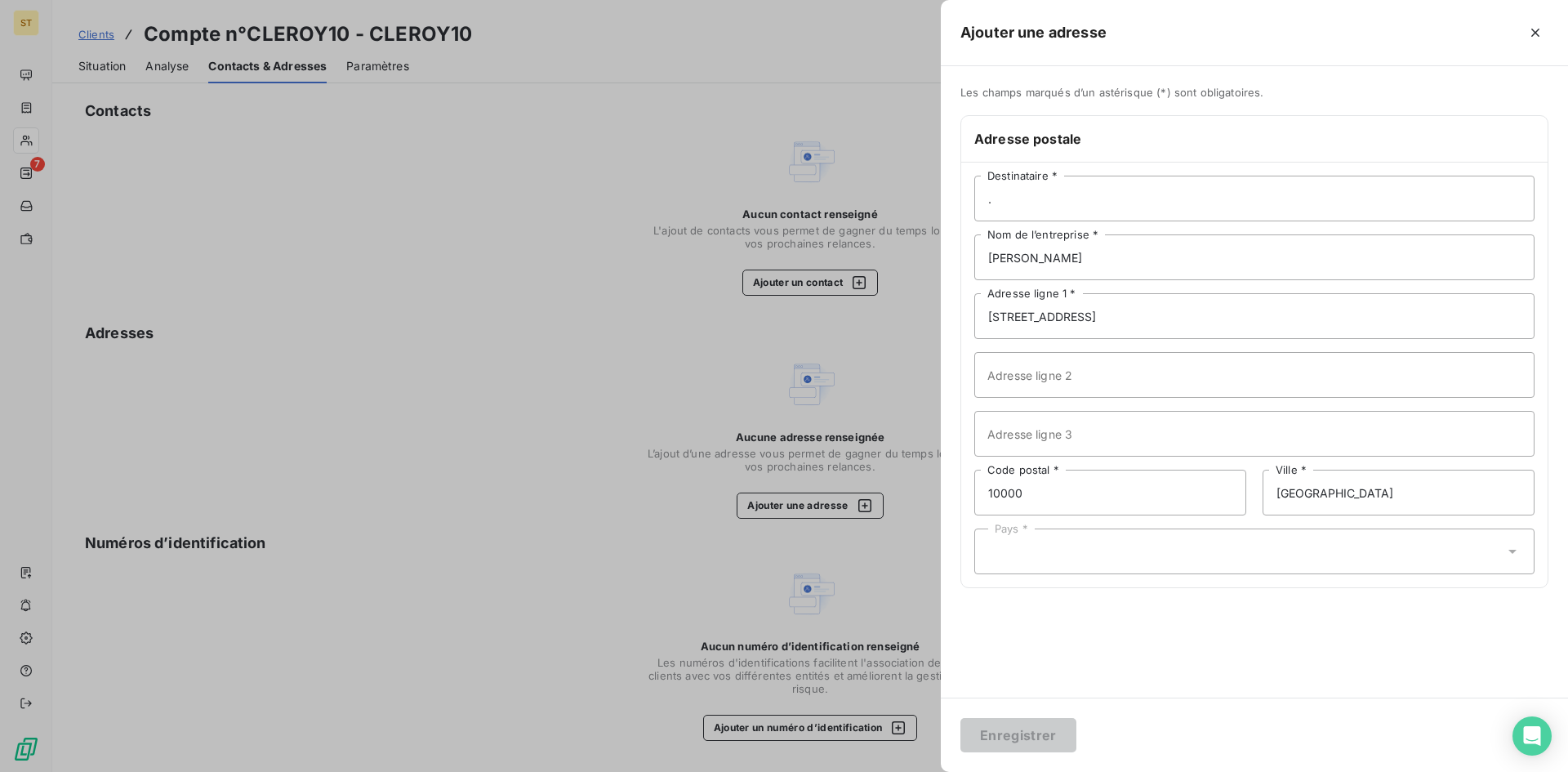
click at [1060, 550] on div "Pays *" at bounding box center [1255, 551] width 561 height 46
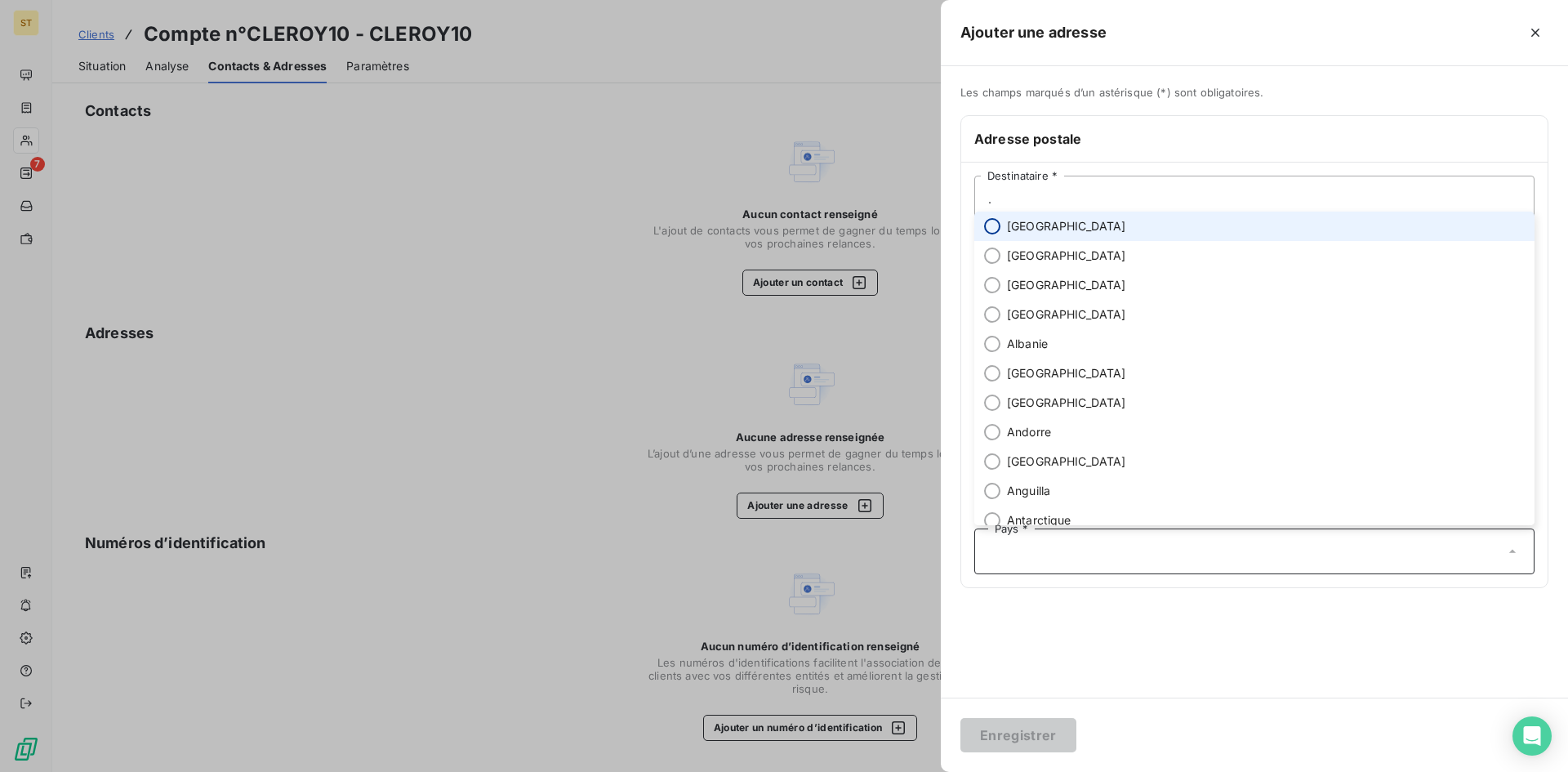
click at [991, 222] on input "radio" at bounding box center [991, 225] width 16 height 16
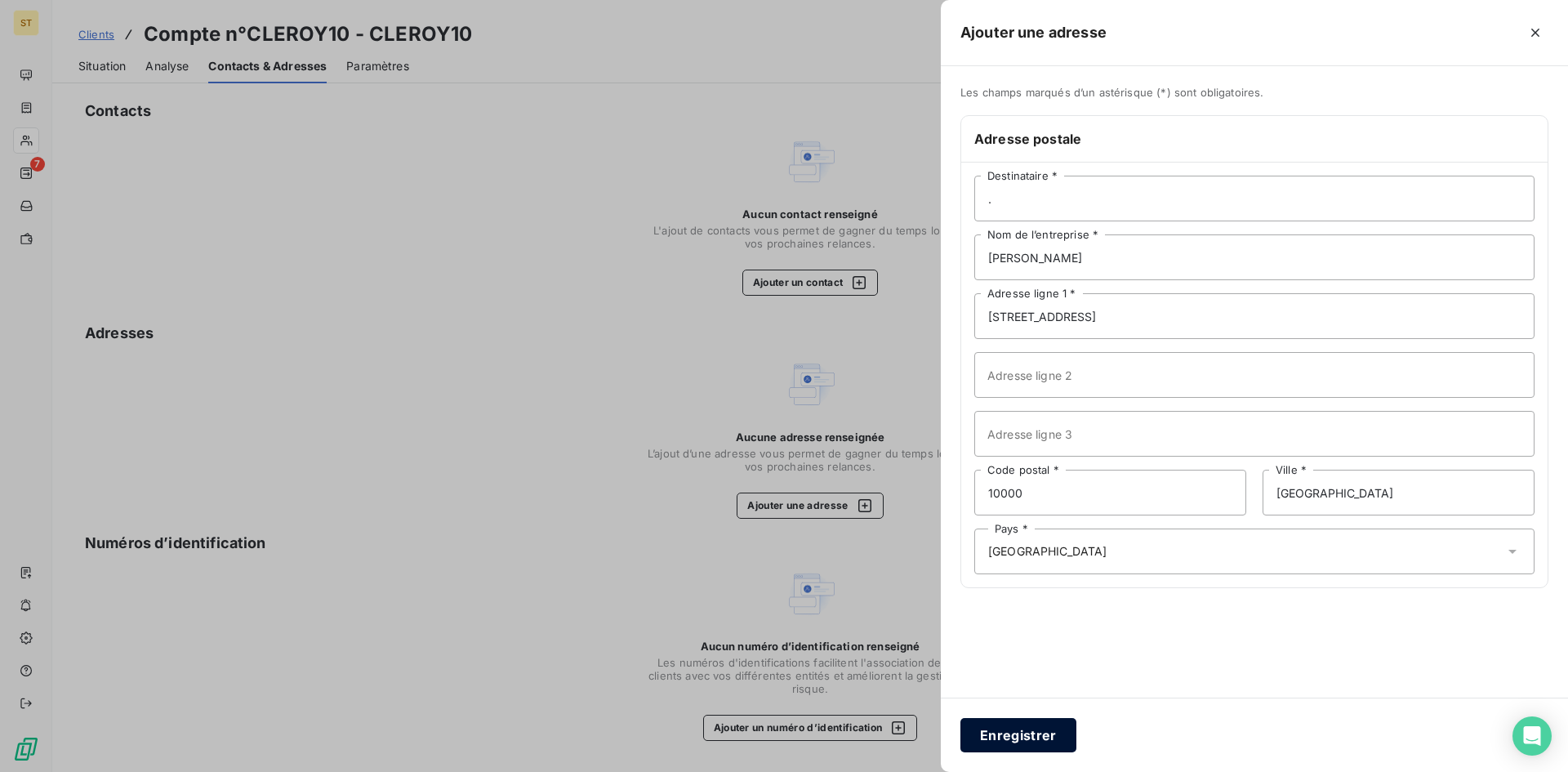
click at [1022, 737] on button "Enregistrer" at bounding box center [1019, 735] width 116 height 35
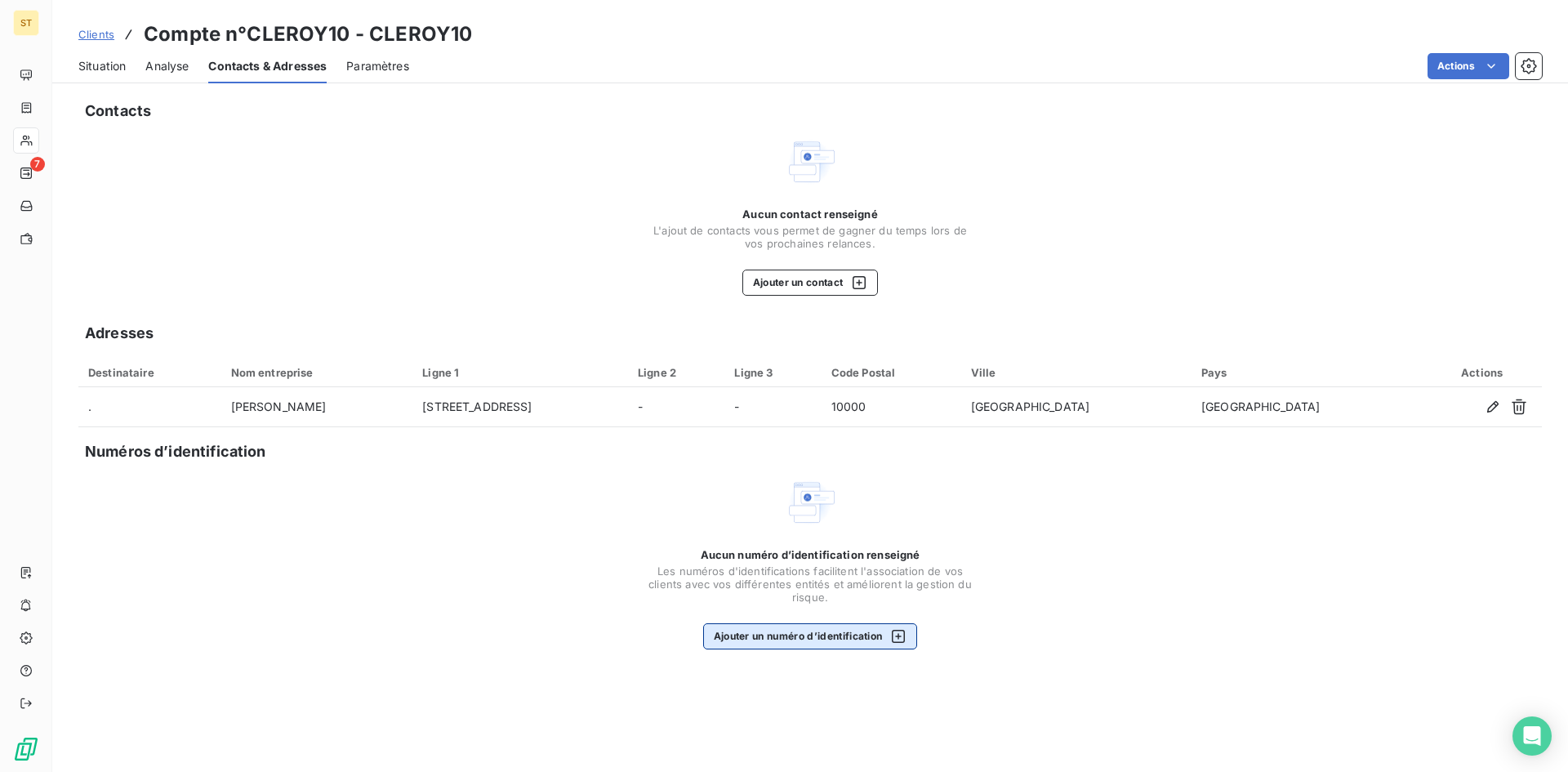
click at [767, 641] on button "Ajouter un numéro d’identification" at bounding box center [811, 636] width 215 height 26
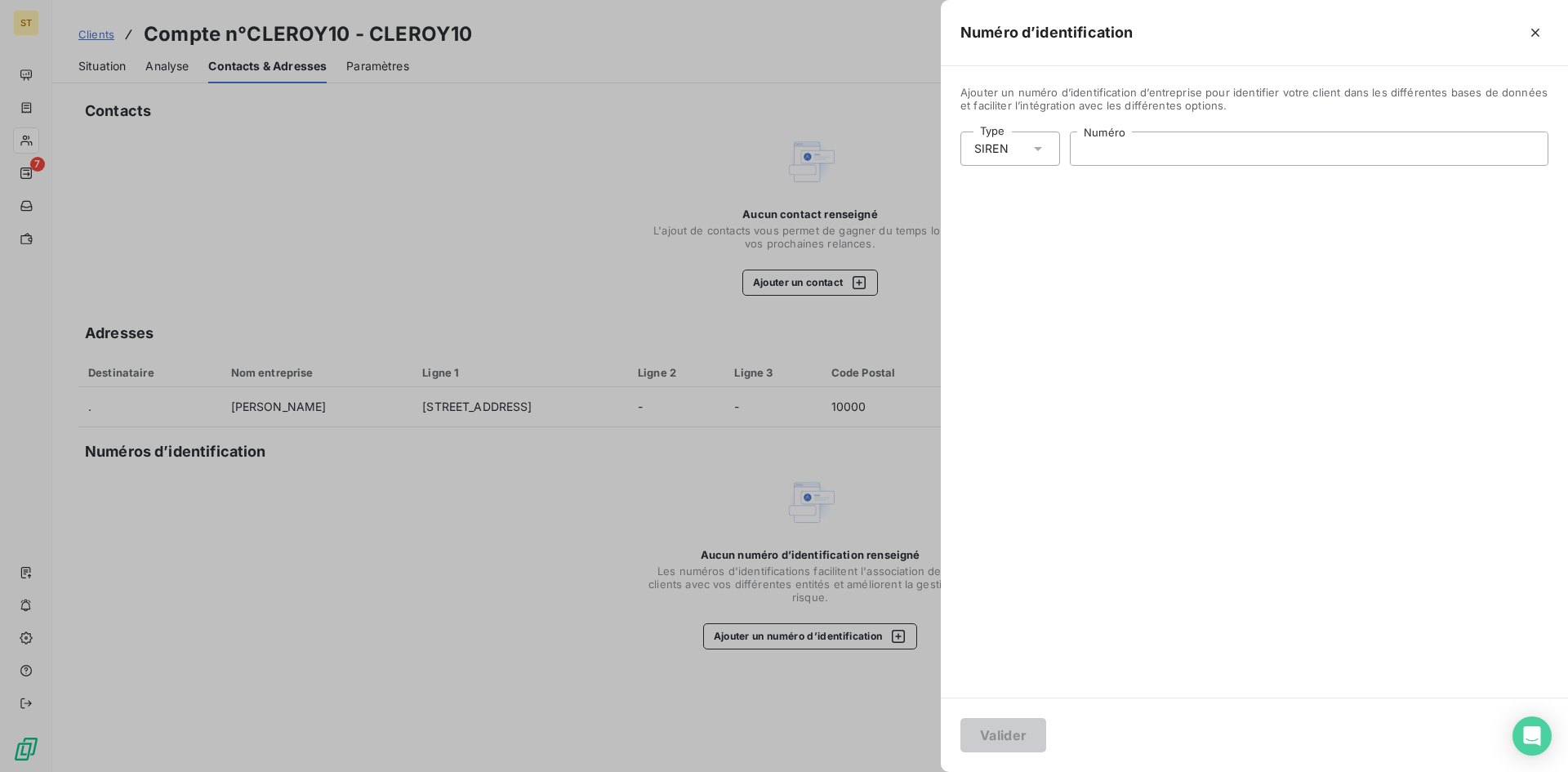
click at [1119, 140] on input "Numéro" at bounding box center [1309, 149] width 478 height 33
type input "384 560 942"
click at [992, 724] on button "Valider" at bounding box center [1004, 735] width 86 height 35
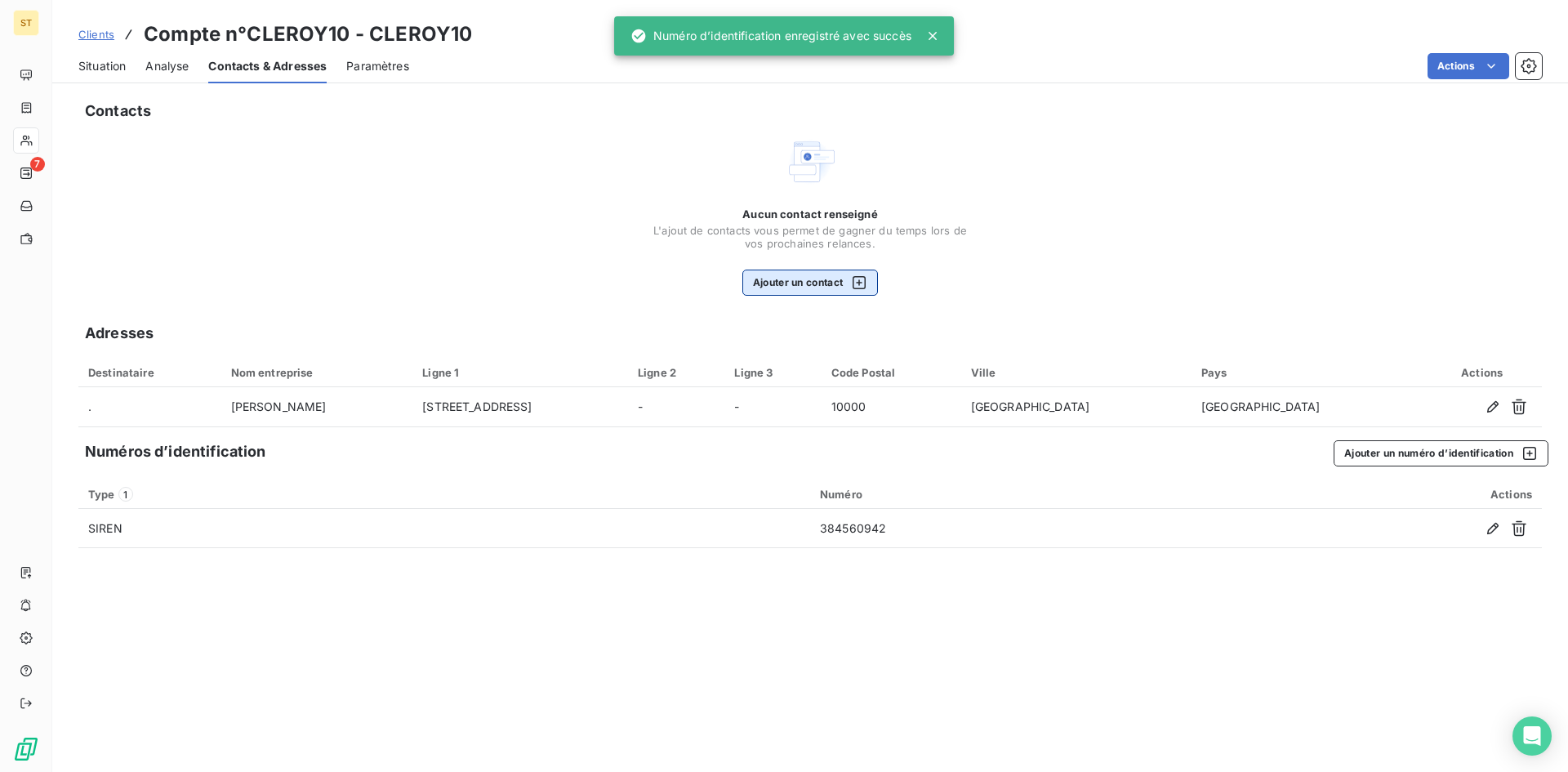
click at [799, 279] on button "Ajouter un contact" at bounding box center [811, 282] width 136 height 26
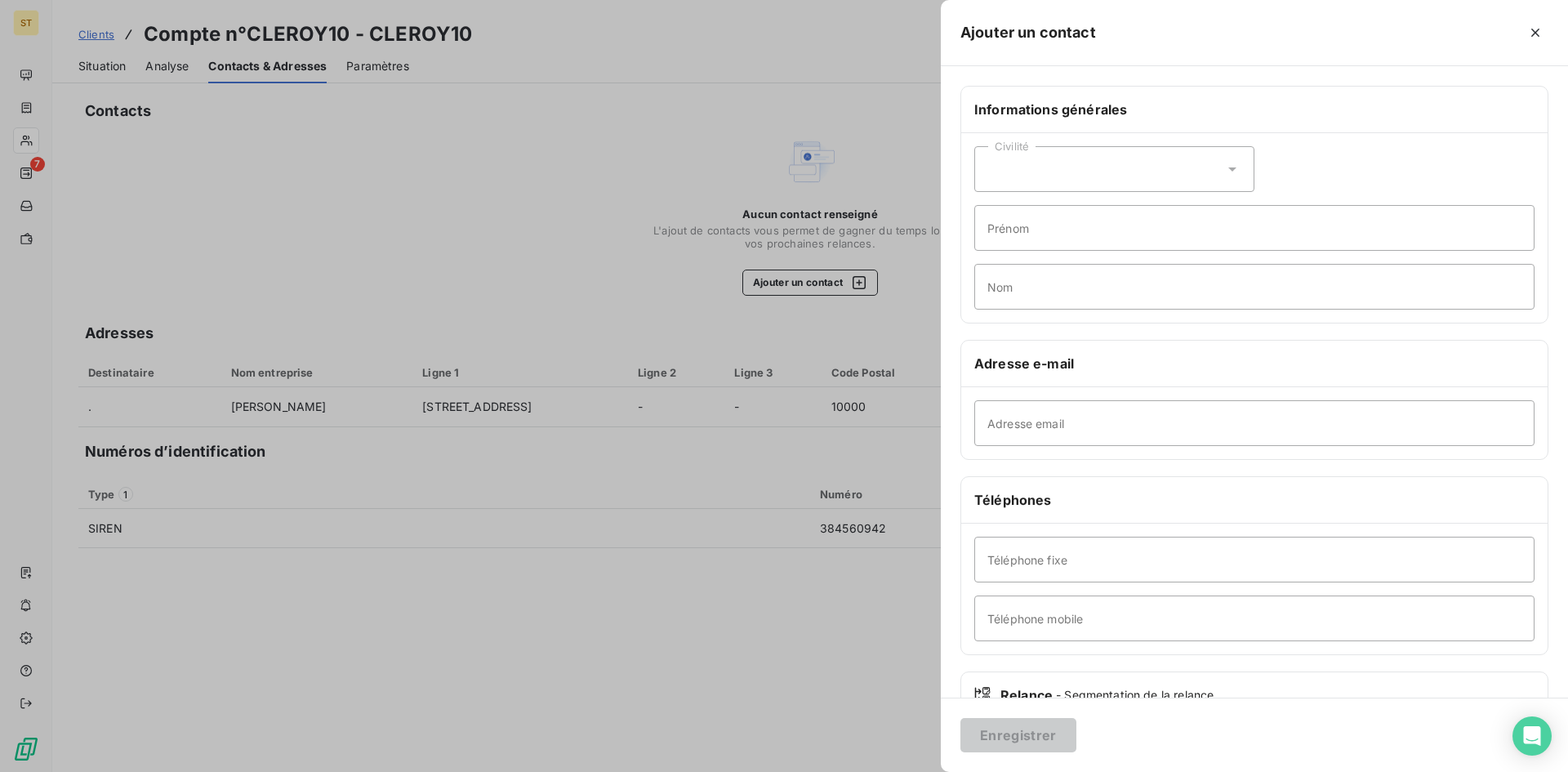
click at [1090, 178] on div "Civilité" at bounding box center [1115, 168] width 280 height 46
click at [1008, 242] on span "Monsieur" at bounding box center [1032, 239] width 49 height 16
click at [1006, 235] on input "Prénom" at bounding box center [1255, 227] width 561 height 46
type input "Maxime"
click at [990, 289] on input "Nom" at bounding box center [1255, 286] width 561 height 46
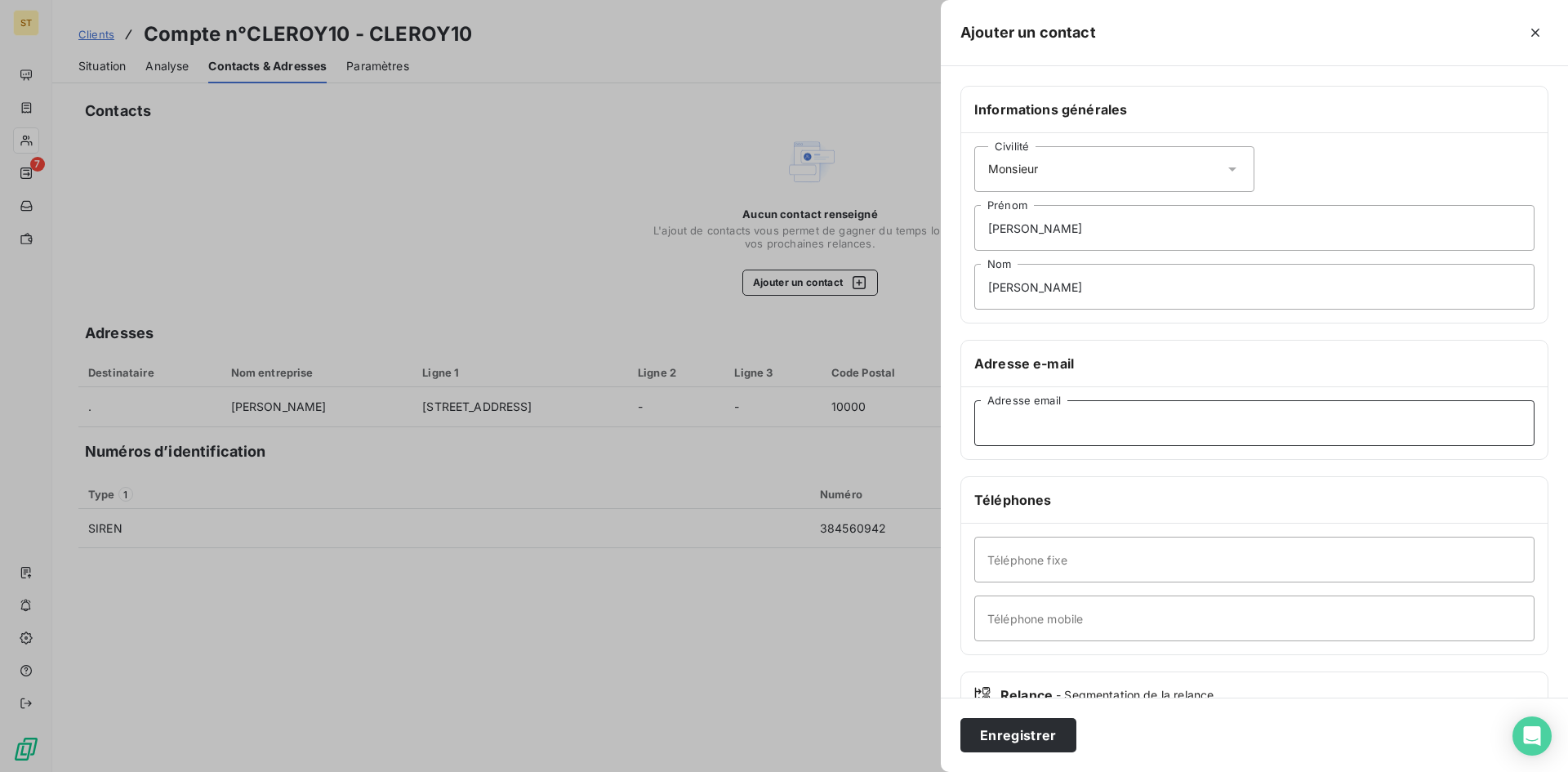
click at [996, 417] on input "Adresse email" at bounding box center [1255, 422] width 561 height 46
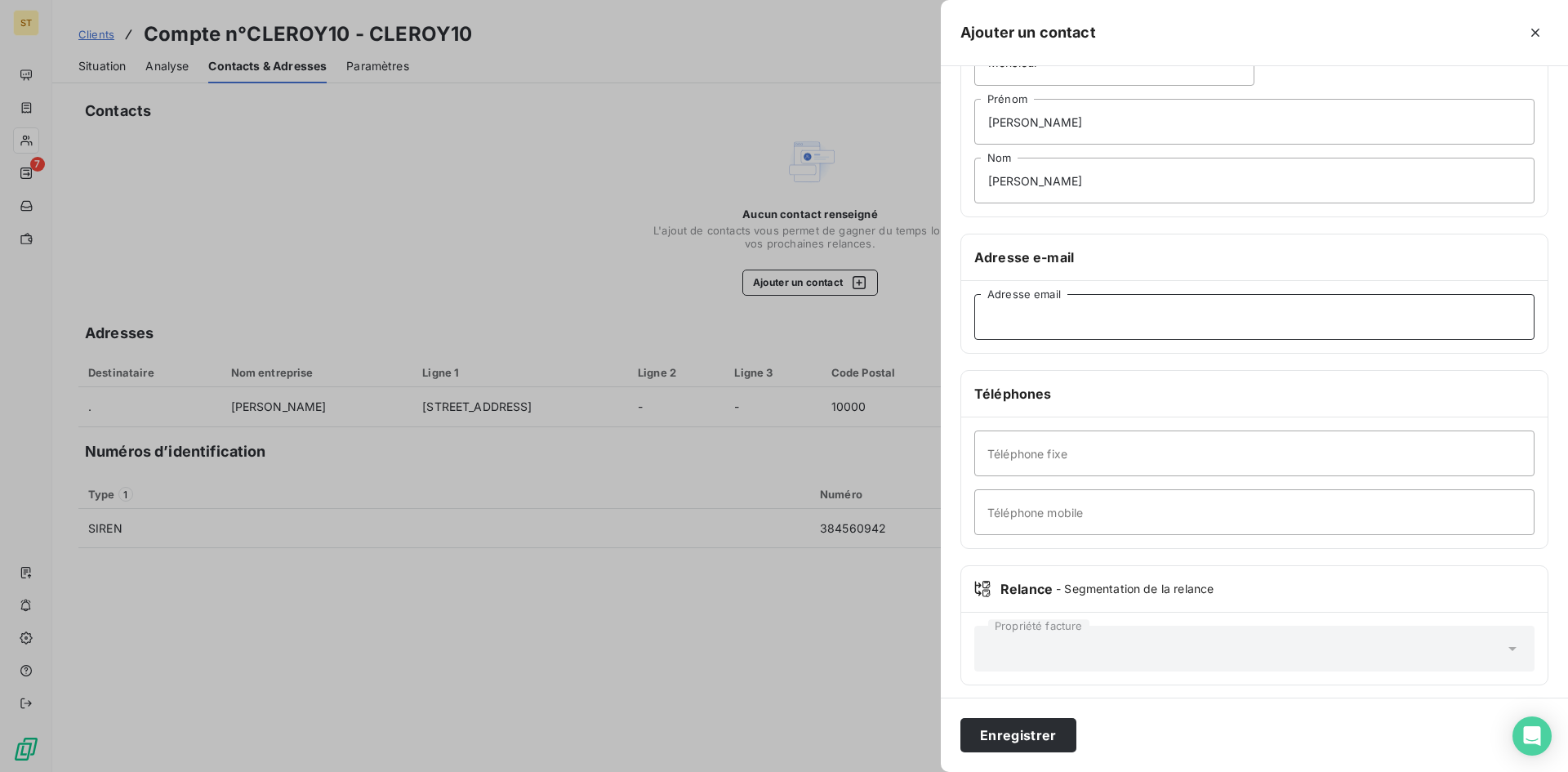
scroll to position [114, 0]
click at [1071, 170] on input "CLAUDE" at bounding box center [1255, 173] width 561 height 46
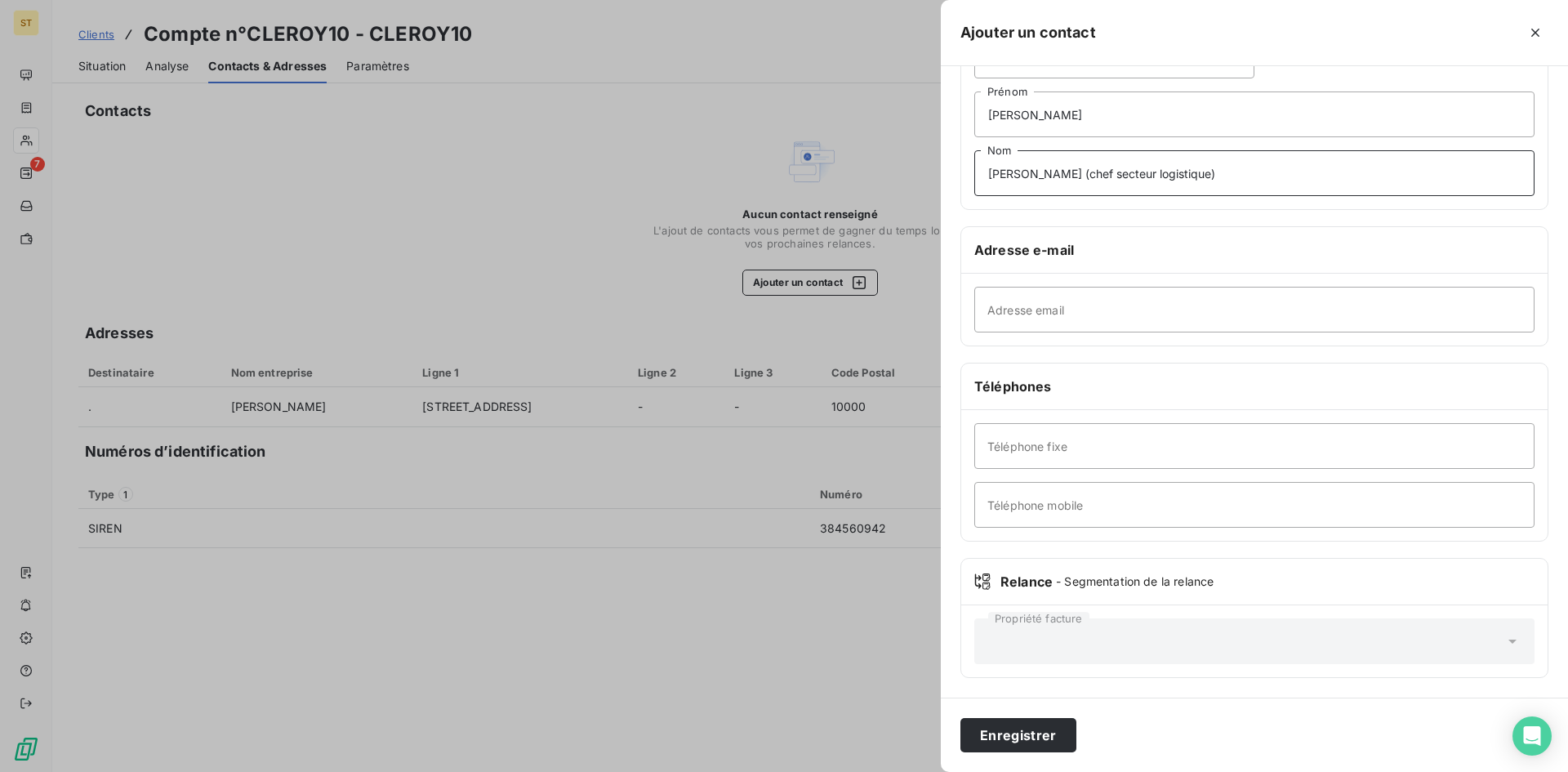
type input "CLAUDE (chef secteur logistique)"
click at [1011, 309] on input "Adresse email" at bounding box center [1255, 309] width 561 height 46
click at [1194, 289] on input "Adresse email" at bounding box center [1255, 309] width 561 height 46
paste input "maxime.claude@leroymerlin.fr"
type input "maxime.claude@leroymerlin.fr"
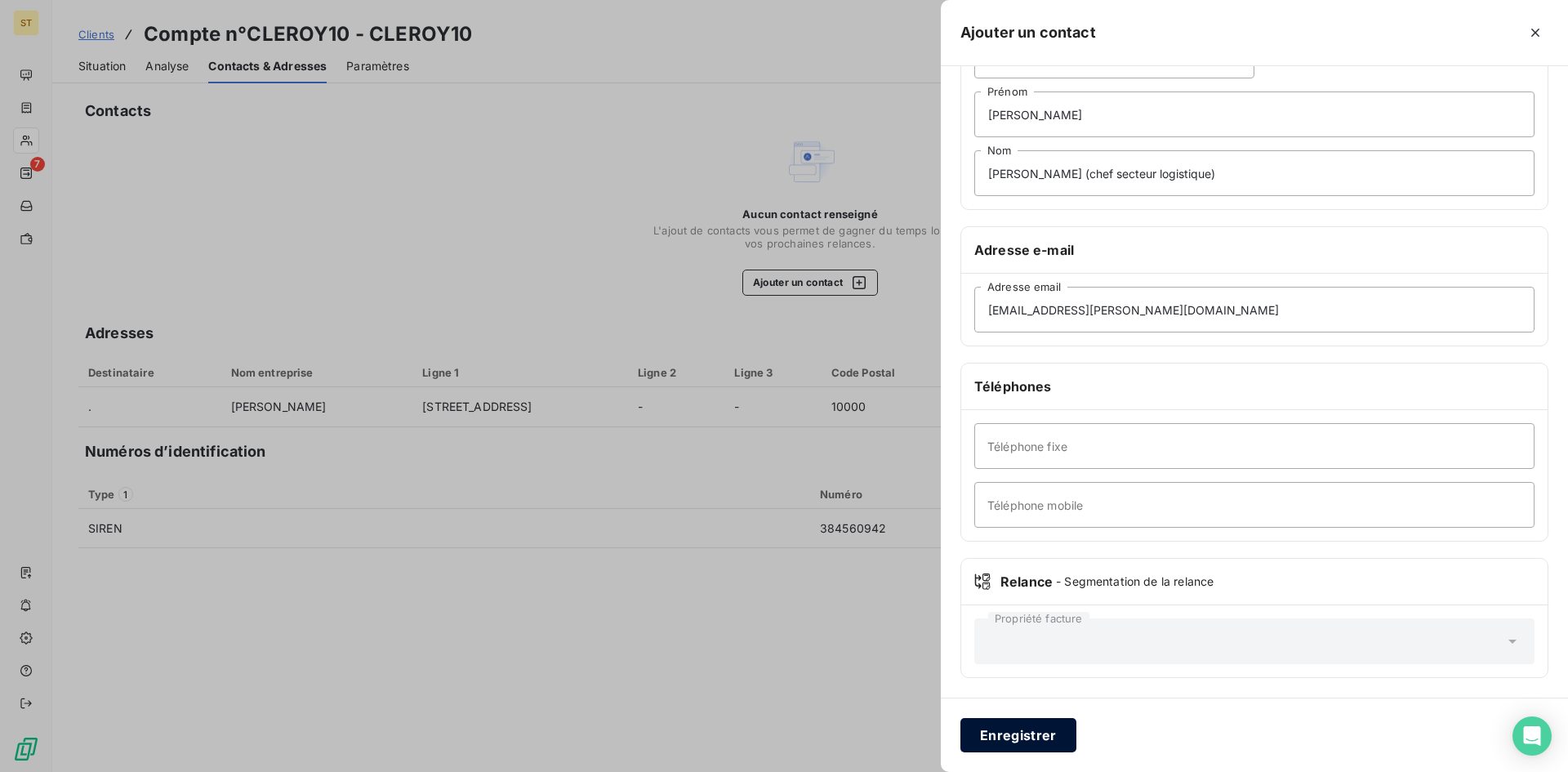
click at [1021, 736] on button "Enregistrer" at bounding box center [1019, 735] width 116 height 35
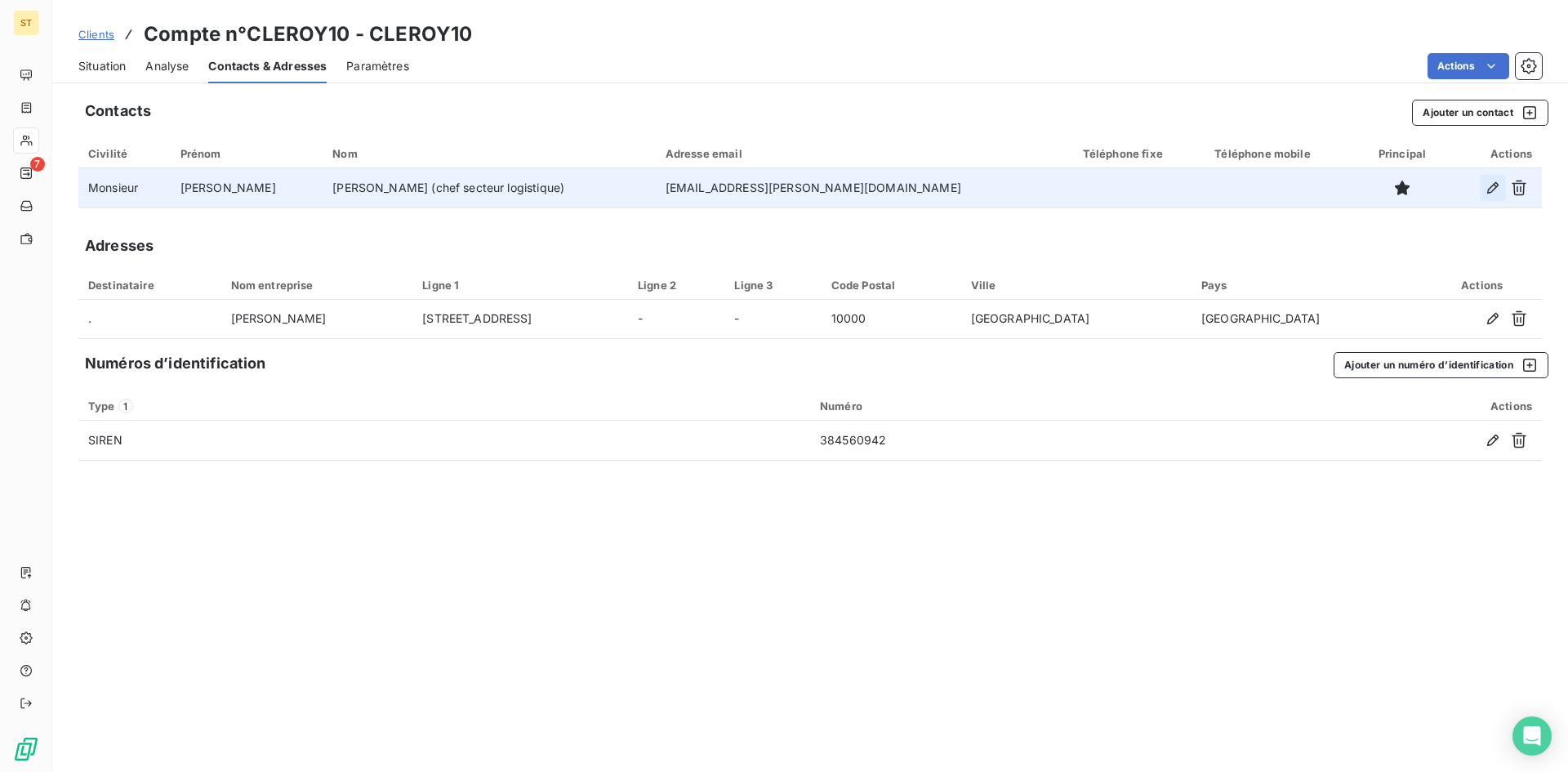
click at [1489, 189] on icon "button" at bounding box center [1492, 187] width 16 height 16
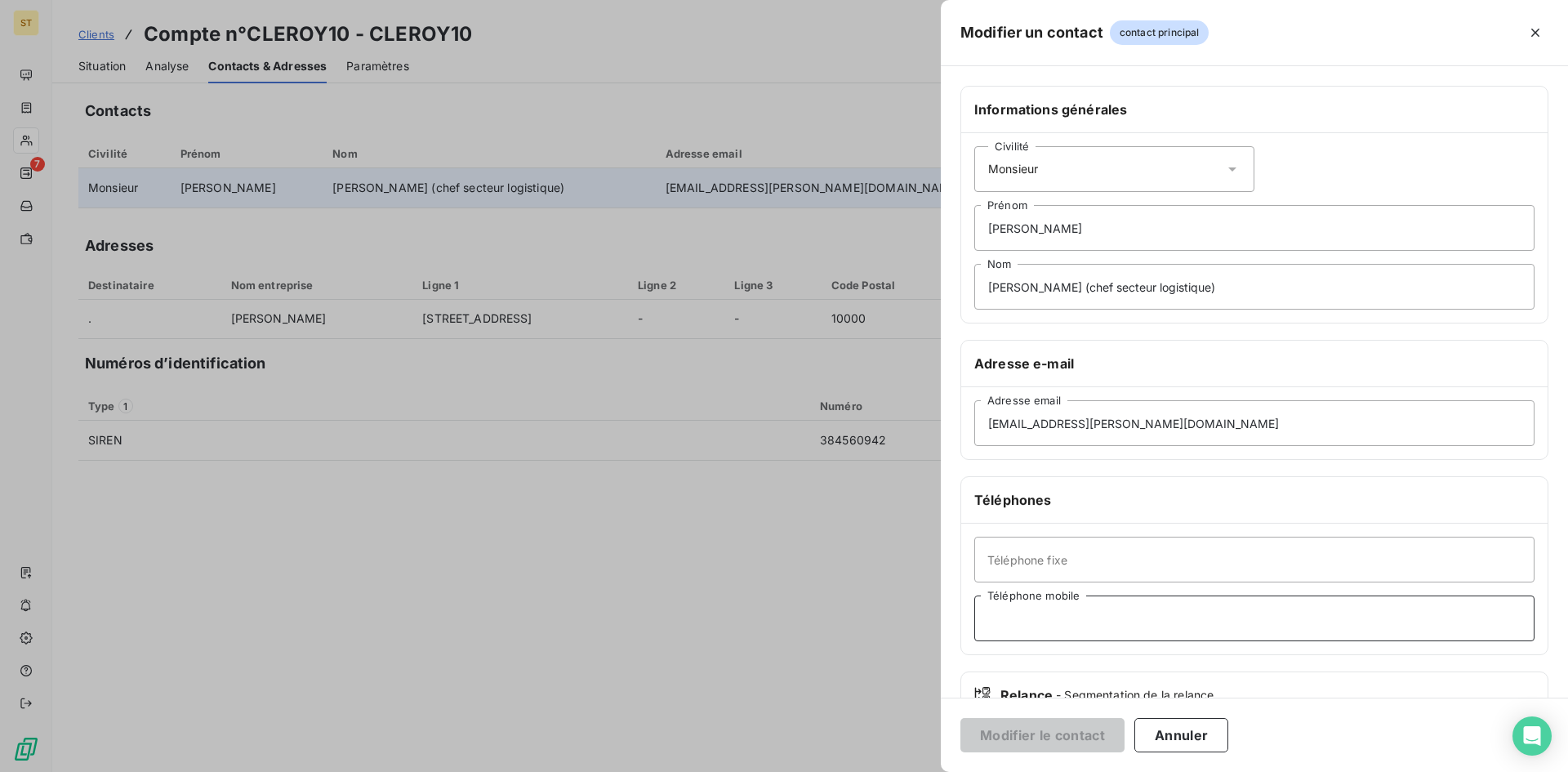
click at [1045, 625] on input "Téléphone mobile" at bounding box center [1255, 618] width 561 height 46
paste input "0640990746"
type input "0640990746"
click at [1055, 731] on button "Modifier le contact" at bounding box center [1043, 735] width 164 height 35
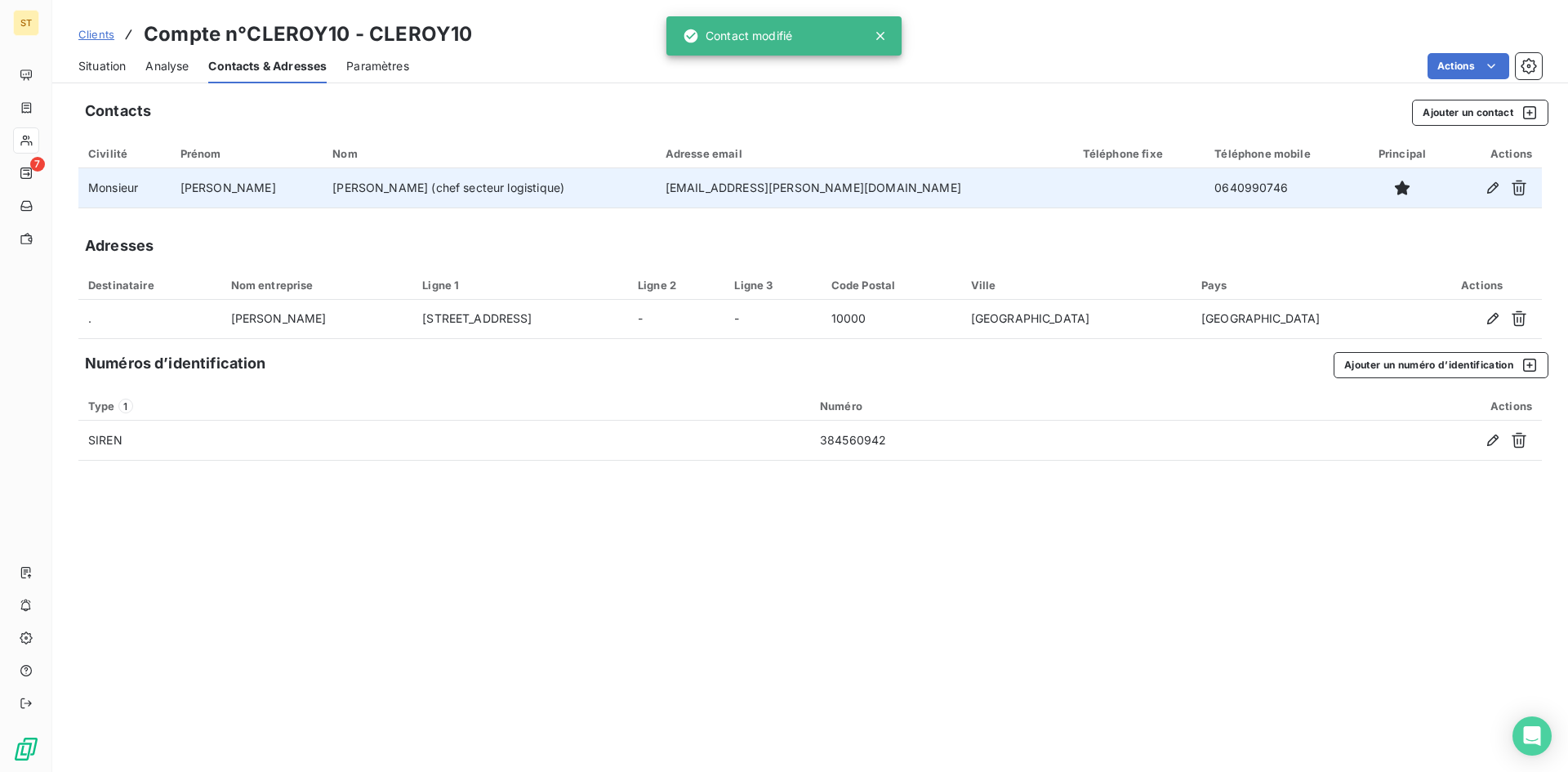
click at [104, 36] on span "Clients" at bounding box center [96, 35] width 36 height 13
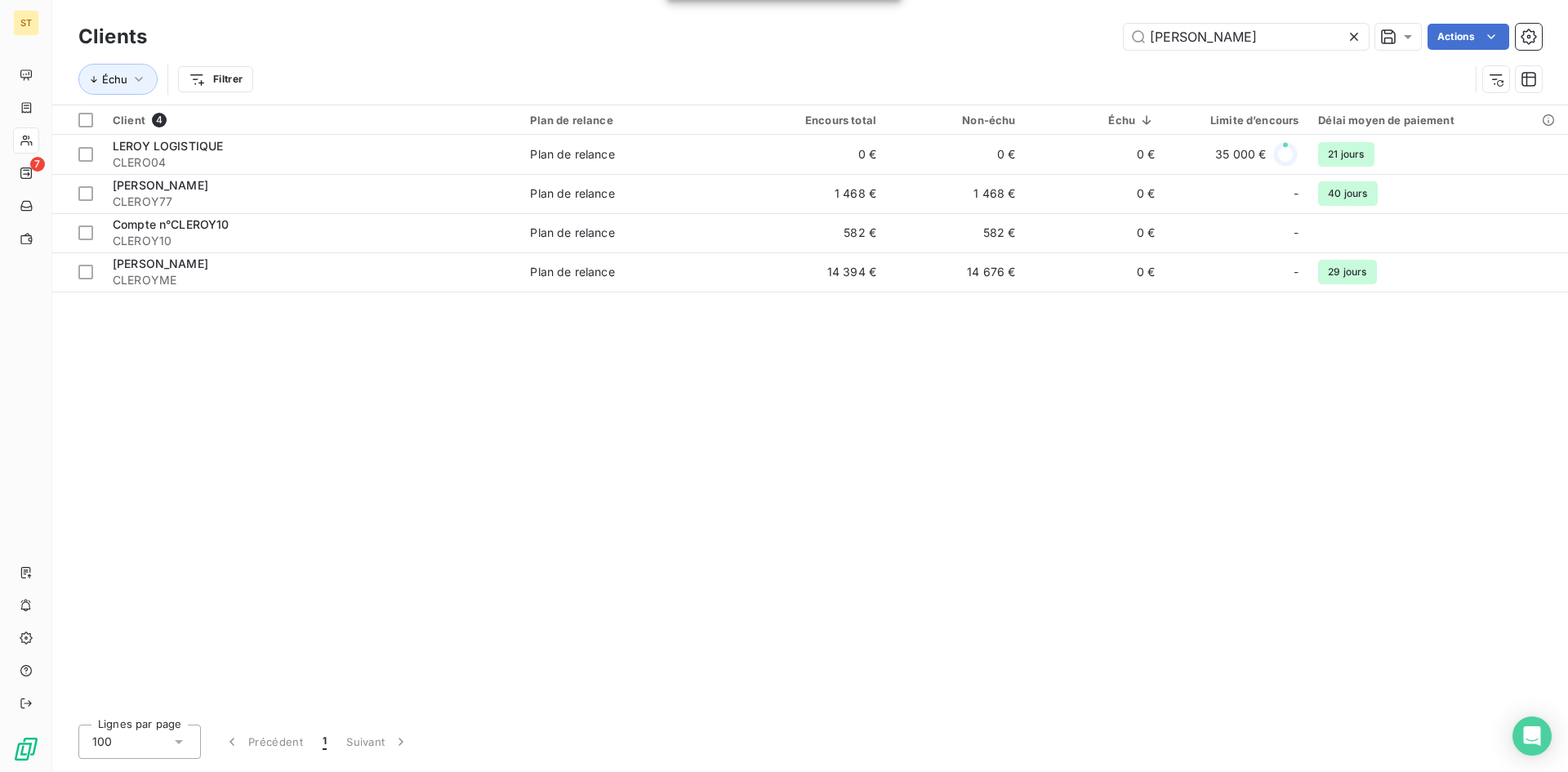
drag, startPoint x: 1205, startPoint y: 38, endPoint x: 1032, endPoint y: 36, distance: 173.0
click at [1032, 36] on div "LEROY Actions" at bounding box center [854, 36] width 1376 height 26
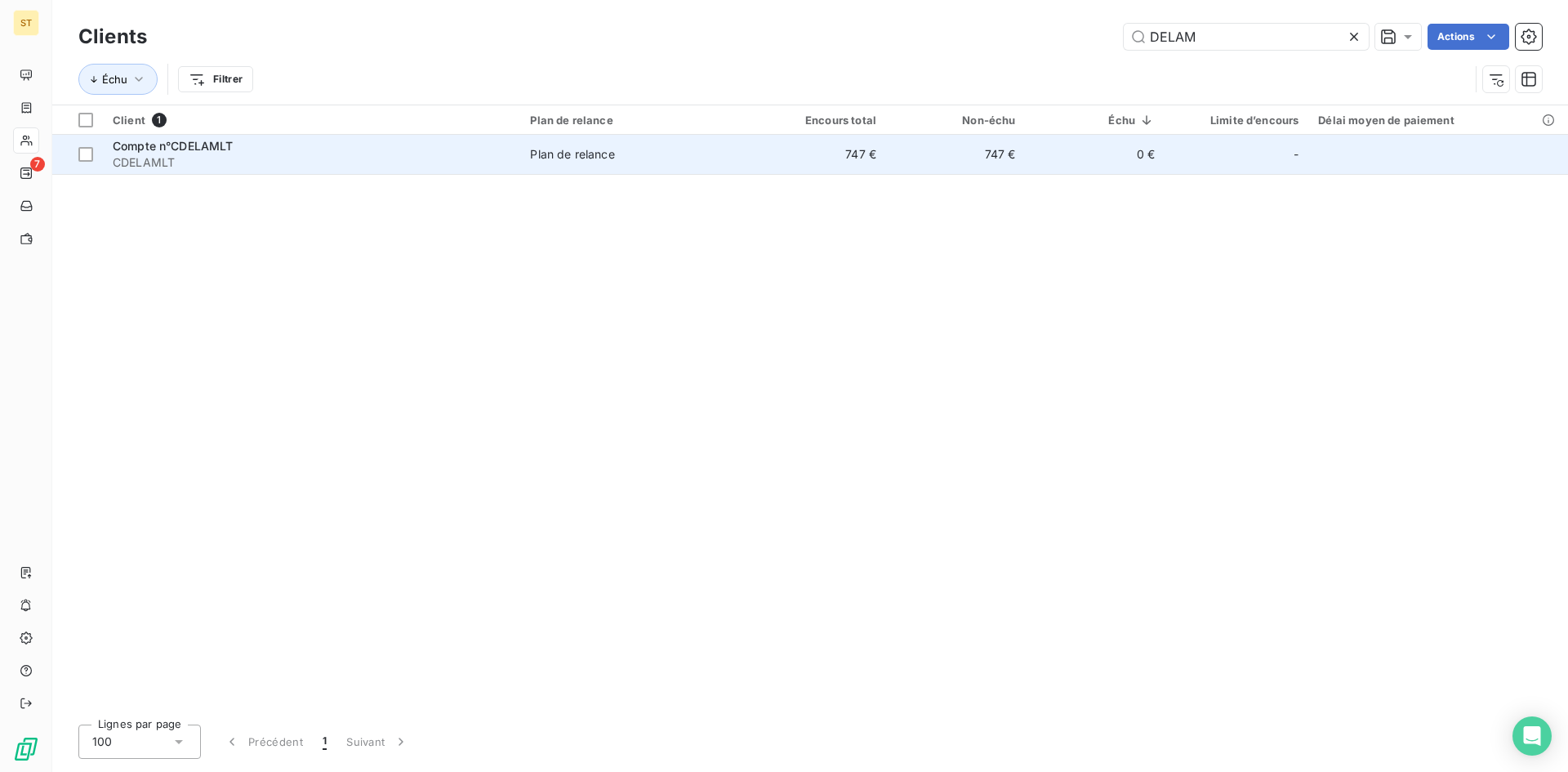
type input "DELAM"
click at [138, 165] on span "CDELAMLT" at bounding box center [312, 162] width 398 height 16
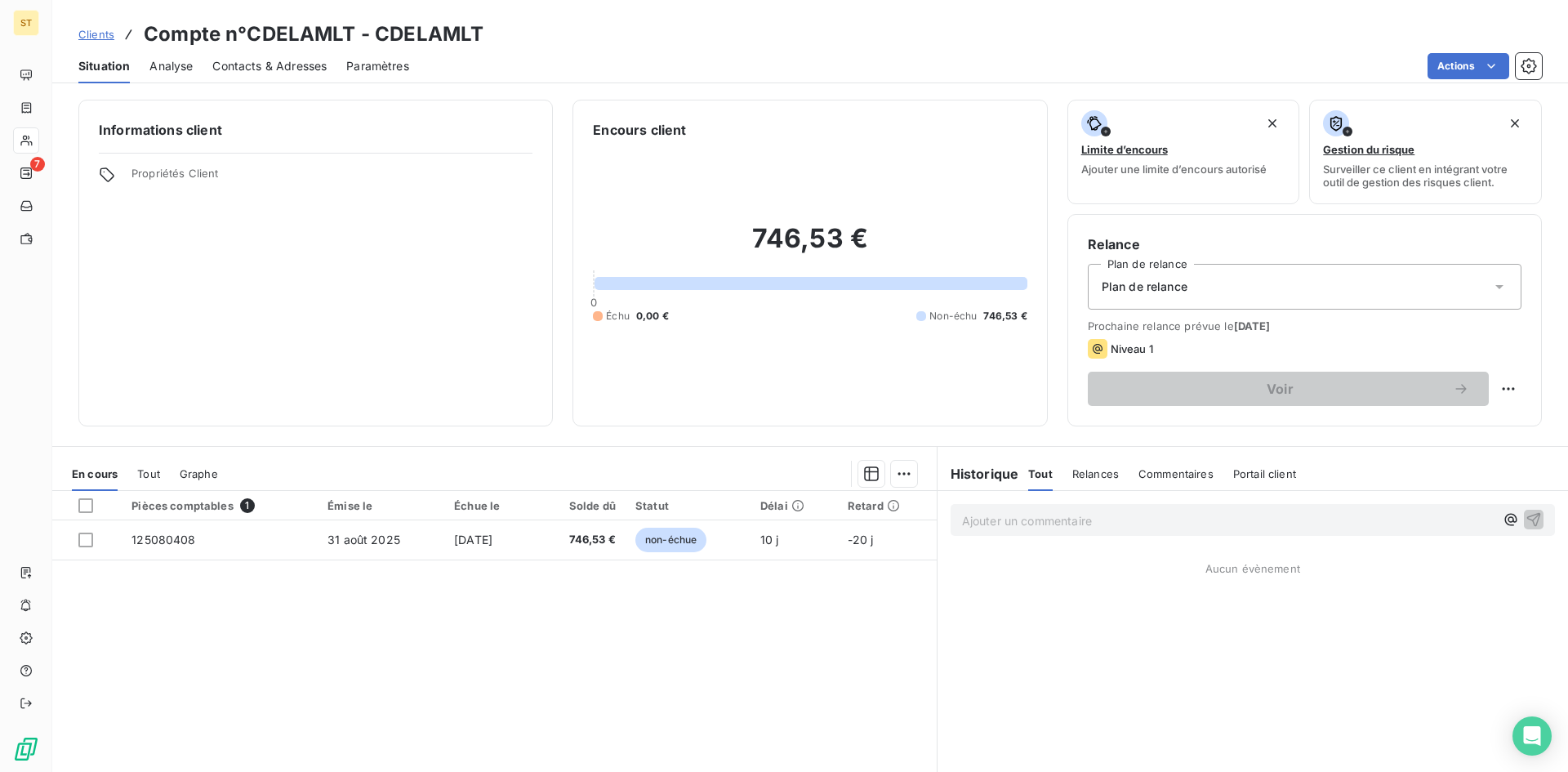
click at [244, 65] on span "Contacts & Adresses" at bounding box center [269, 65] width 114 height 16
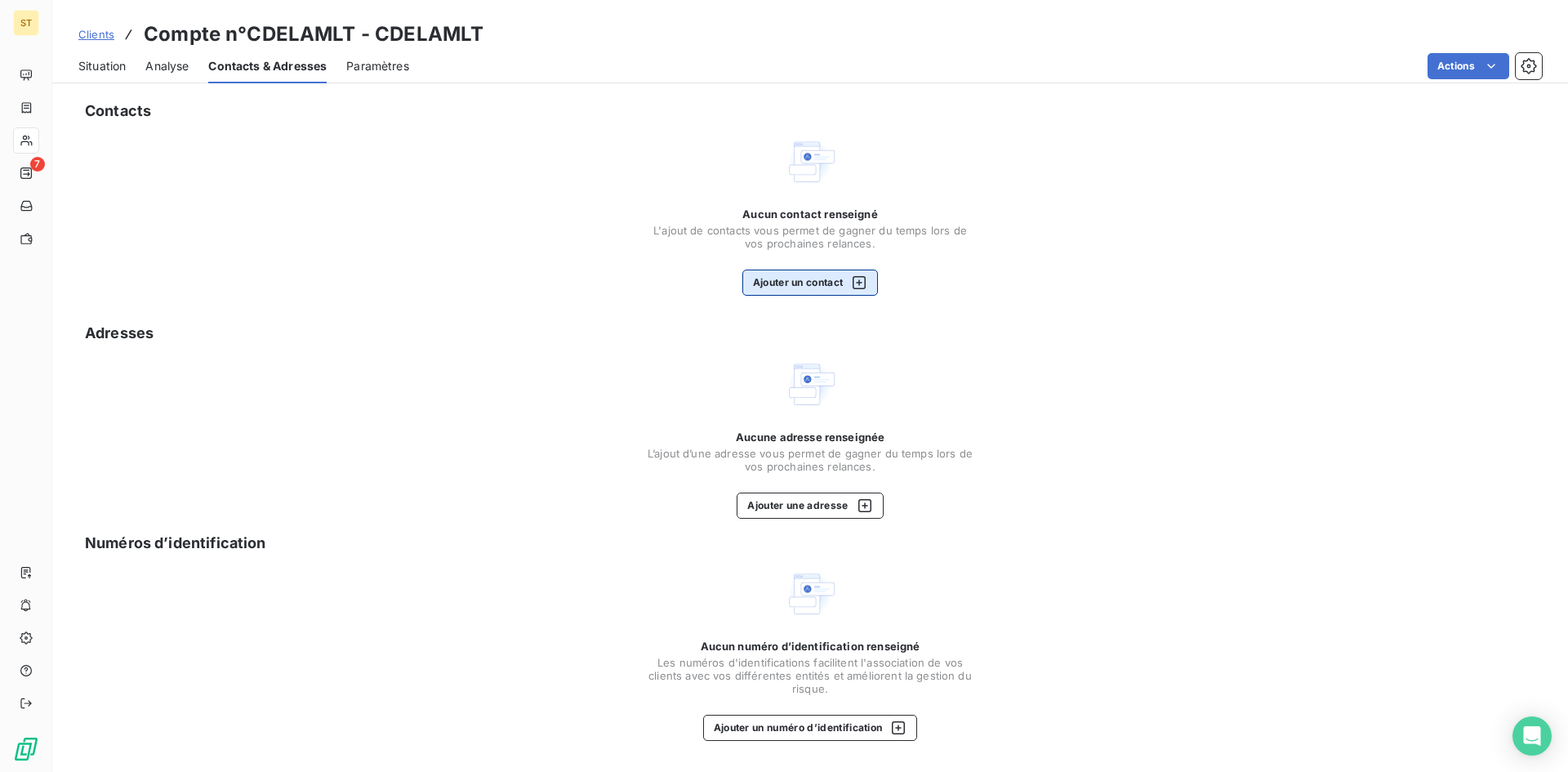
click at [821, 277] on button "Ajouter un contact" at bounding box center [811, 282] width 136 height 26
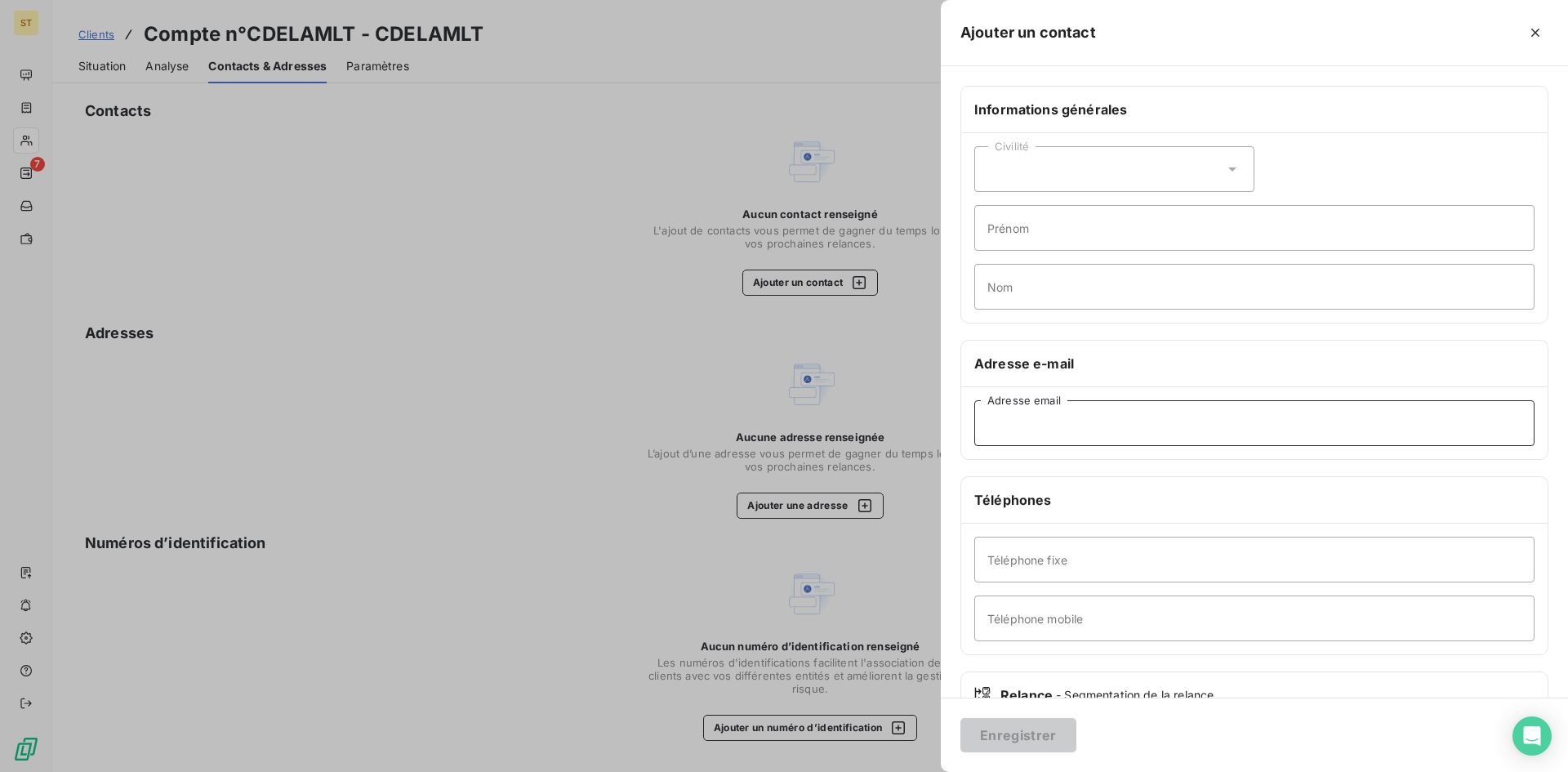
click at [1007, 420] on input "Adresse email" at bounding box center [1255, 422] width 561 height 46
paste input "vilija.arkusauske@delamode-group.com"
type input "vilija.arkusauske@delamode-group.com"
click at [1025, 167] on div "Civilité" at bounding box center [1115, 168] width 280 height 46
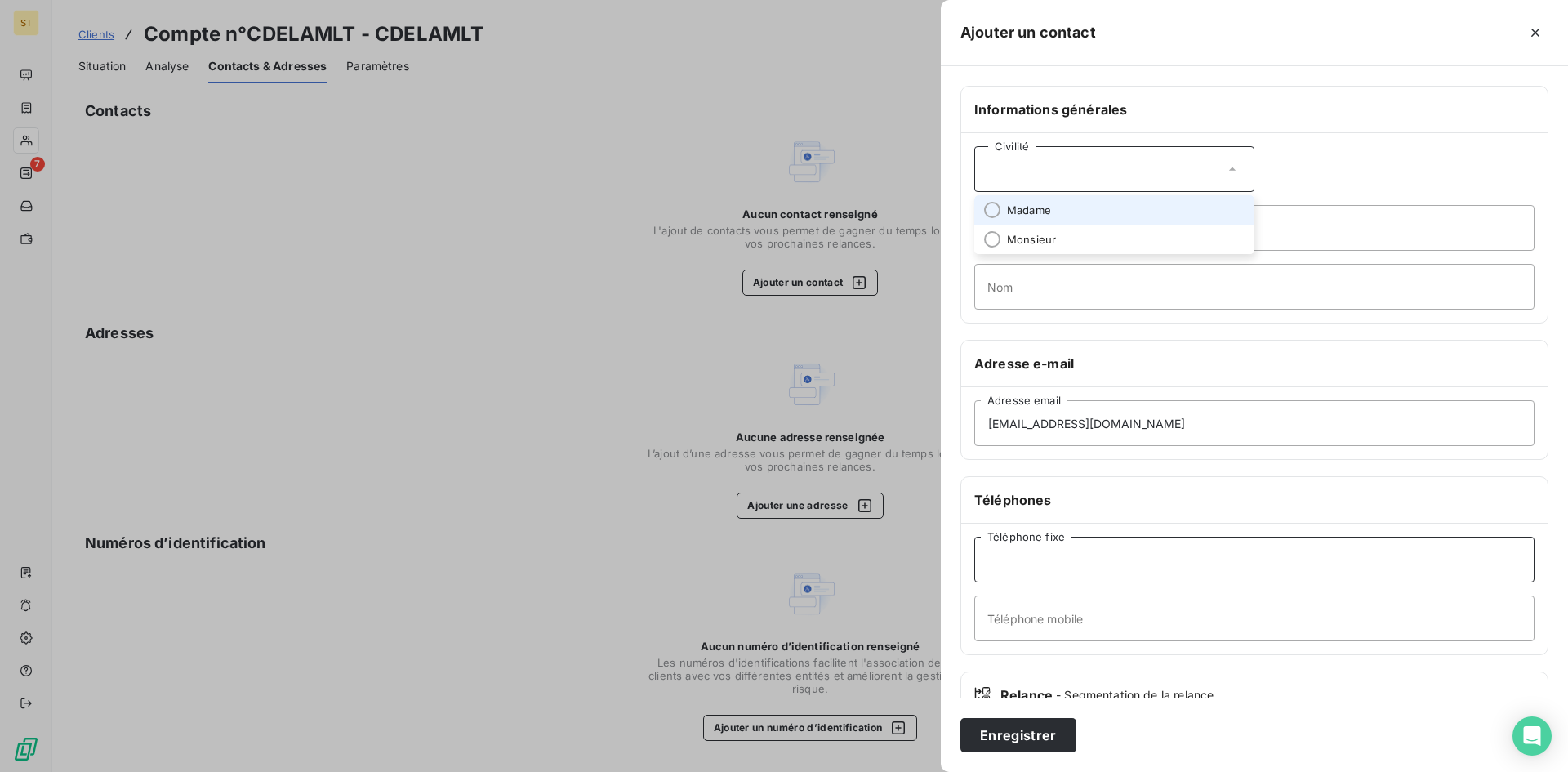
click at [1029, 566] on input "Téléphone fixe" at bounding box center [1255, 559] width 561 height 46
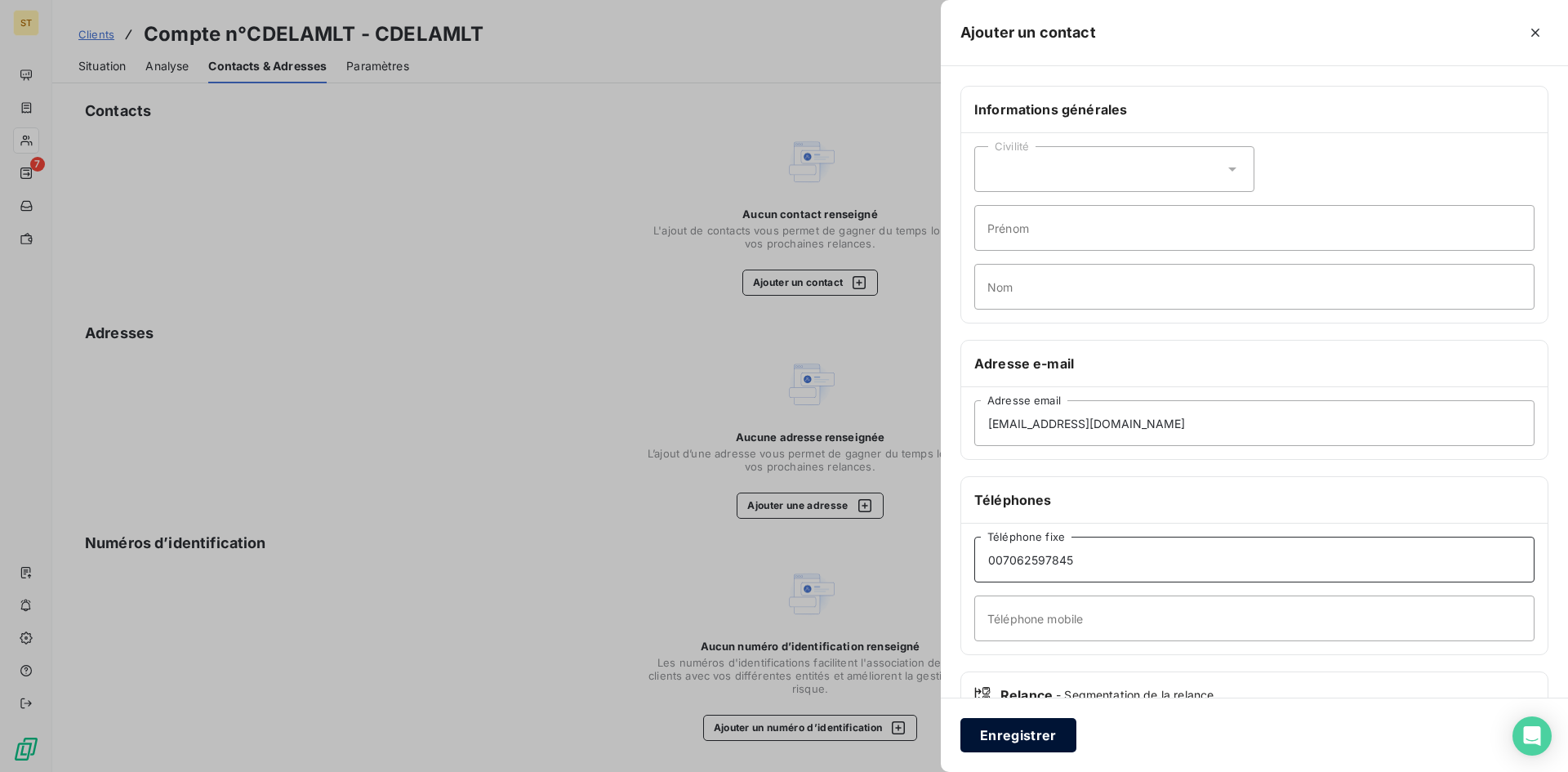
type input "007062597845"
click at [1017, 735] on button "Enregistrer" at bounding box center [1019, 735] width 116 height 35
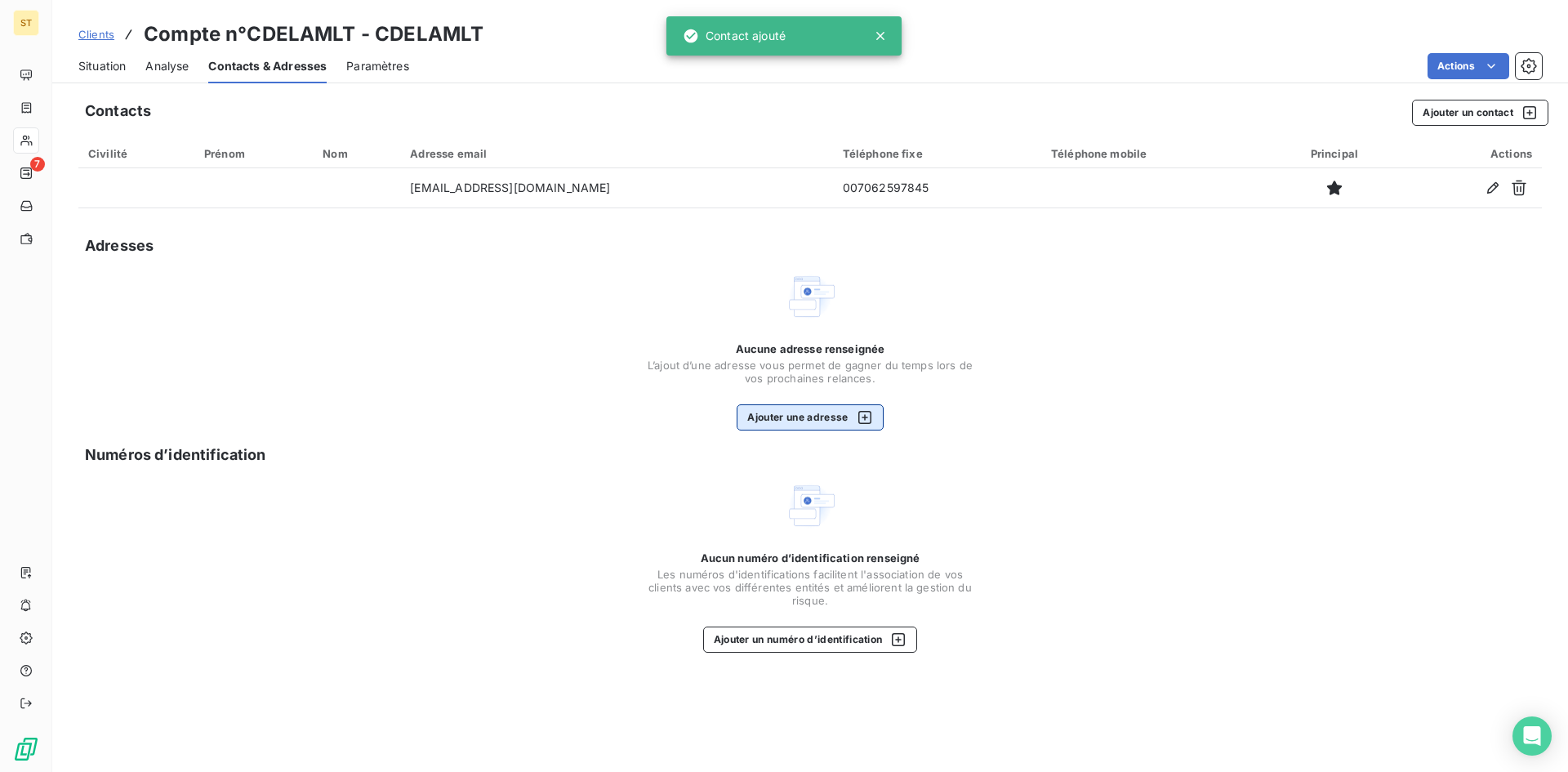
click at [785, 421] on button "Ajouter une adresse" at bounding box center [809, 418] width 146 height 26
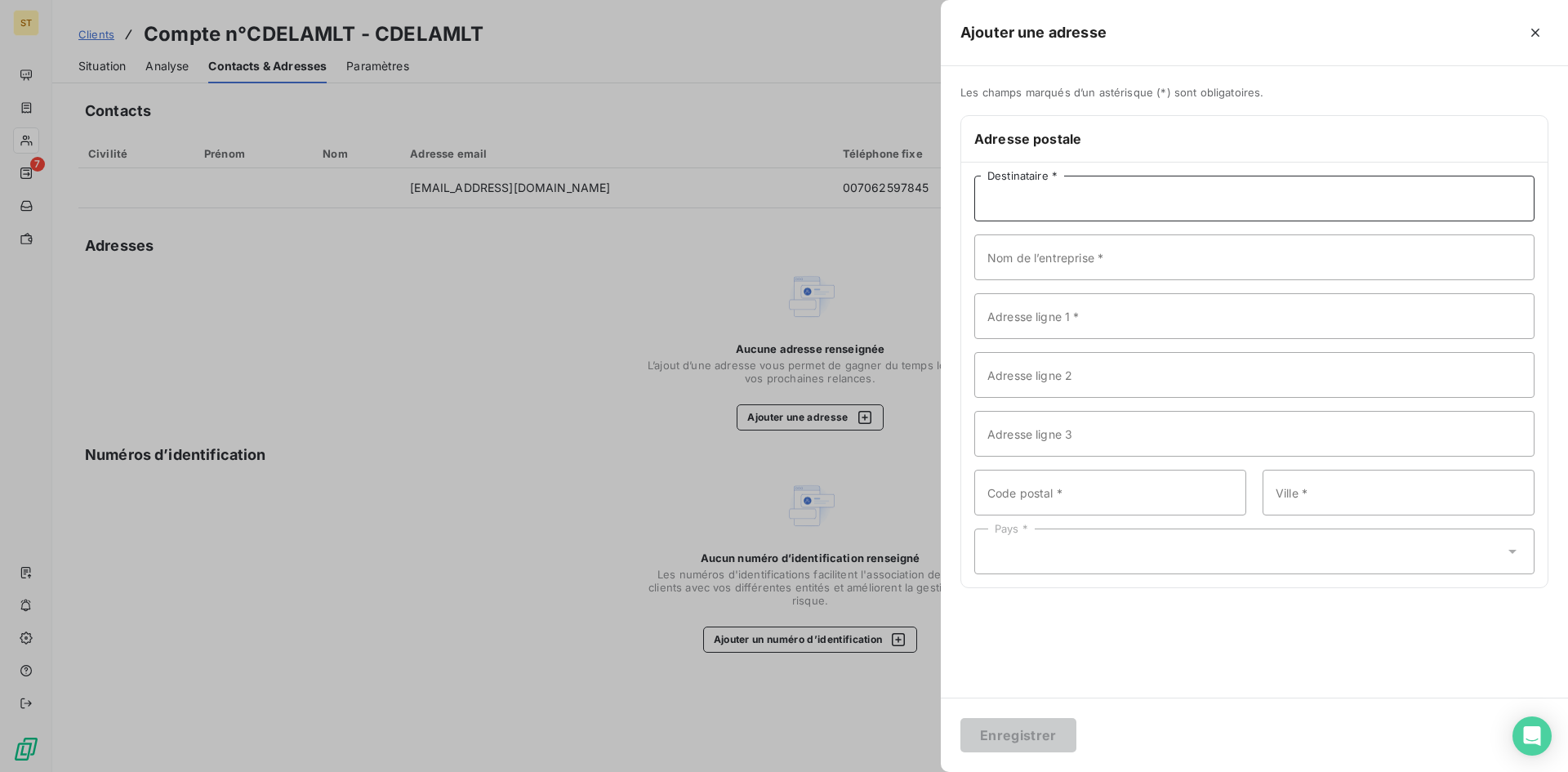
click at [989, 200] on input "Destinataire *" at bounding box center [1255, 198] width 561 height 46
type input "."
click at [1007, 256] on input "Nom de l’entreprise *" at bounding box center [1255, 257] width 561 height 46
type input "DELAMLT"
click at [1005, 322] on input "Adresse ligne 1 *" at bounding box center [1255, 316] width 561 height 46
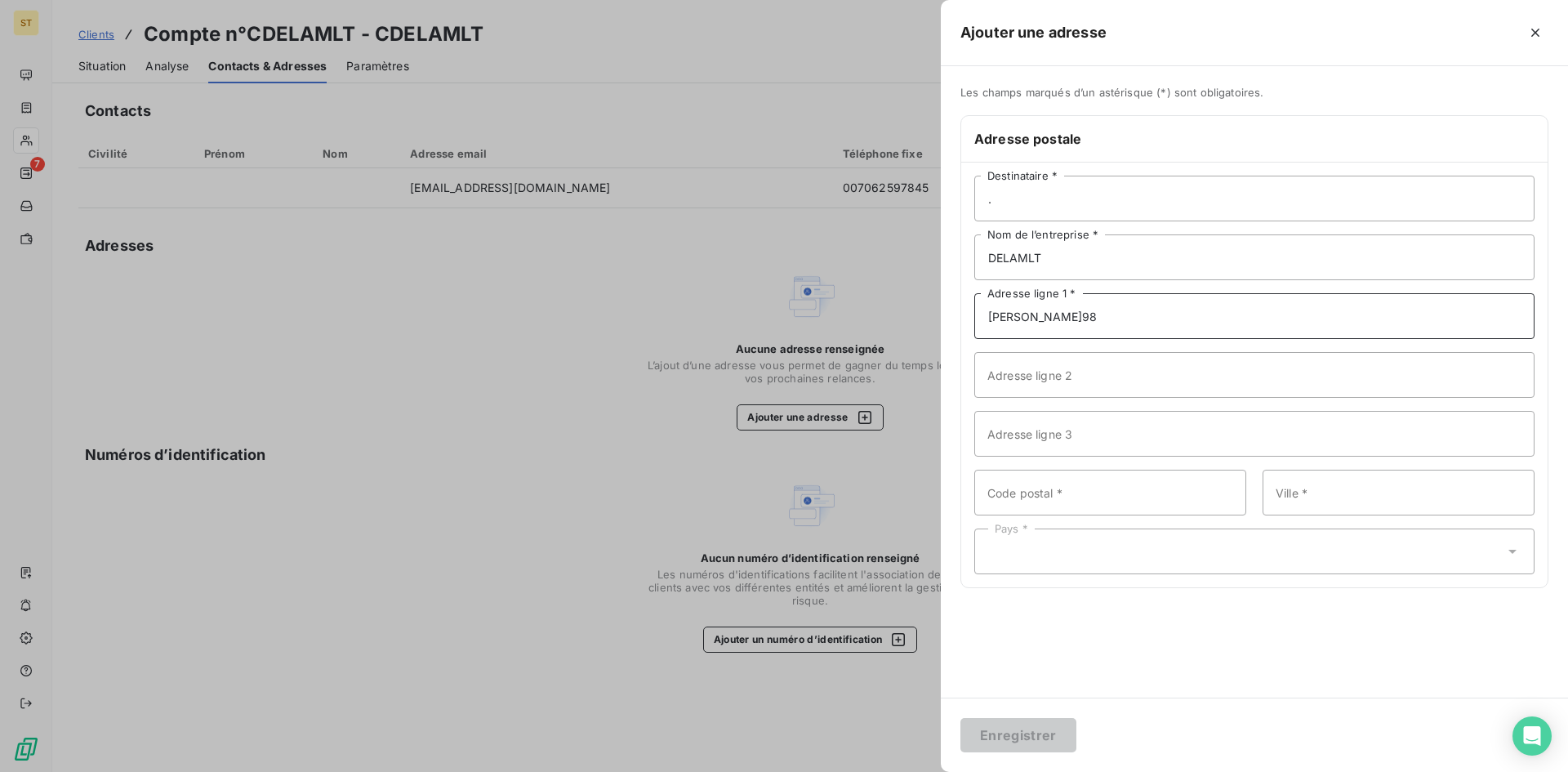
type input "NAUGARDUKO G.98"
click at [1103, 497] on input "Code postal *" at bounding box center [1110, 493] width 272 height 46
type input "03100"
click at [1293, 498] on input "Ville *" at bounding box center [1398, 493] width 272 height 46
type input "VILNIUS"
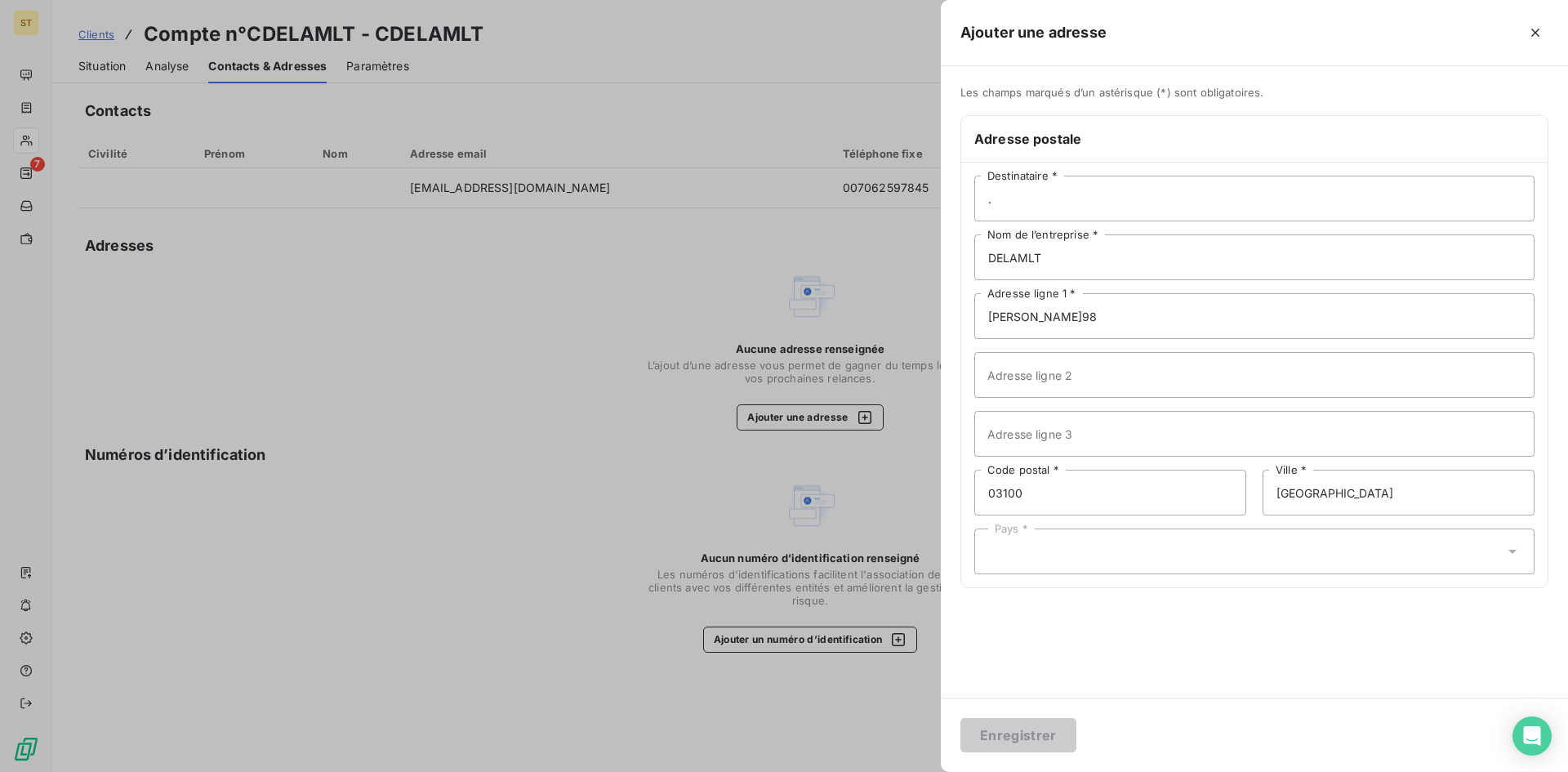
click at [1080, 544] on div "Pays *" at bounding box center [1255, 551] width 561 height 46
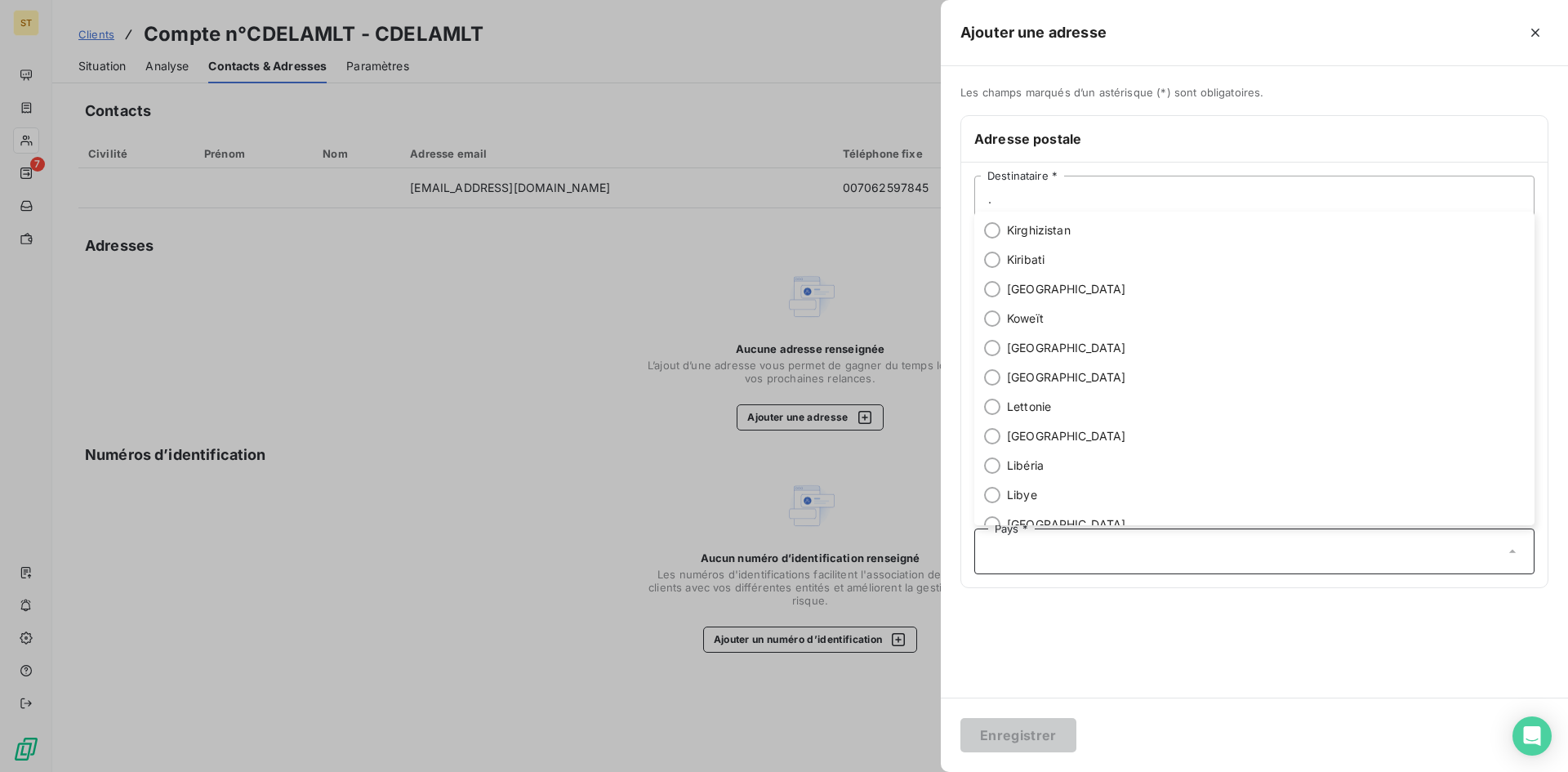
scroll to position [3758, 0]
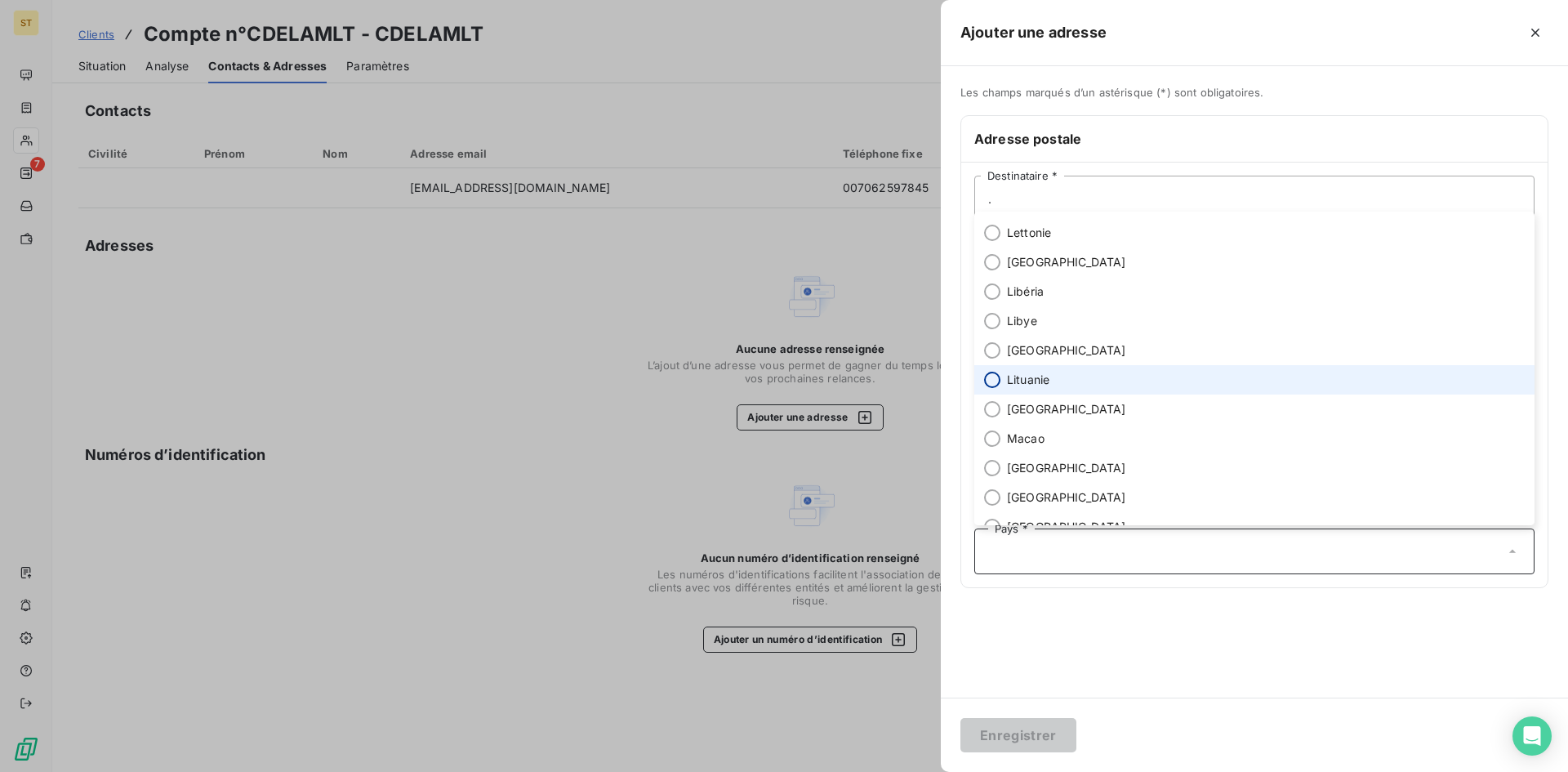
click at [996, 381] on input "radio" at bounding box center [991, 379] width 16 height 16
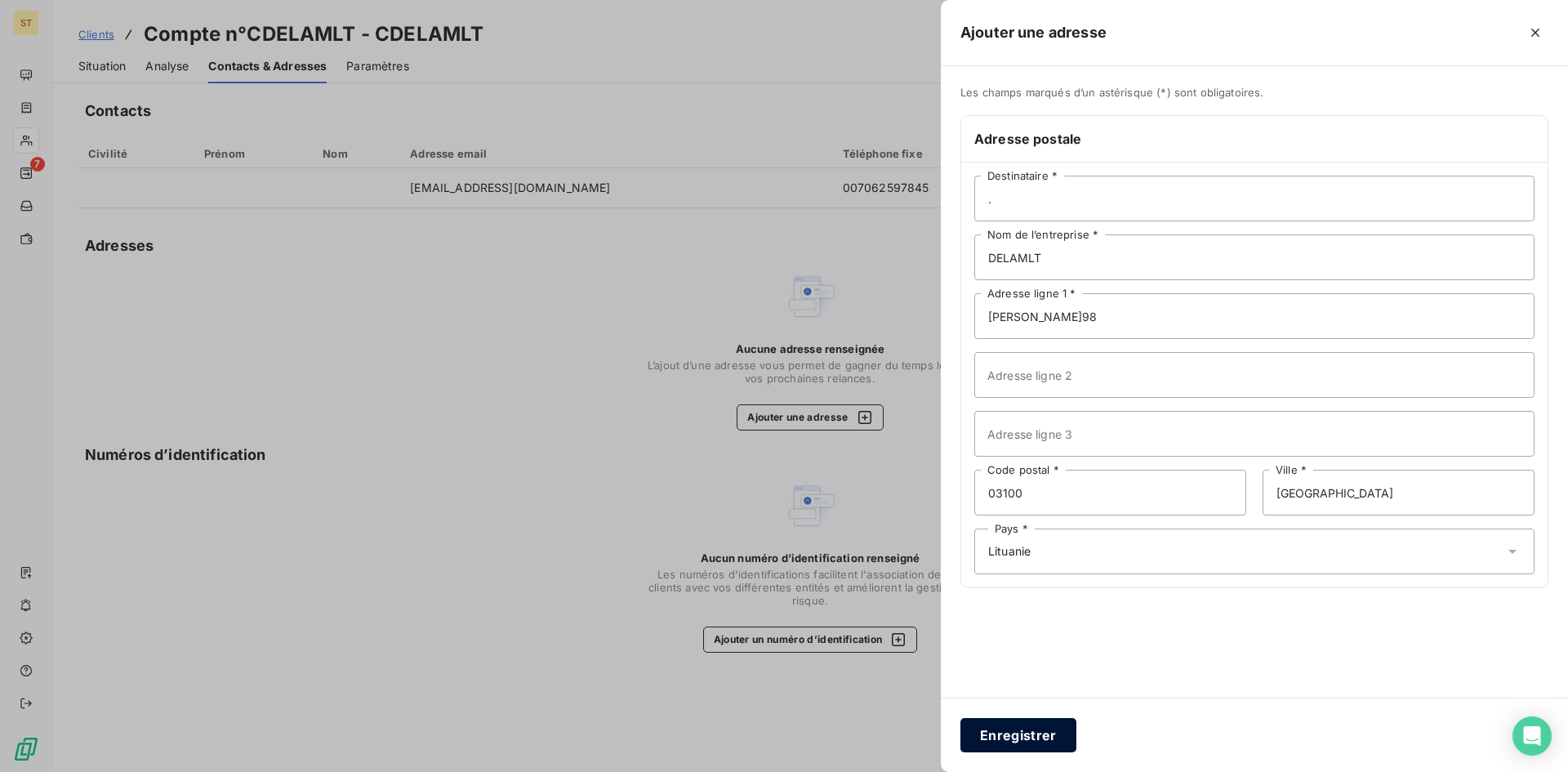
click at [1035, 741] on button "Enregistrer" at bounding box center [1019, 735] width 116 height 35
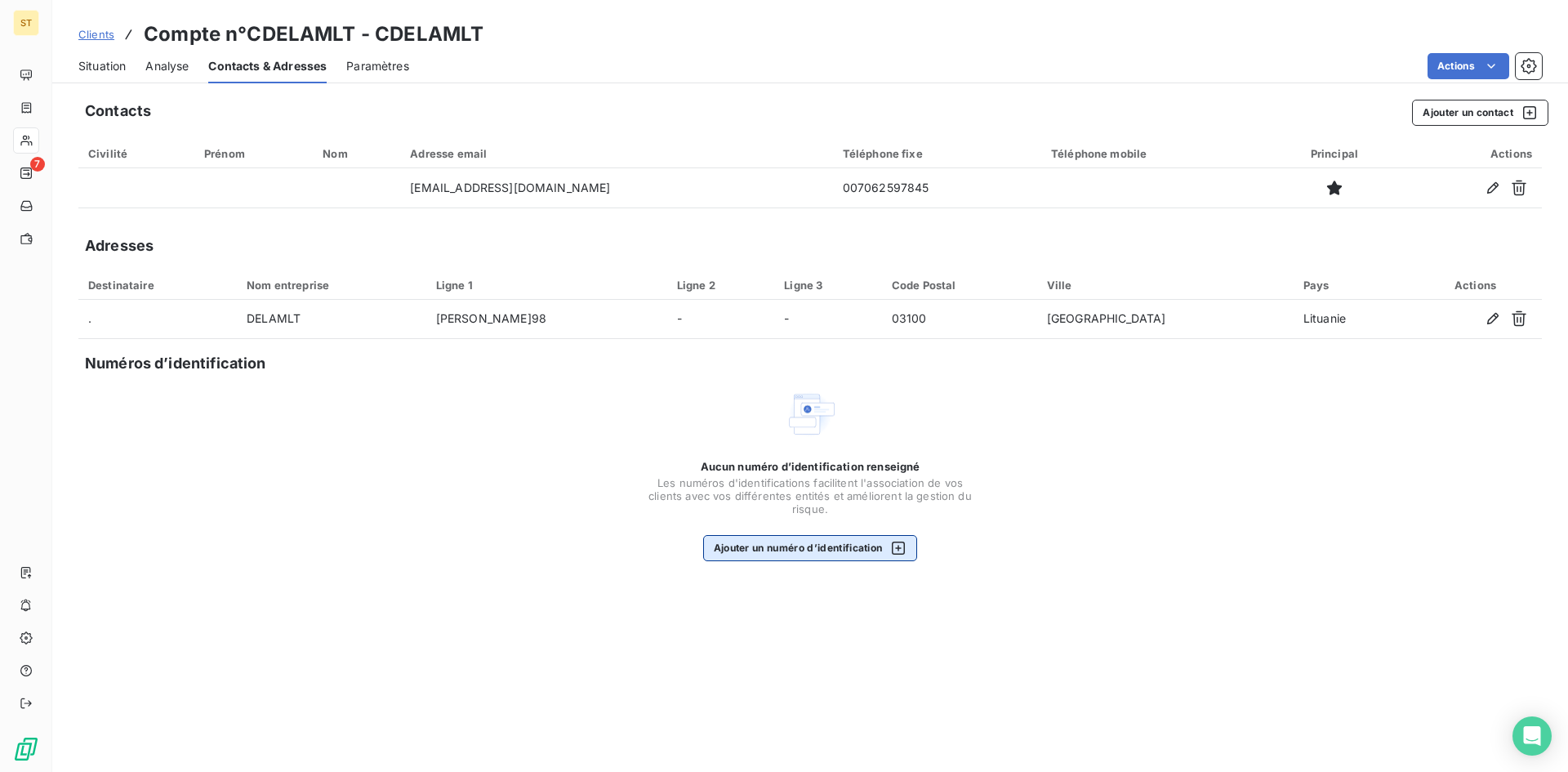
click at [797, 548] on button "Ajouter un numéro d’identification" at bounding box center [811, 549] width 215 height 26
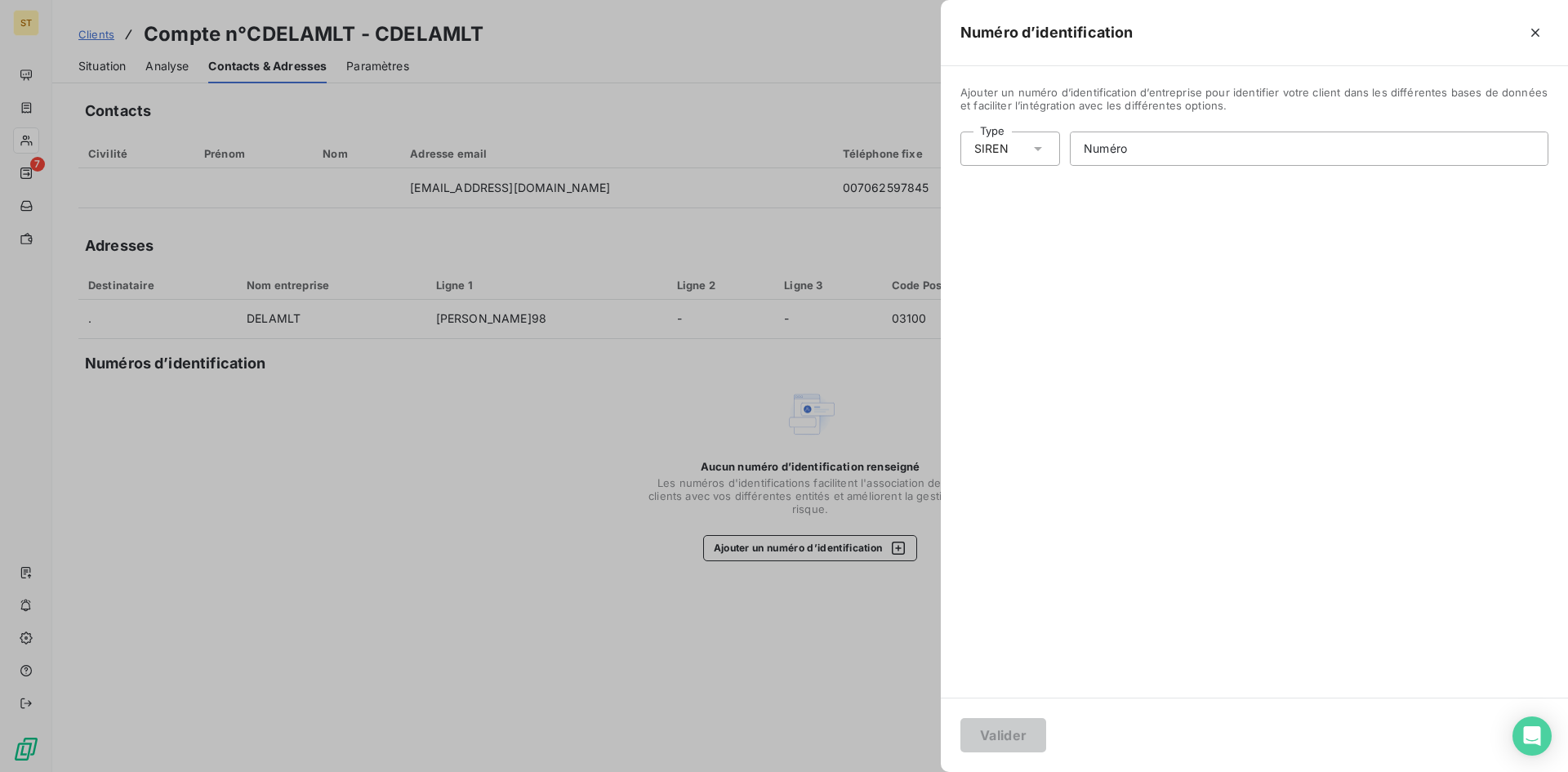
click at [993, 152] on div "SIREN" at bounding box center [991, 148] width 35 height 16
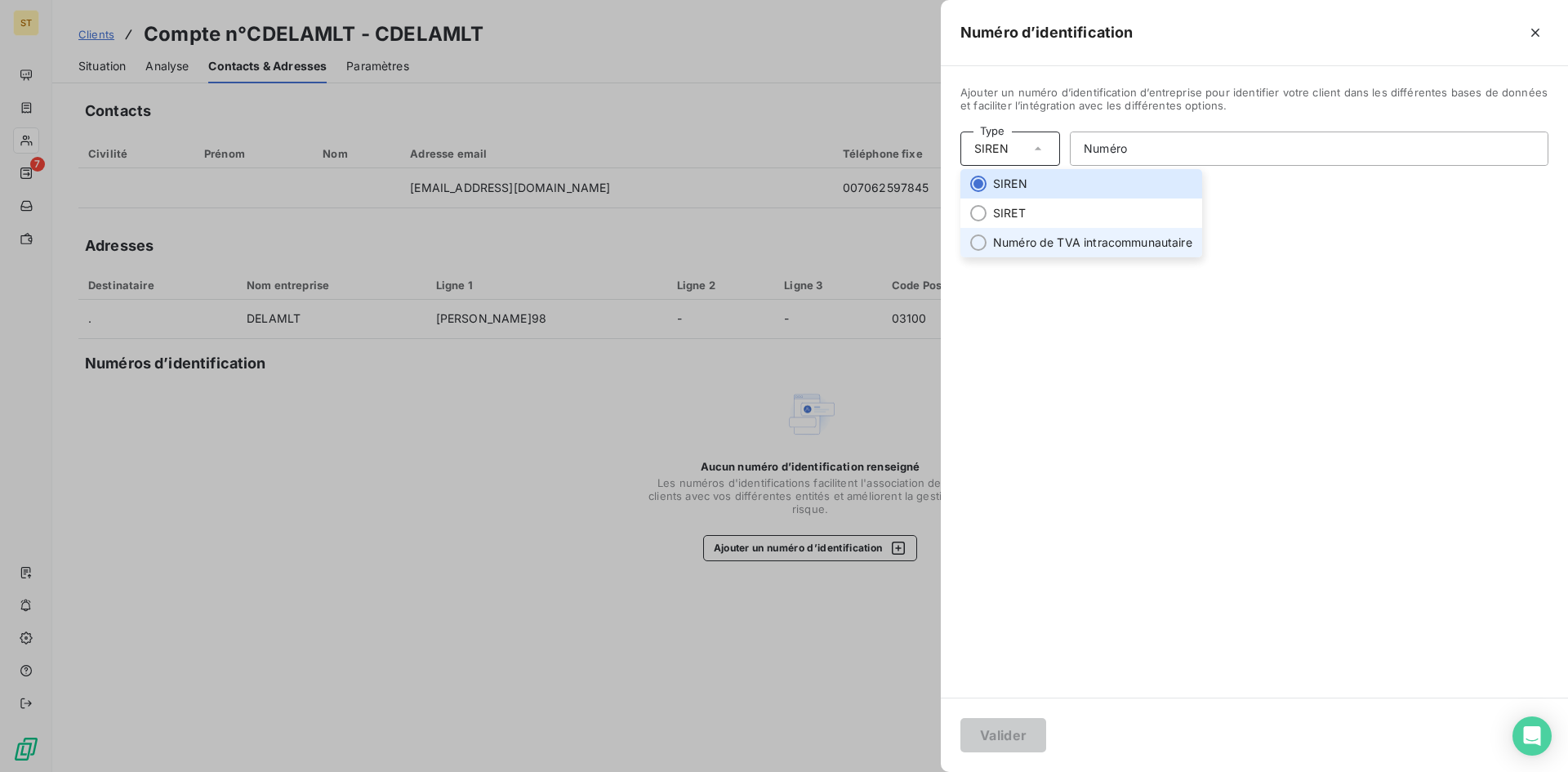
click at [987, 236] on li "Numéro de TVA intracommunautaire" at bounding box center [1081, 242] width 242 height 29
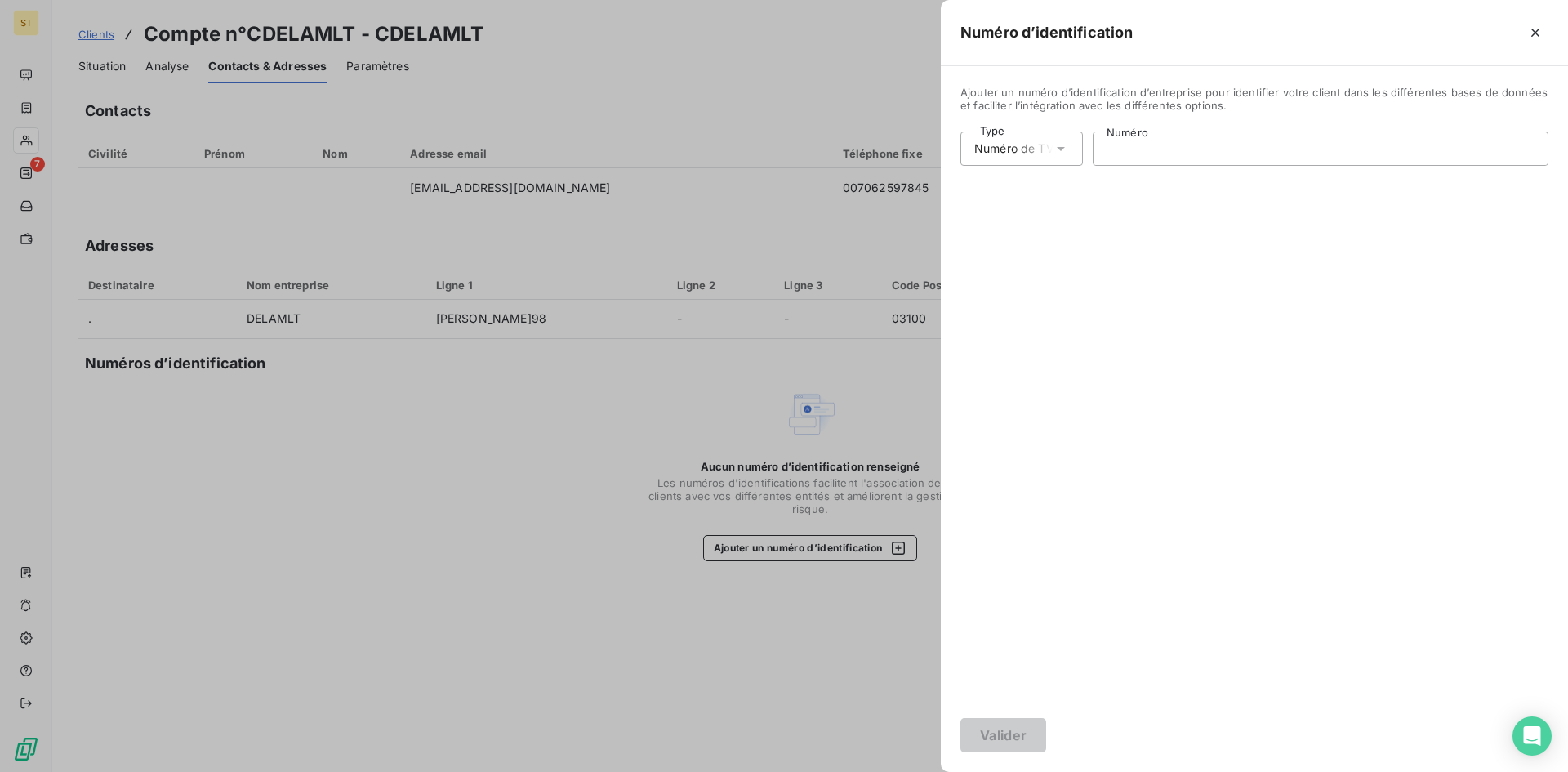
click at [1121, 151] on input "Numéro" at bounding box center [1321, 149] width 454 height 33
drag, startPoint x: 1163, startPoint y: 148, endPoint x: 1046, endPoint y: 153, distance: 117.1
click at [1046, 153] on div "Type Numéro de TVA intracommunautaire LT Numéro Numéro de TVA intracommunautair…" at bounding box center [1254, 155] width 588 height 48
paste input "100002783011"
type input "LT100002783011"
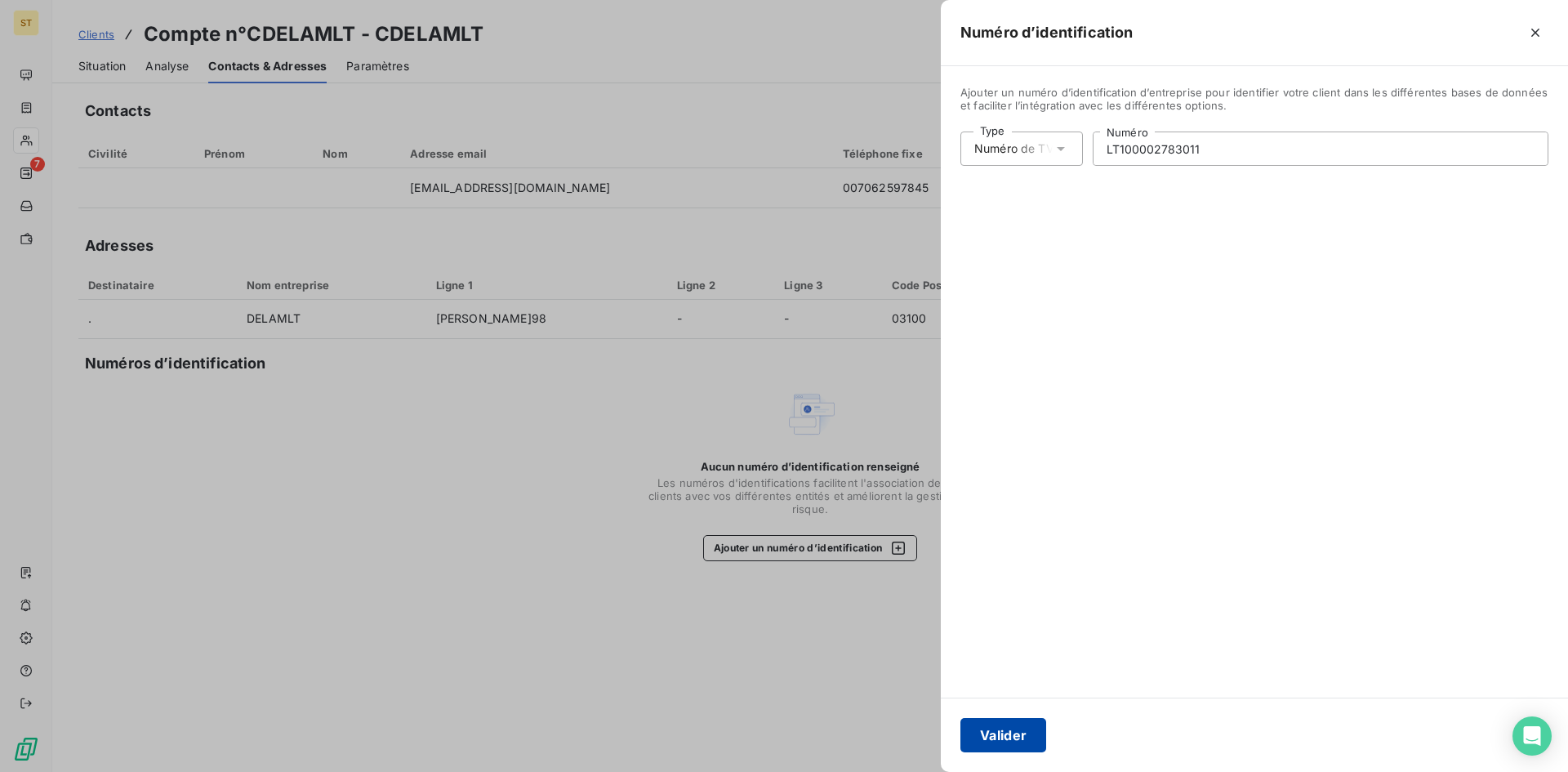
click at [1005, 736] on button "Valider" at bounding box center [1004, 735] width 86 height 35
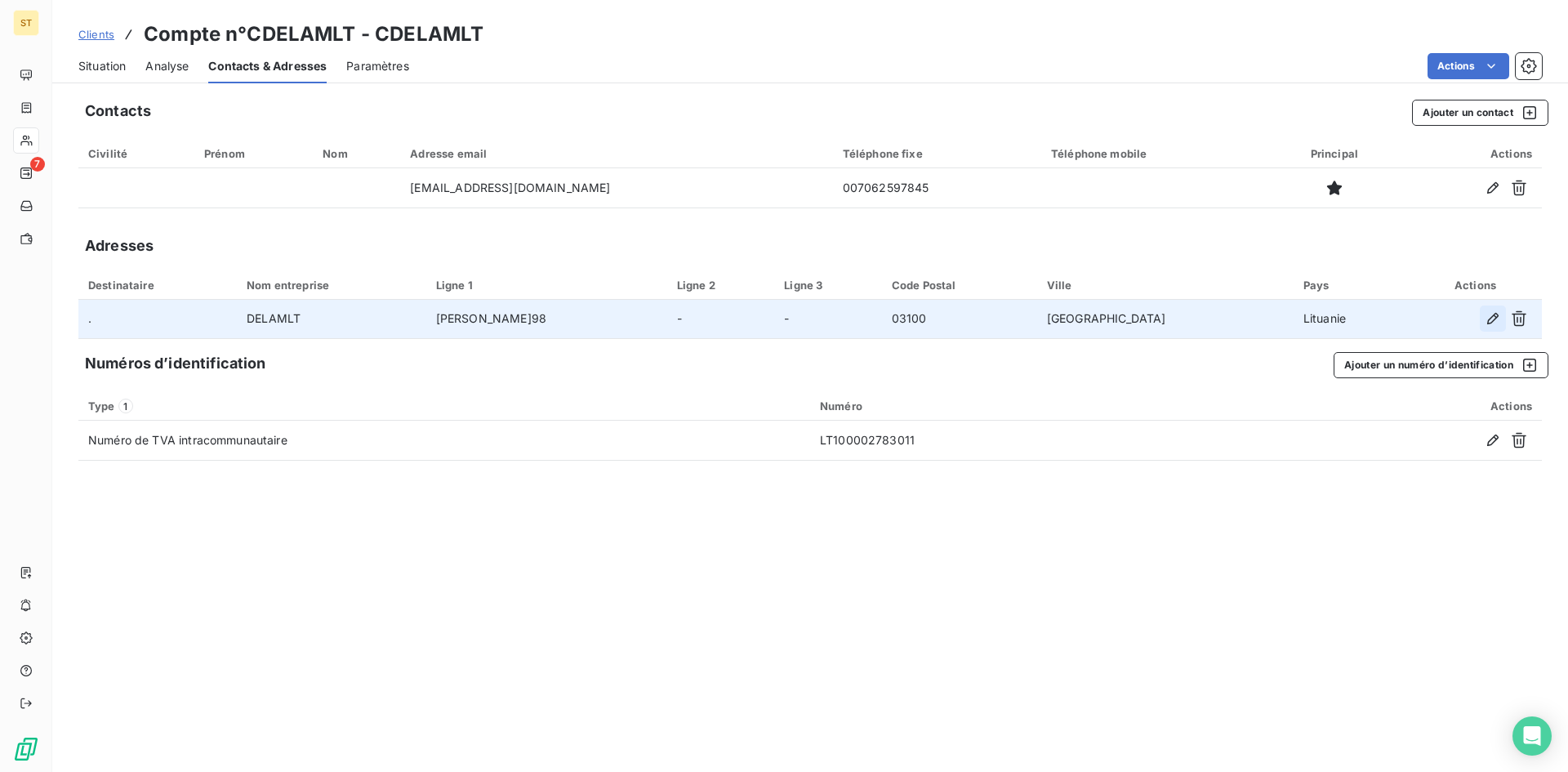
click at [1489, 317] on icon "button" at bounding box center [1492, 318] width 16 height 16
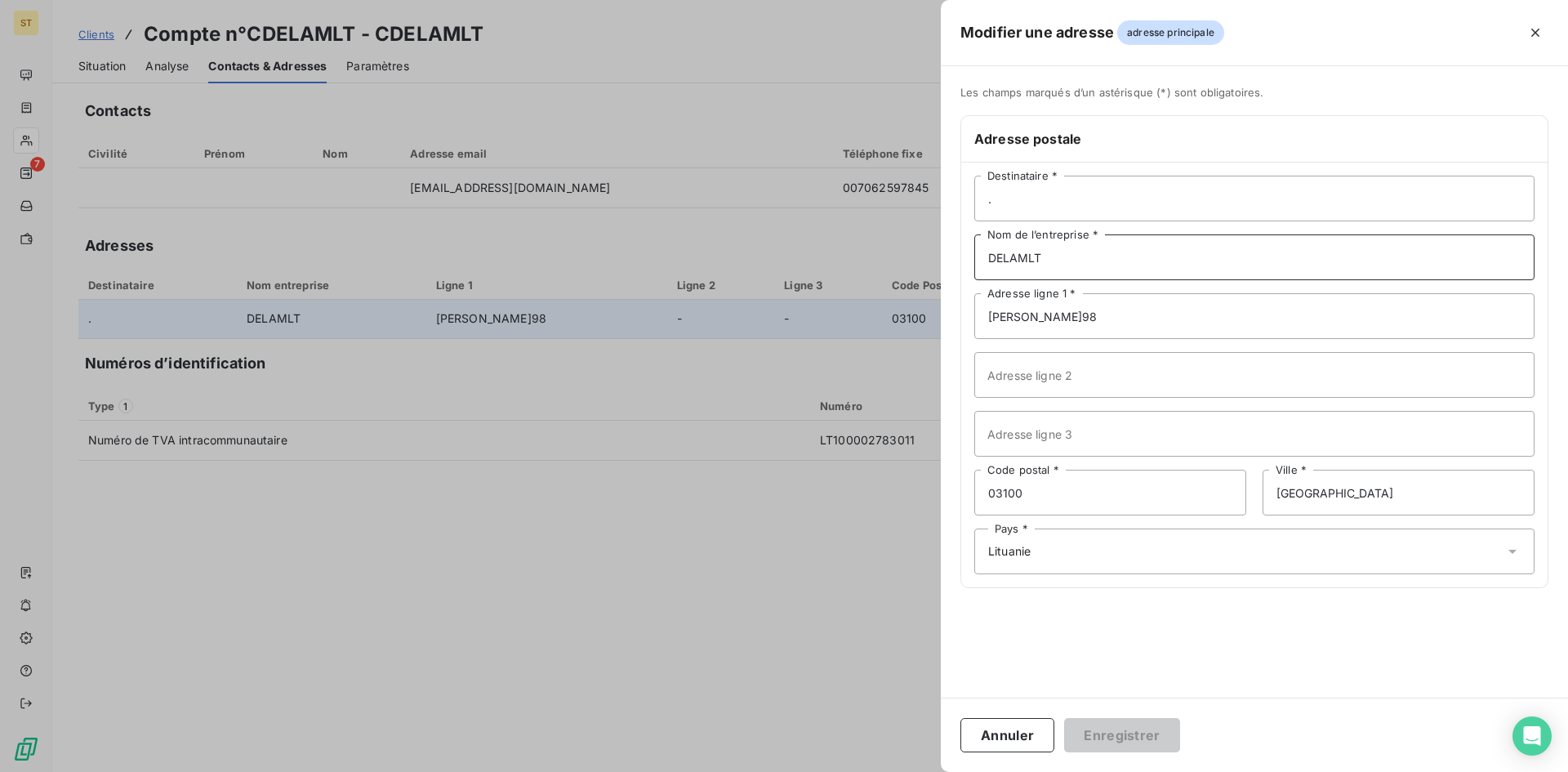
drag, startPoint x: 1030, startPoint y: 257, endPoint x: 1094, endPoint y: 257, distance: 64.0
click at [1094, 257] on input "DELAMLT" at bounding box center [1255, 257] width 561 height 46
type input "DELAMODE BALTICS"
click at [1096, 739] on button "Enregistrer" at bounding box center [1122, 735] width 116 height 35
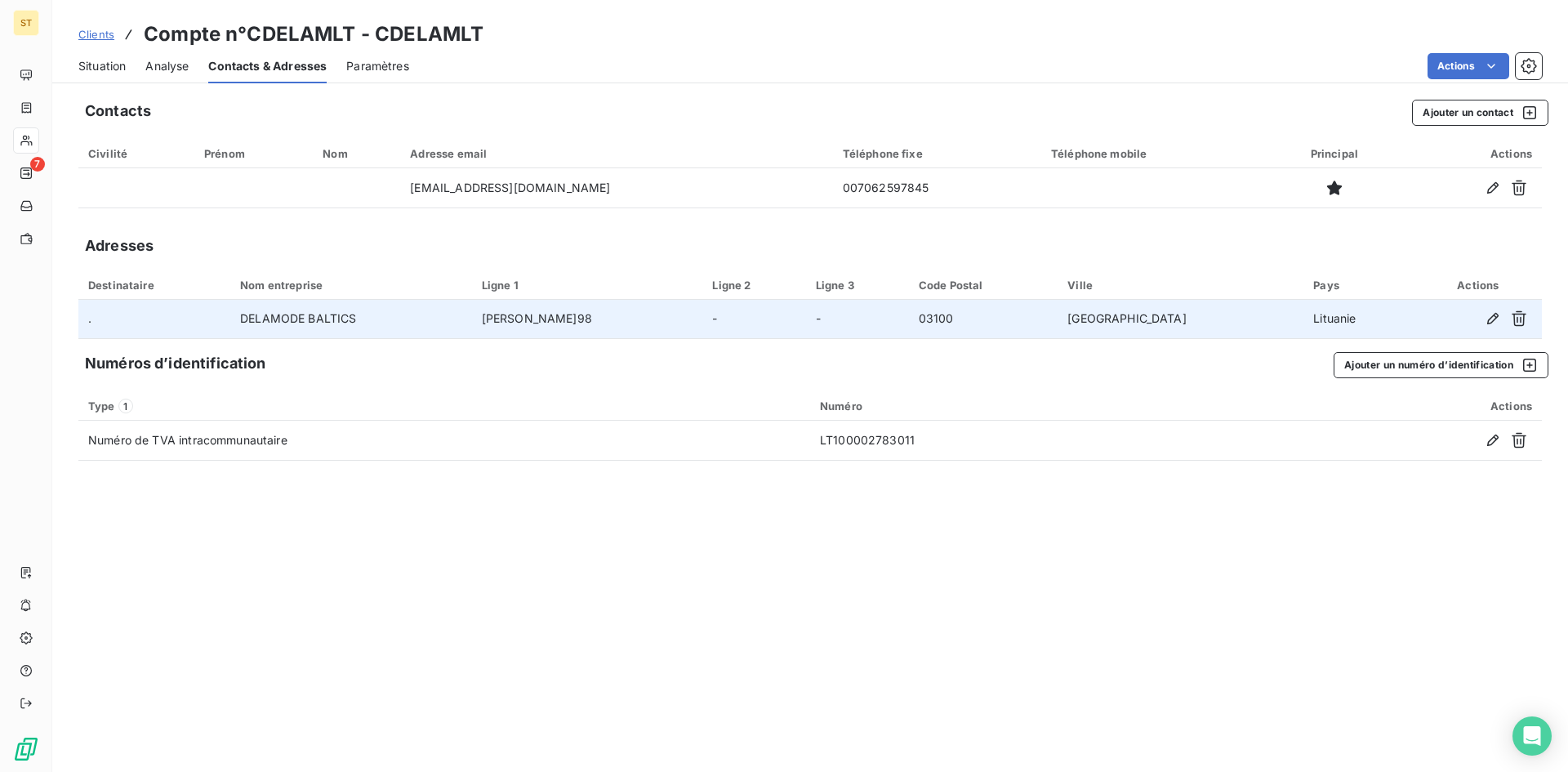
click at [93, 34] on span "Clients" at bounding box center [96, 35] width 36 height 13
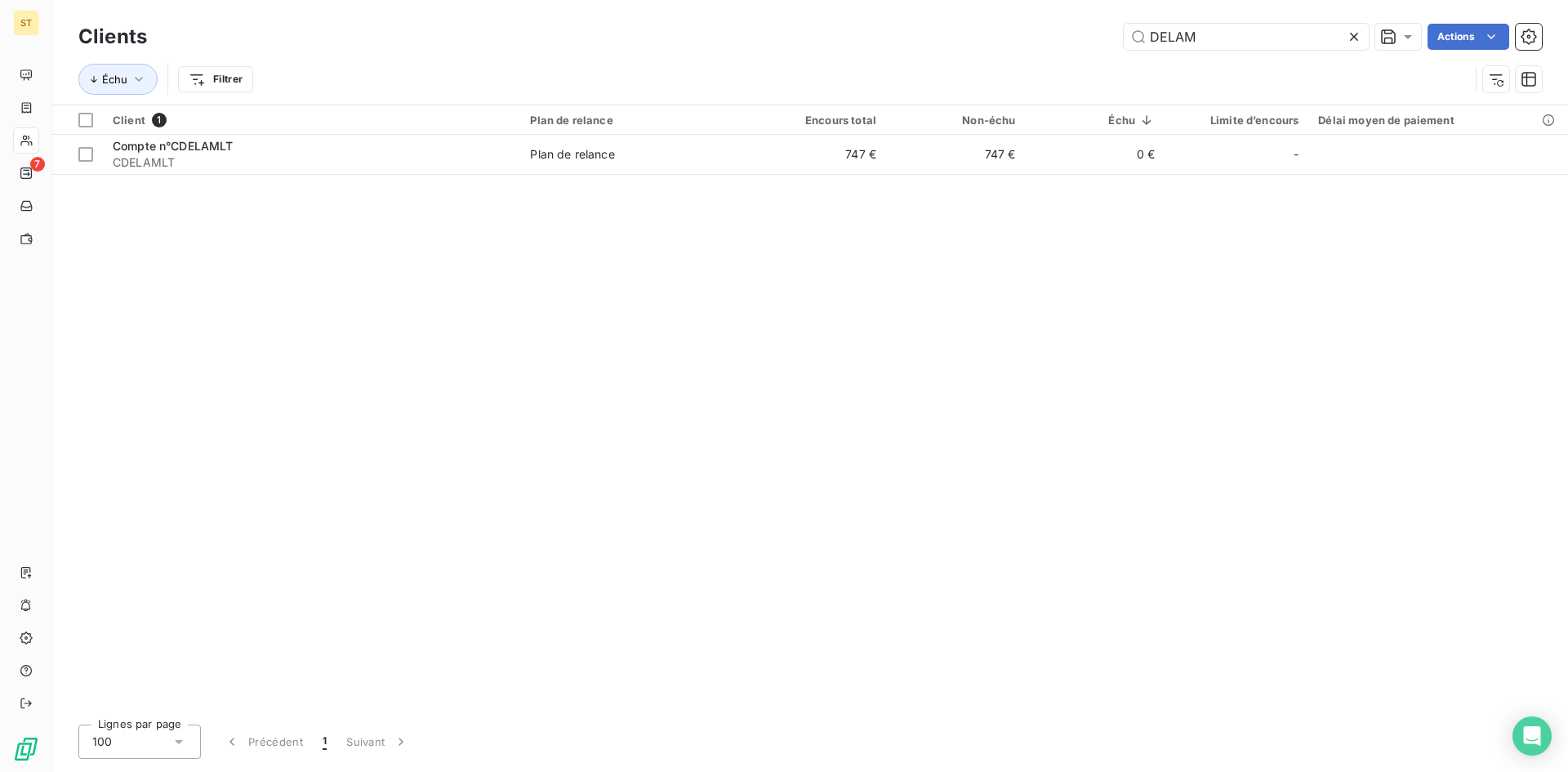
drag, startPoint x: 1205, startPoint y: 38, endPoint x: 1072, endPoint y: 36, distance: 133.0
click at [1072, 36] on div "DELAM Actions" at bounding box center [854, 36] width 1376 height 26
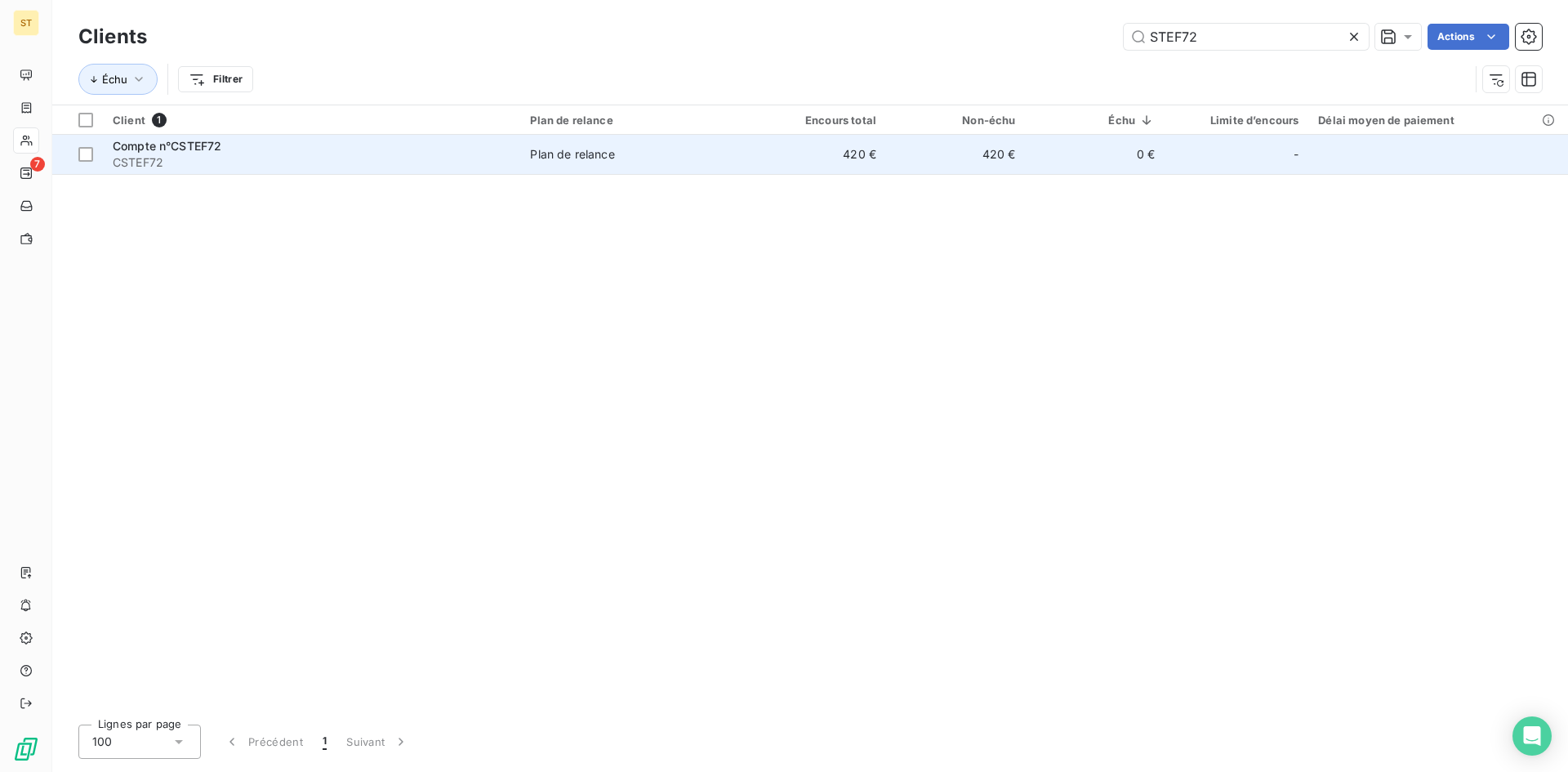
type input "STEF72"
click at [178, 163] on span "CSTEF72" at bounding box center [312, 162] width 398 height 16
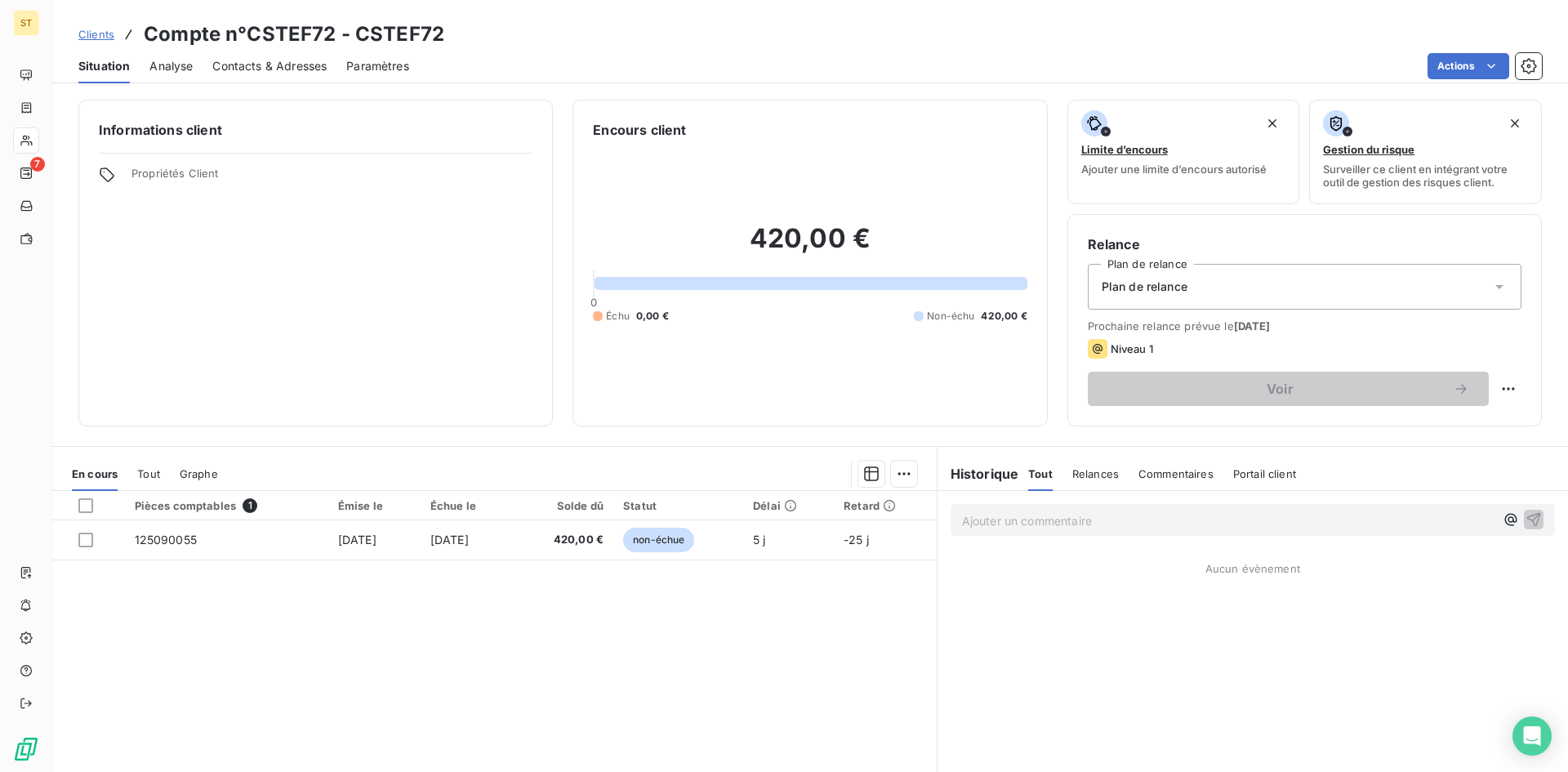
click at [244, 64] on span "Contacts & Adresses" at bounding box center [269, 65] width 114 height 16
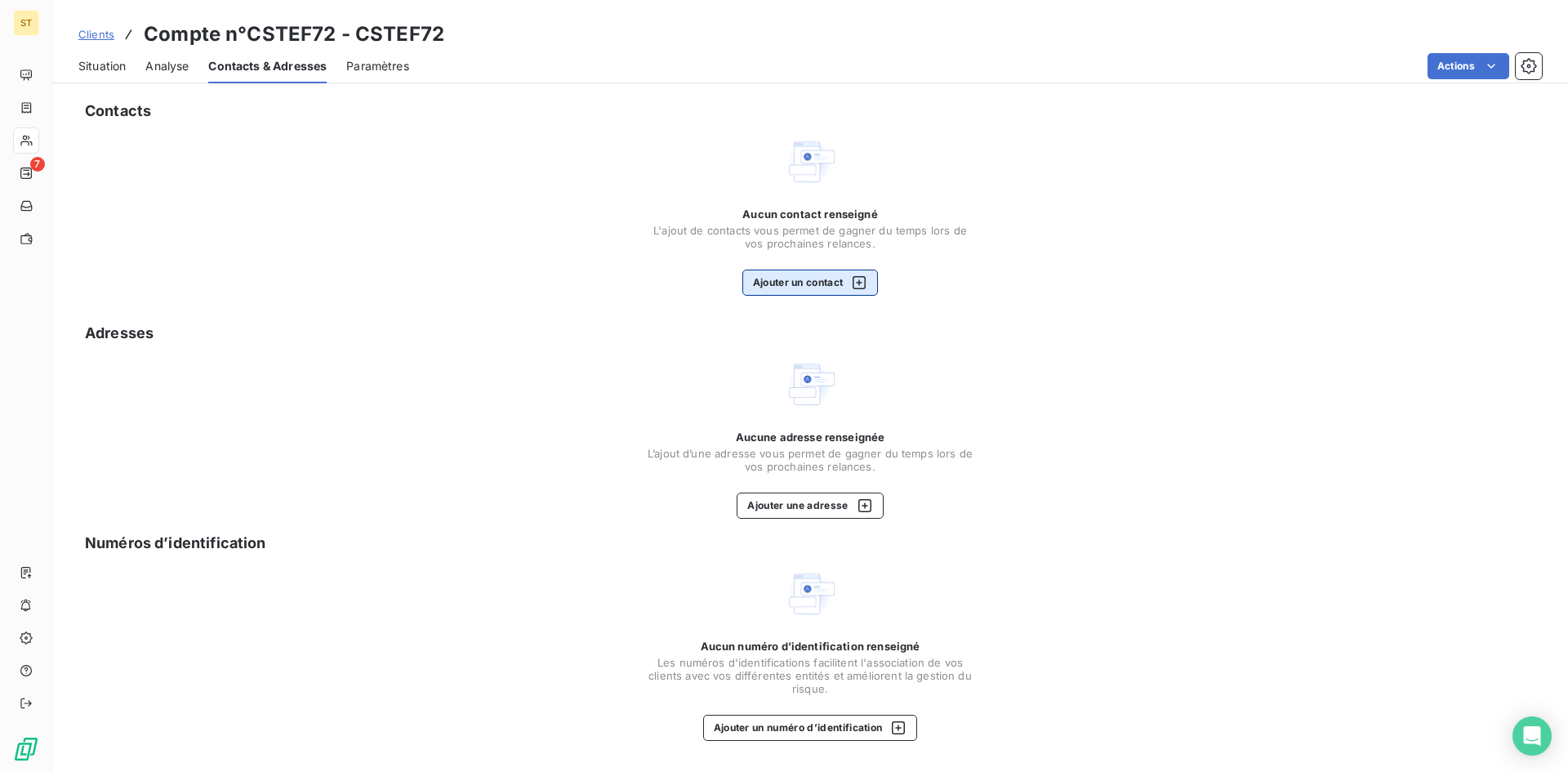
click at [825, 278] on button "Ajouter un contact" at bounding box center [811, 282] width 136 height 26
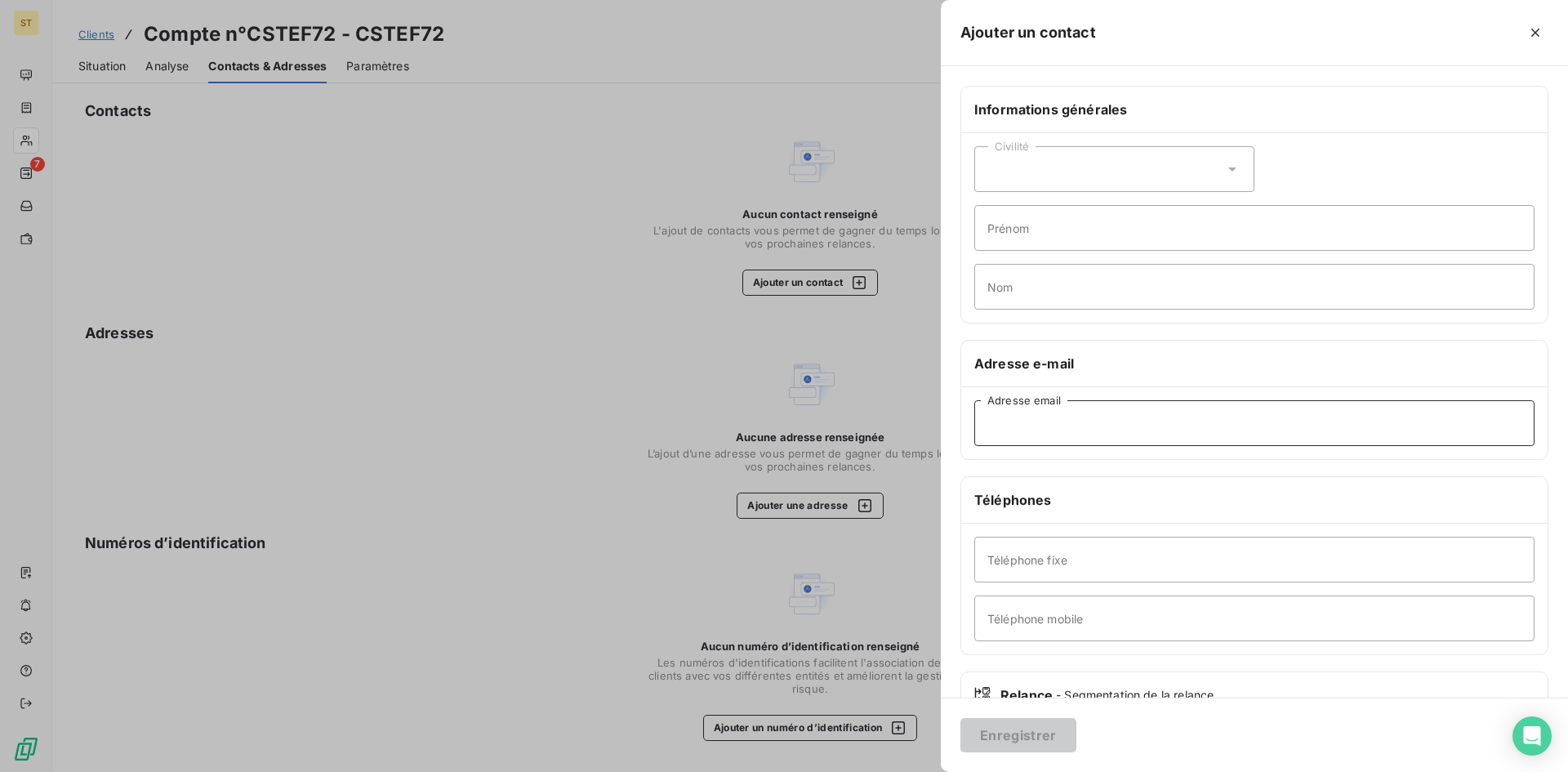
click at [1110, 414] on input "Adresse email" at bounding box center [1255, 422] width 561 height 46
paste input "ouest@invoices.stef-it.com"
type input "ouest@invoices.stef-it.com"
click at [1006, 564] on input "Téléphone fixe" at bounding box center [1255, 559] width 561 height 46
type input "02.43.61.22.33"
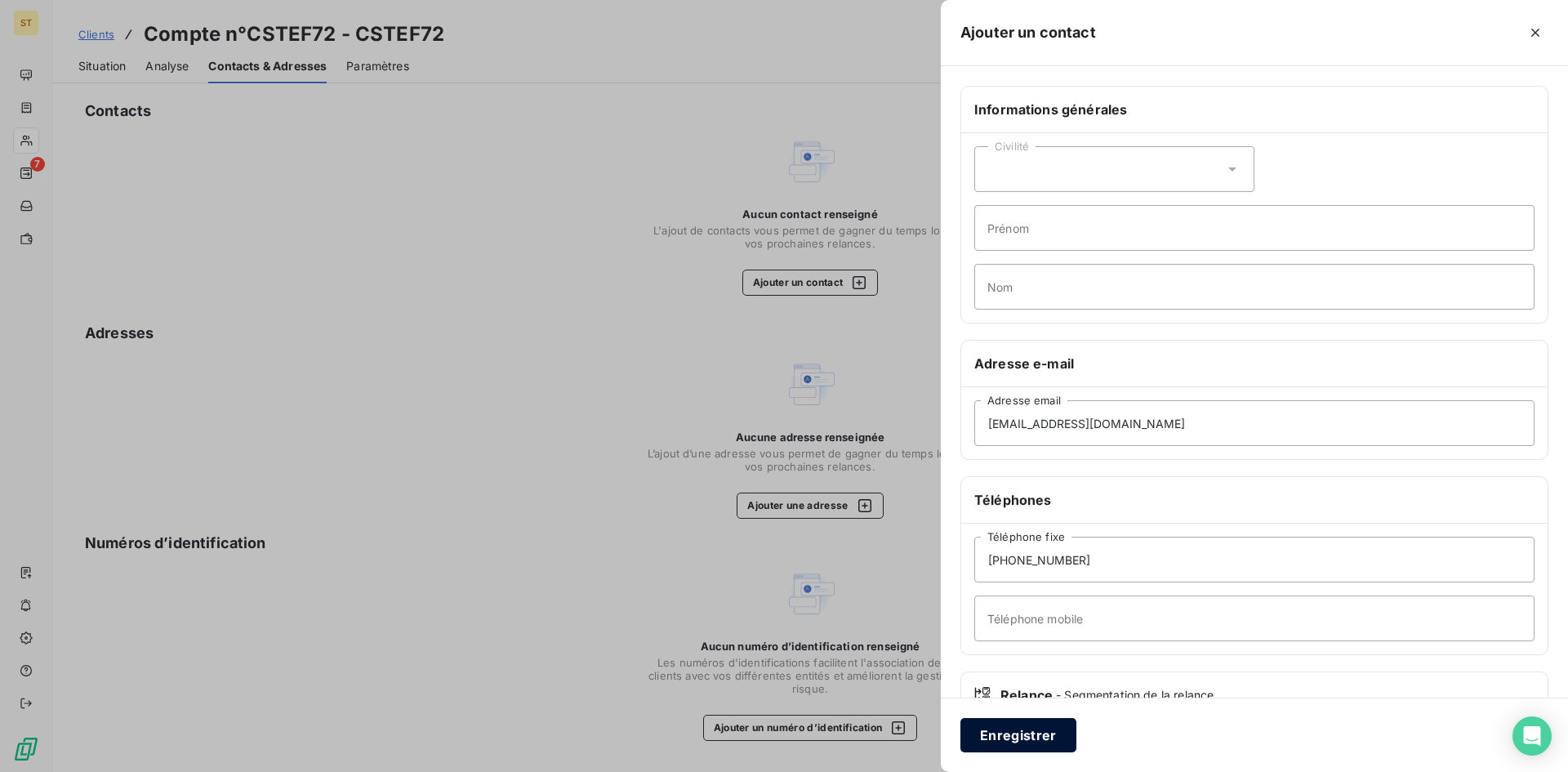
click at [1017, 734] on button "Enregistrer" at bounding box center [1019, 735] width 116 height 35
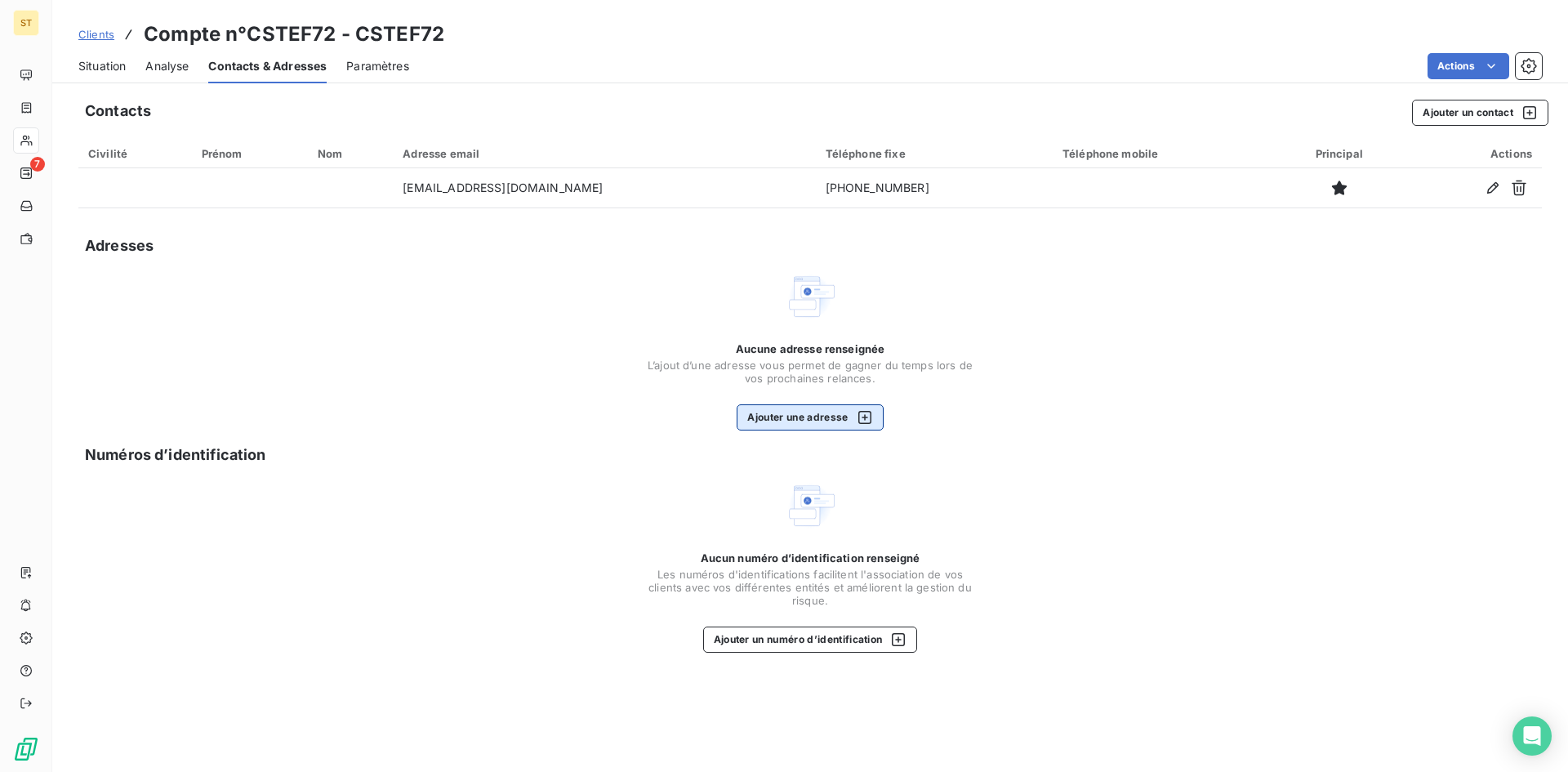
click at [805, 410] on button "Ajouter une adresse" at bounding box center [809, 418] width 146 height 26
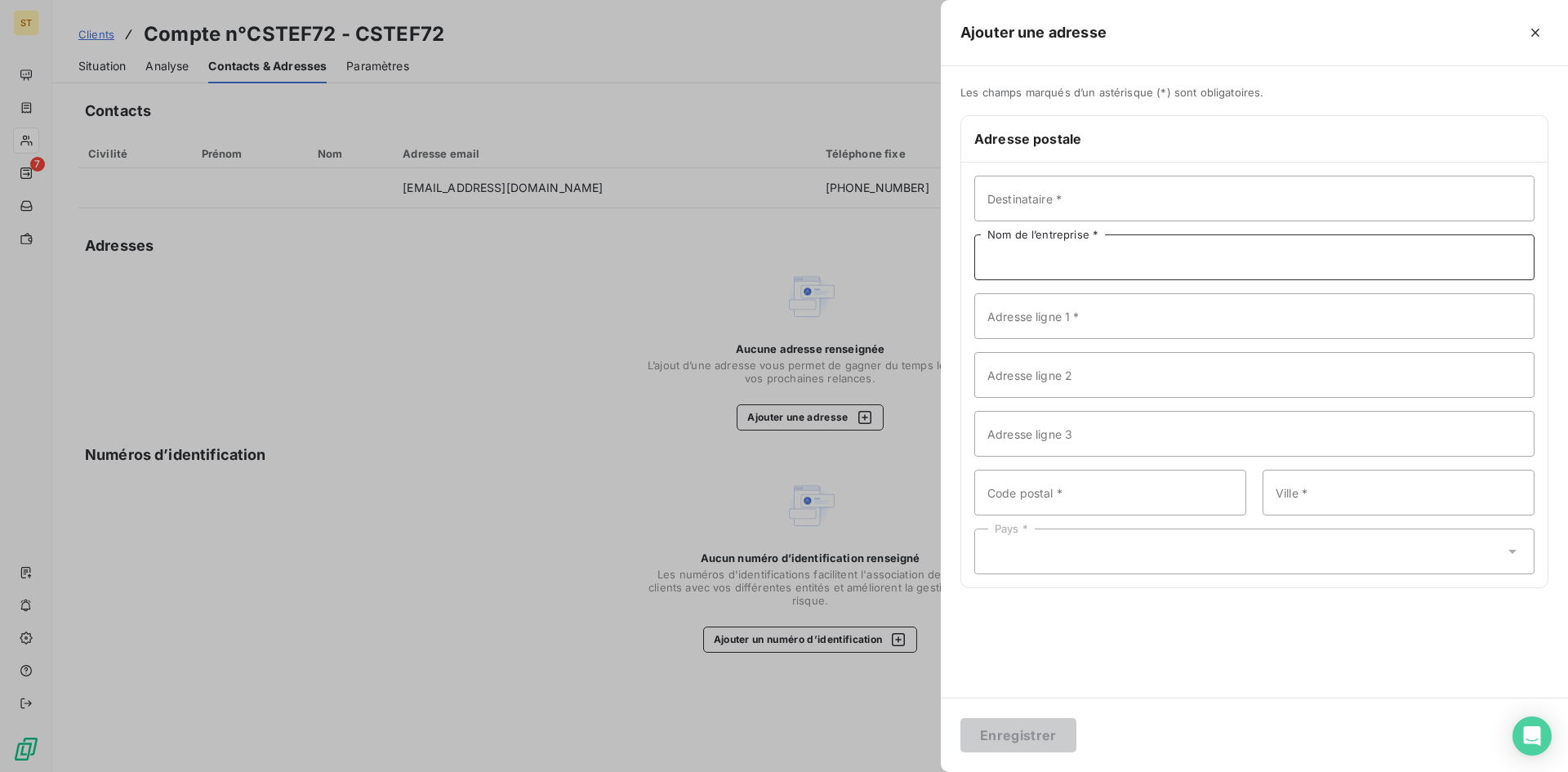
click at [1041, 257] on input "Nom de l’entreprise *" at bounding box center [1255, 257] width 561 height 46
type input "STEF TRANSPORT LE MANS"
click at [1009, 328] on input "Adresse ligne 1 *" at bounding box center [1255, 316] width 561 height 46
type input "16 RUE MICHEL FARADAY"
click at [1022, 500] on input "Code postal *" at bounding box center [1110, 493] width 272 height 46
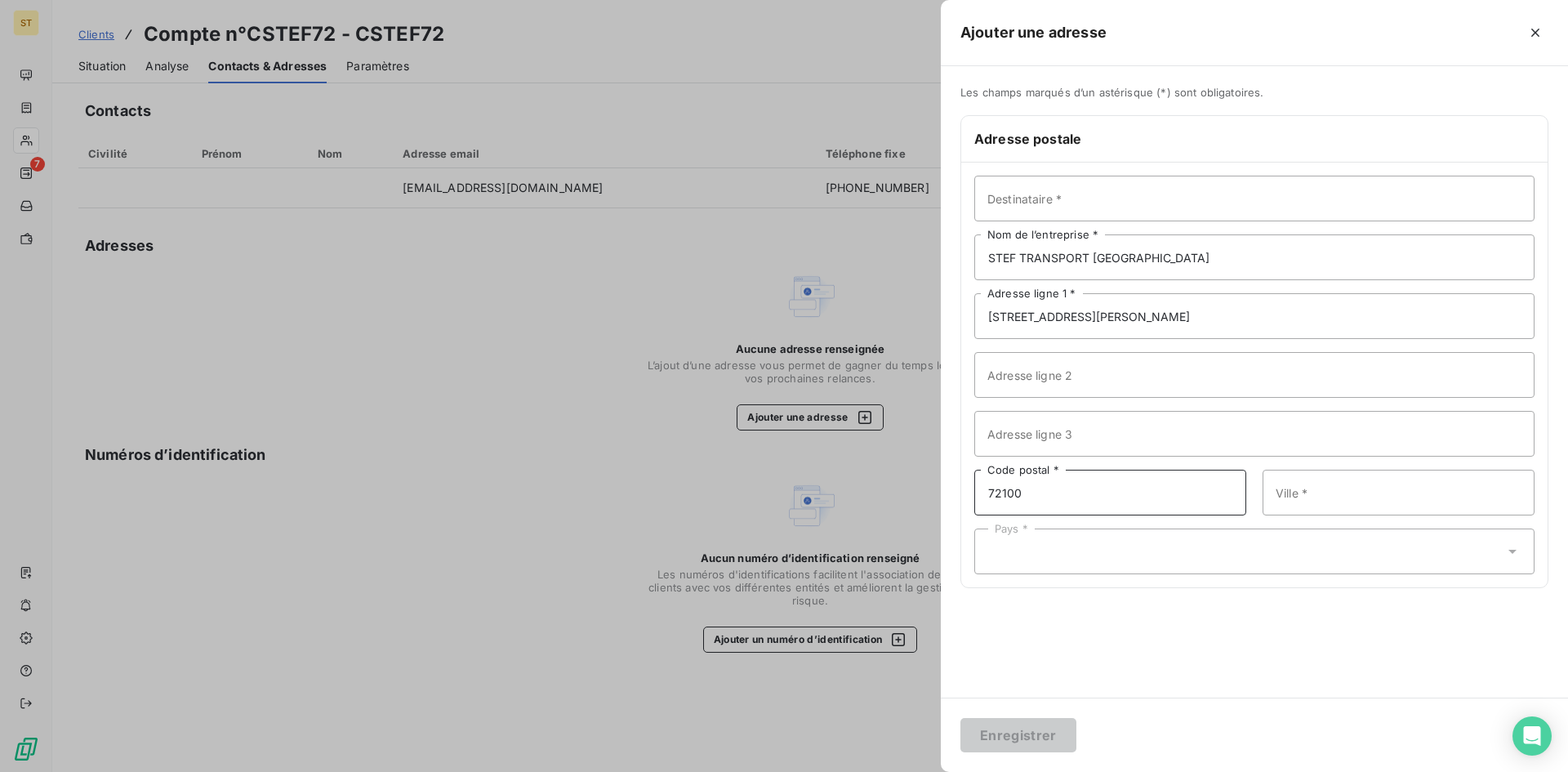
type input "72100"
click at [1314, 491] on input "Ville *" at bounding box center [1398, 493] width 272 height 46
type input "LE MANS"
click at [1000, 548] on input "text" at bounding box center [995, 551] width 13 height 15
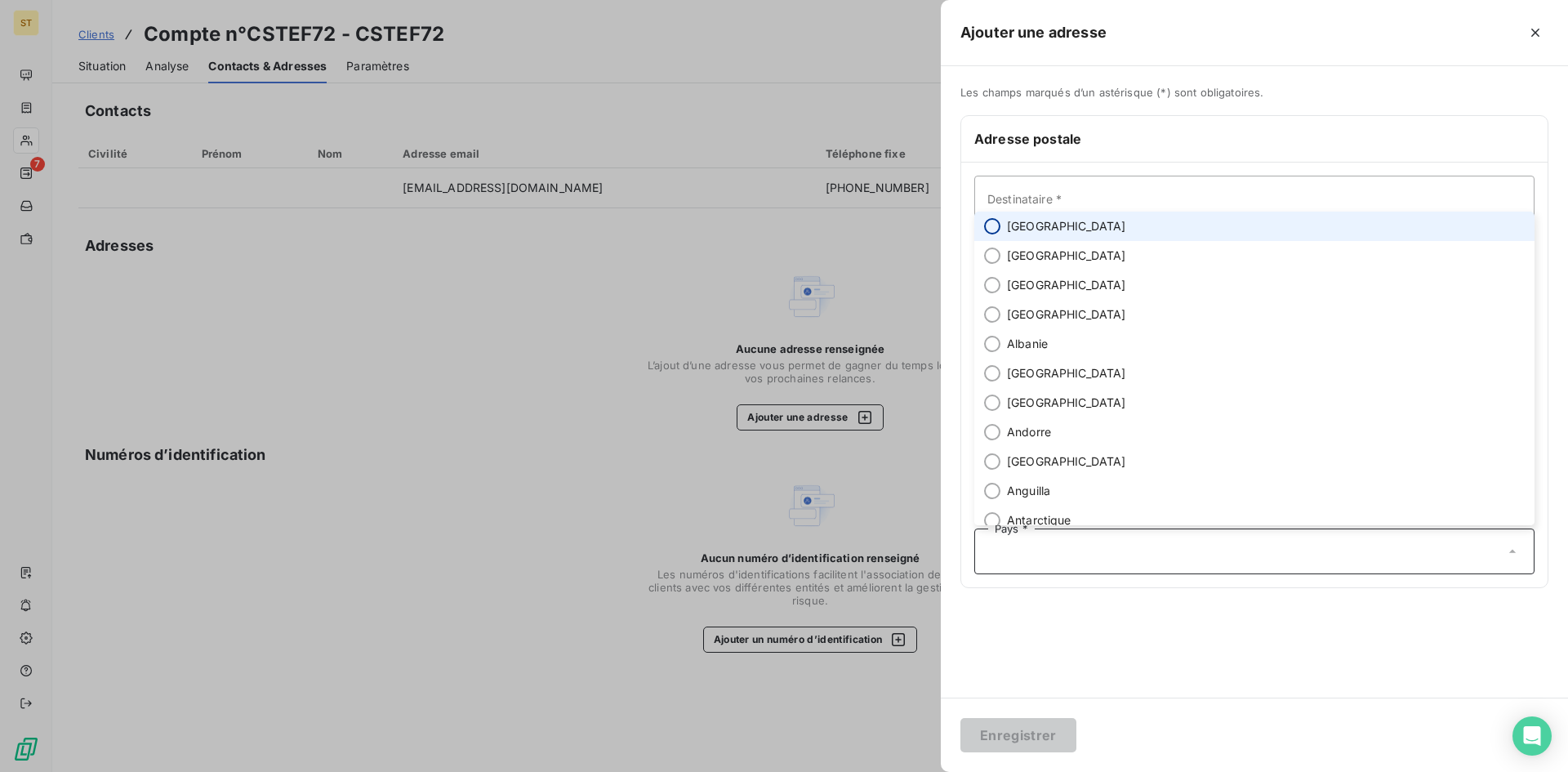
click at [986, 224] on input "radio" at bounding box center [991, 225] width 16 height 16
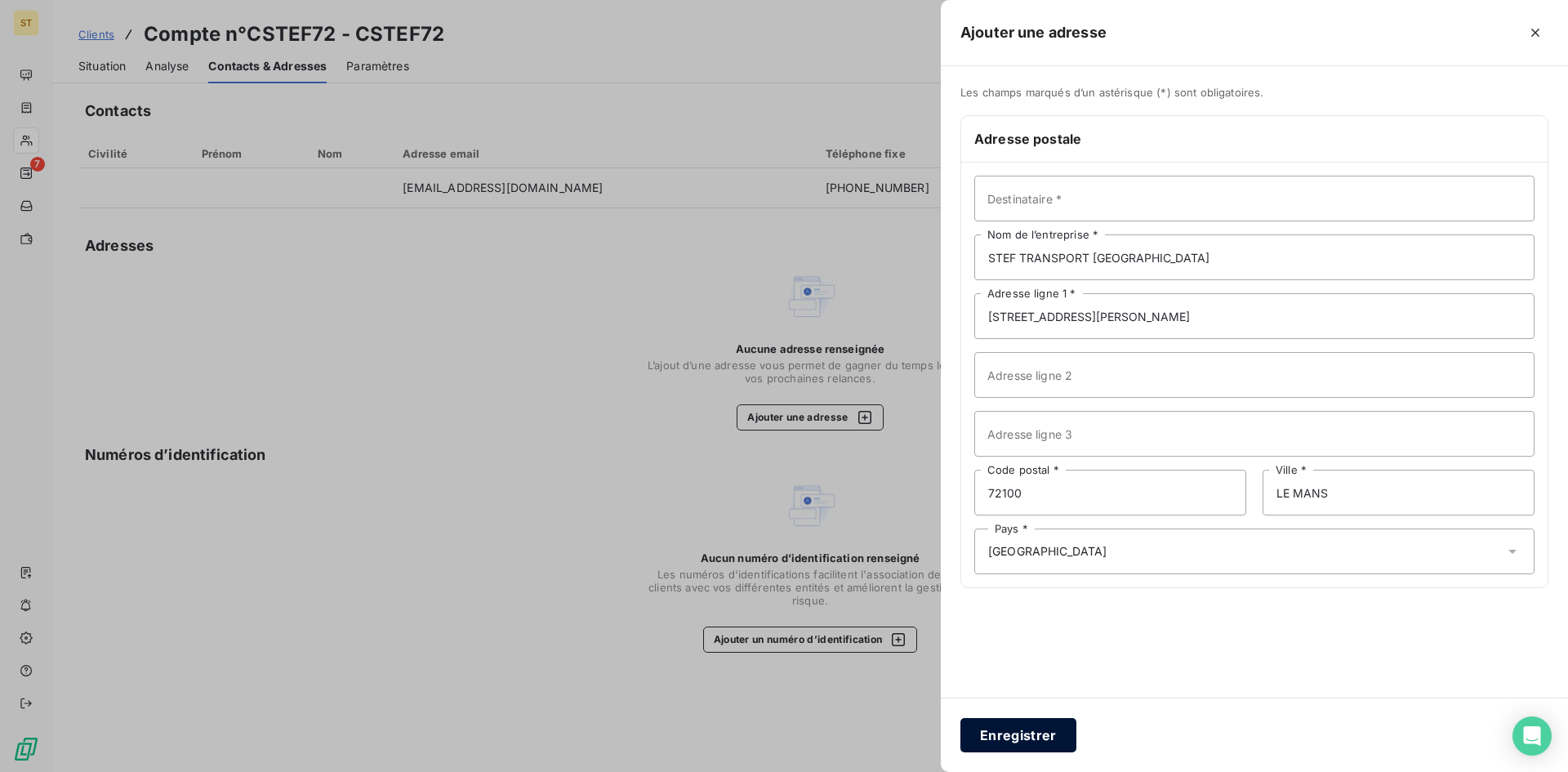
click at [1006, 727] on button "Enregistrer" at bounding box center [1019, 735] width 116 height 35
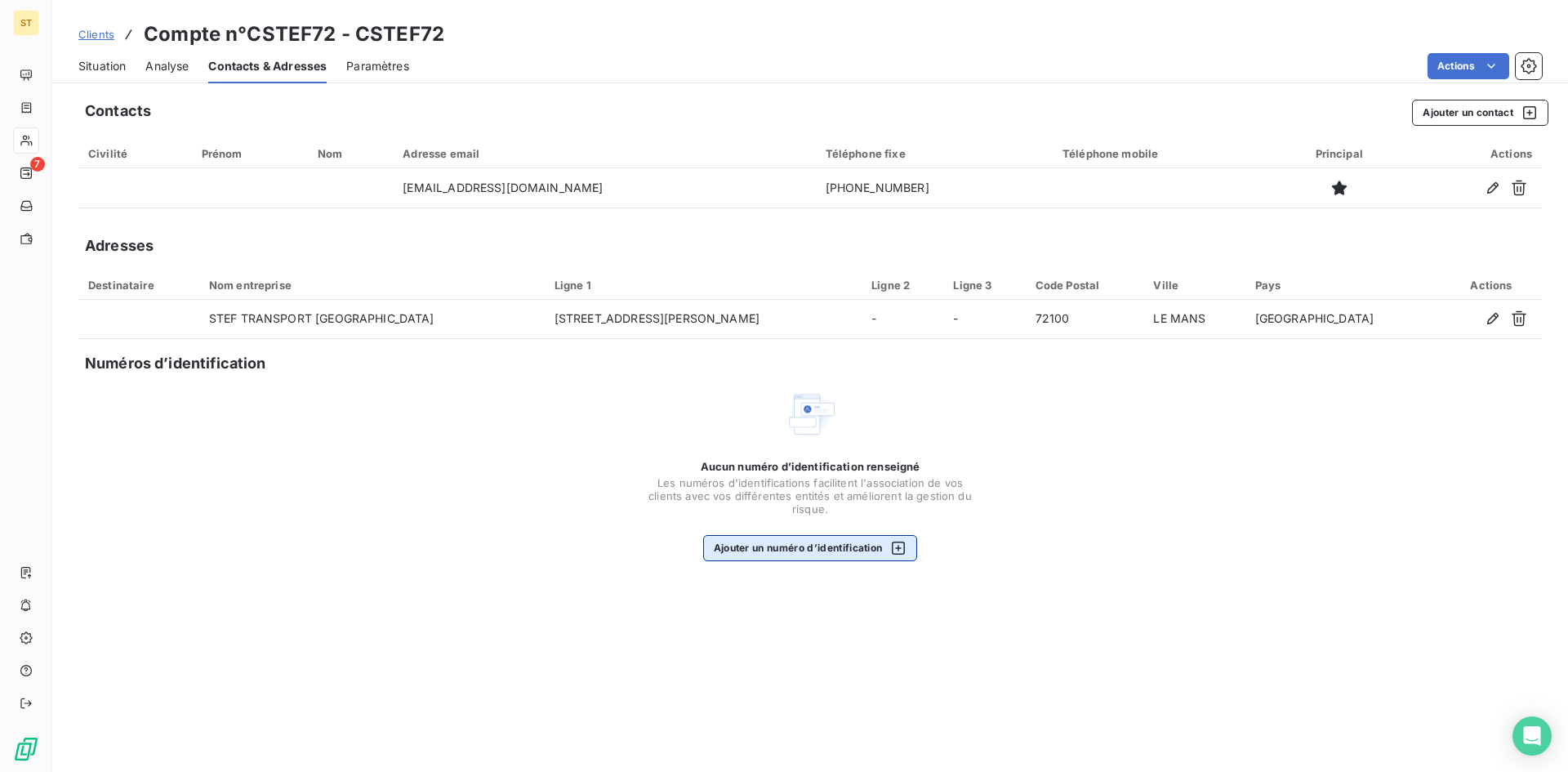
click at [766, 548] on button "Ajouter un numéro d’identification" at bounding box center [811, 549] width 215 height 26
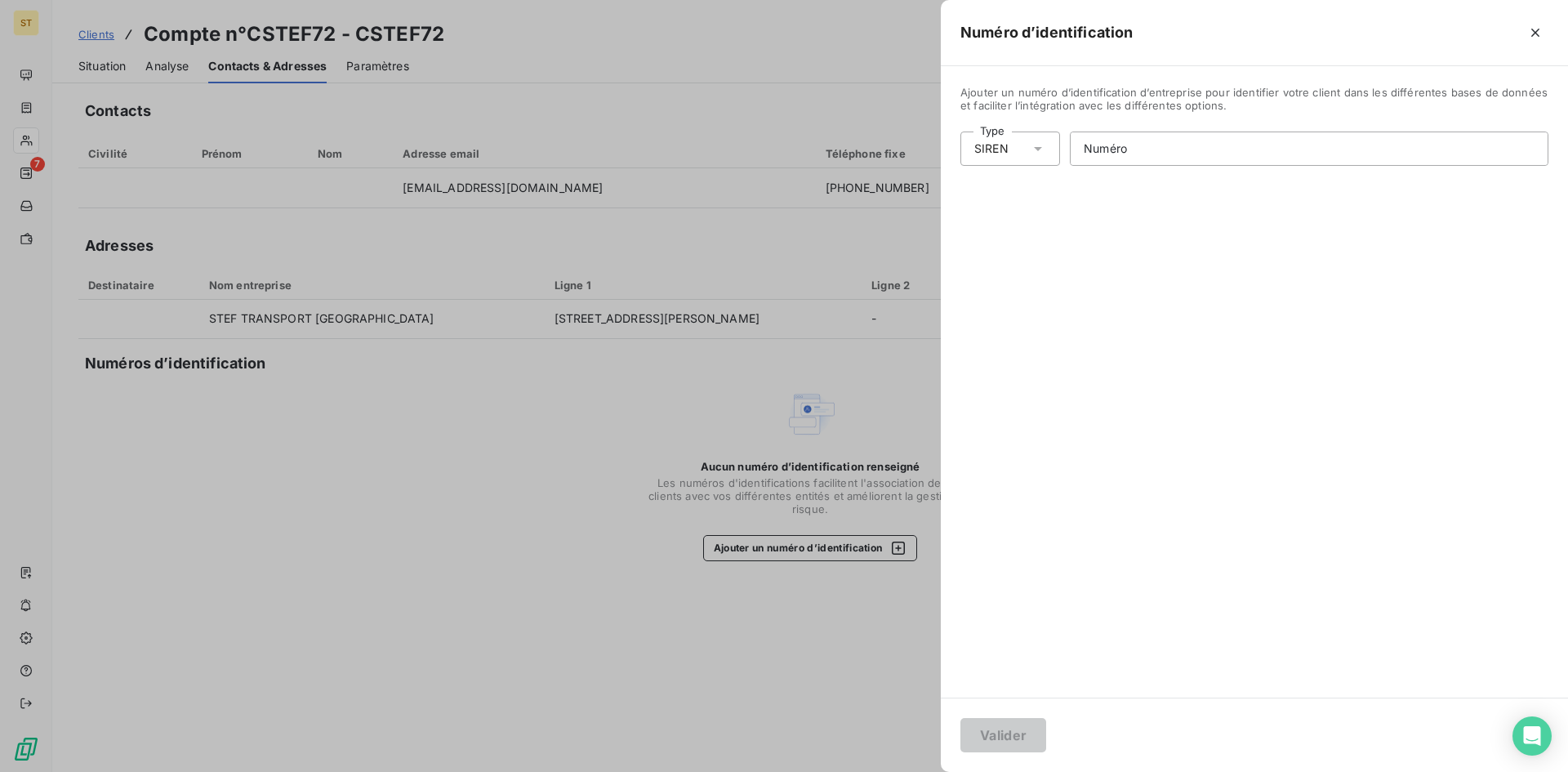
click at [1013, 139] on div "SIREN" at bounding box center [1010, 149] width 100 height 35
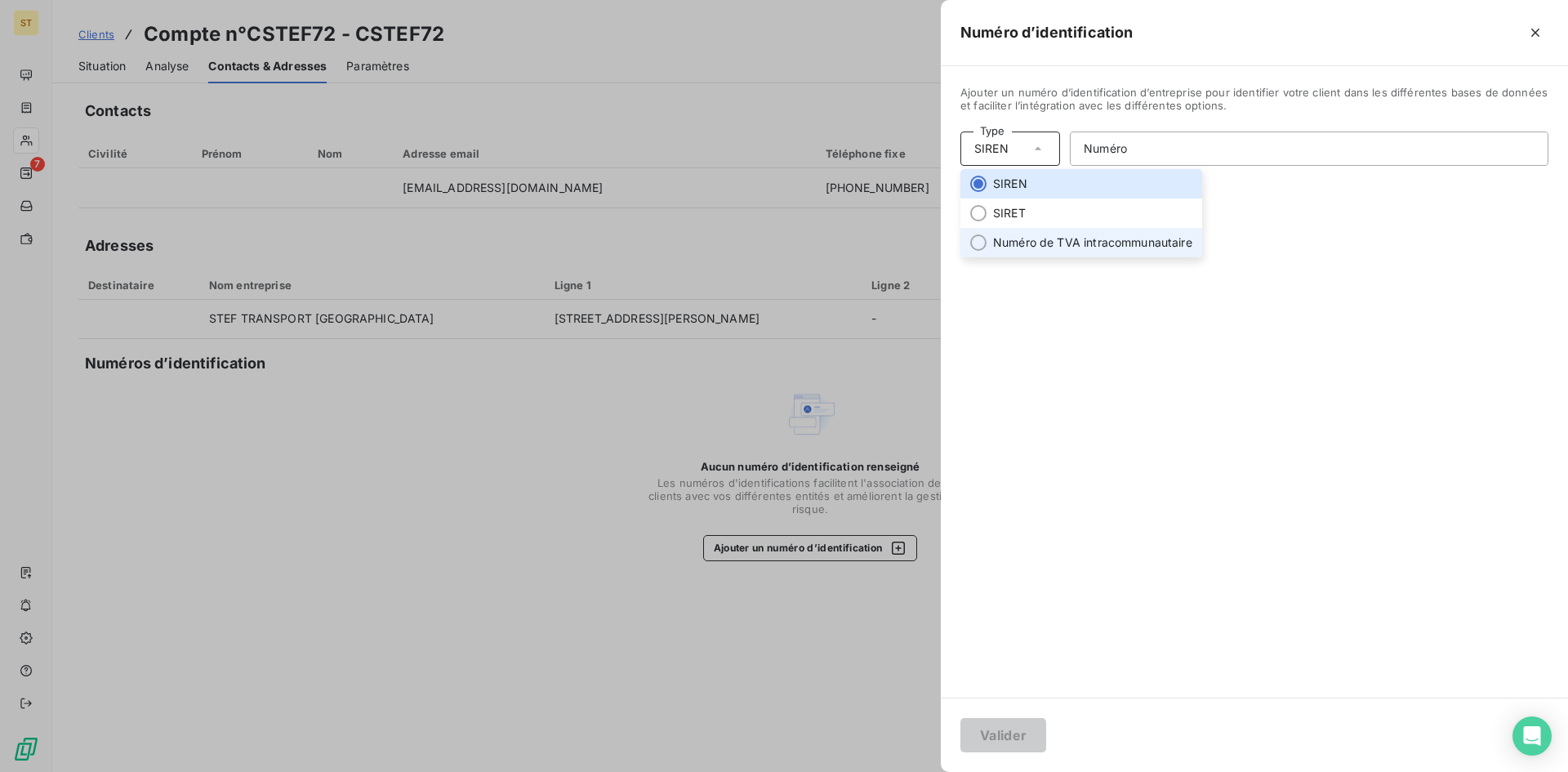
click at [1009, 237] on li "Numéro de TVA intracommunautaire" at bounding box center [1081, 242] width 242 height 29
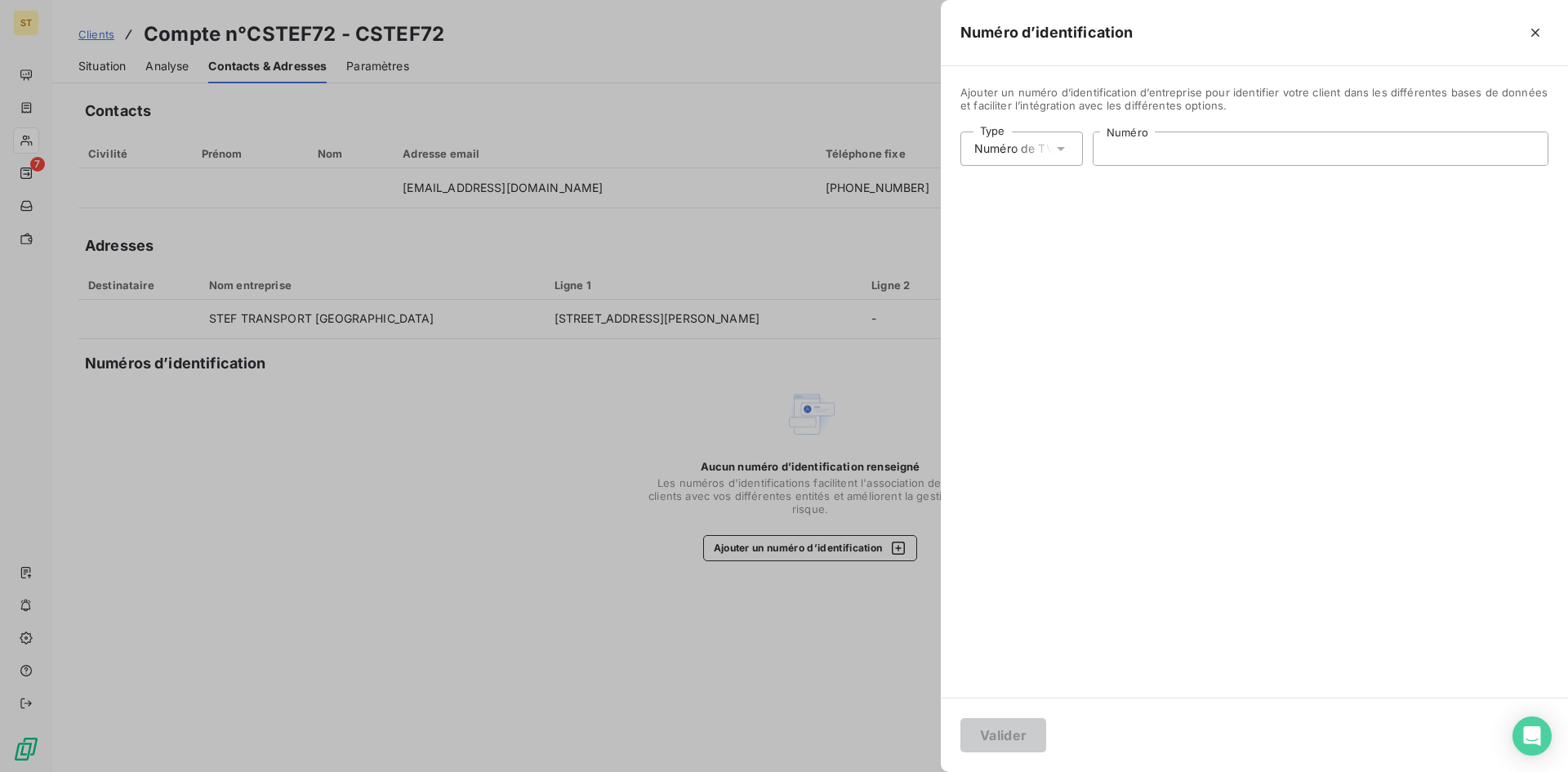
click at [1131, 152] on input "Numéro" at bounding box center [1321, 149] width 454 height 33
type input "FR56324180546"
click at [1016, 728] on button "Valider" at bounding box center [1004, 735] width 86 height 35
